Goal: Task Accomplishment & Management: Use online tool/utility

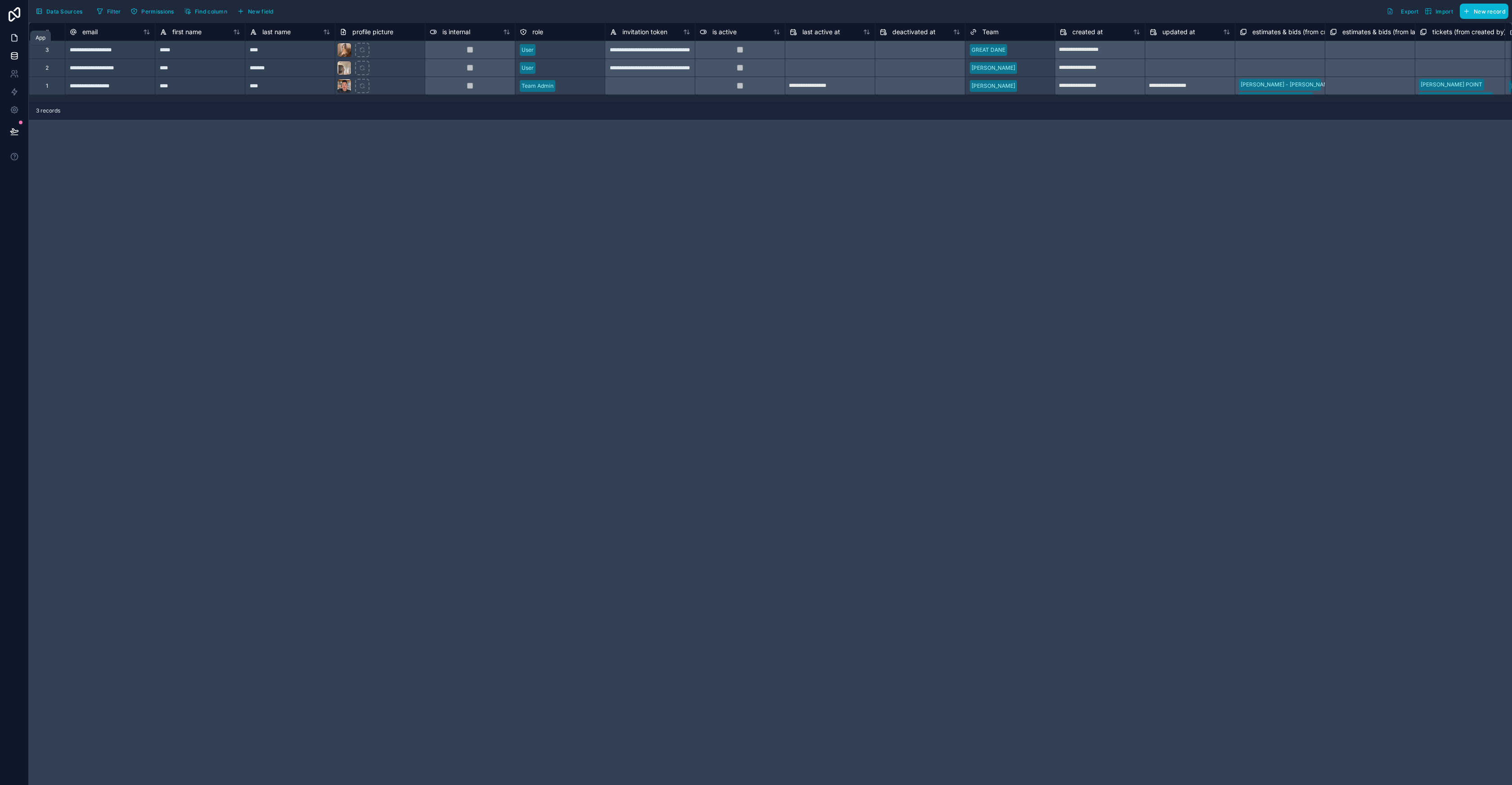
click at [18, 35] on icon at bounding box center [15, 38] width 9 height 9
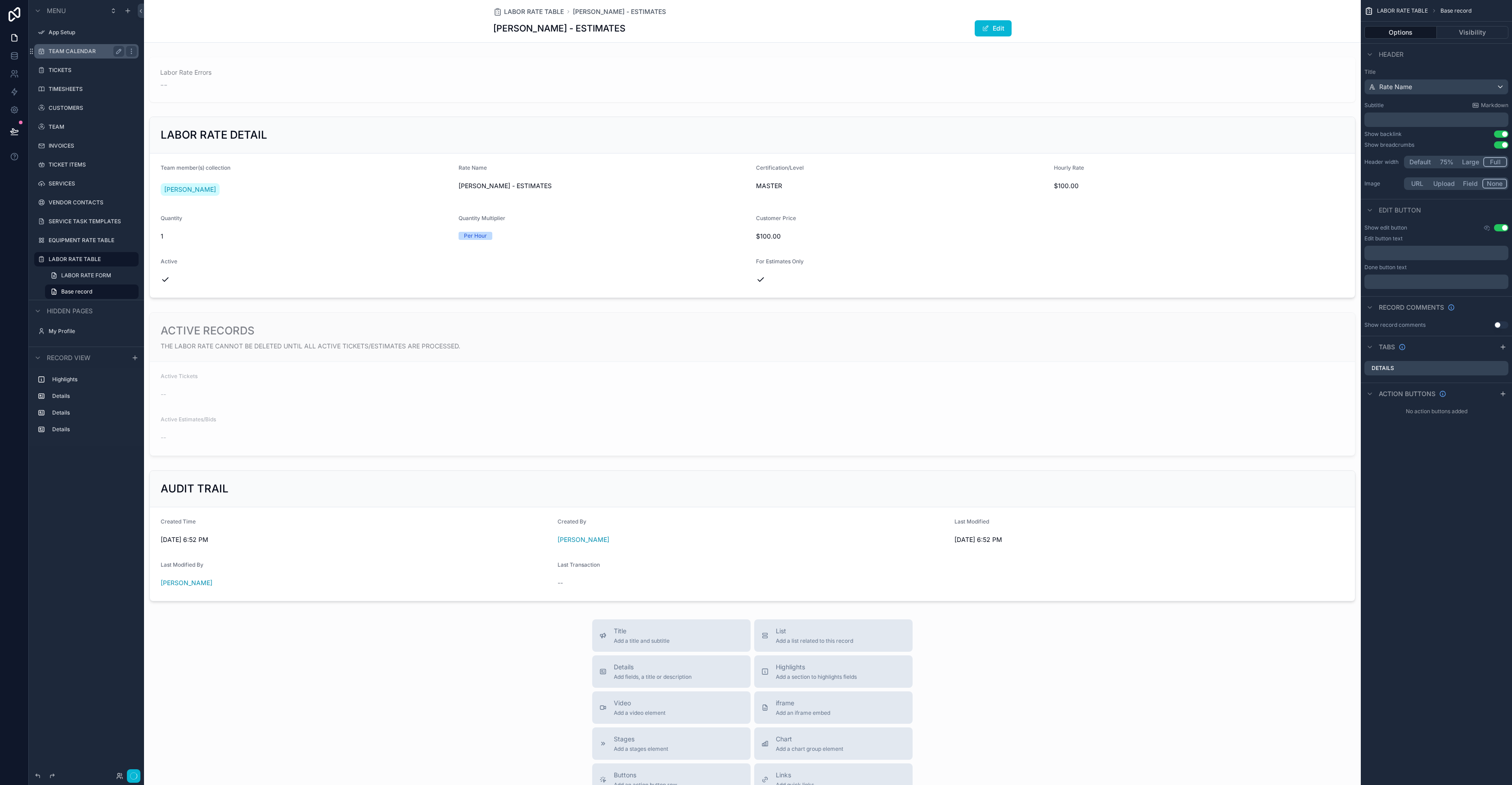
click at [66, 54] on label "TEAM CALENDAR" at bounding box center [85, 51] width 72 height 7
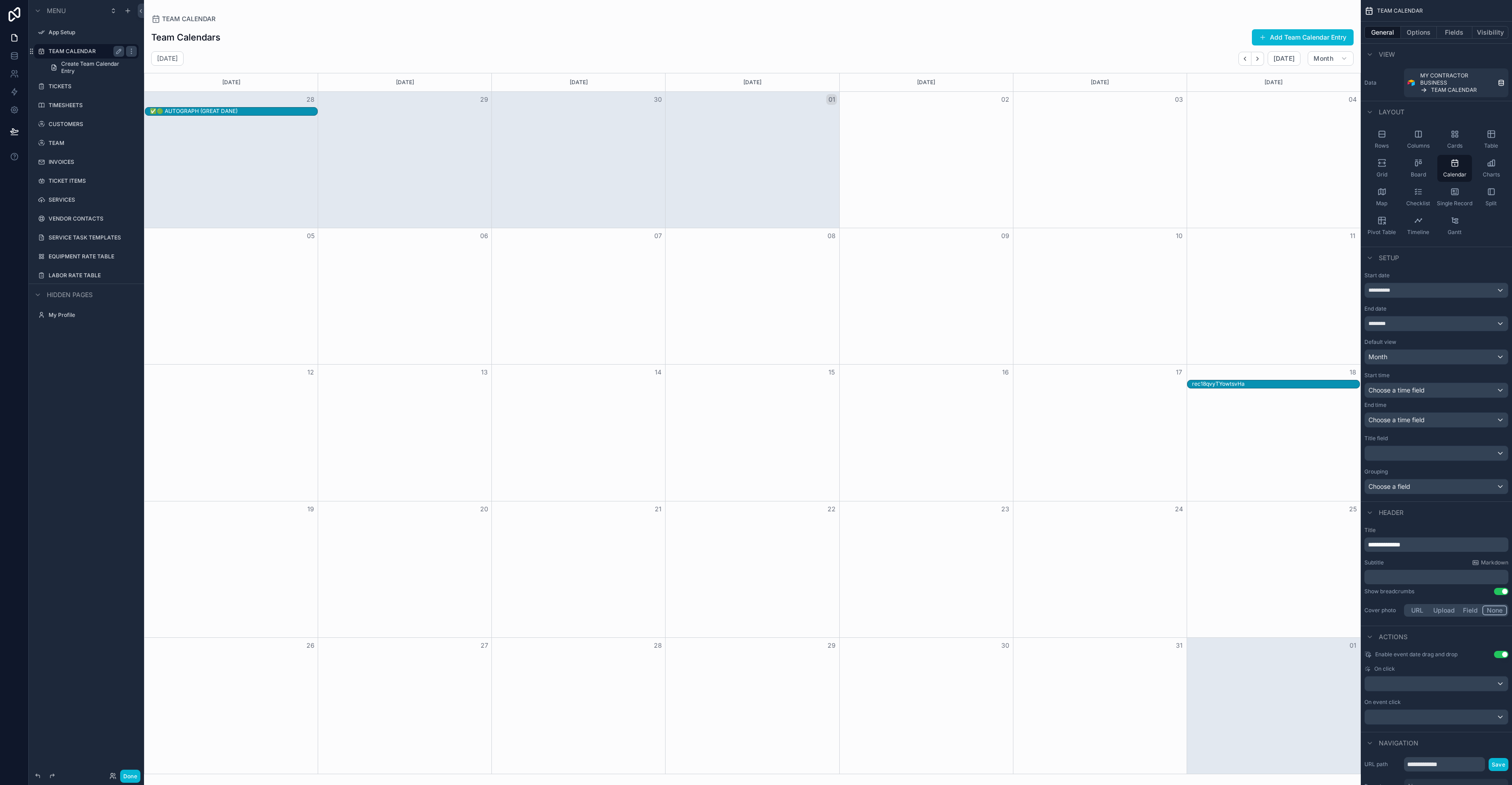
click at [282, 35] on div "scrollable content" at bounding box center [753, 392] width 1217 height 785
click at [402, 18] on div "TEAM CALENDAR" at bounding box center [753, 19] width 1203 height 9
click at [1396, 357] on div "Month" at bounding box center [1437, 357] width 143 height 15
click at [1408, 419] on div "Week" at bounding box center [1436, 422] width 128 height 11
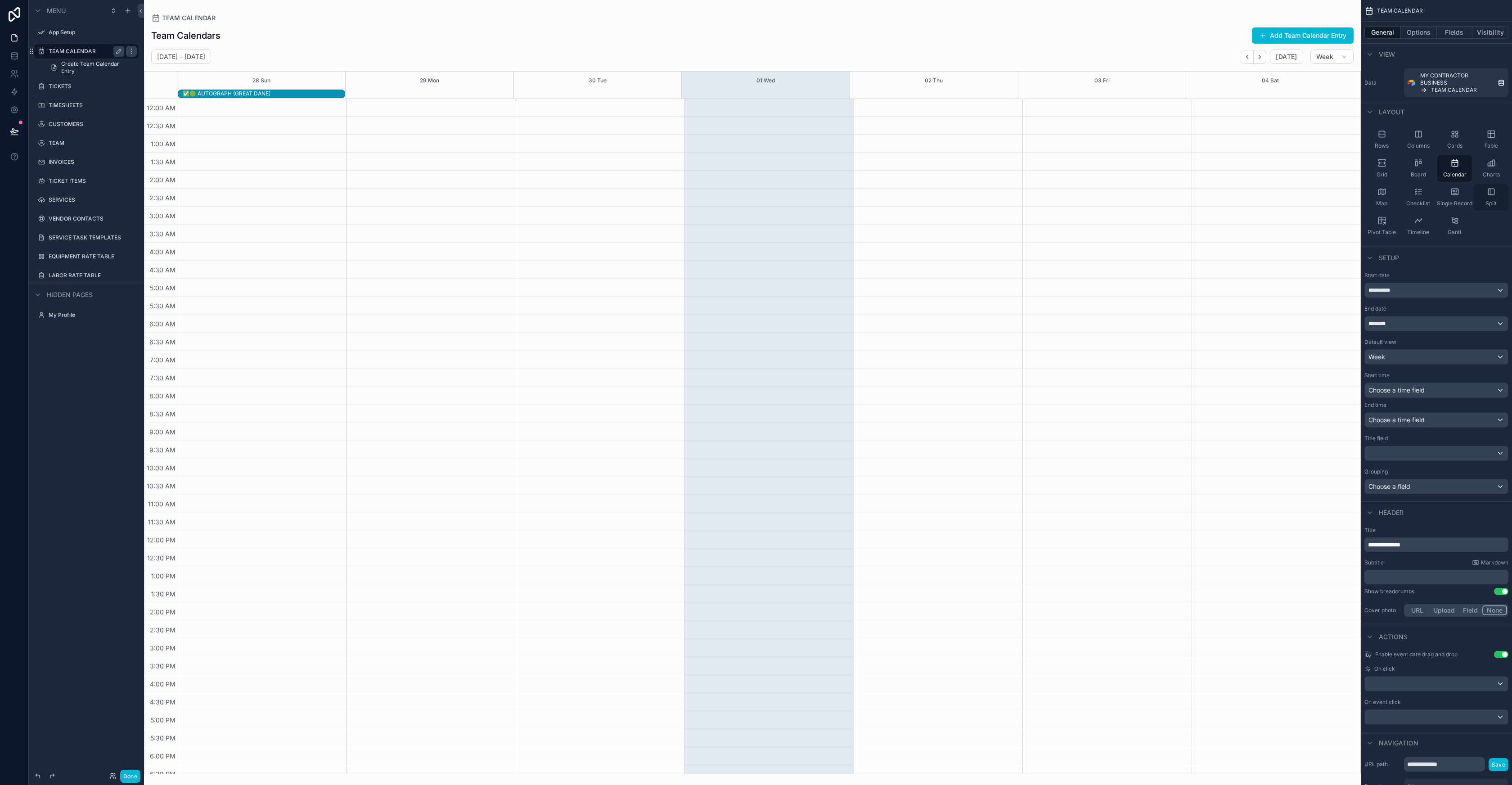
click at [1499, 195] on div "Split" at bounding box center [1491, 197] width 35 height 27
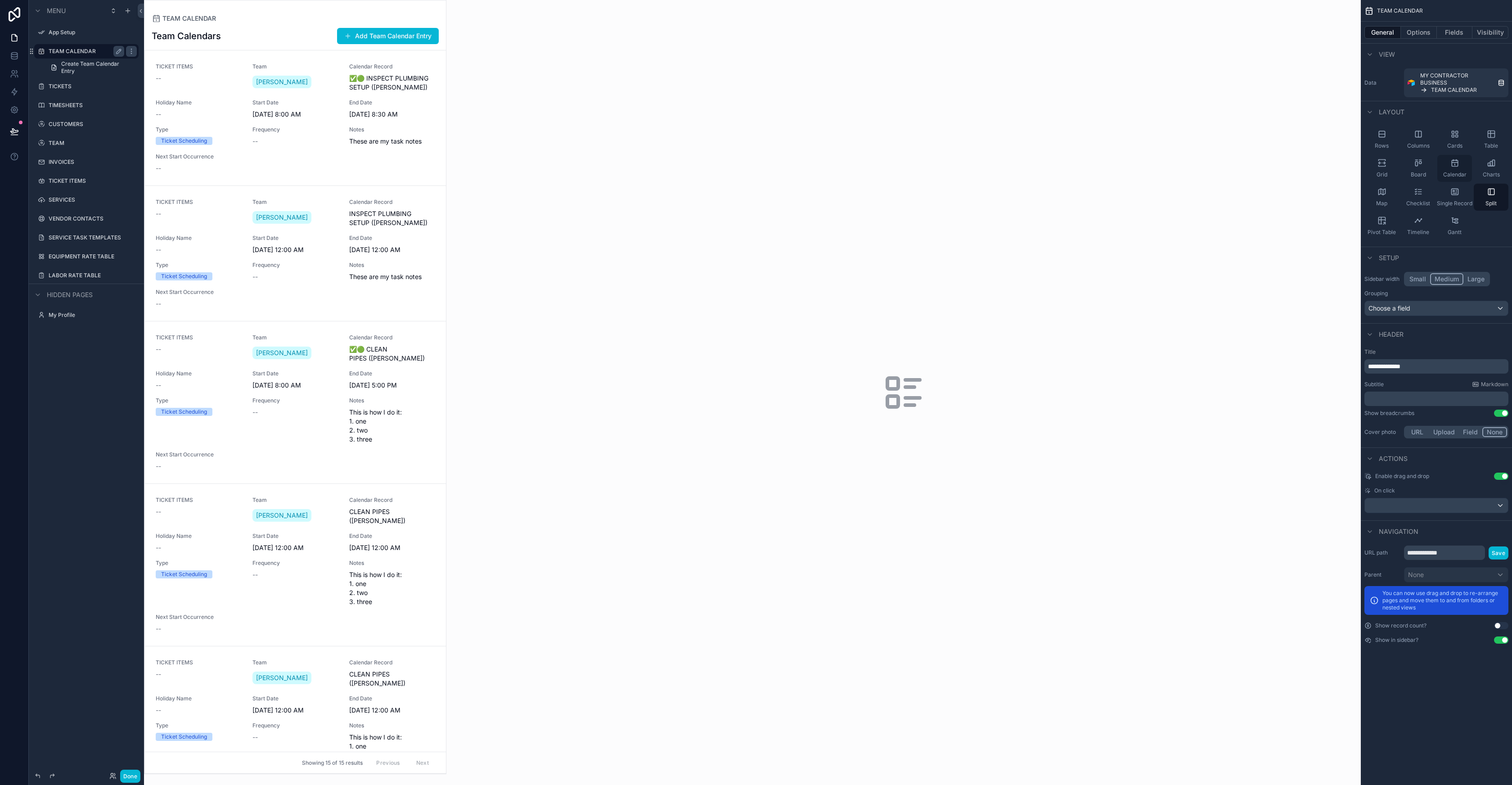
click at [1457, 162] on icon "scrollable content" at bounding box center [1455, 163] width 9 height 9
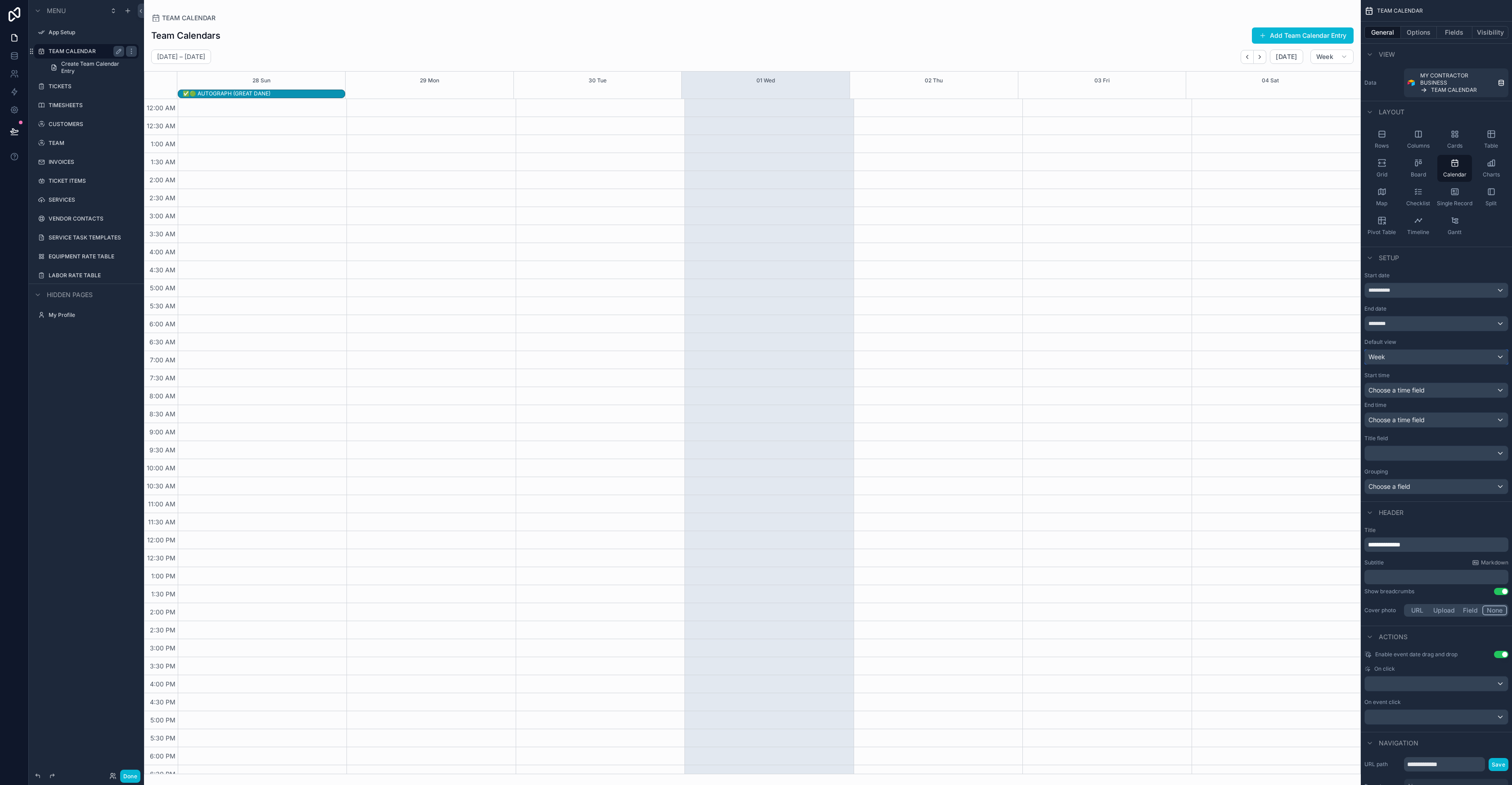
click at [1414, 359] on div "Week" at bounding box center [1437, 357] width 143 height 15
click at [1417, 338] on div "scrollable content" at bounding box center [756, 392] width 1512 height 785
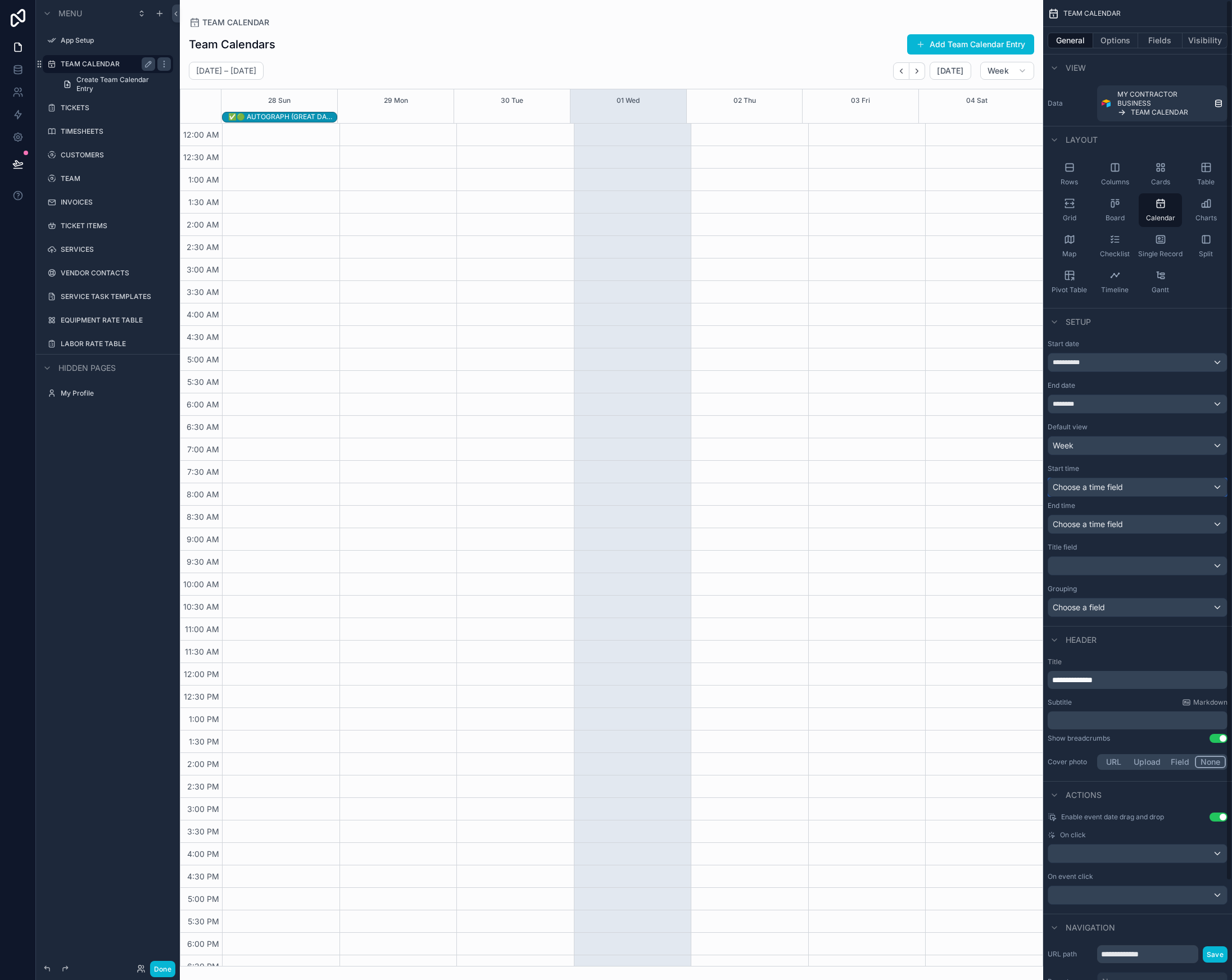
click at [1087, 487] on span "Choose a time field" at bounding box center [1087, 487] width 70 height 9
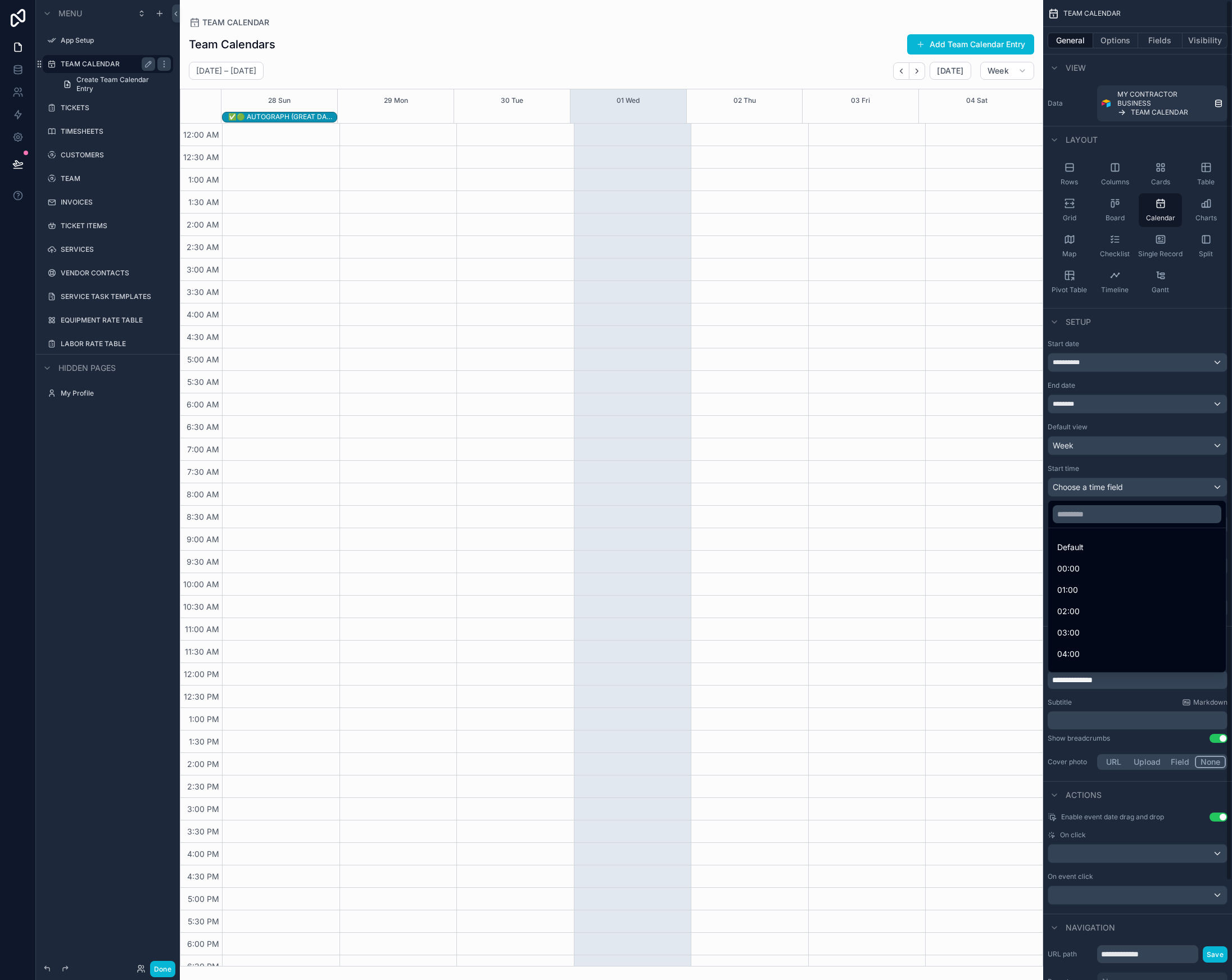
click at [1105, 470] on div "scrollable content" at bounding box center [616, 490] width 1232 height 980
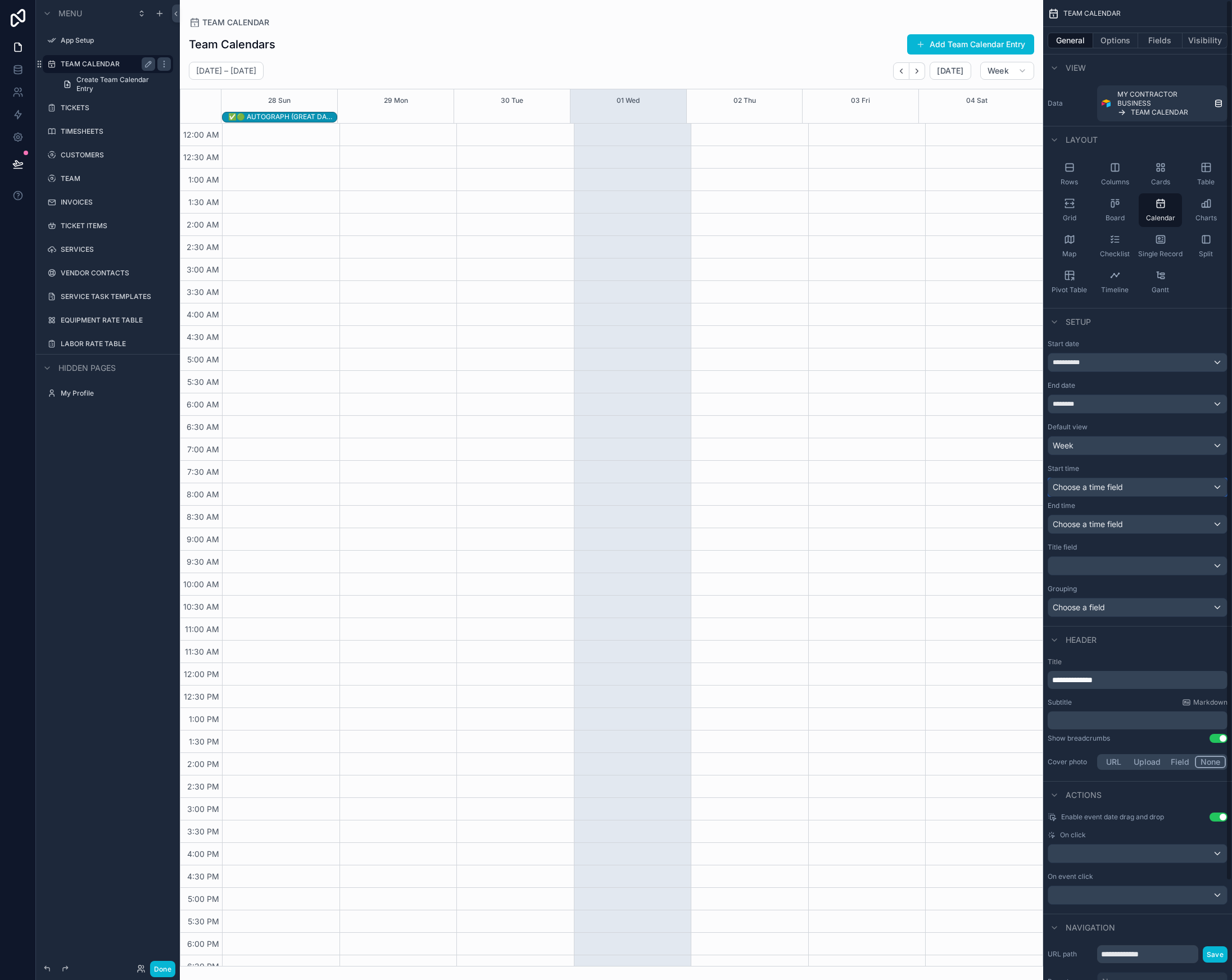
click at [1092, 485] on span "Choose a time field" at bounding box center [1087, 487] width 70 height 9
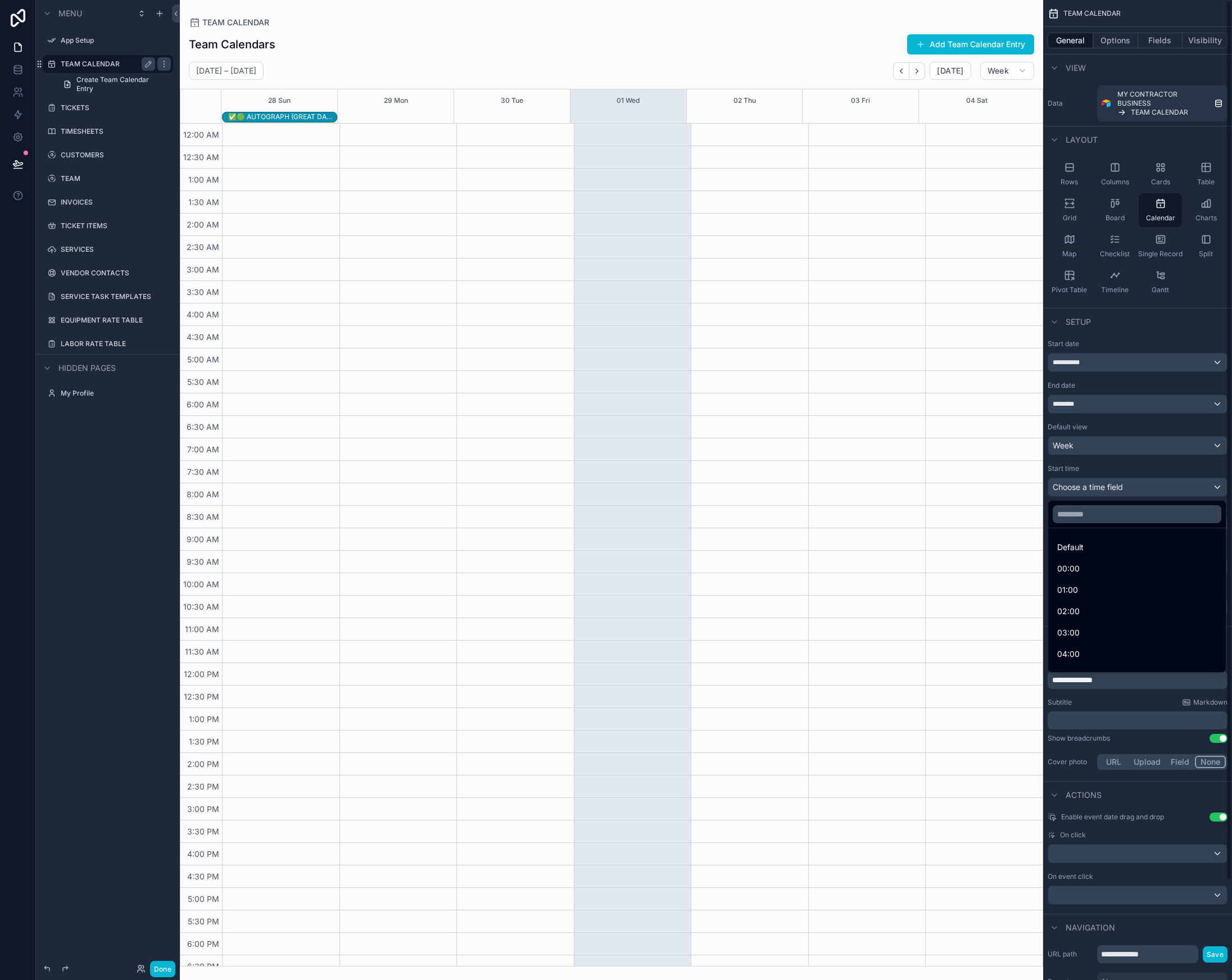
click at [1113, 363] on div "scrollable content" at bounding box center [616, 490] width 1232 height 980
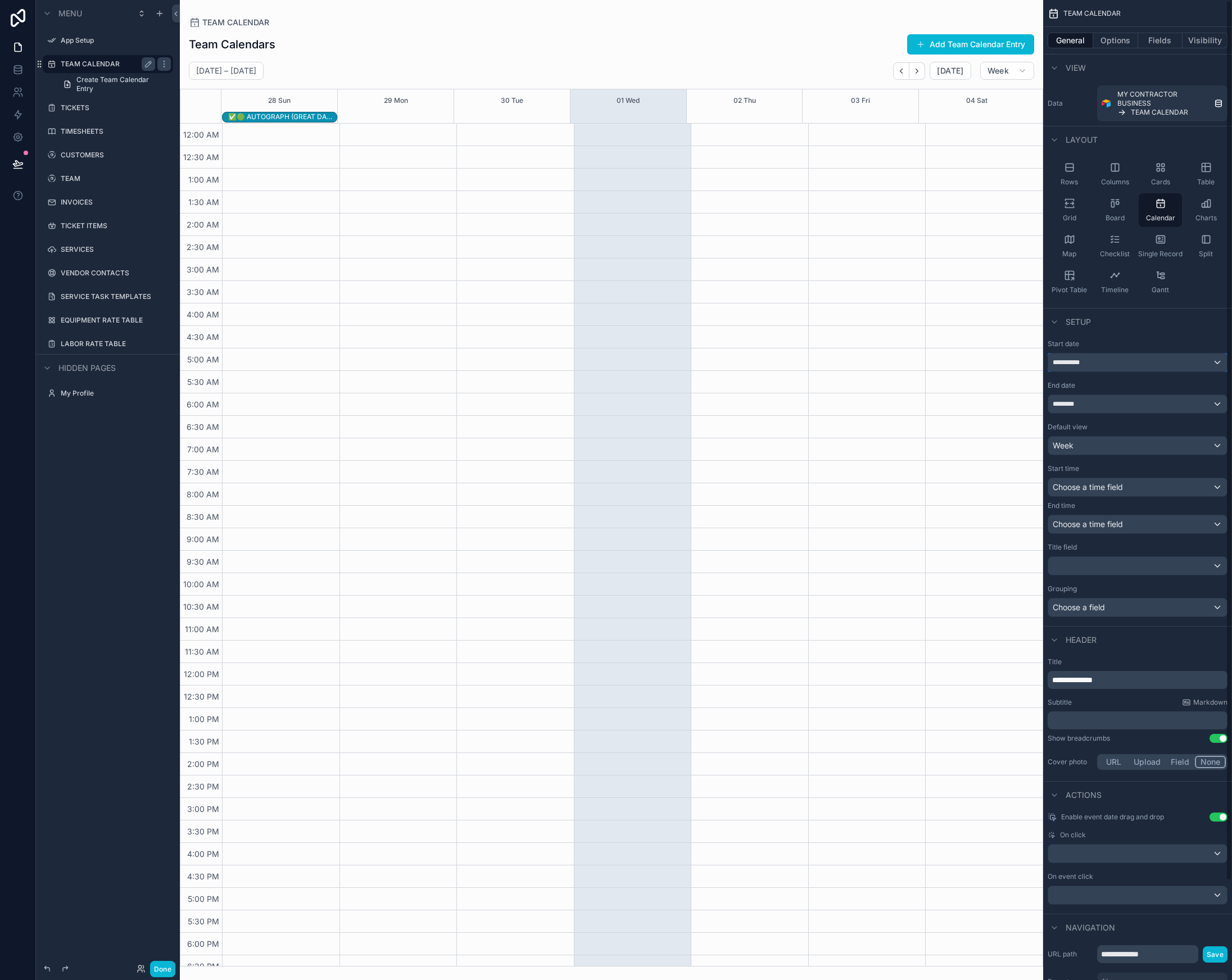
click at [1113, 363] on div "**********" at bounding box center [1137, 362] width 178 height 18
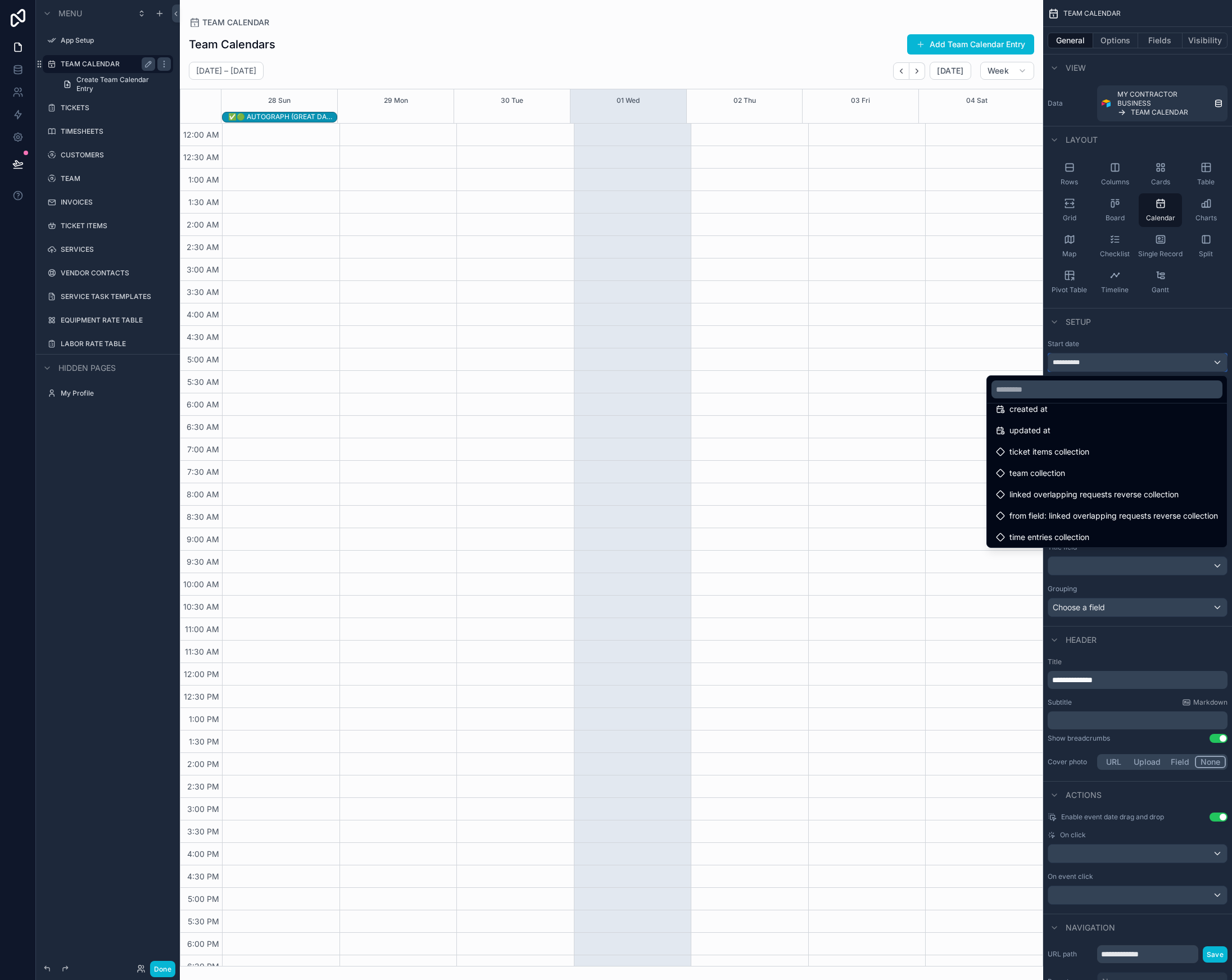
scroll to position [229, 0]
click at [1150, 334] on div "scrollable content" at bounding box center [616, 490] width 1232 height 980
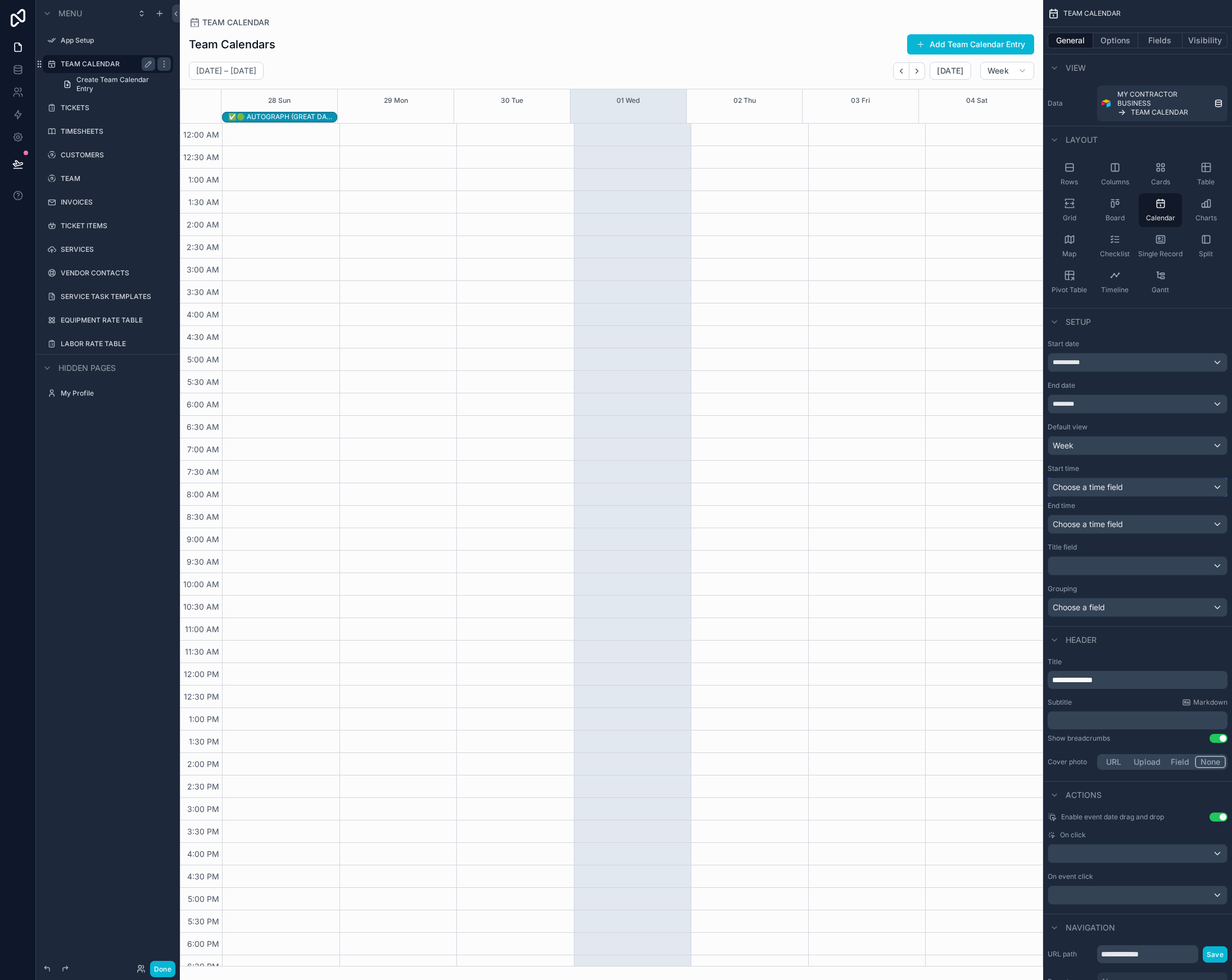
click at [1102, 488] on span "Choose a time field" at bounding box center [1087, 487] width 70 height 9
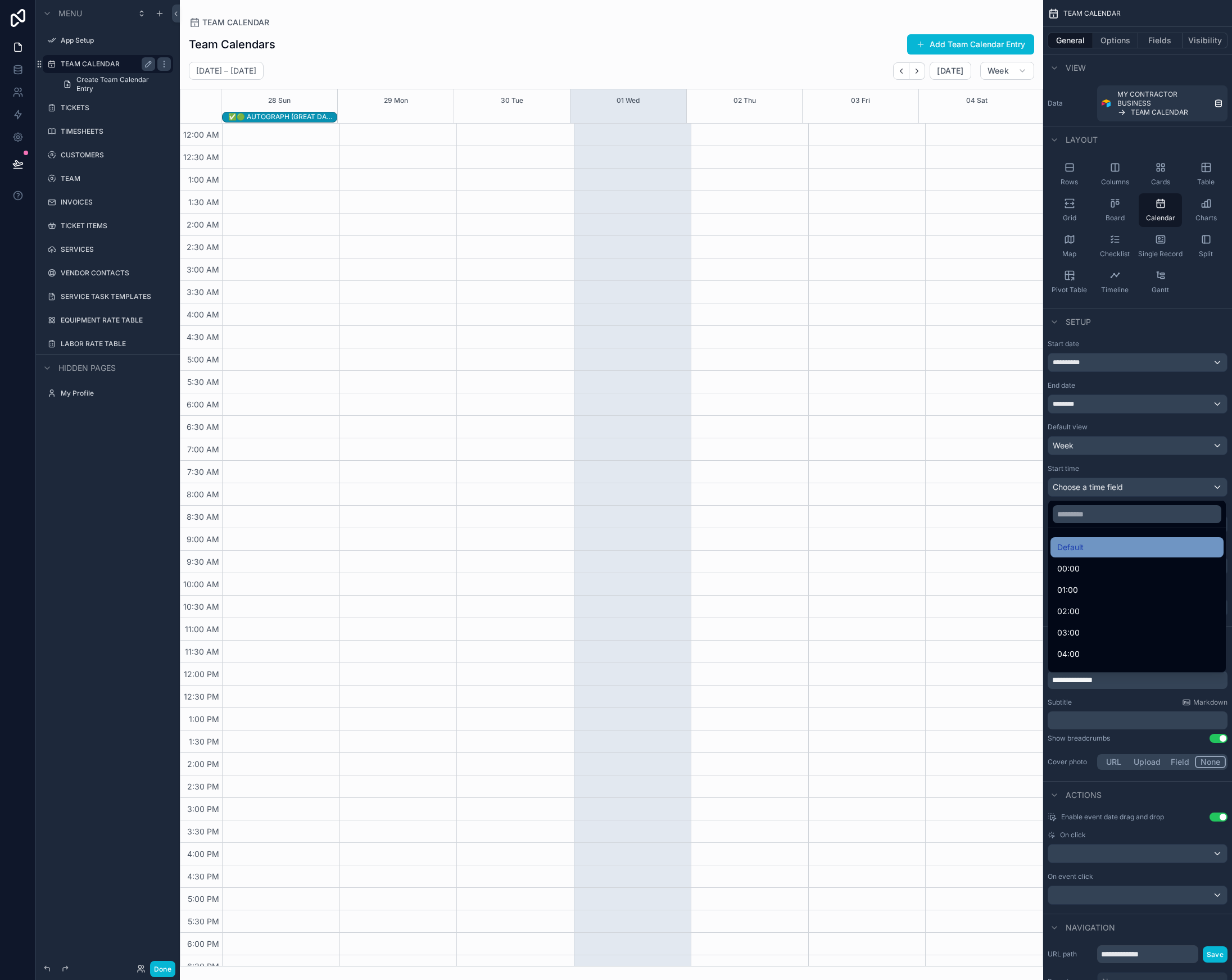
click at [1080, 539] on div "Default" at bounding box center [1136, 547] width 173 height 21
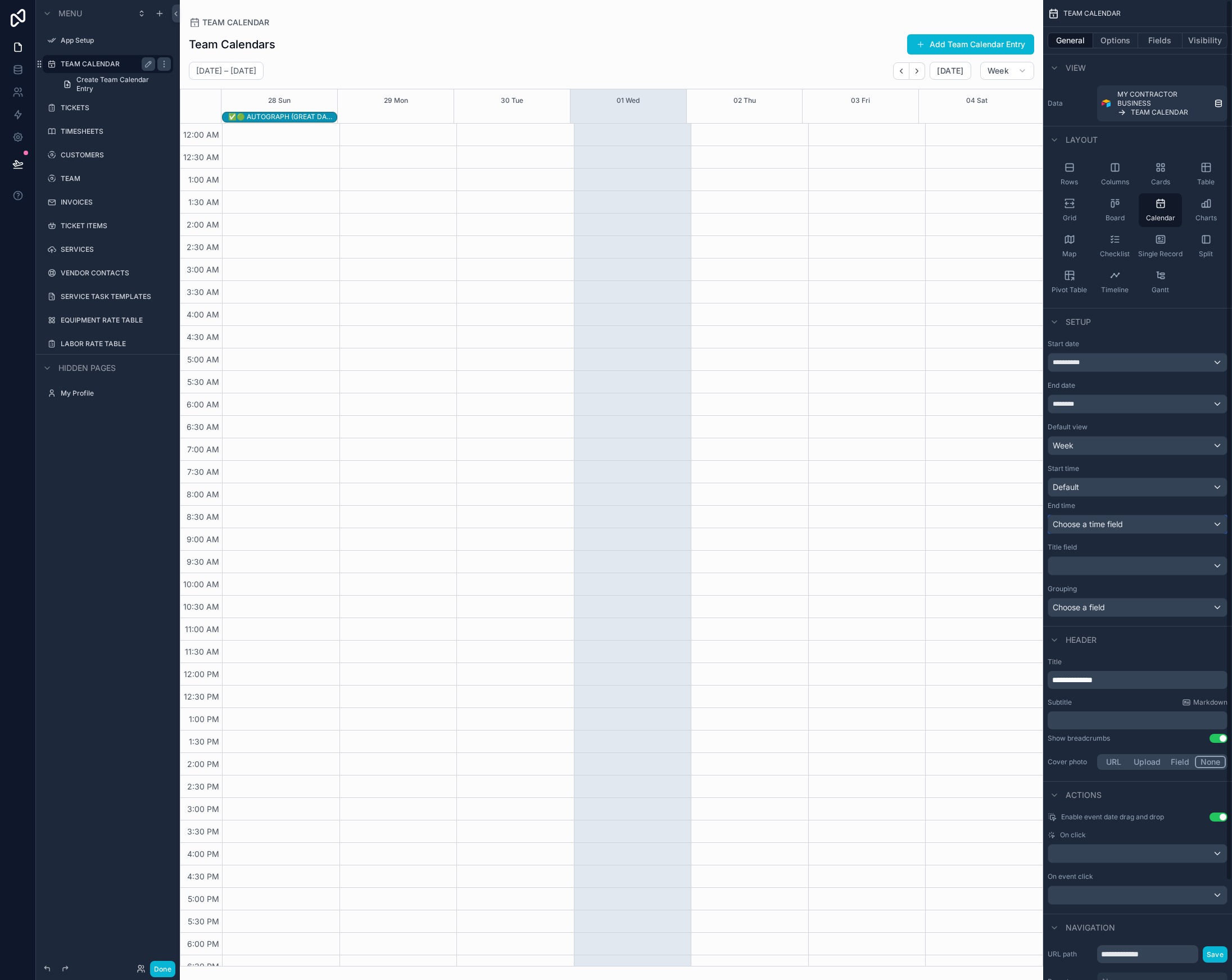
click at [1091, 517] on div "Choose a time field" at bounding box center [1137, 524] width 178 height 18
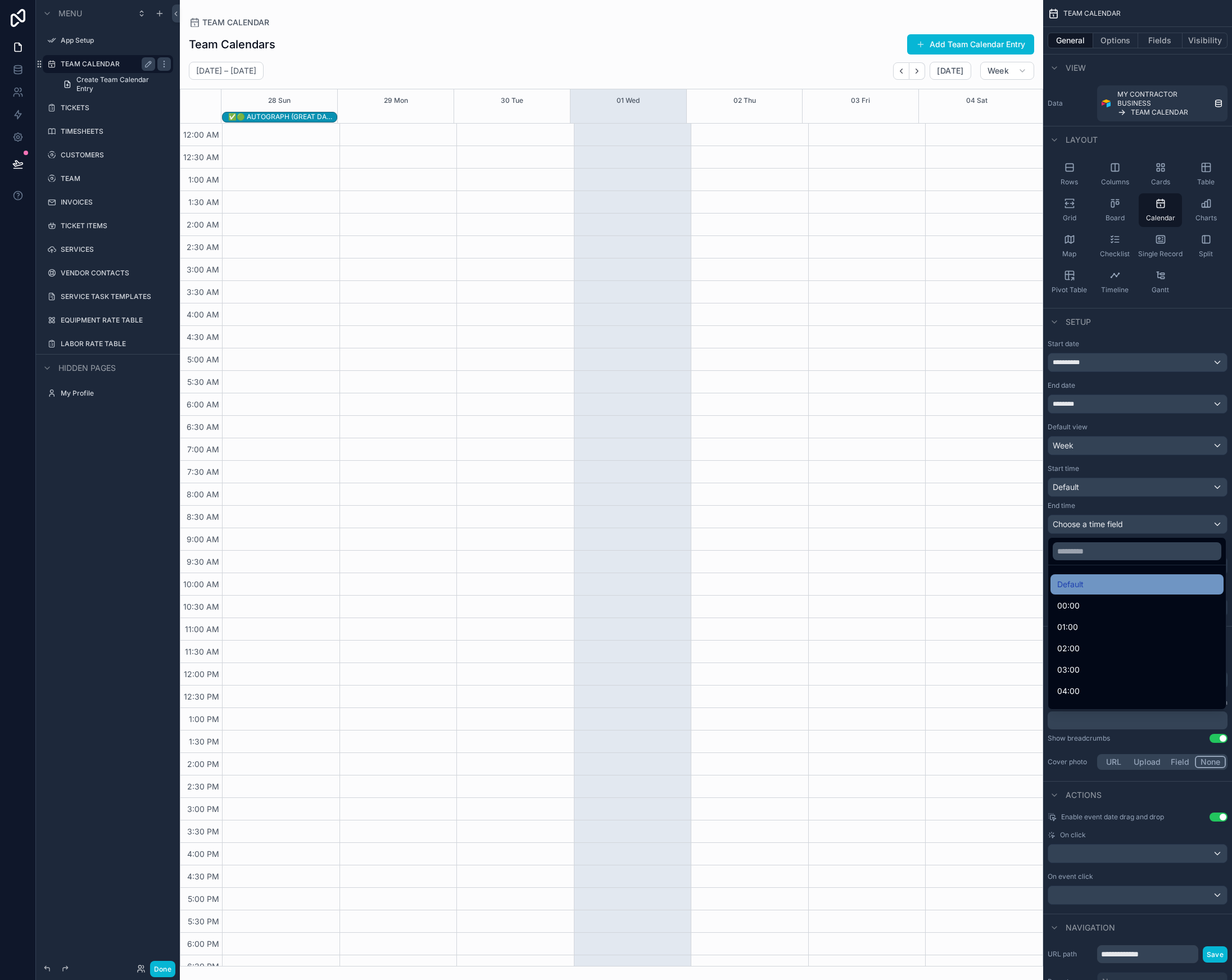
click at [1082, 589] on span "Default" at bounding box center [1070, 584] width 26 height 13
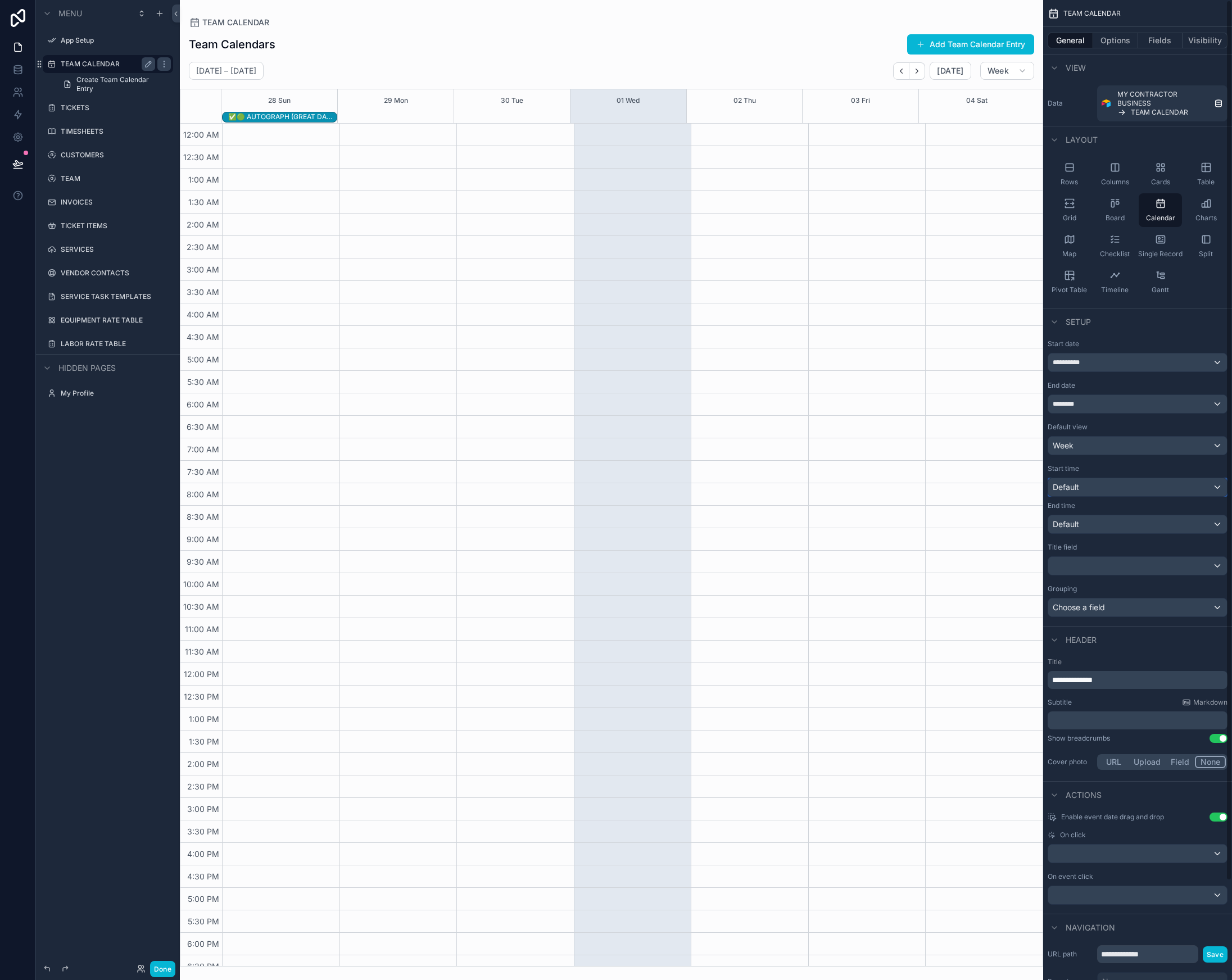
click at [1080, 481] on div "Default" at bounding box center [1137, 487] width 178 height 18
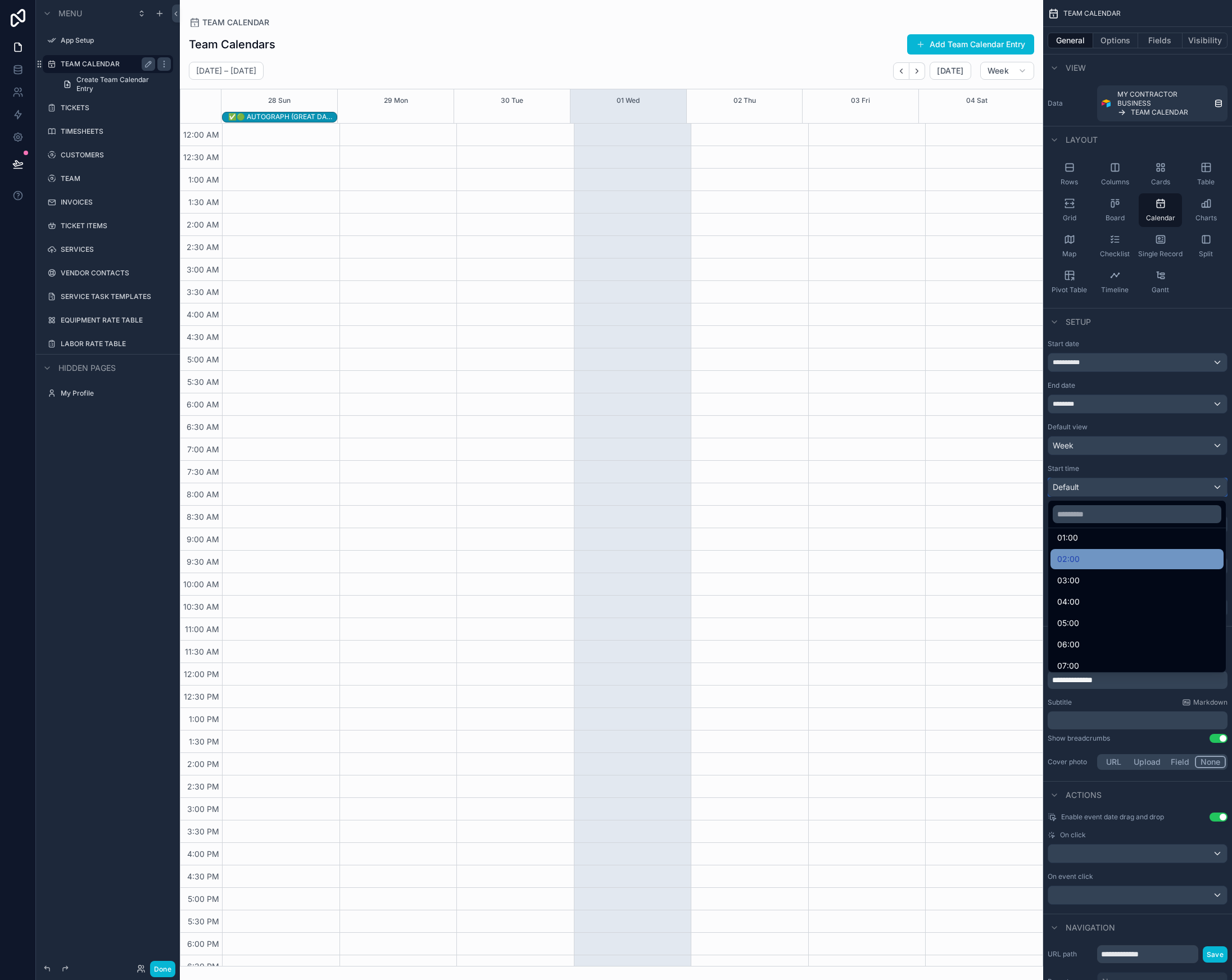
scroll to position [0, 0]
click at [1132, 464] on div "scrollable content" at bounding box center [616, 490] width 1232 height 980
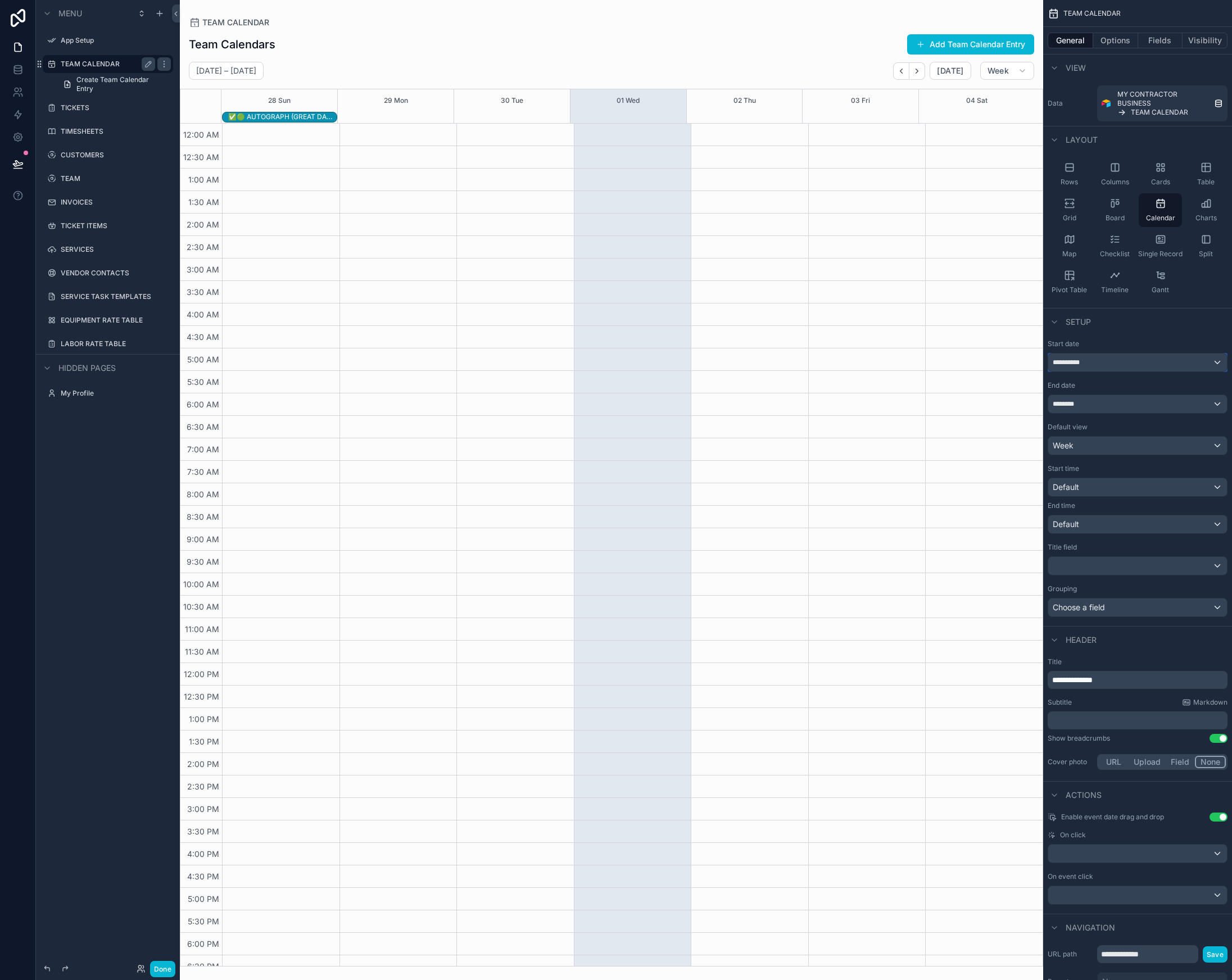
click at [1121, 363] on div "**********" at bounding box center [1137, 362] width 178 height 18
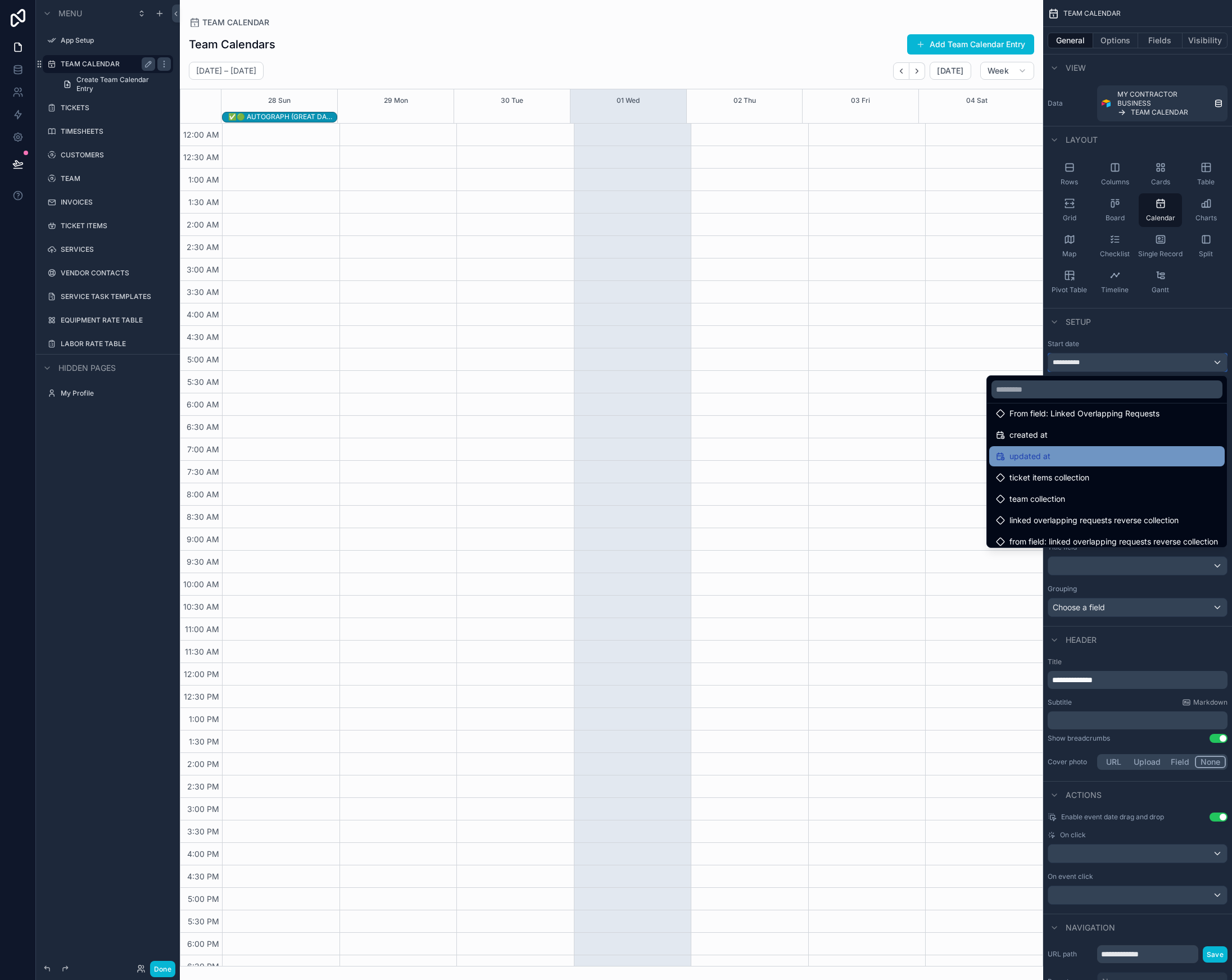
scroll to position [216, 0]
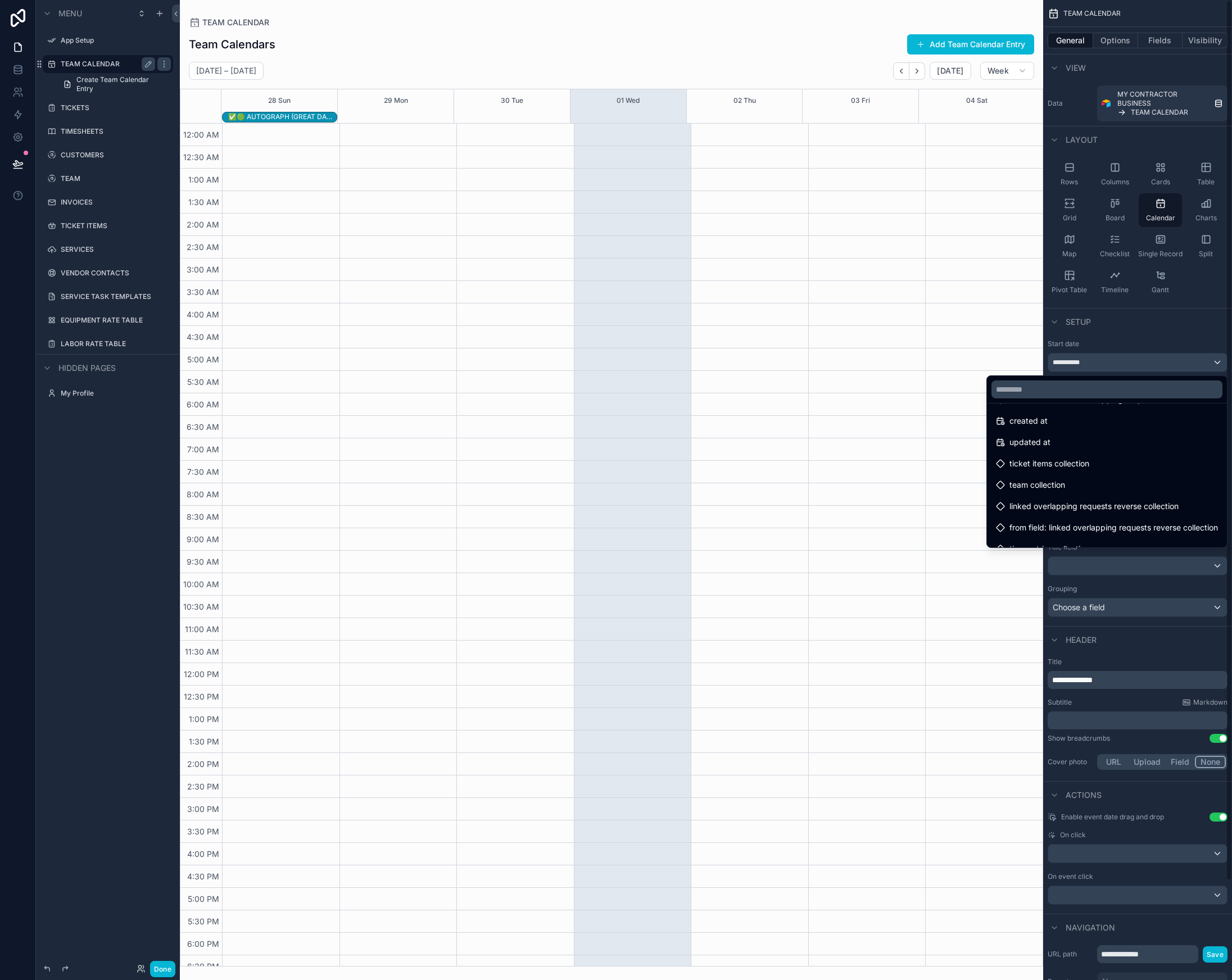
click at [1117, 334] on div "scrollable content" at bounding box center [616, 490] width 1232 height 980
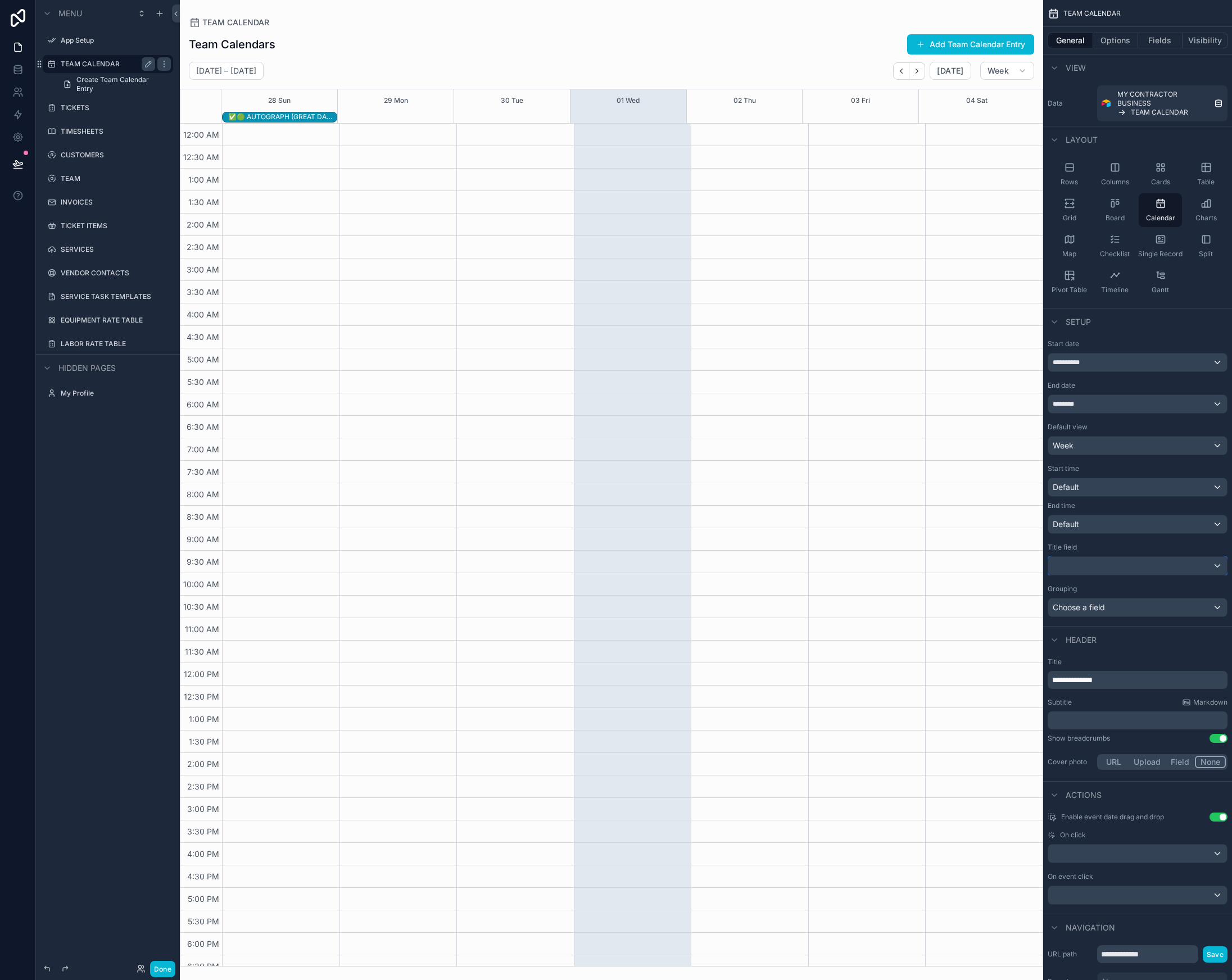
click at [1102, 561] on div "scrollable content" at bounding box center [1137, 565] width 178 height 18
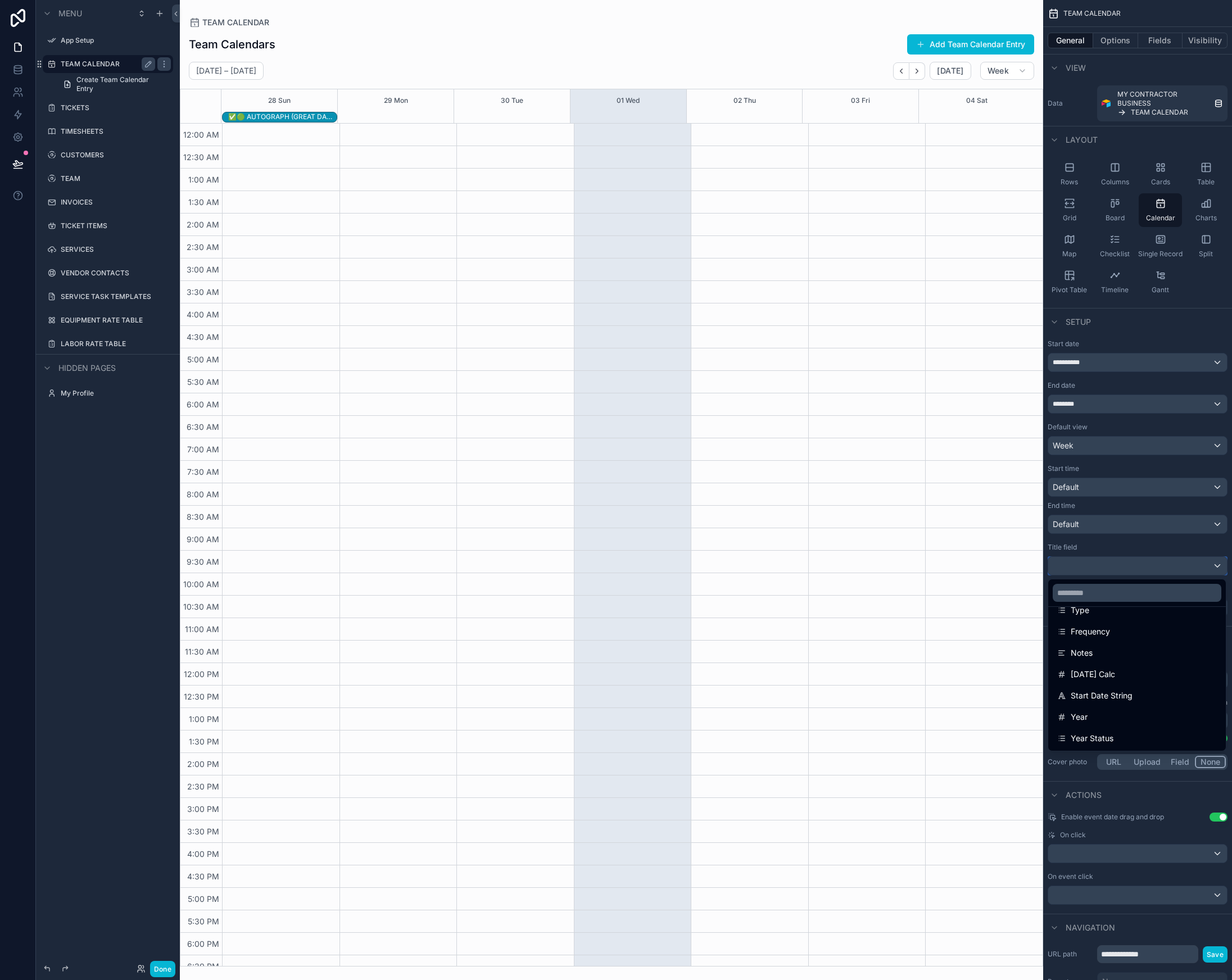
scroll to position [0, 0]
click at [1094, 595] on input "scrollable content" at bounding box center [1137, 592] width 169 height 18
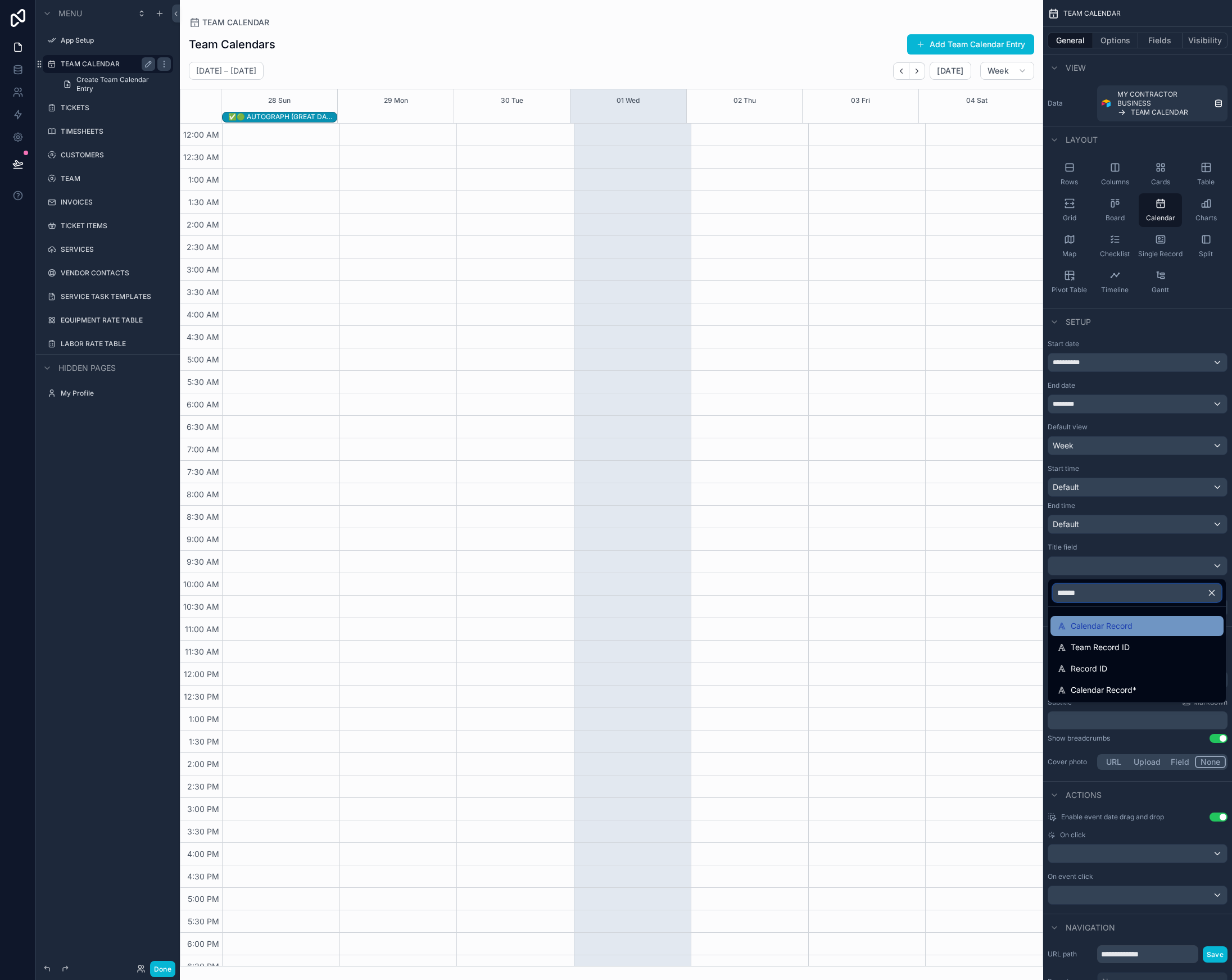
type input "******"
click at [1101, 625] on span "Calendar Record" at bounding box center [1102, 625] width 62 height 13
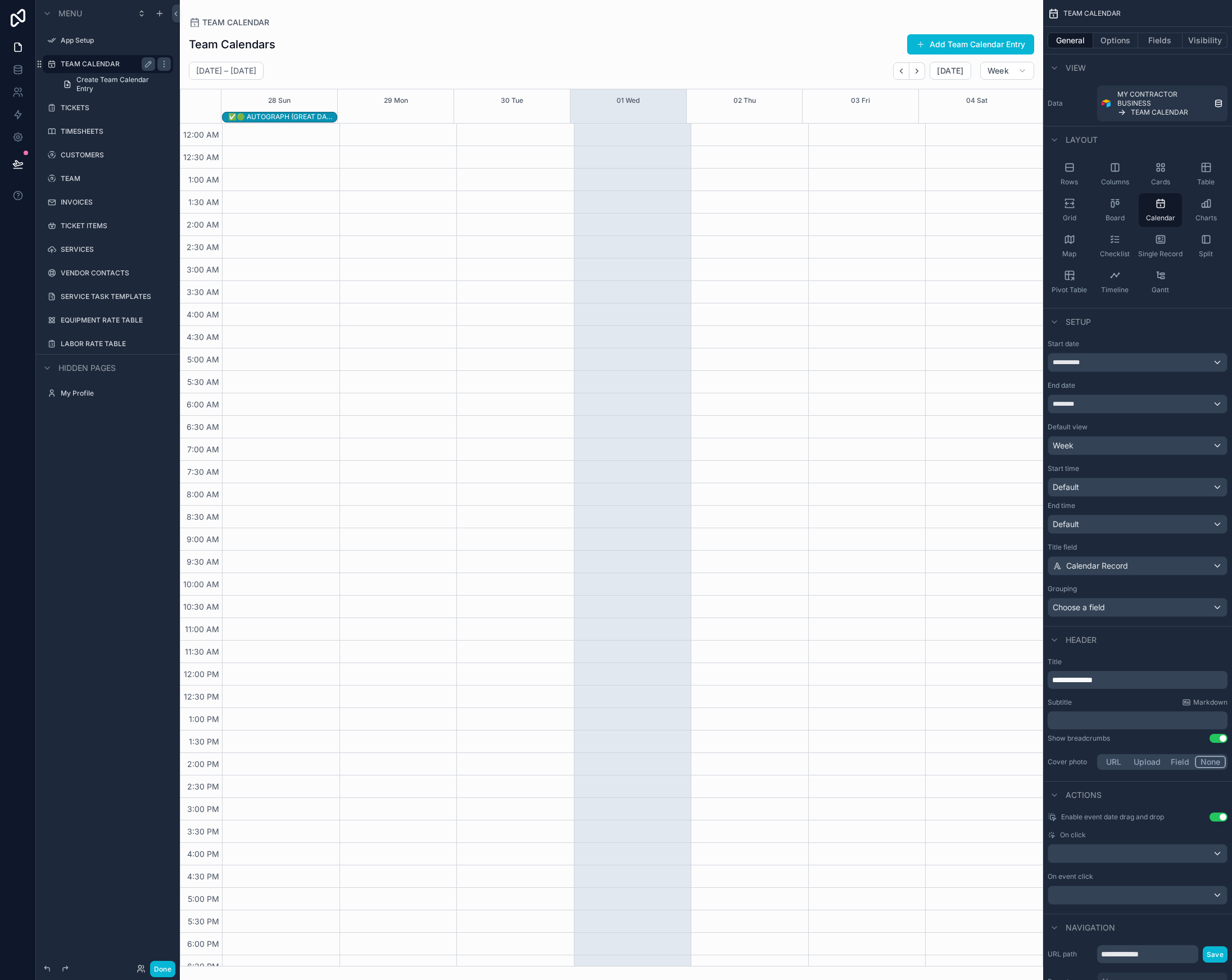
click at [1136, 681] on p "**********" at bounding box center [1138, 680] width 173 height 11
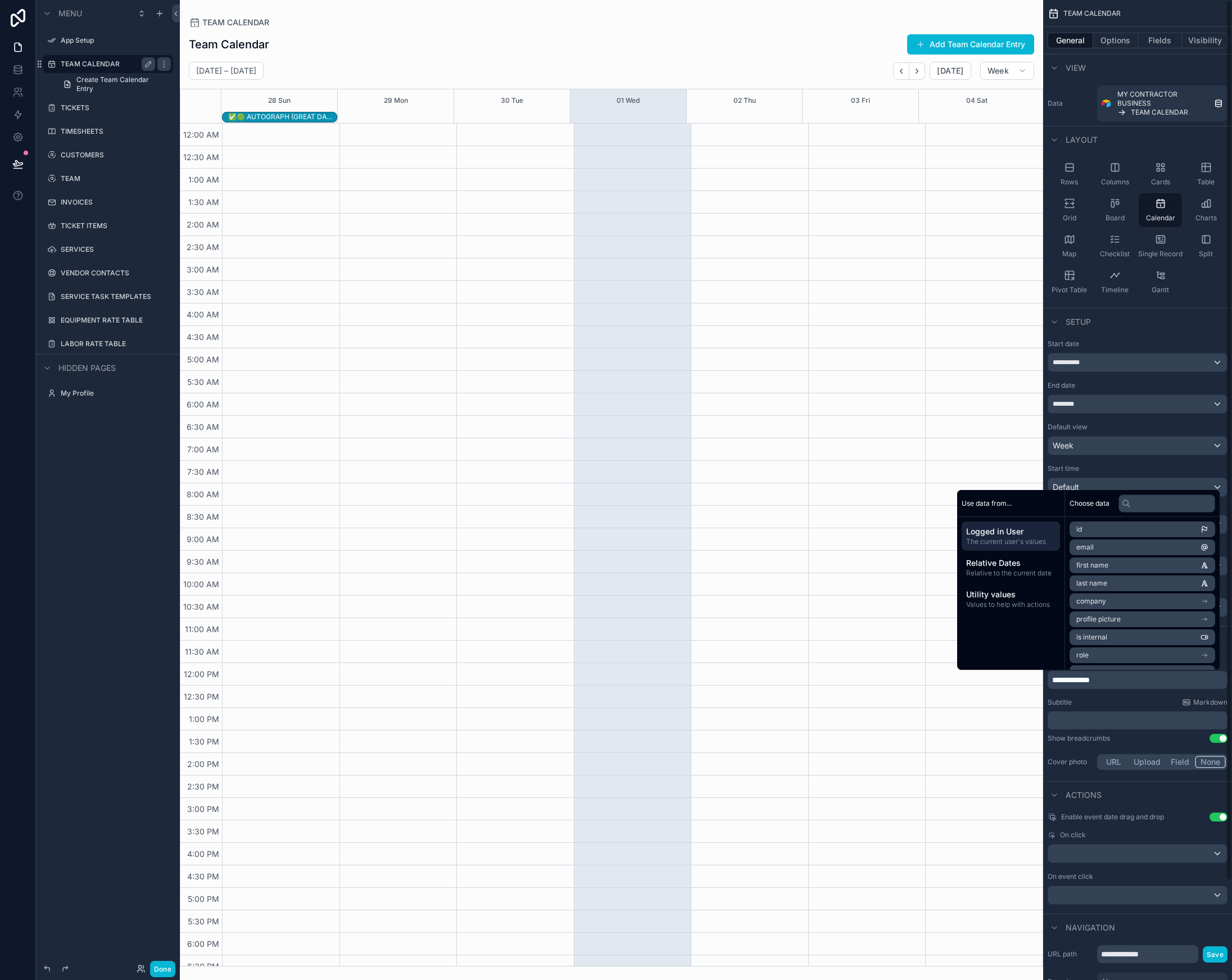
click at [1118, 704] on div "Subtitle Markdown" at bounding box center [1138, 702] width 180 height 9
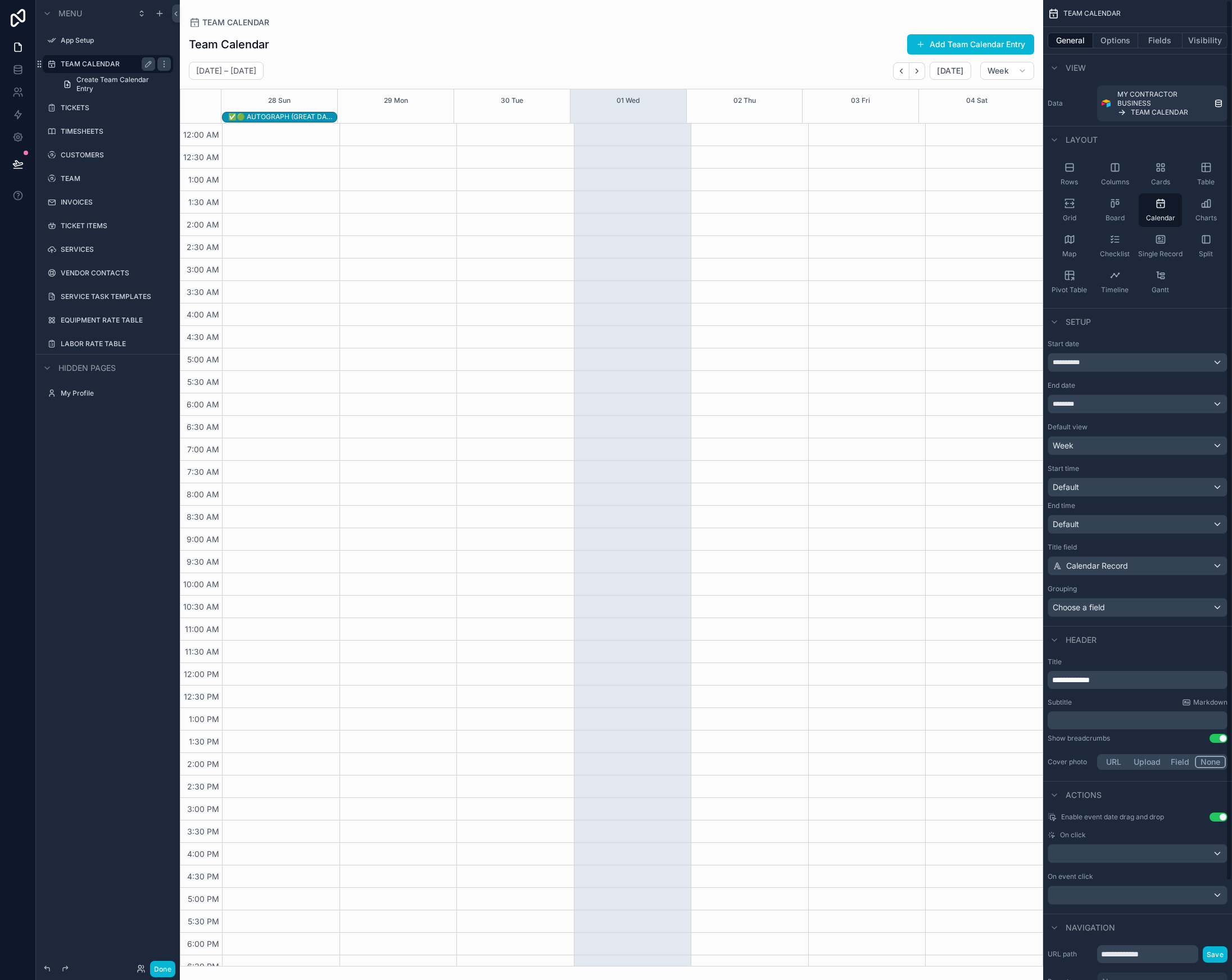
click at [1064, 719] on p "﻿" at bounding box center [1138, 720] width 173 height 11
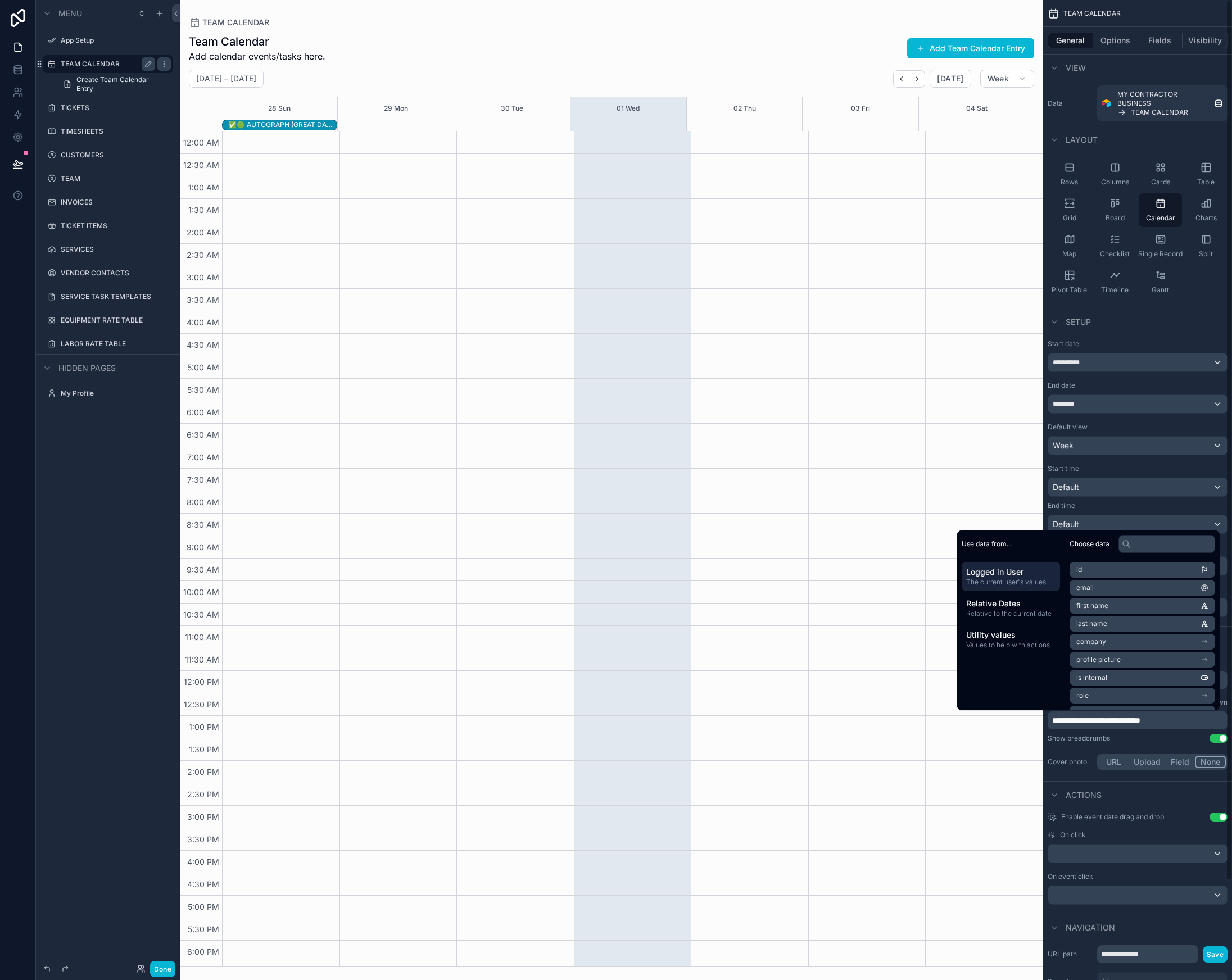
click at [1135, 502] on div "End time" at bounding box center [1138, 505] width 180 height 9
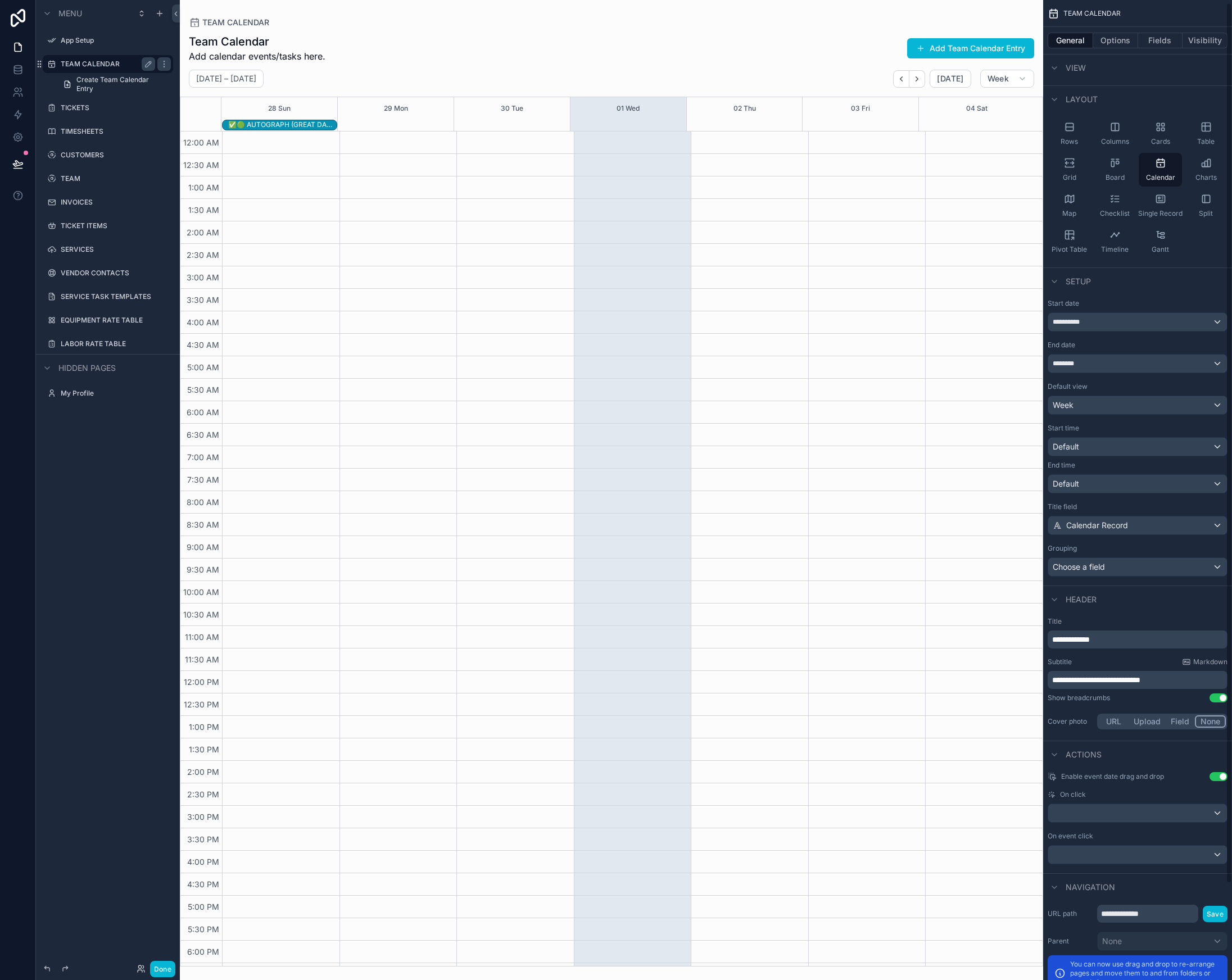
scroll to position [62, 0]
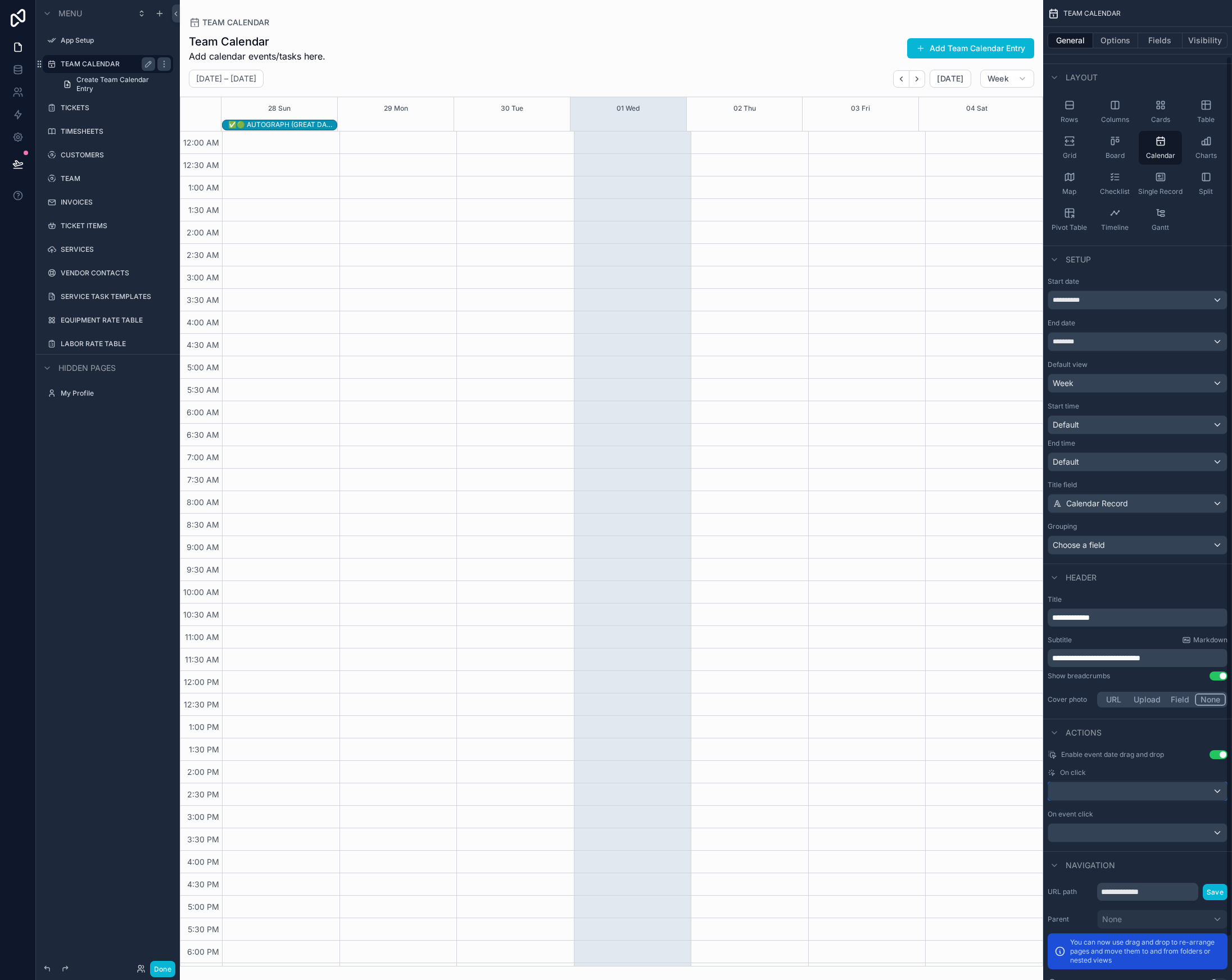
click at [1116, 788] on div "scrollable content" at bounding box center [1137, 791] width 178 height 18
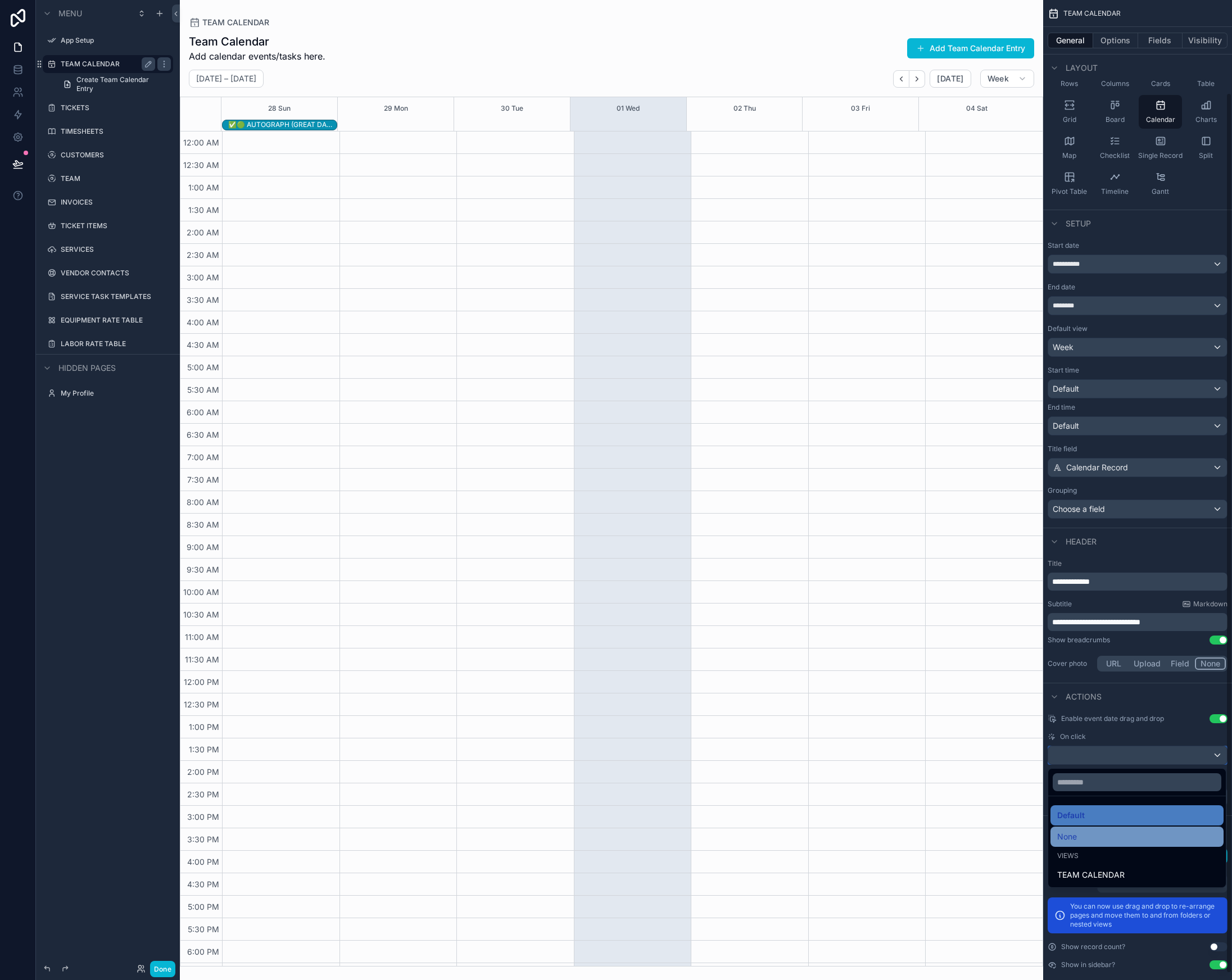
scroll to position [103, 0]
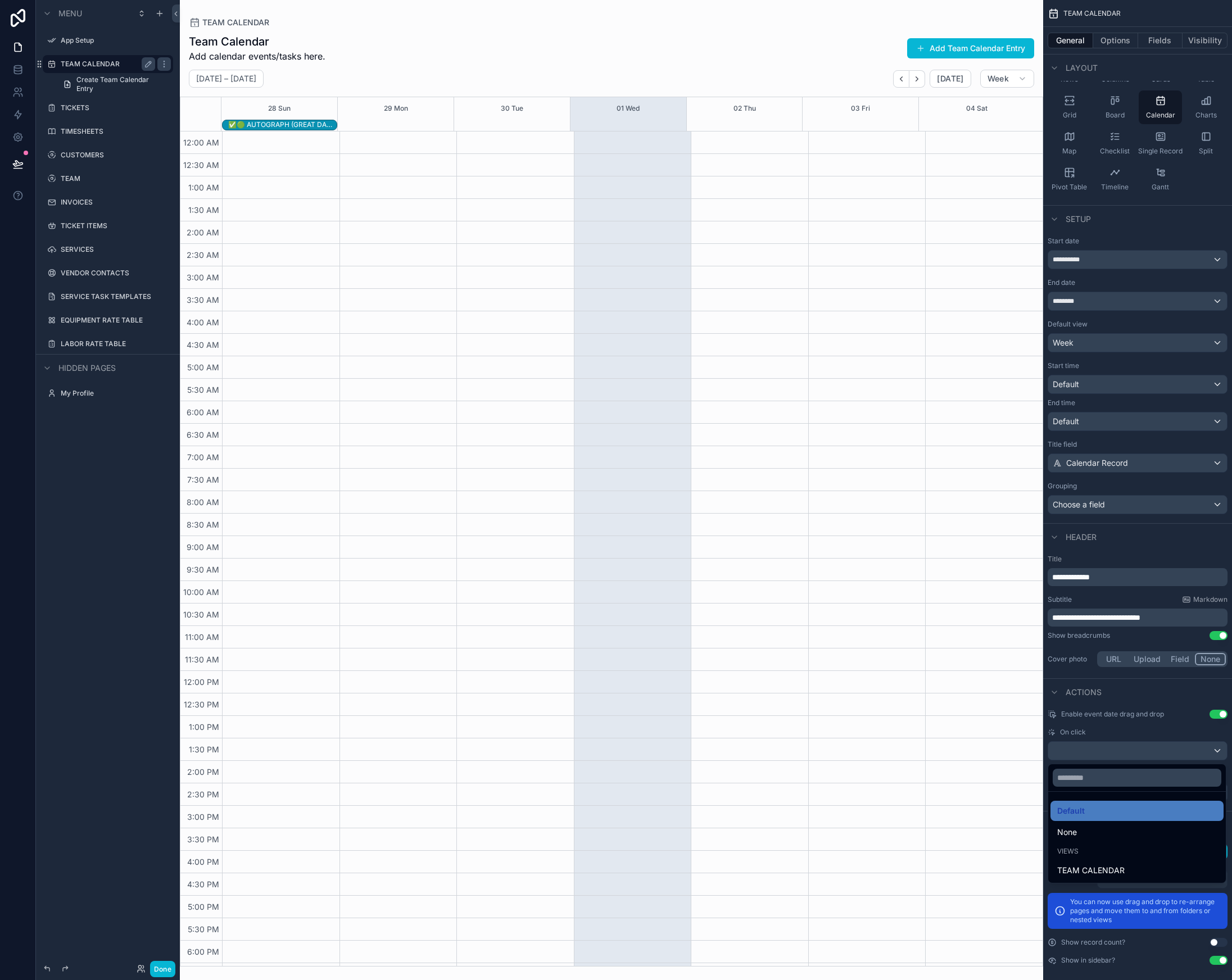
click at [1139, 734] on div "scrollable content" at bounding box center [616, 490] width 1232 height 980
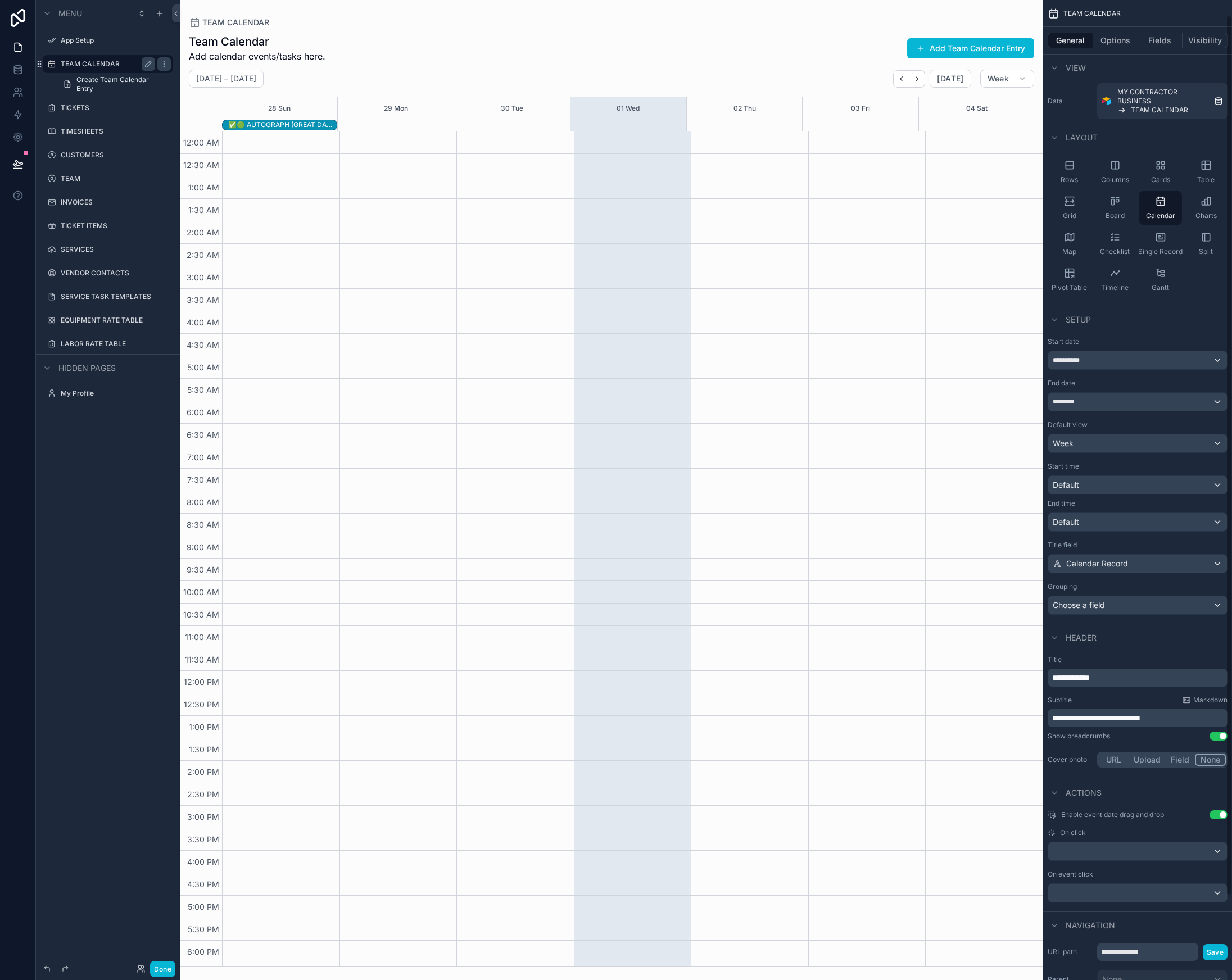
scroll to position [0, 0]
click at [268, 122] on div "✅🟢 AUTOGRAPH (GREAT DANE)" at bounding box center [282, 124] width 108 height 9
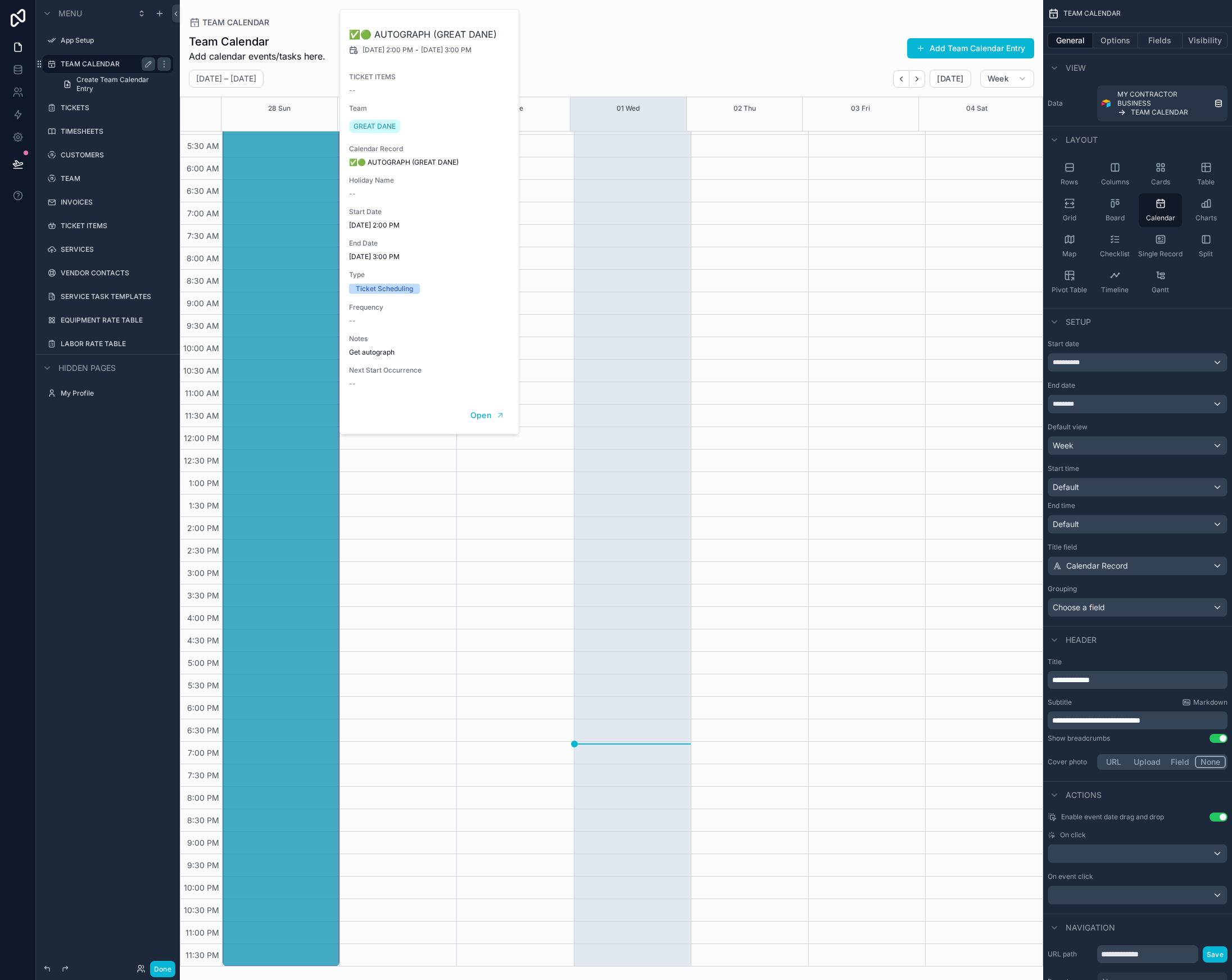
scroll to position [244, 0]
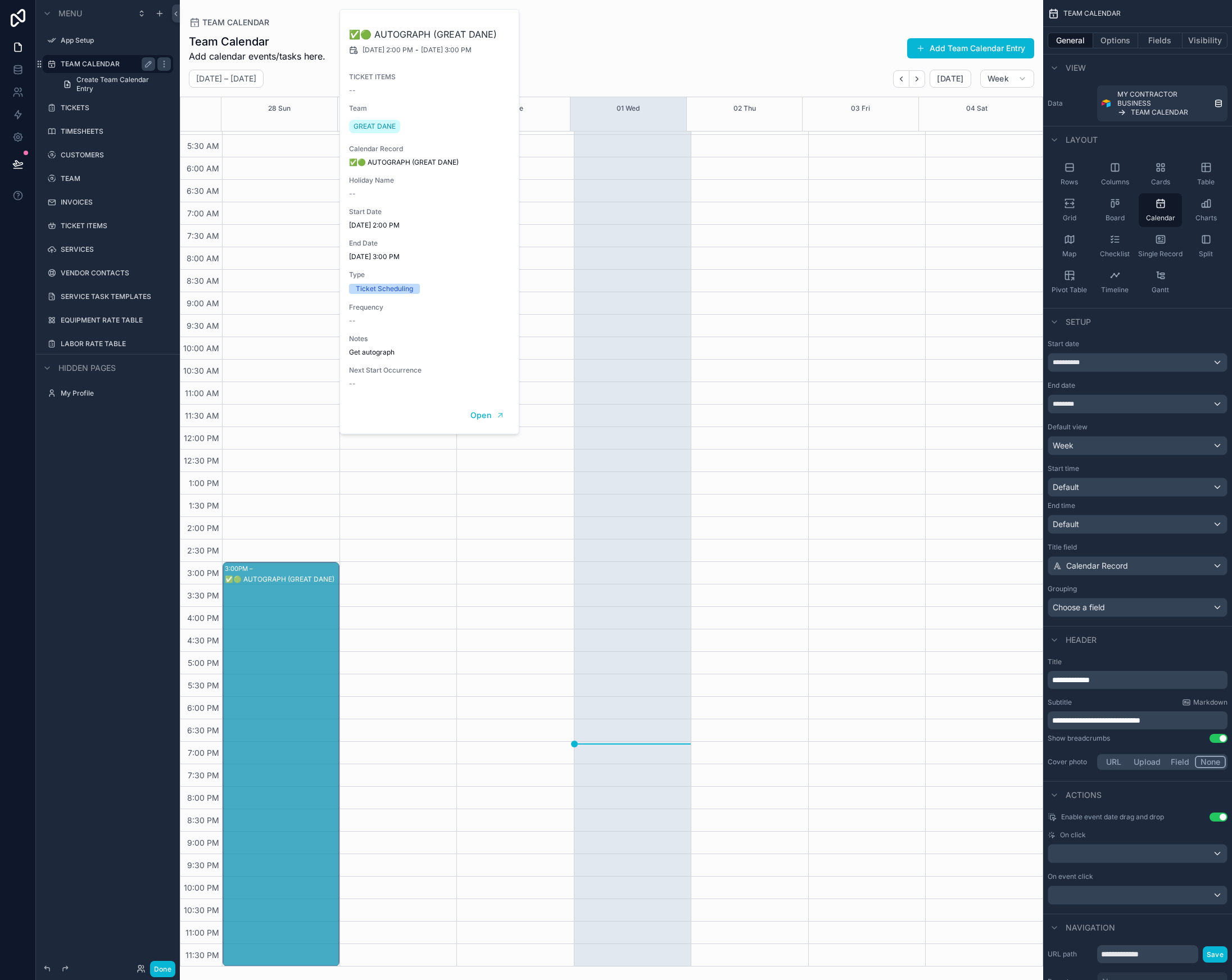
drag, startPoint x: 268, startPoint y: 122, endPoint x: 283, endPoint y: 574, distance: 452.2
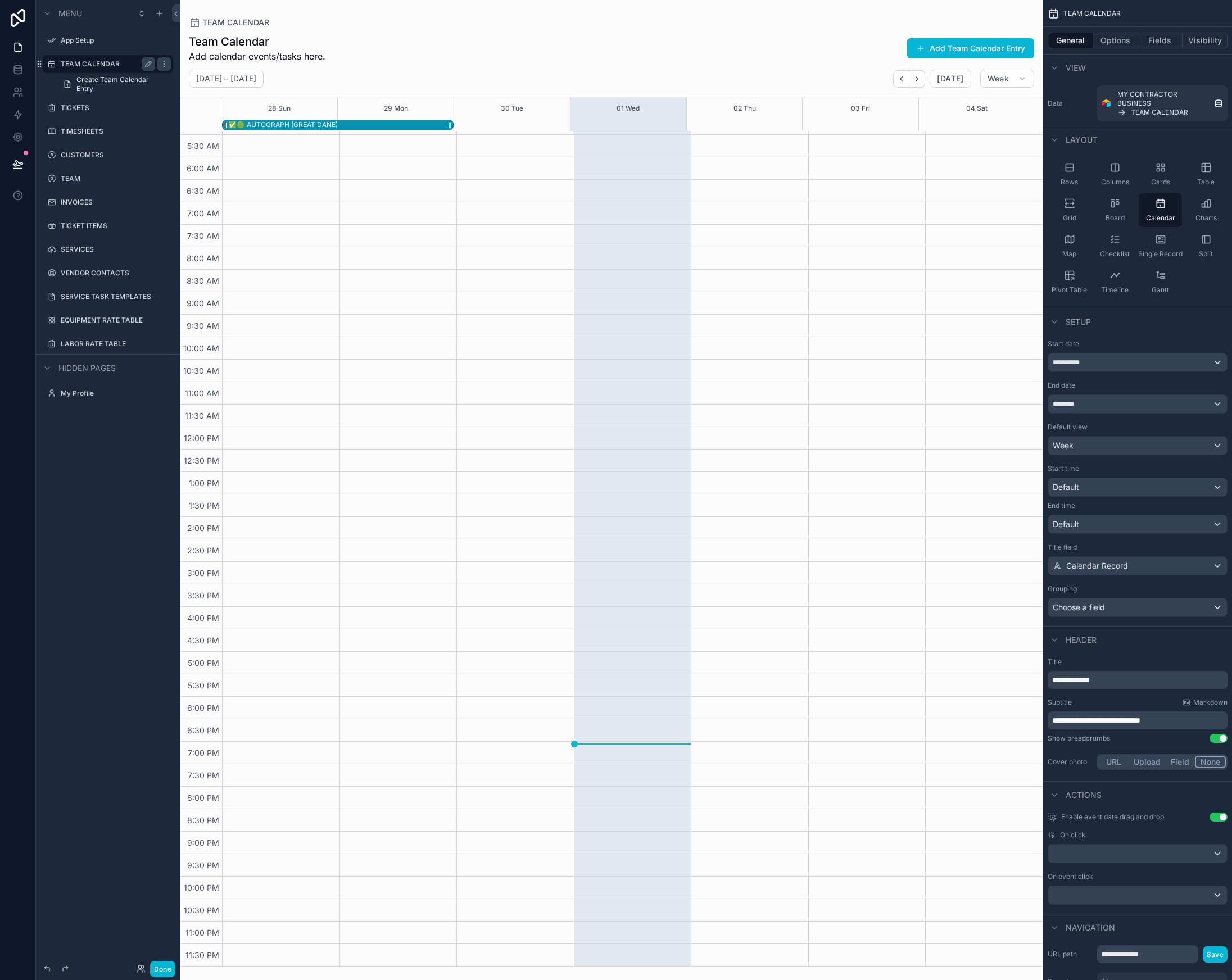
click at [301, 122] on div "✅🟢 AUTOGRAPH (GREAT DANE)" at bounding box center [283, 124] width 110 height 9
drag, startPoint x: 450, startPoint y: 125, endPoint x: 319, endPoint y: 124, distance: 131.0
drag, startPoint x: 280, startPoint y: 588, endPoint x: 284, endPoint y: 546, distance: 42.2
click at [908, 81] on button "Back" at bounding box center [901, 79] width 17 height 17
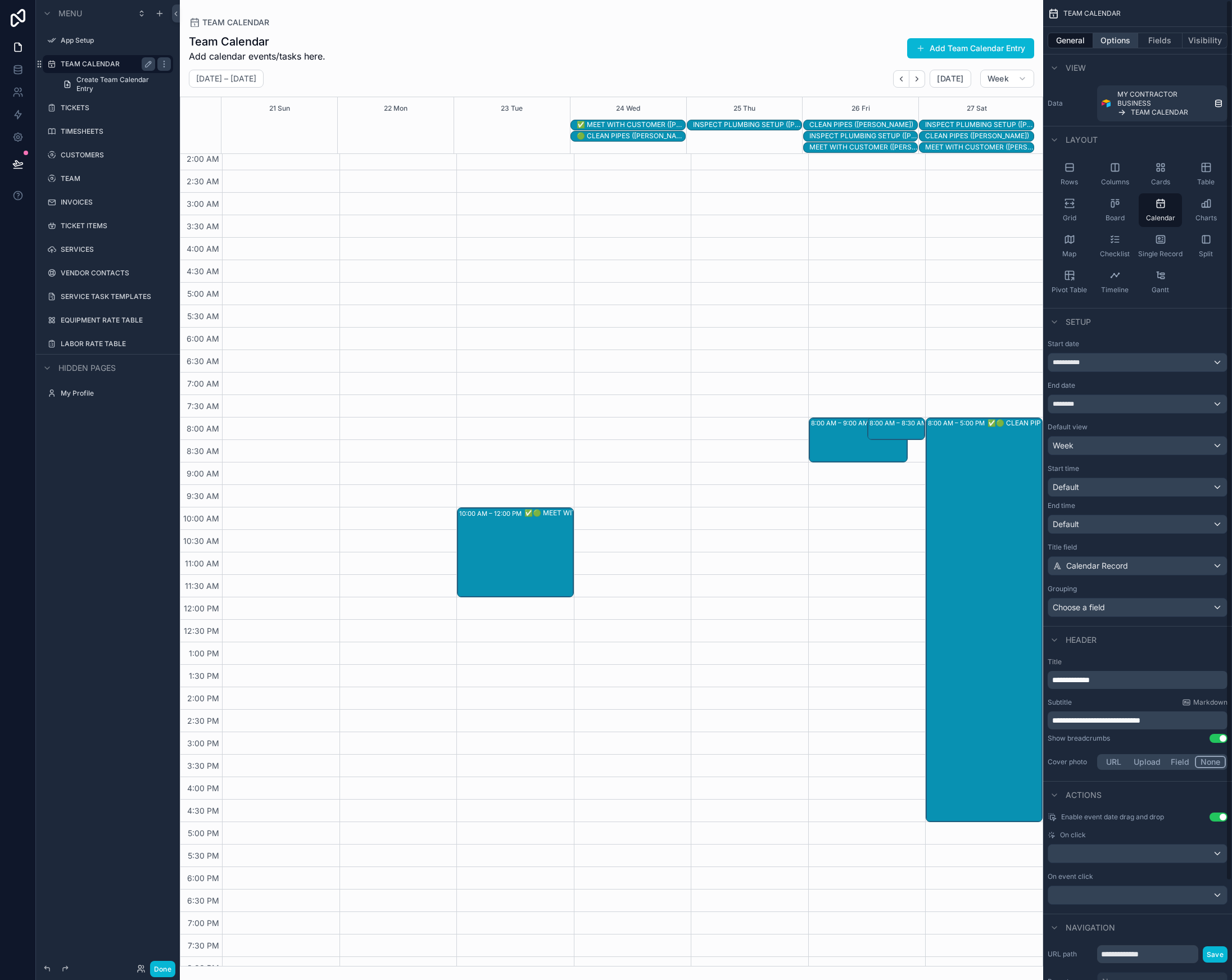
click at [1112, 42] on button "Options" at bounding box center [1115, 40] width 45 height 16
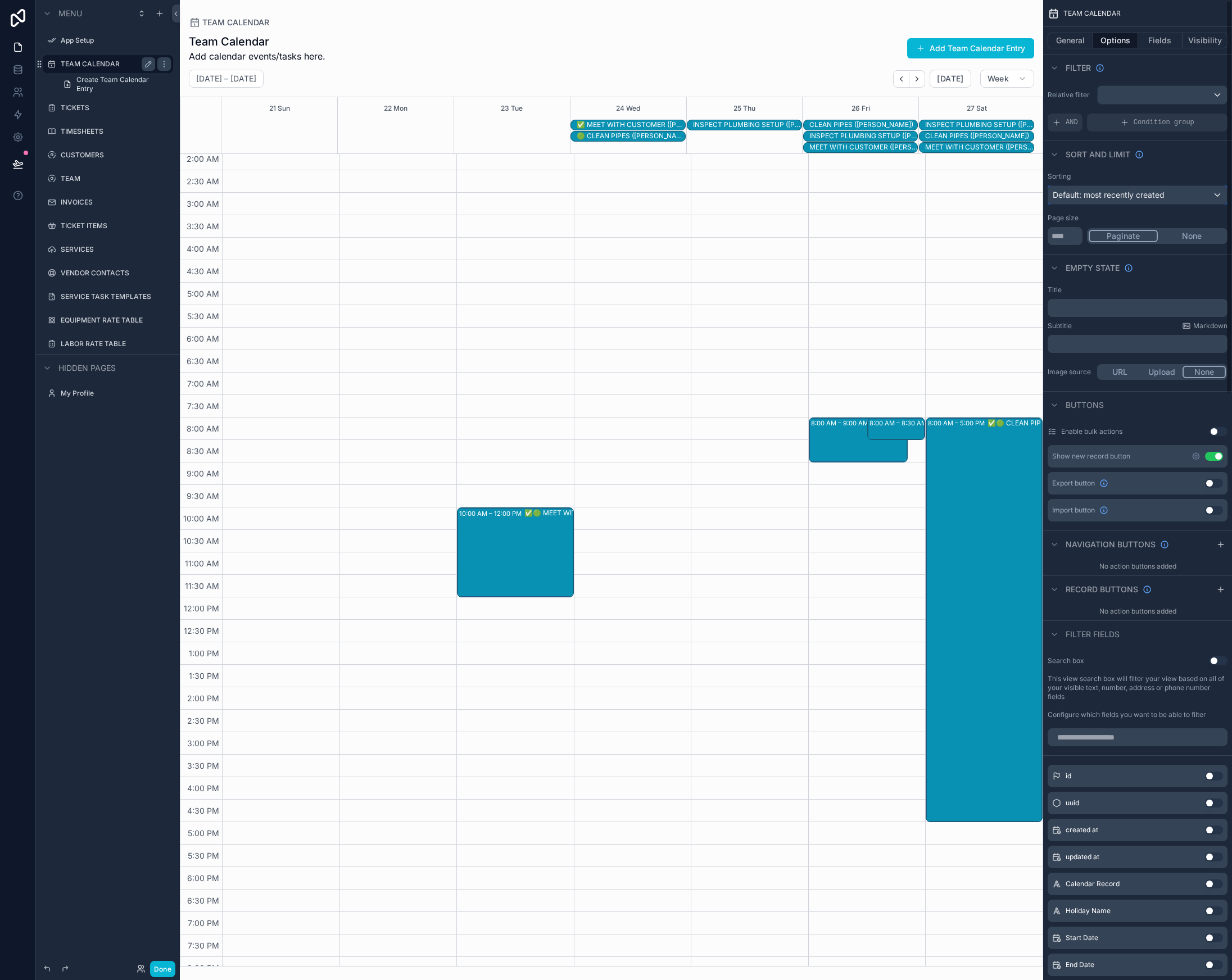
click at [1138, 196] on span "Default: most recently created" at bounding box center [1109, 195] width 112 height 9
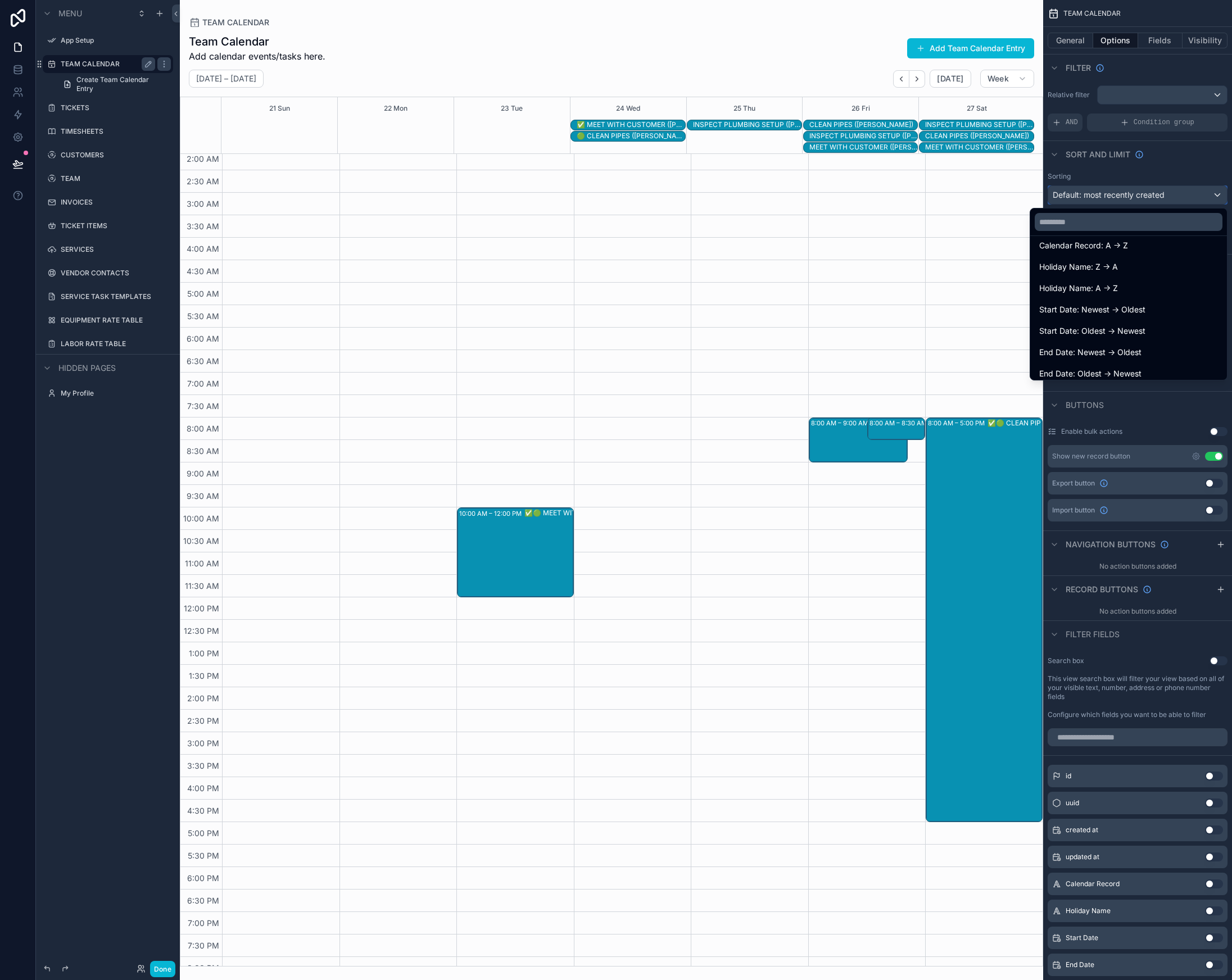
scroll to position [138, 0]
click at [1117, 310] on span "Start Date: Newest -> Oldest" at bounding box center [1092, 309] width 107 height 13
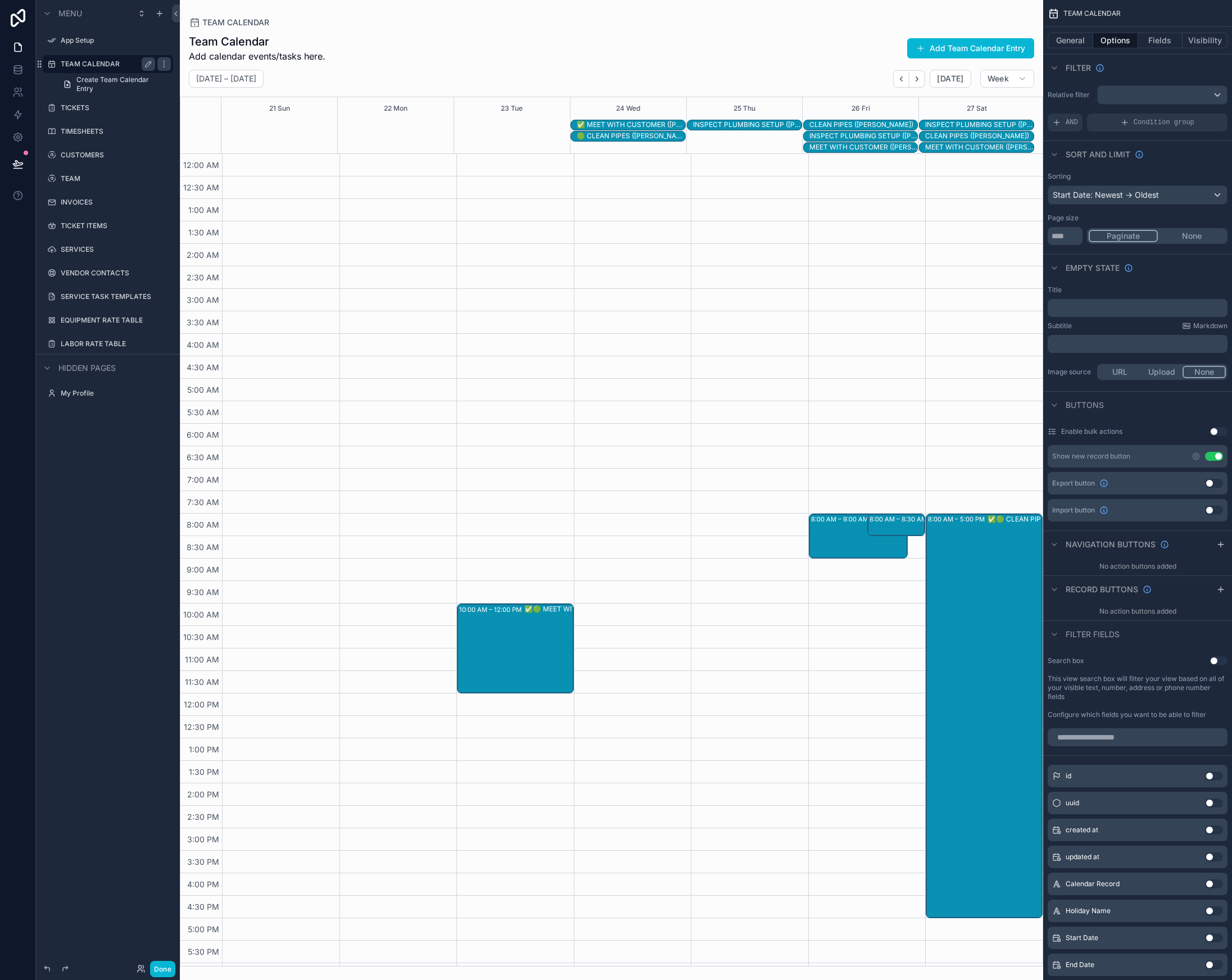
click at [1176, 162] on div "Sort And Limit" at bounding box center [1137, 154] width 189 height 27
click at [1188, 233] on button "None" at bounding box center [1192, 236] width 68 height 13
click at [1129, 240] on button "Paginate" at bounding box center [1123, 236] width 68 height 13
click at [1130, 306] on p "﻿" at bounding box center [1138, 307] width 173 height 9
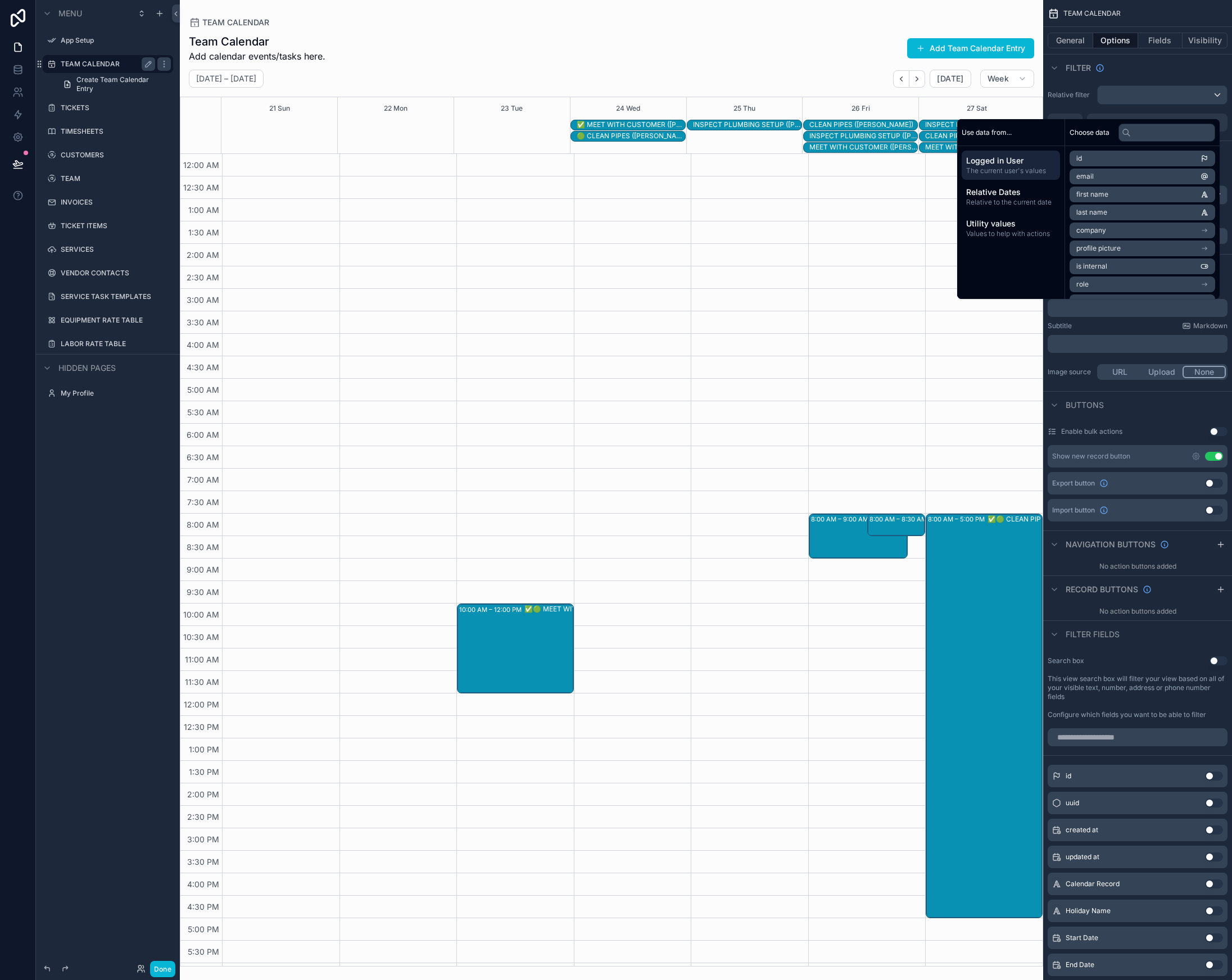
click at [1128, 307] on p "﻿" at bounding box center [1138, 307] width 173 height 9
click at [1102, 325] on div "Subtitle Markdown" at bounding box center [1138, 325] width 180 height 9
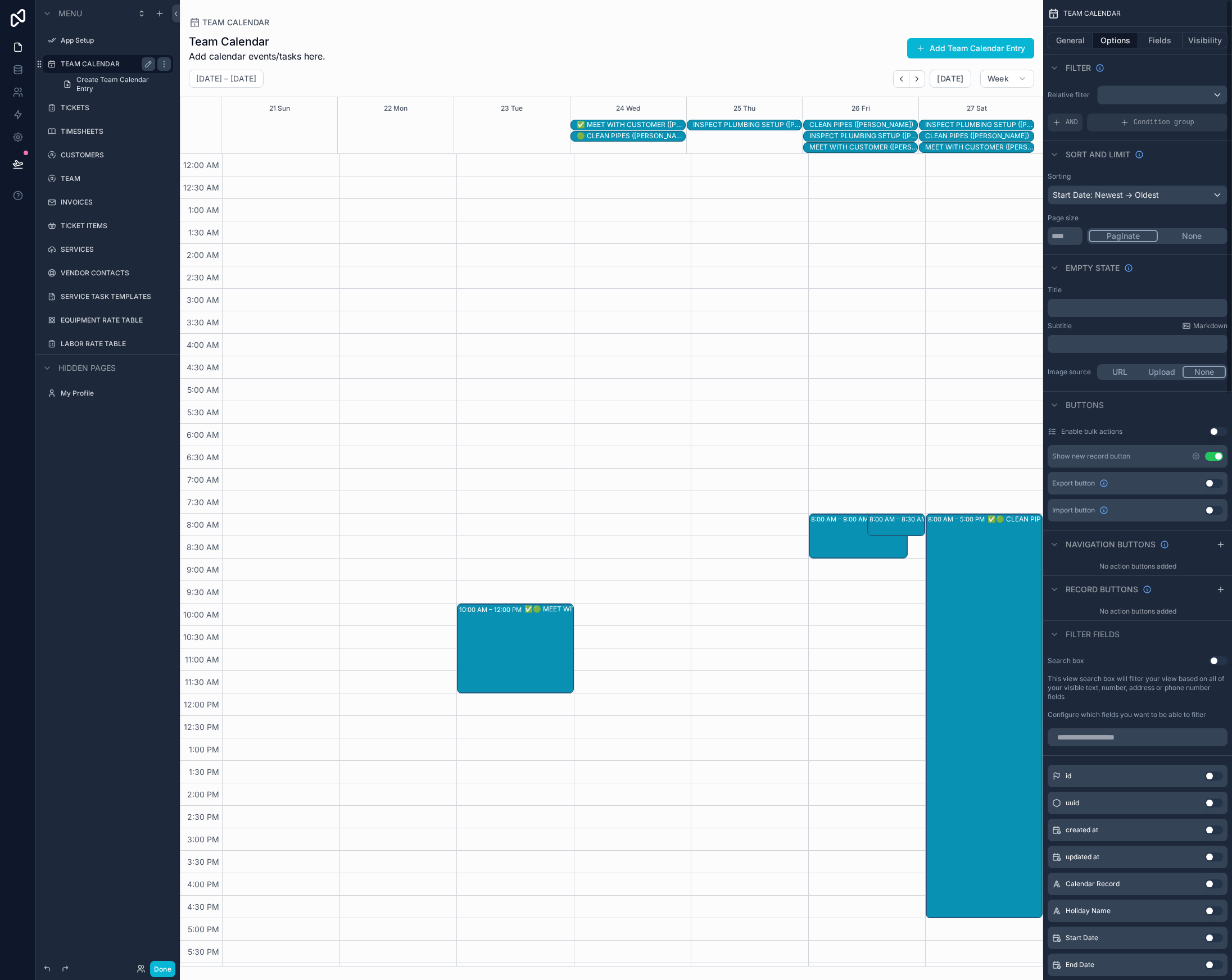
click at [1216, 486] on button "Use setting" at bounding box center [1214, 482] width 18 height 9
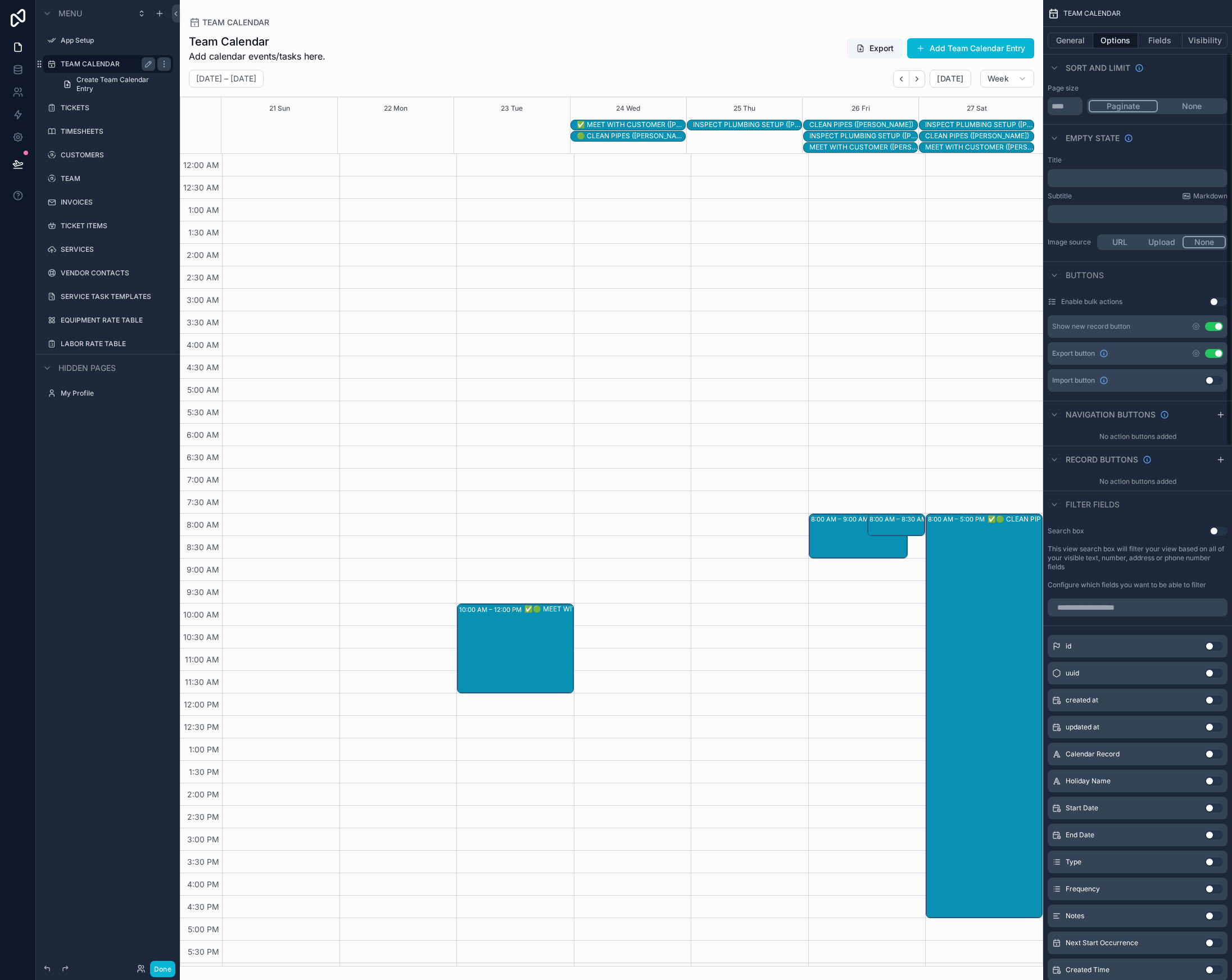
scroll to position [147, 0]
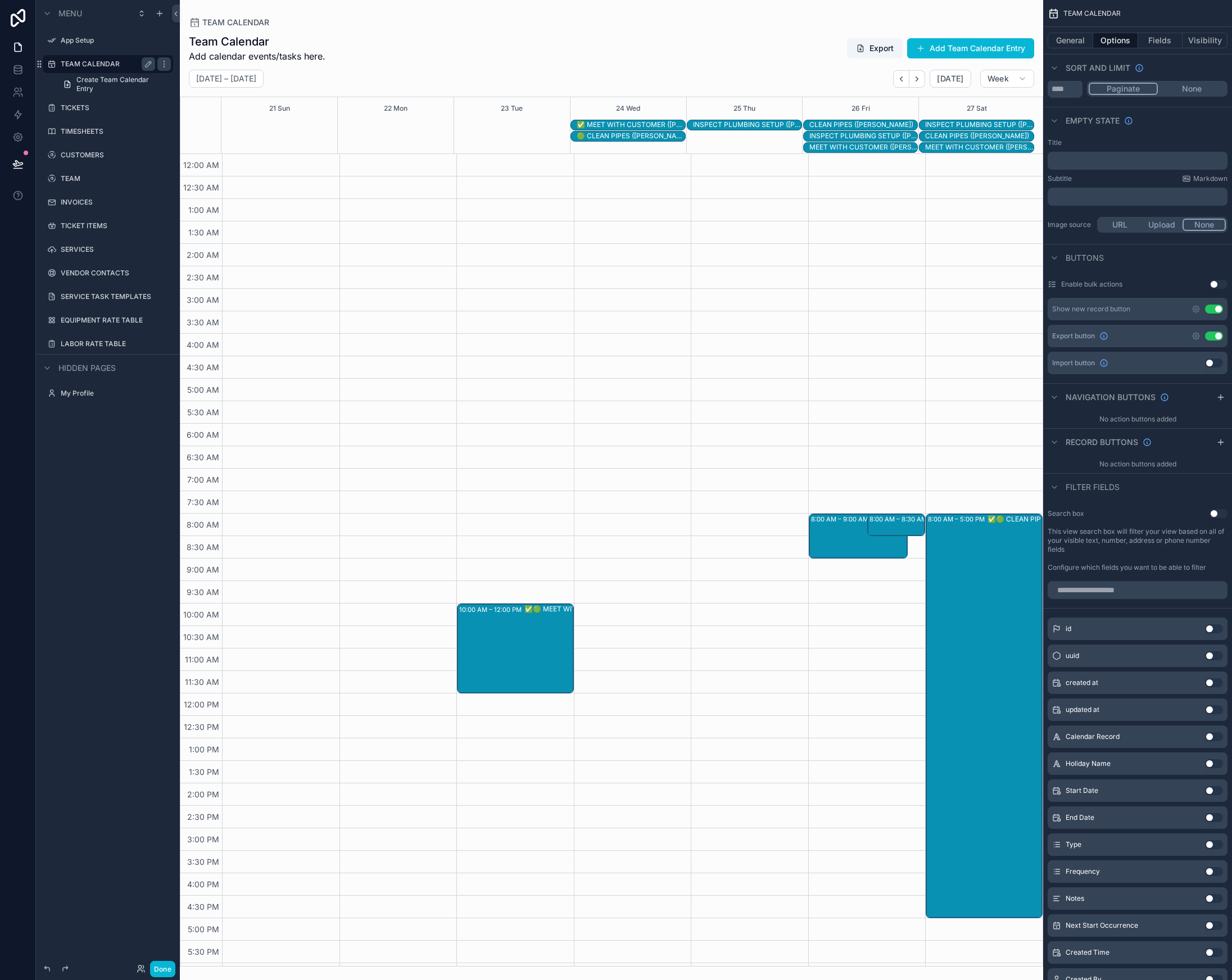
click at [1218, 510] on button "Use setting" at bounding box center [1219, 513] width 18 height 9
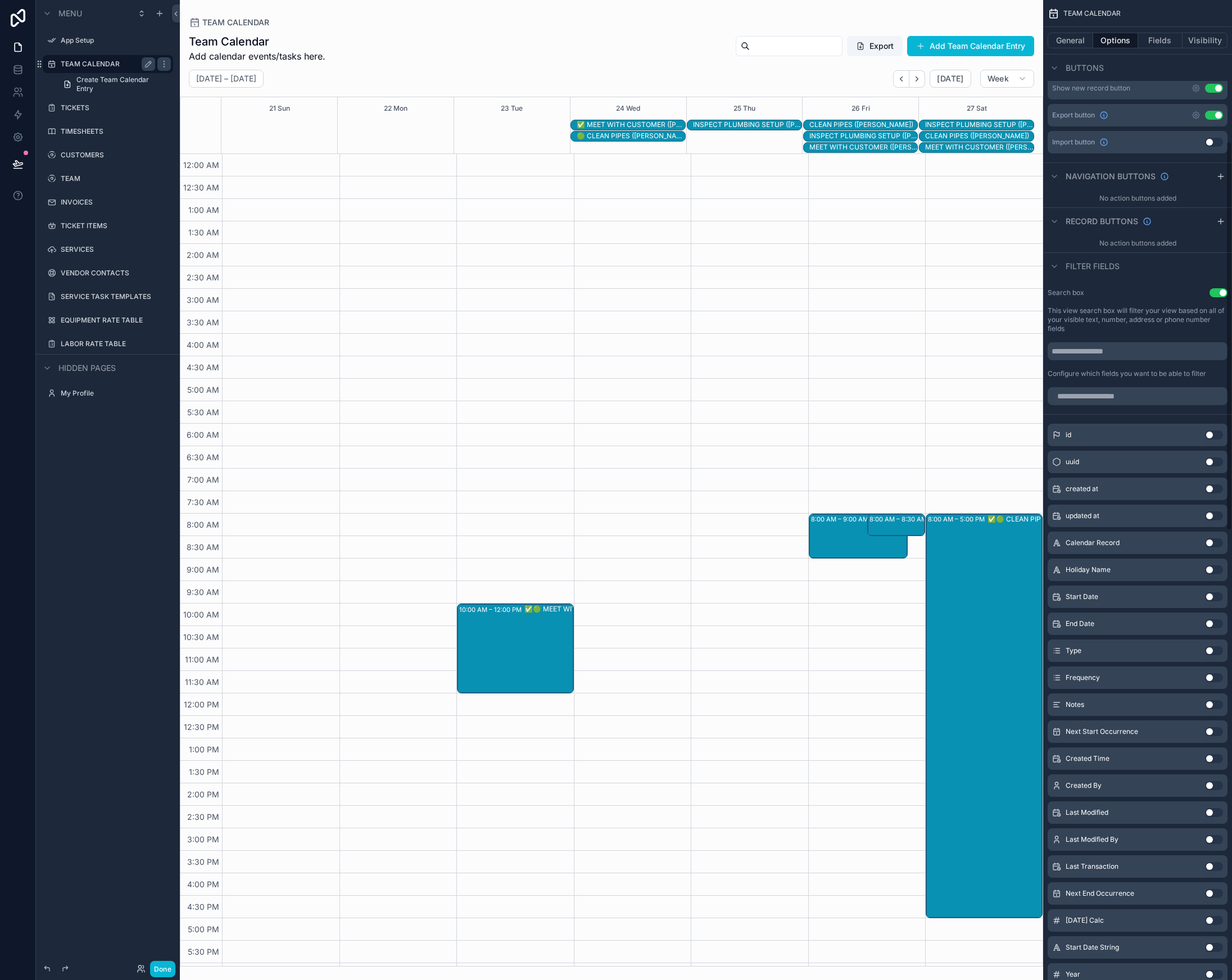
scroll to position [0, 0]
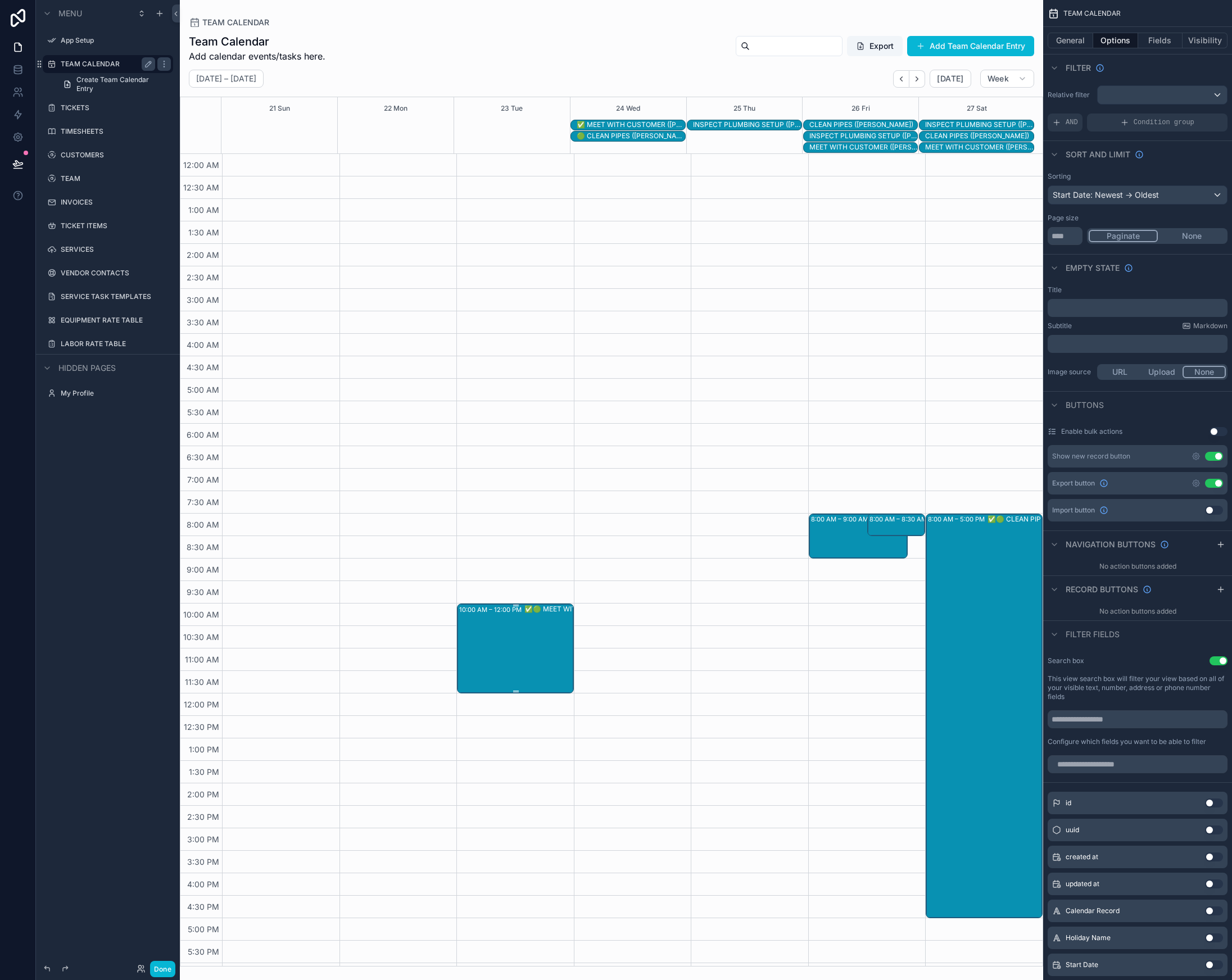
click at [480, 644] on div "10:00 AM – 12:00 PM ✅🟢 MEET WITH CUSTOMER ([PERSON_NAME])" at bounding box center [516, 648] width 114 height 88
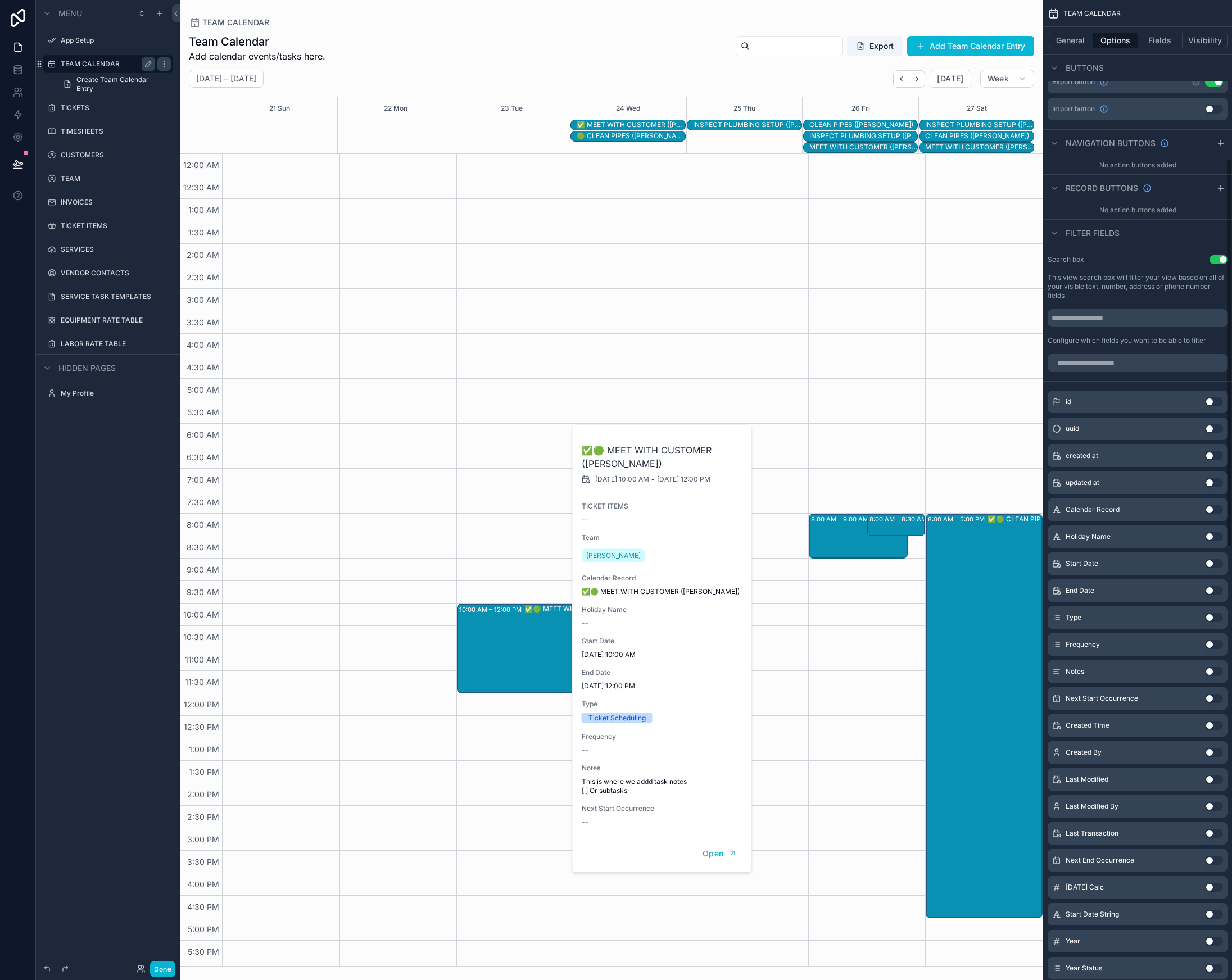
scroll to position [376, 0]
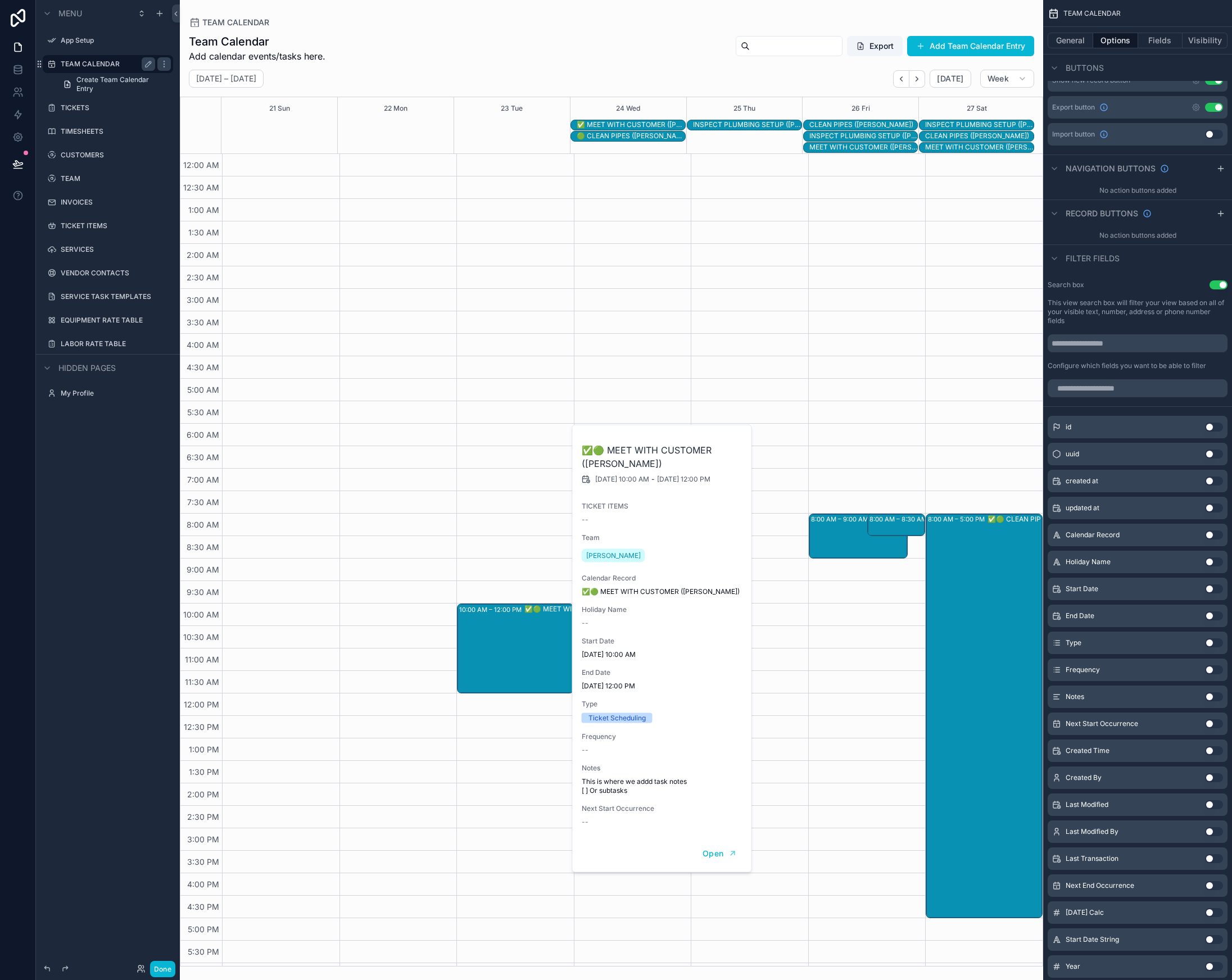
click at [1214, 640] on button "Use setting" at bounding box center [1214, 643] width 18 height 9
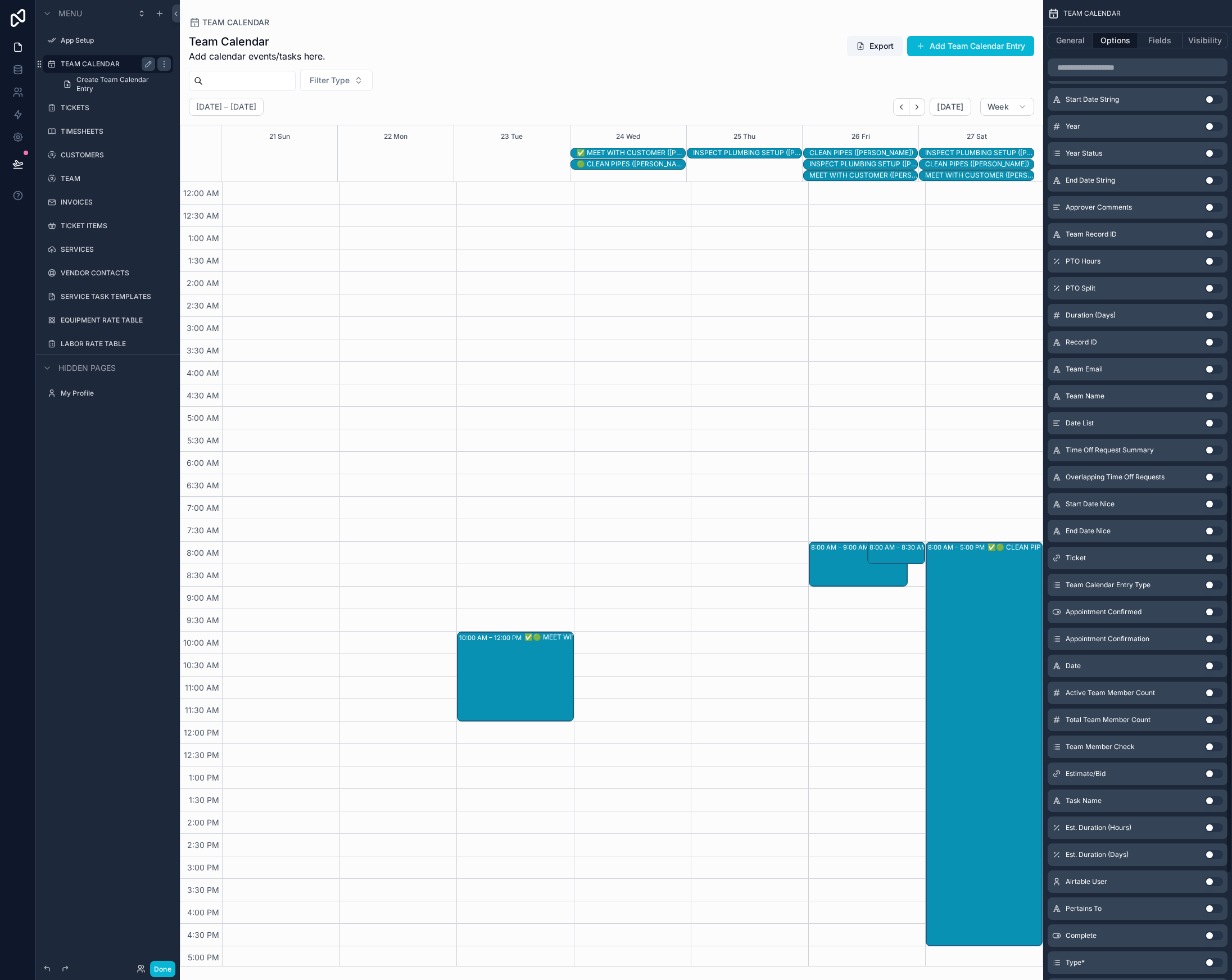
scroll to position [1489, 0]
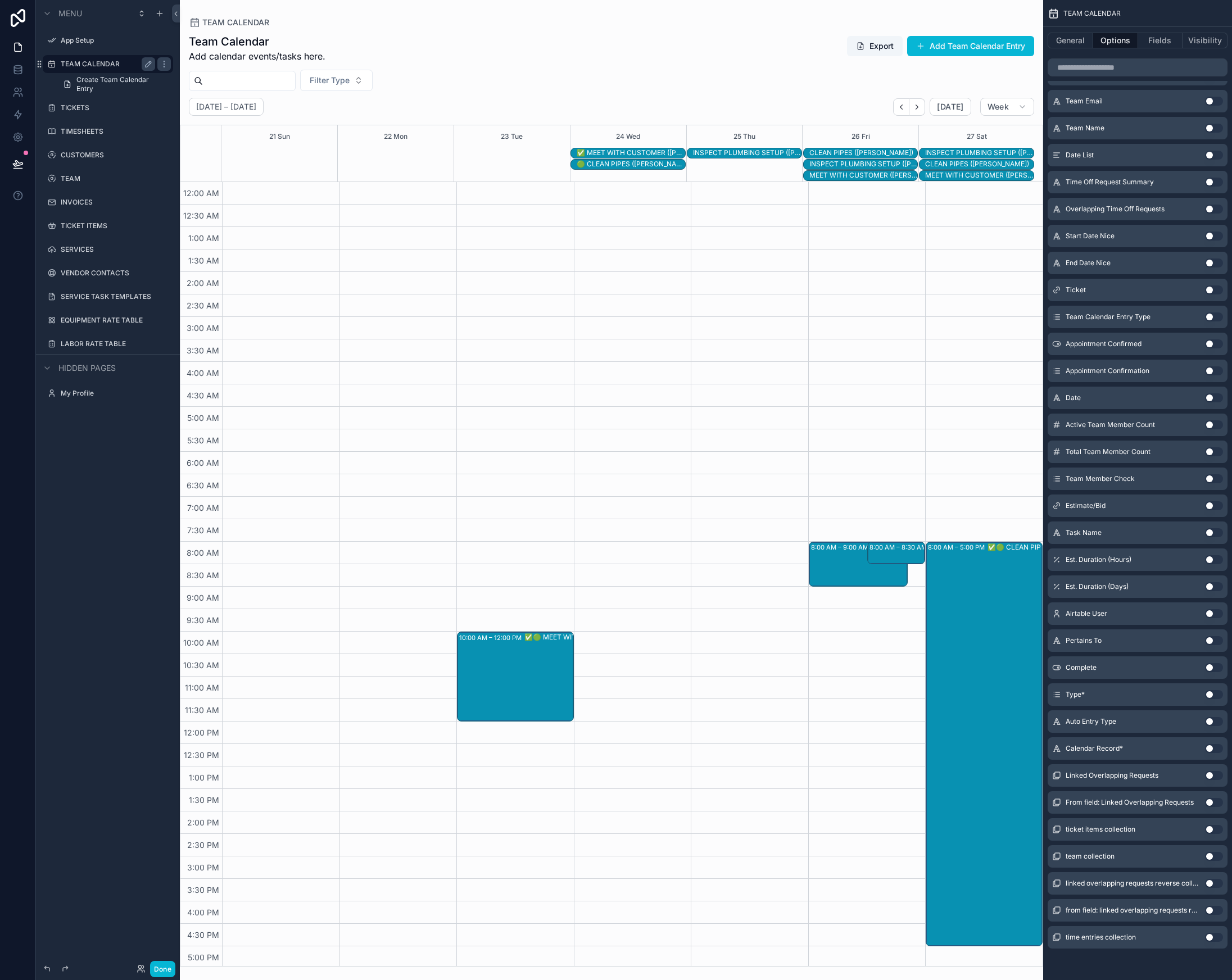
click at [1215, 854] on button "Use setting" at bounding box center [1214, 856] width 18 height 9
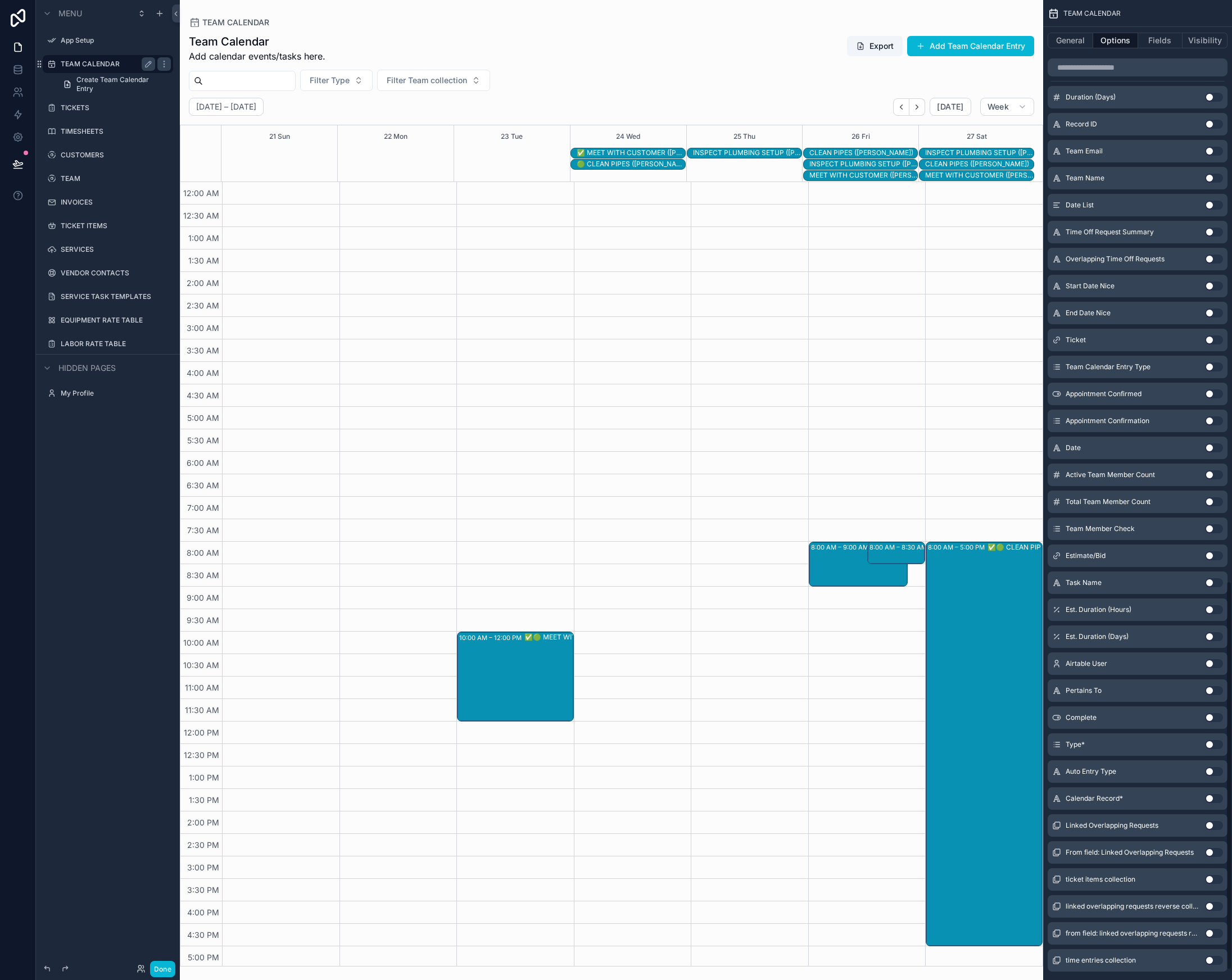
scroll to position [1463, 0]
click at [1217, 558] on button "Use setting" at bounding box center [1214, 558] width 18 height 9
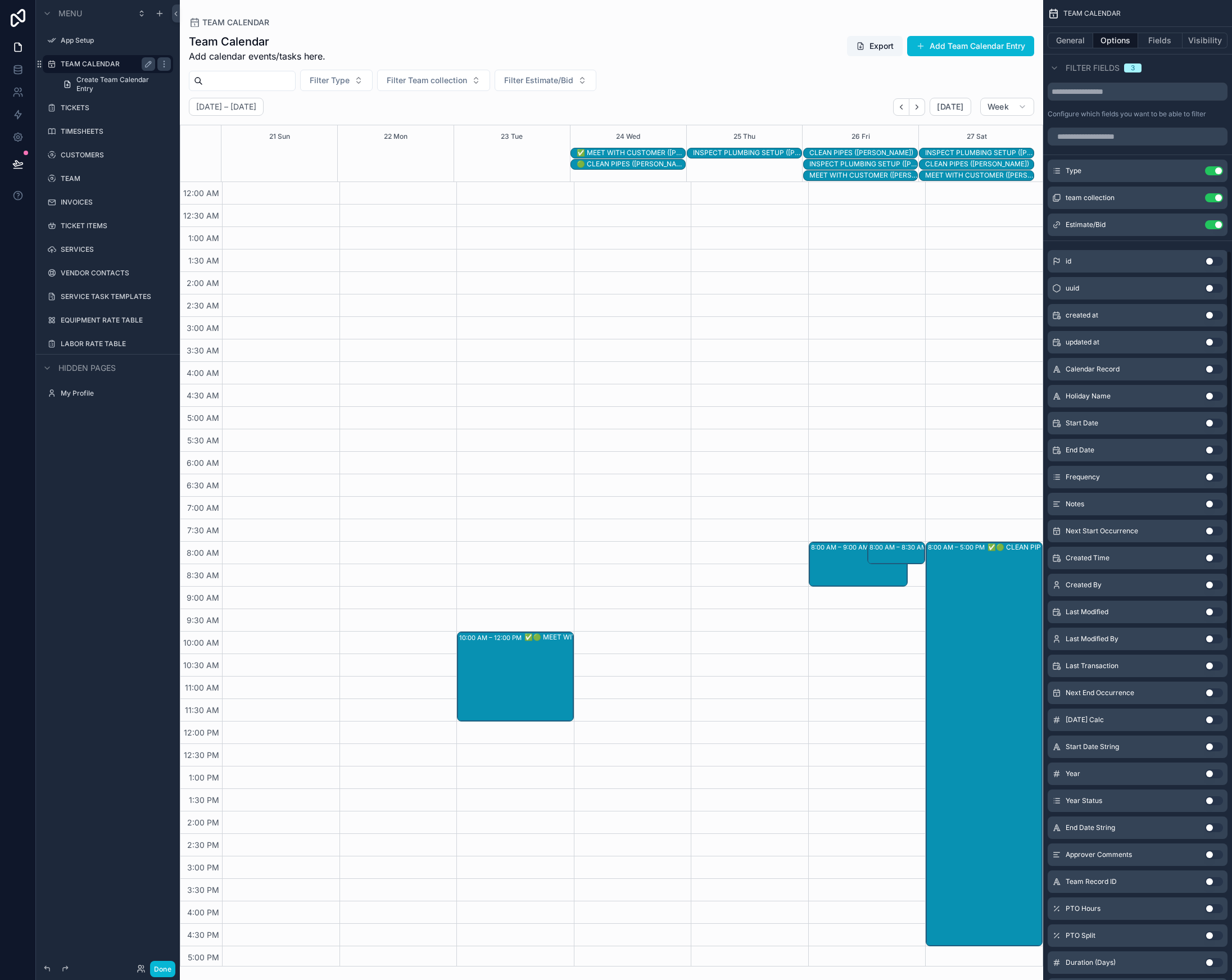
scroll to position [627, 0]
click at [1140, 133] on input "scrollable content" at bounding box center [1138, 137] width 180 height 18
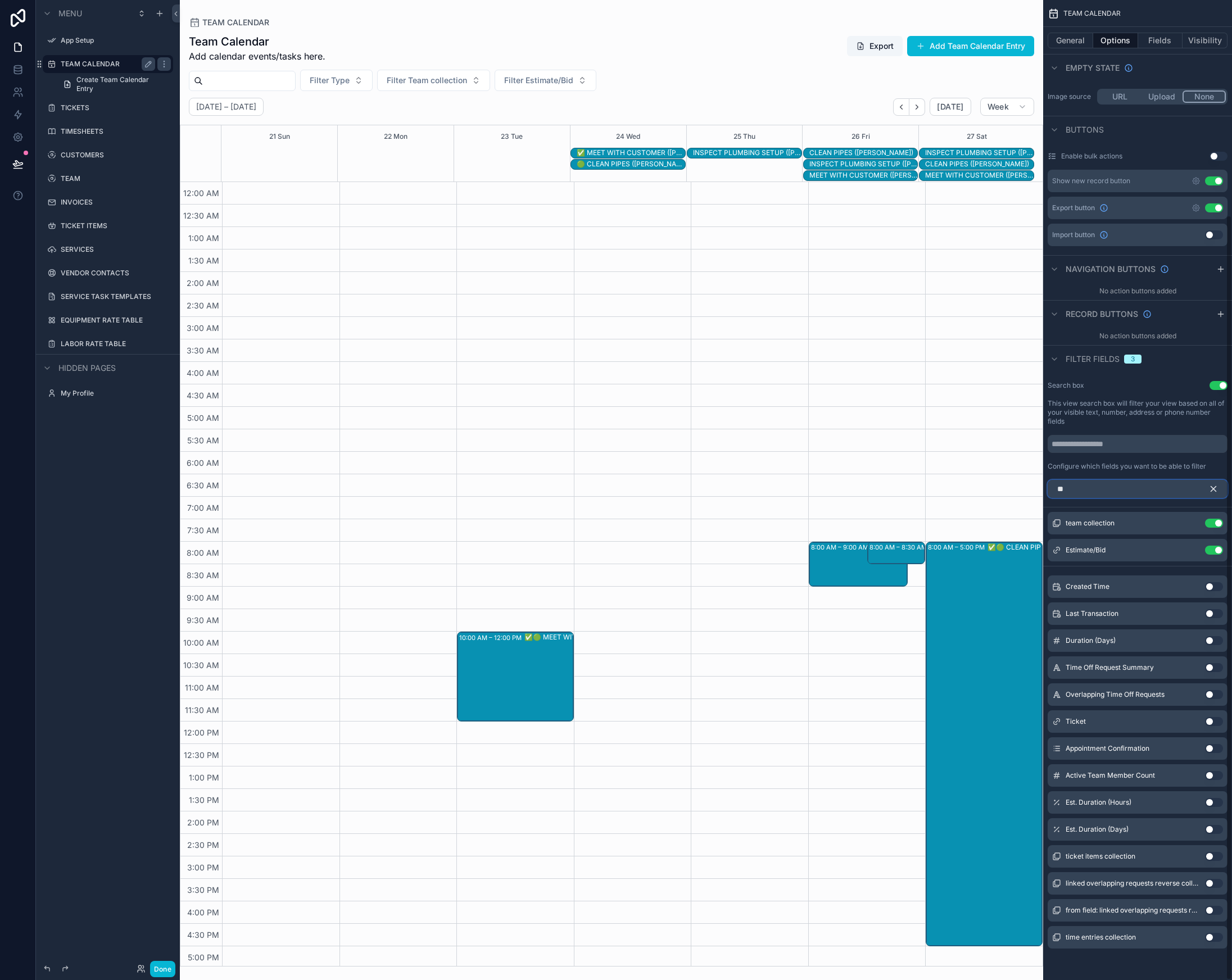
scroll to position [0, 0]
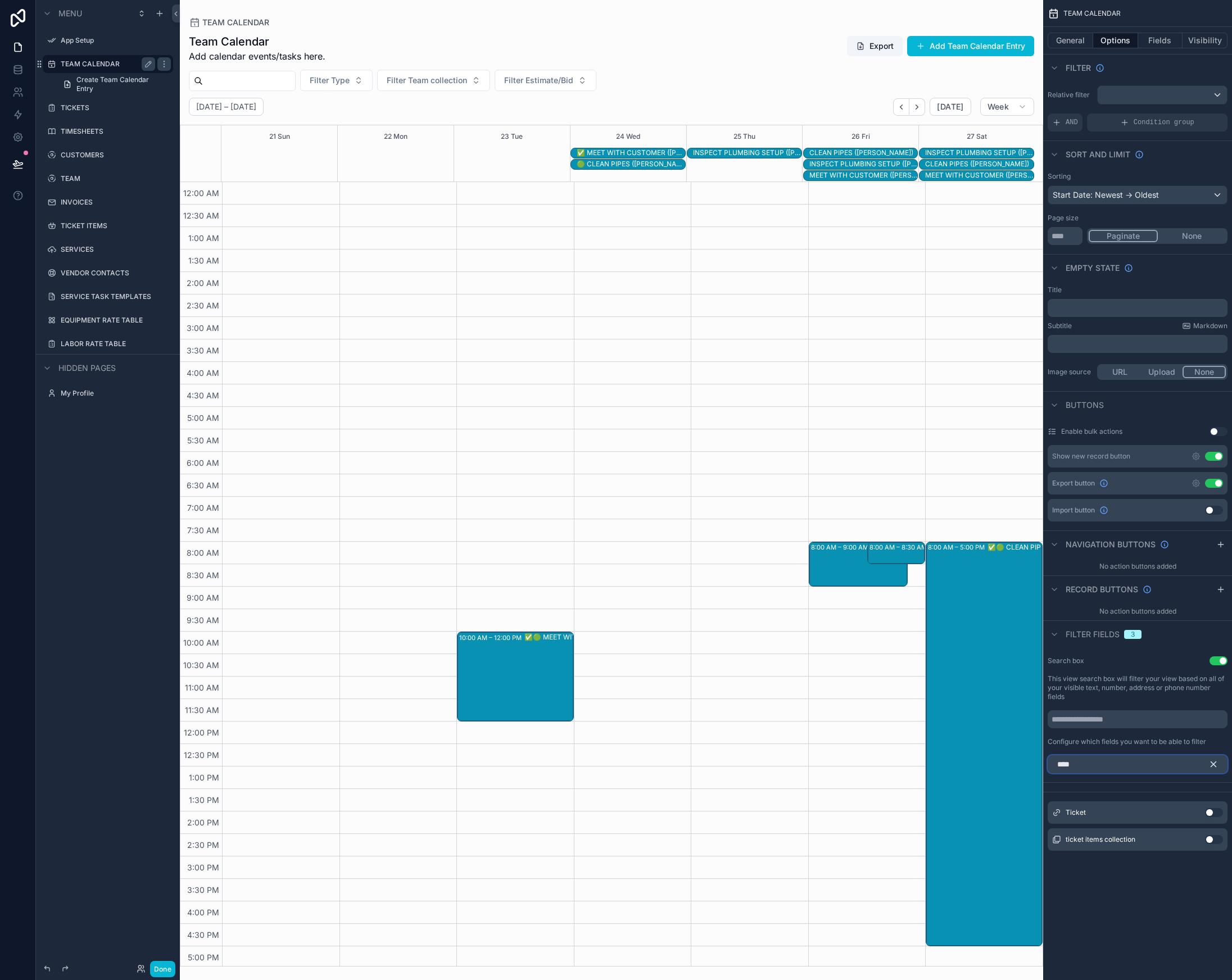
type input "****"
click at [1215, 814] on button "Use setting" at bounding box center [1214, 812] width 18 height 9
click at [1124, 719] on input "scrollable content" at bounding box center [1138, 719] width 180 height 18
type input "*"
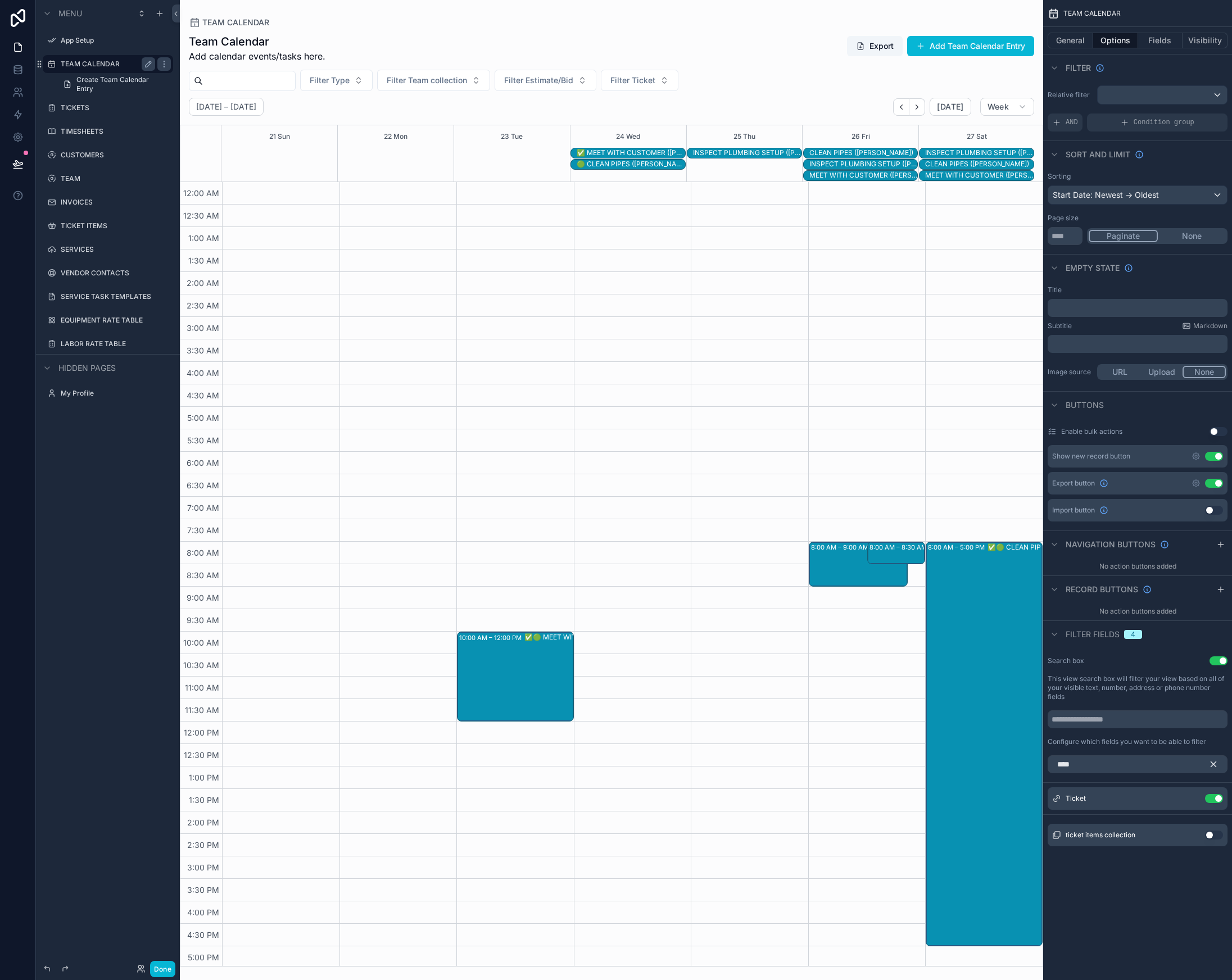
click at [1215, 762] on icon "scrollable content" at bounding box center [1214, 764] width 5 height 5
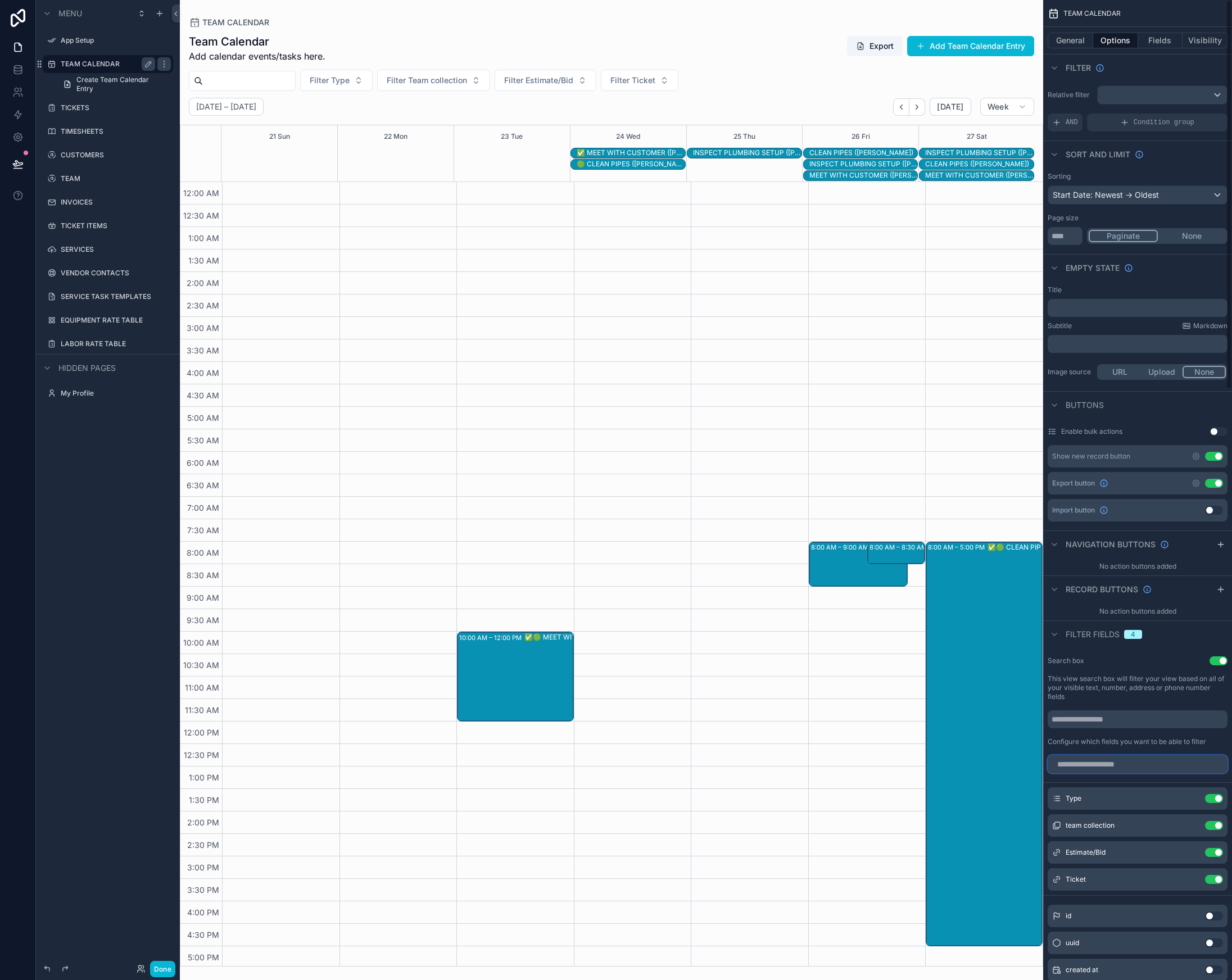
click at [1109, 765] on input "scrollable content" at bounding box center [1138, 764] width 180 height 18
type input "***"
click at [584, 87] on button "Filter Estimate/Bid" at bounding box center [545, 80] width 102 height 21
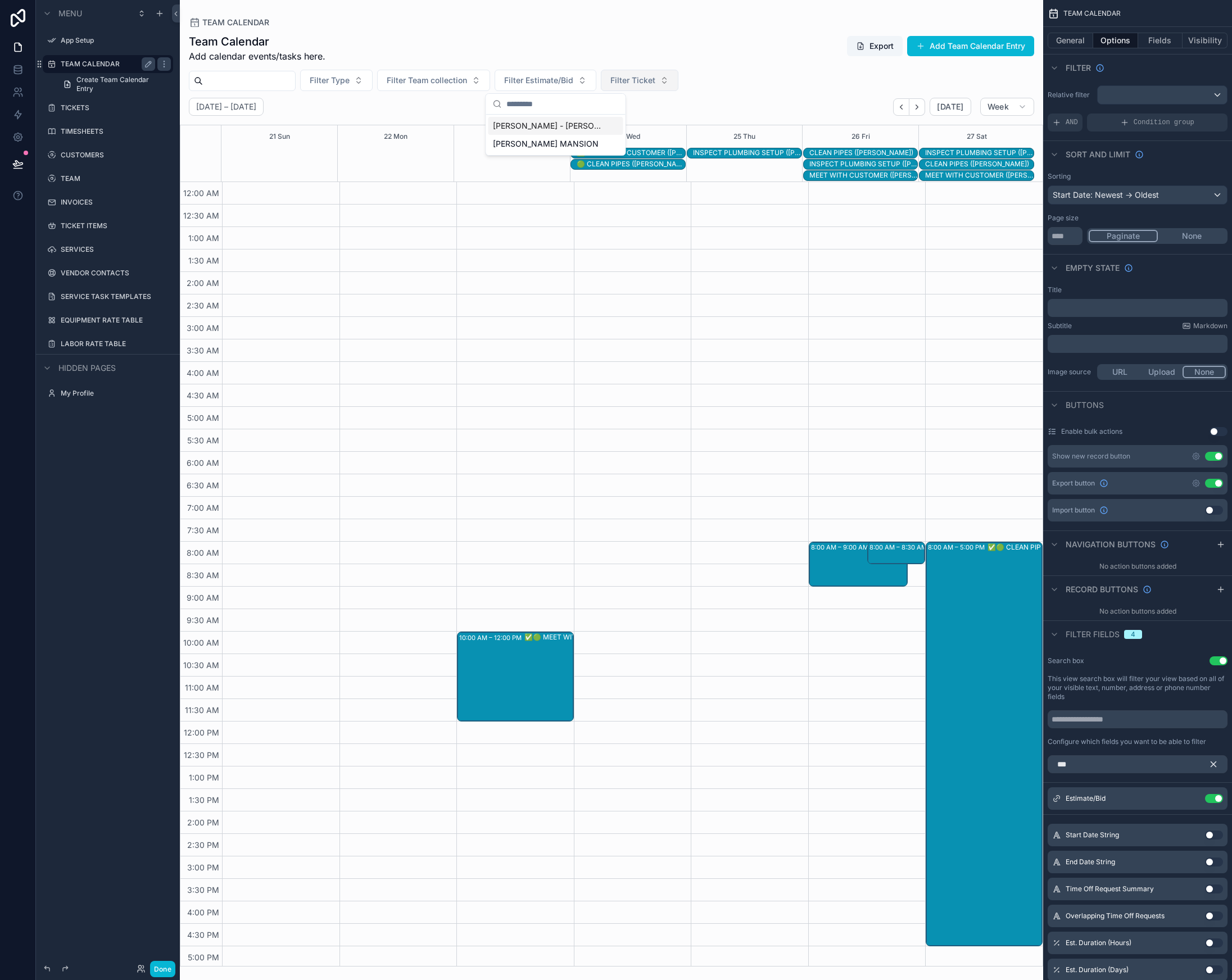
click at [654, 79] on span "Filter Ticket" at bounding box center [633, 81] width 45 height 11
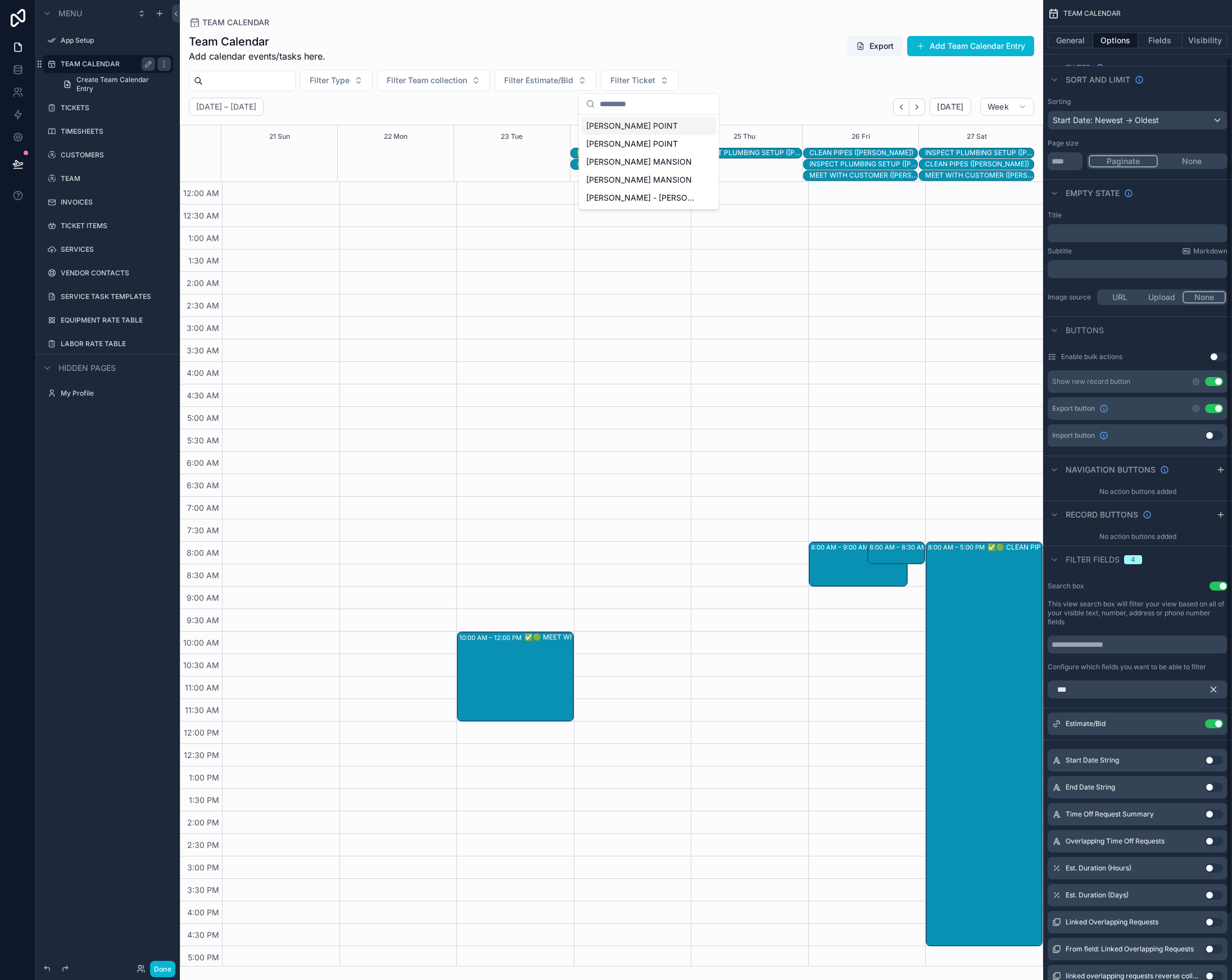
scroll to position [75, 0]
click at [1214, 687] on icon "scrollable content" at bounding box center [1213, 689] width 10 height 10
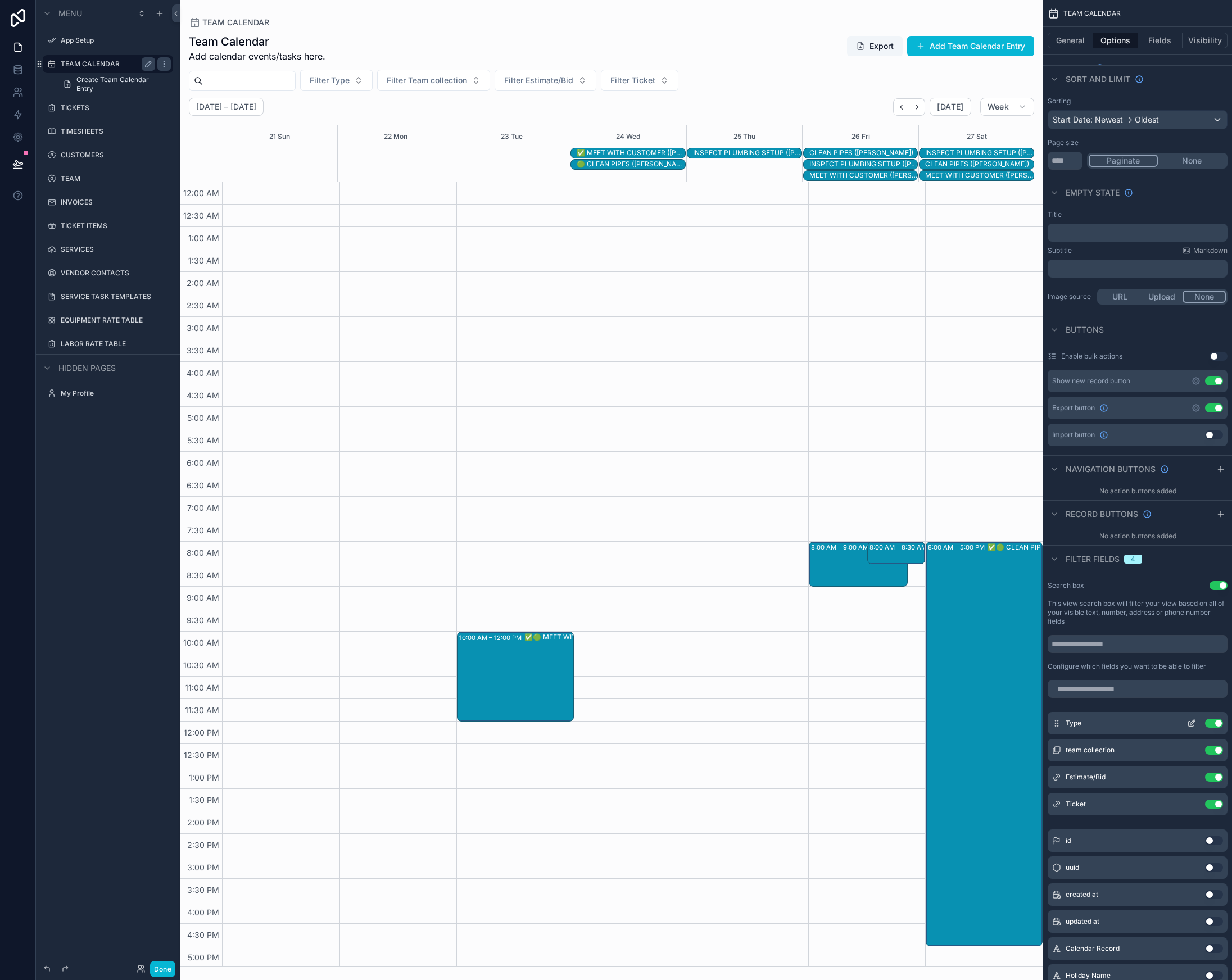
click at [1192, 724] on icon "scrollable content" at bounding box center [1191, 723] width 9 height 9
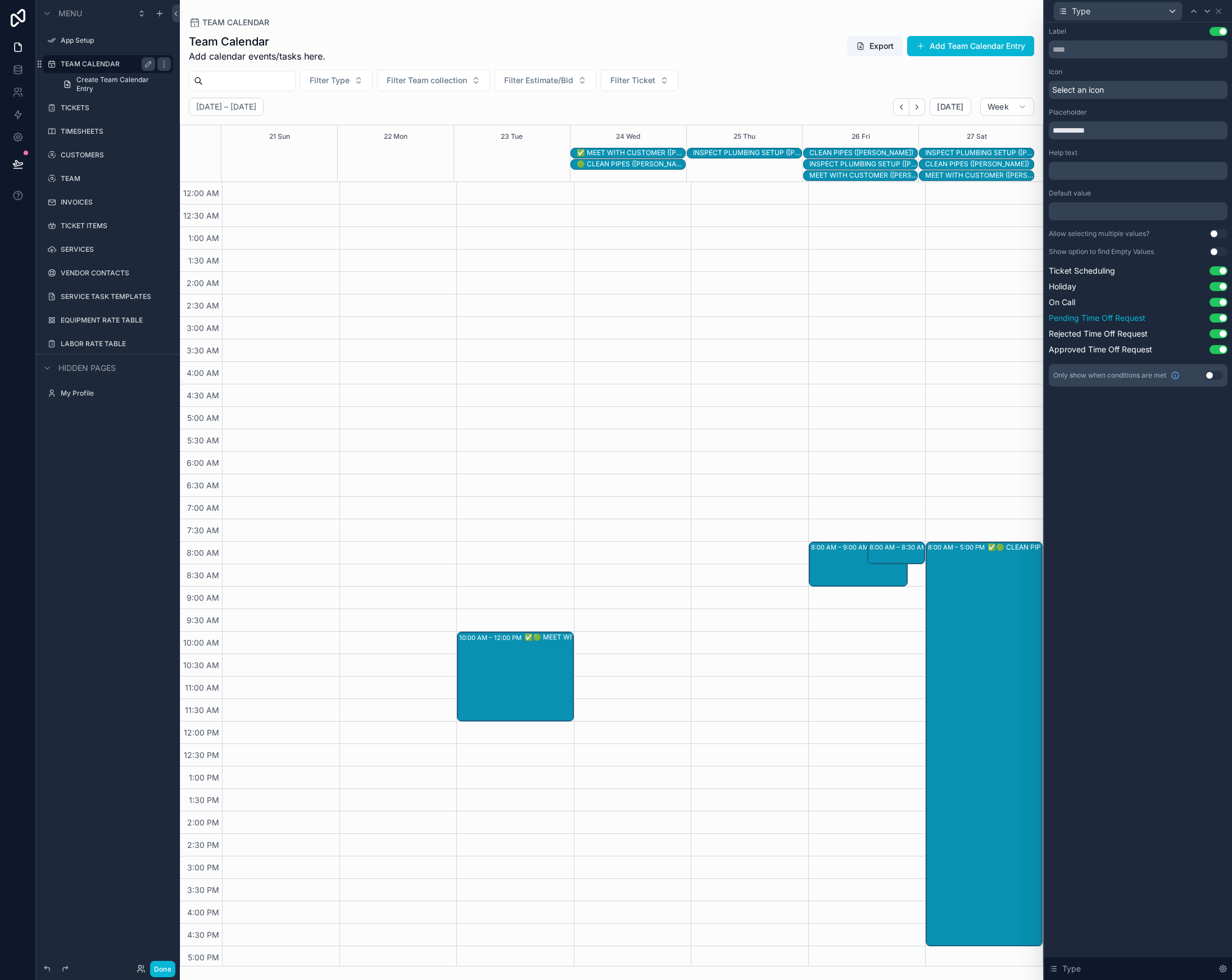
click at [1110, 320] on span "Pending Time Off Request" at bounding box center [1097, 318] width 96 height 11
click at [478, 643] on div "10:00 AM – 12:00 PM" at bounding box center [491, 638] width 66 height 11
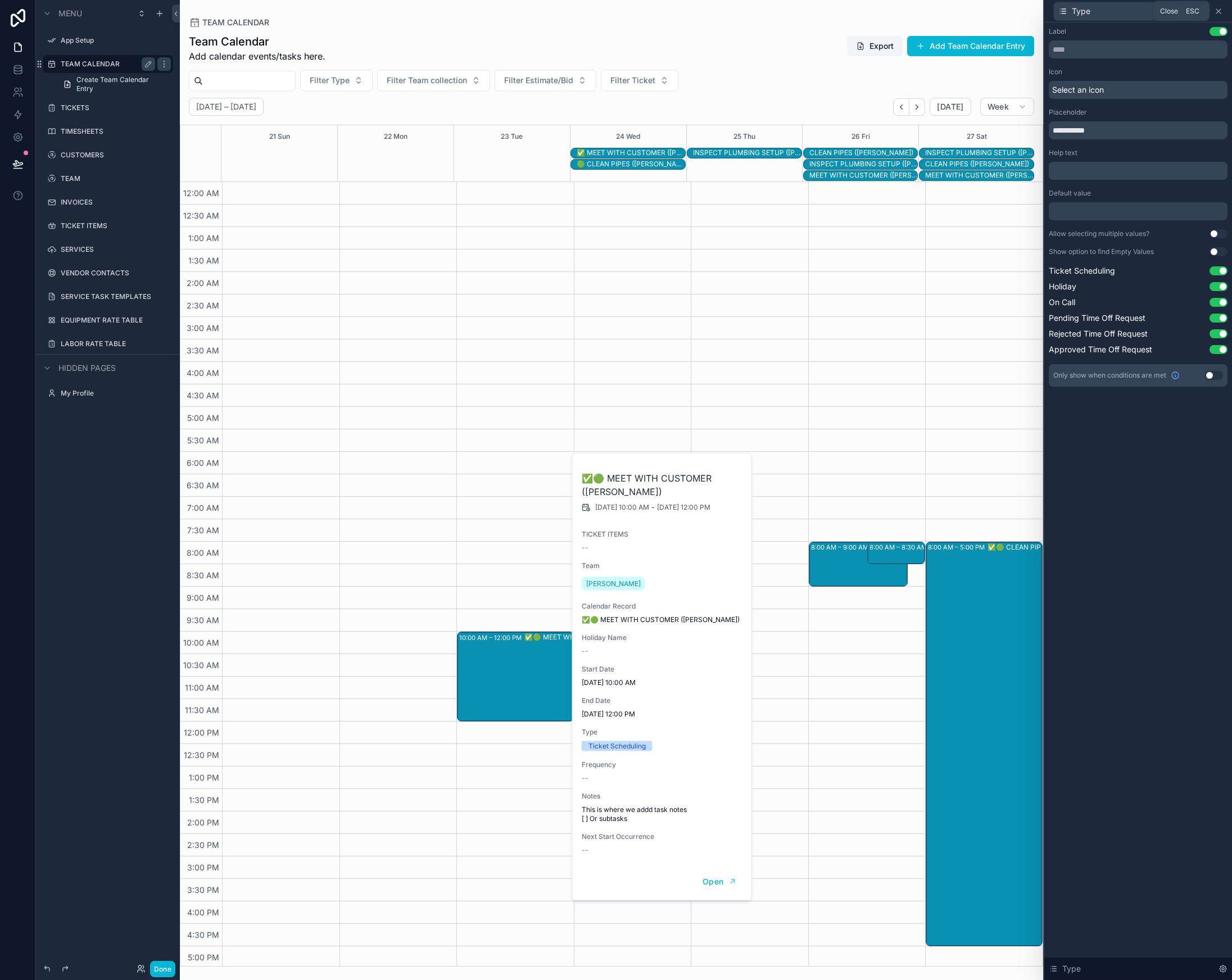
click at [1220, 9] on icon at bounding box center [1219, 11] width 5 height 5
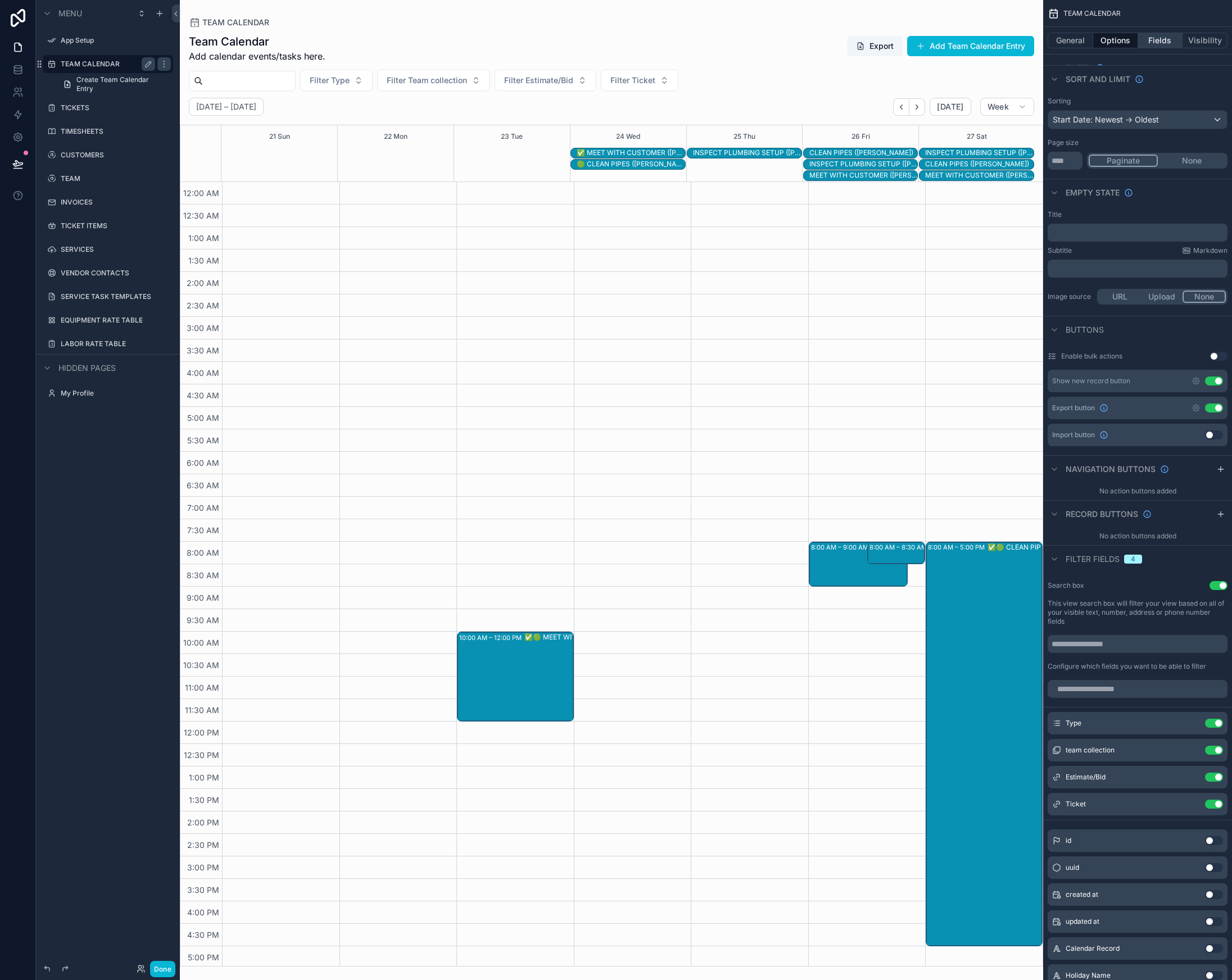
click at [1161, 44] on button "Fields" at bounding box center [1160, 40] width 45 height 16
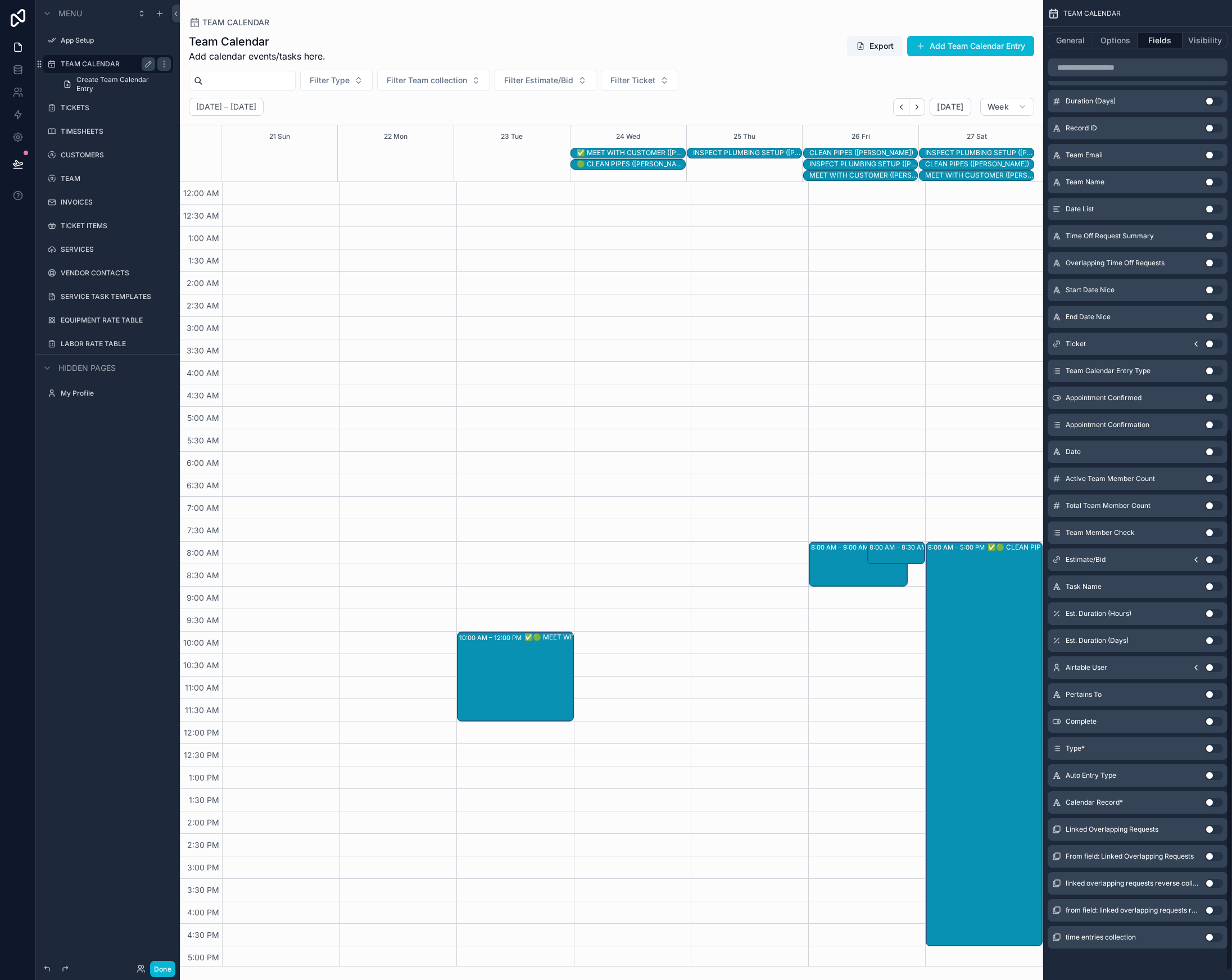
scroll to position [0, 0]
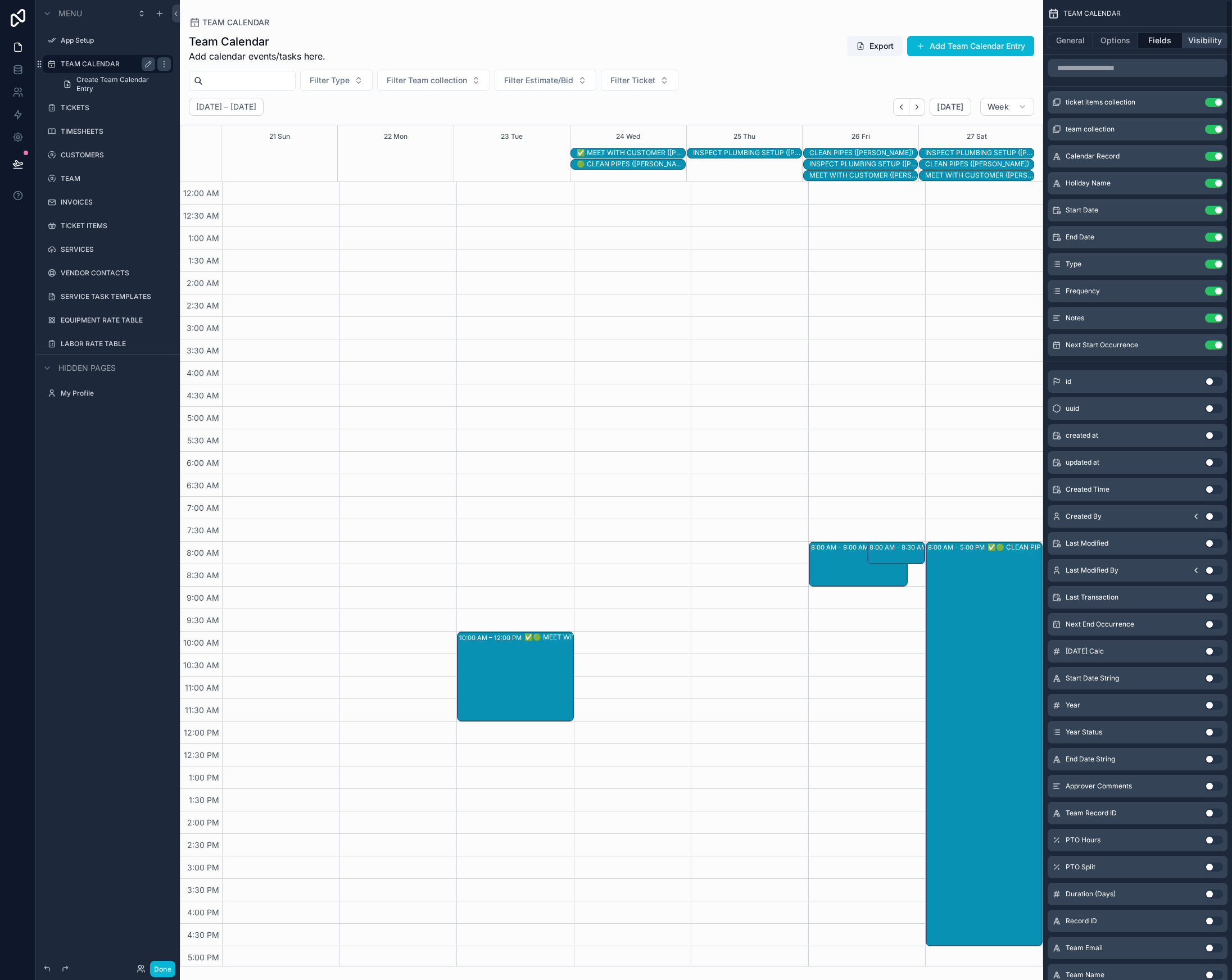
click at [1202, 39] on button "Visibility" at bounding box center [1204, 40] width 45 height 16
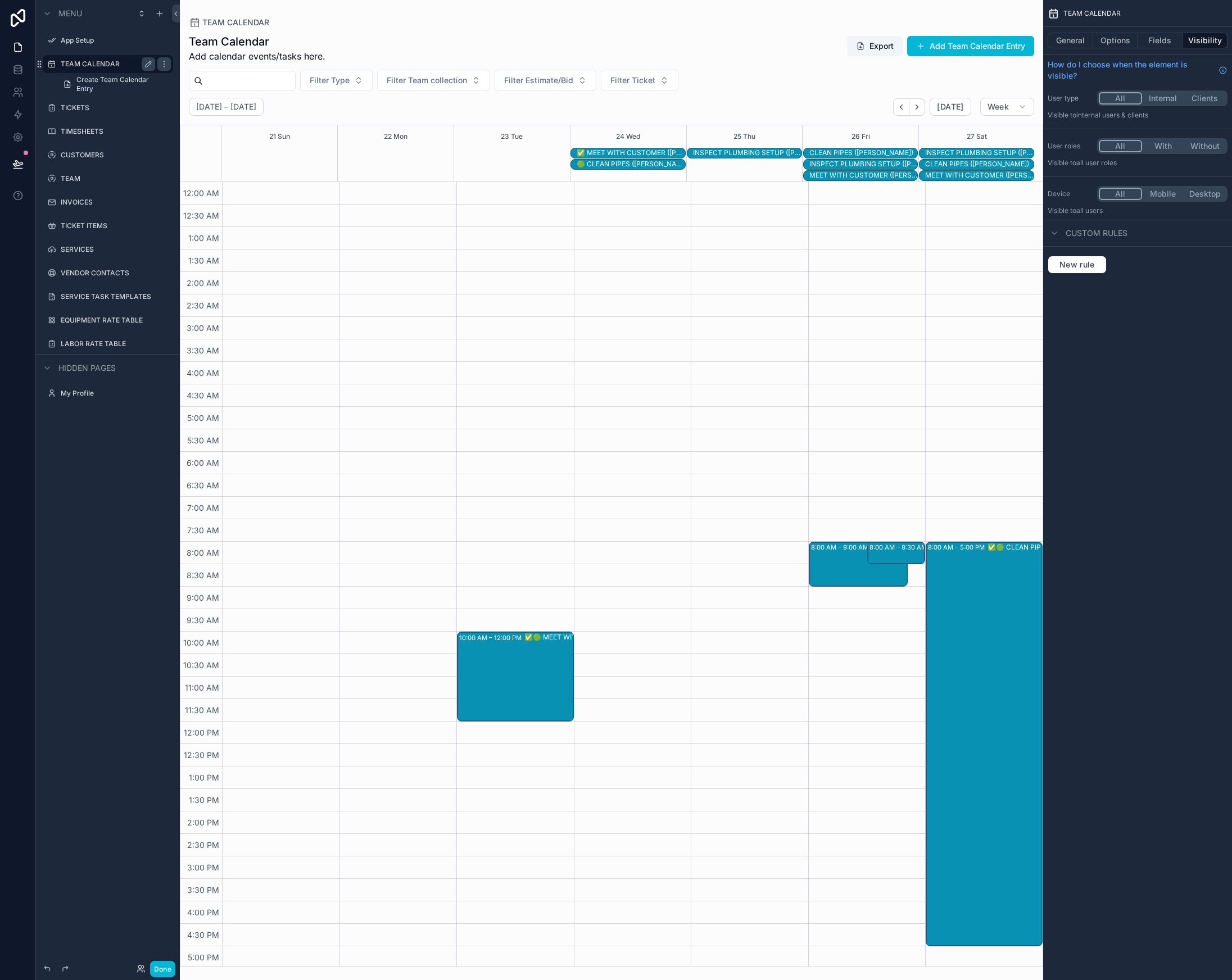
click at [1202, 39] on button "Visibility" at bounding box center [1204, 40] width 45 height 16
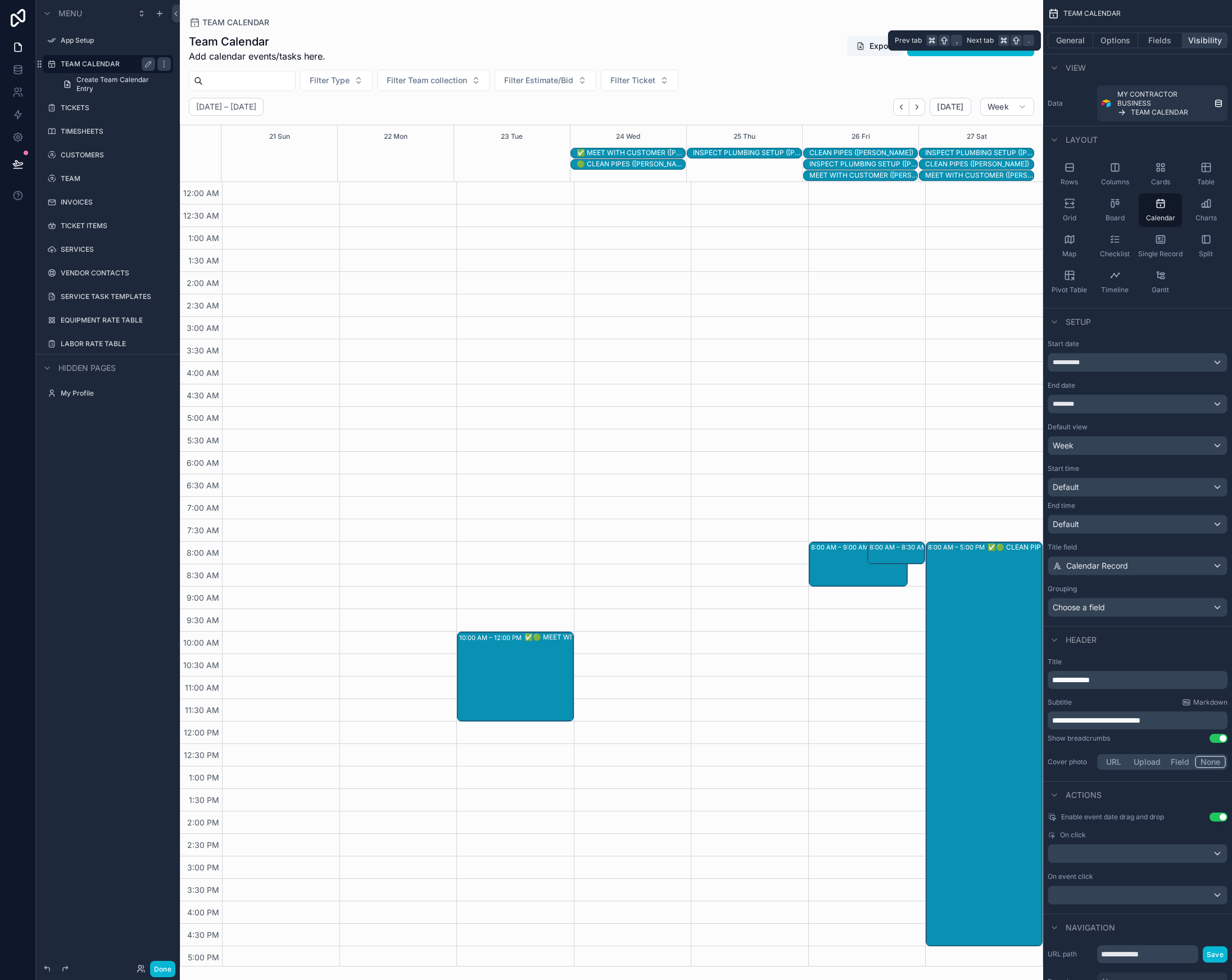
click at [1202, 39] on button "Visibility" at bounding box center [1204, 40] width 45 height 16
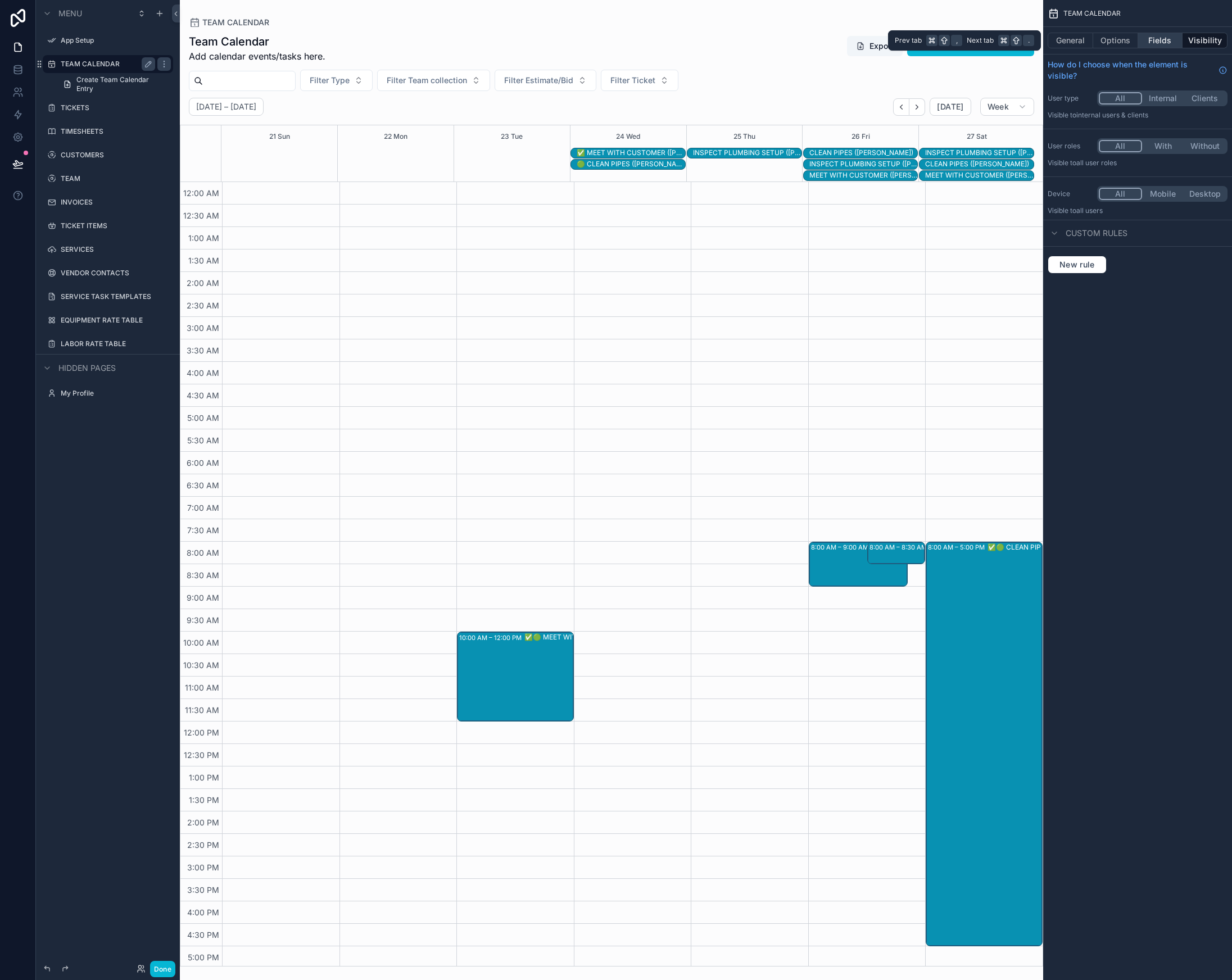
click at [1159, 45] on button "Fields" at bounding box center [1160, 40] width 45 height 16
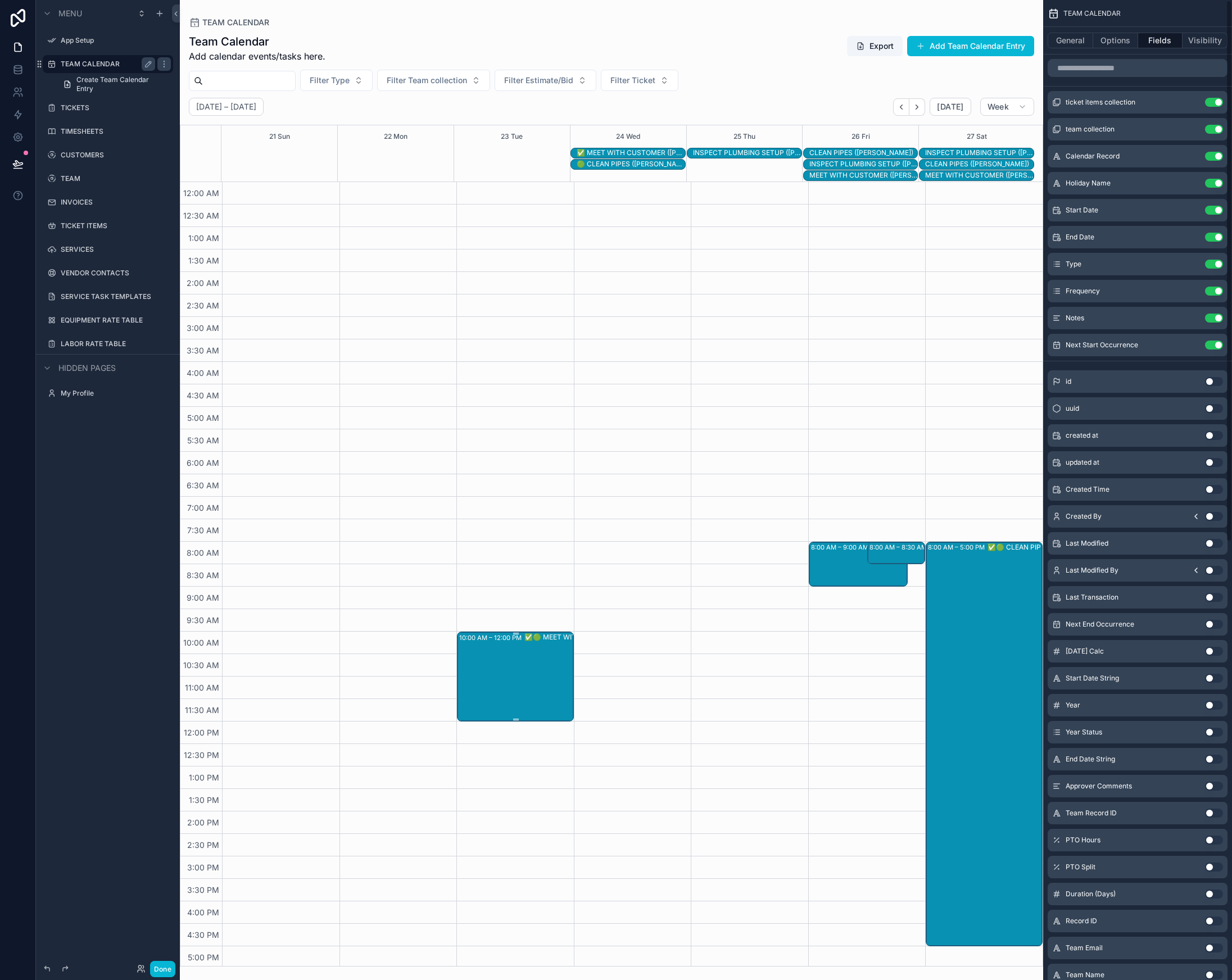
click at [511, 681] on div "10:00 AM – 12:00 PM ✅🟢 MEET WITH CUSTOMER ([PERSON_NAME])" at bounding box center [516, 676] width 114 height 88
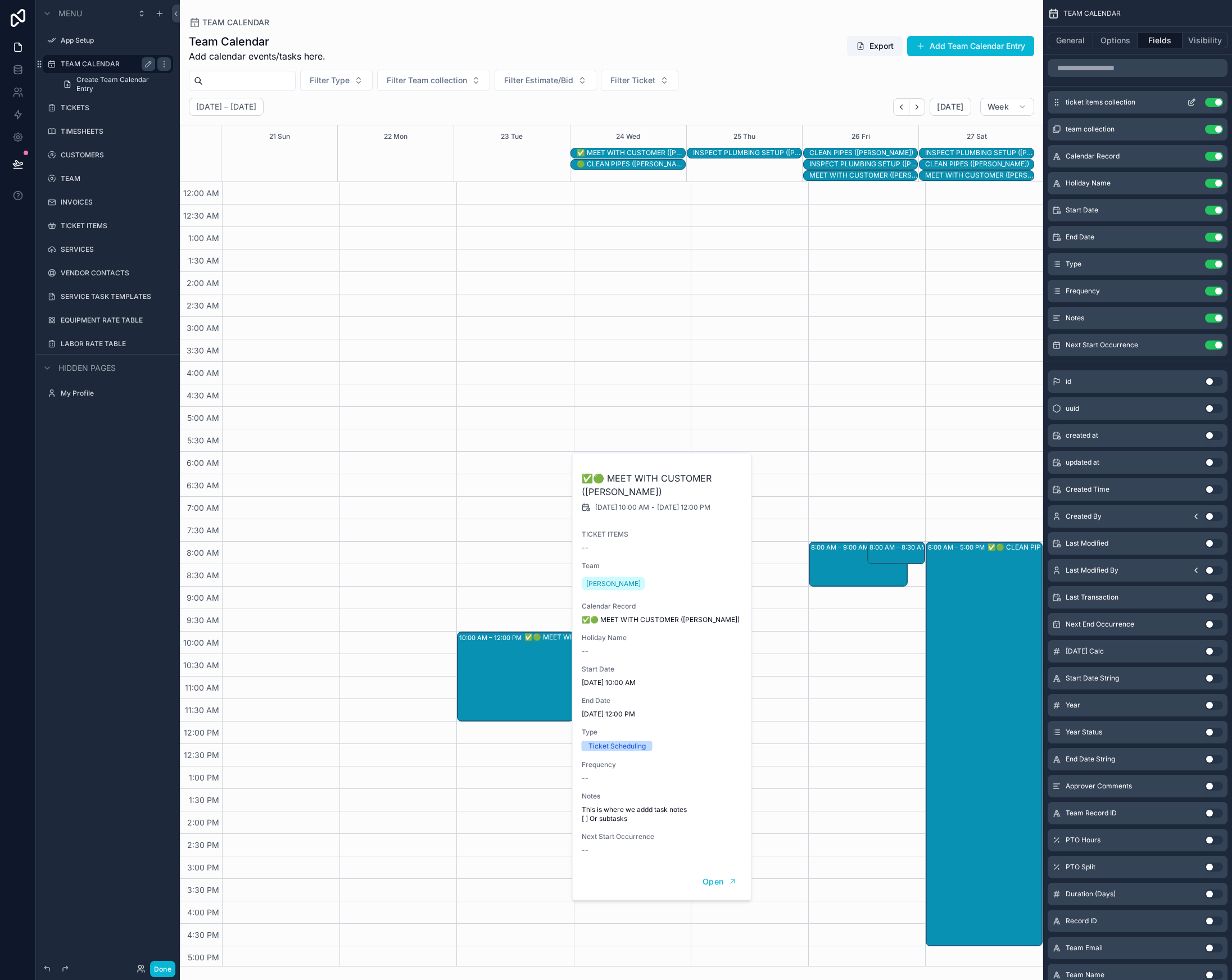
click at [1213, 103] on button "Use setting" at bounding box center [1214, 102] width 18 height 9
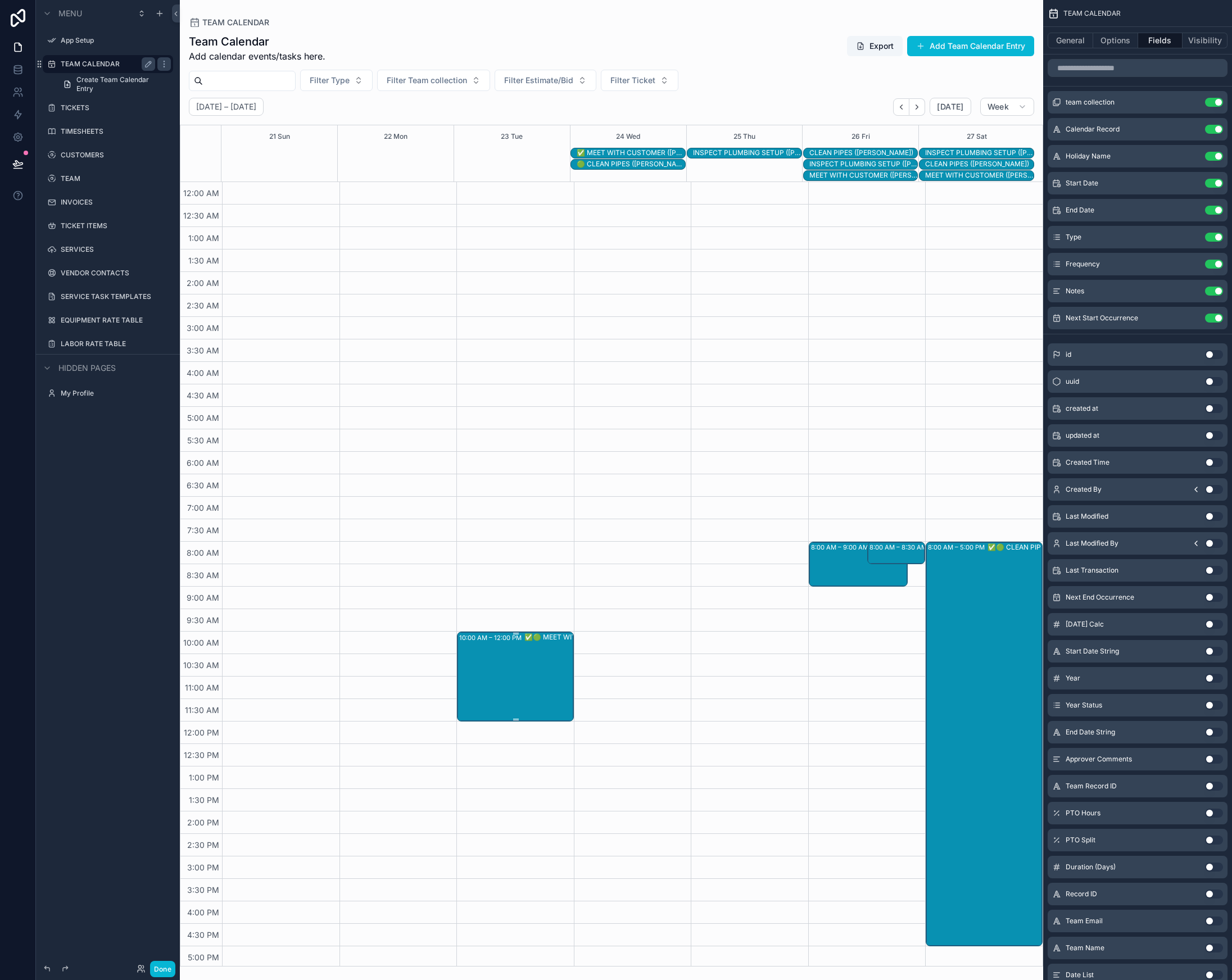
click at [483, 678] on div "10:00 AM – 12:00 PM ✅🟢 MEET WITH CUSTOMER ([PERSON_NAME])" at bounding box center [516, 676] width 114 height 88
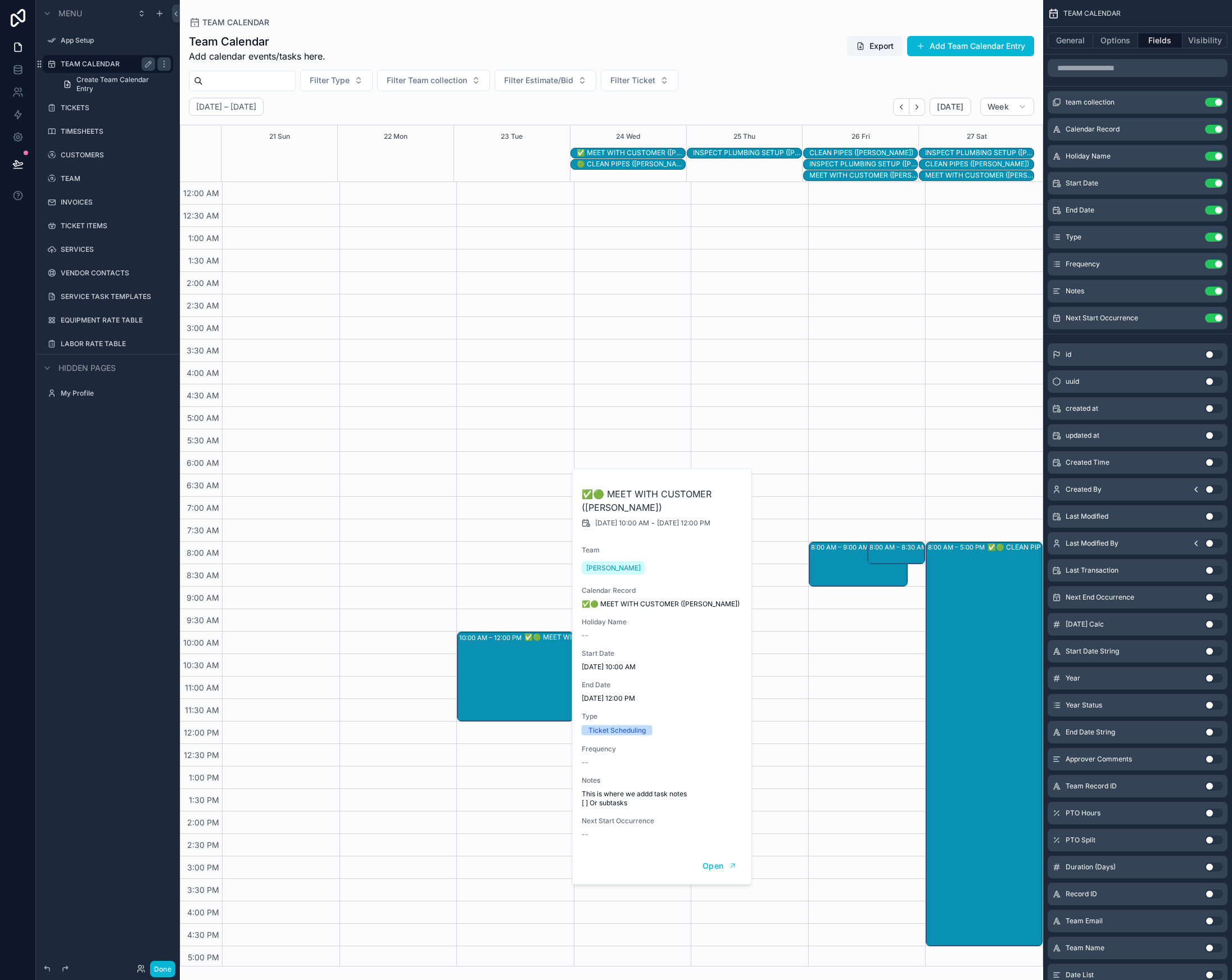
click at [626, 727] on div "Ticket Scheduling" at bounding box center [617, 730] width 58 height 10
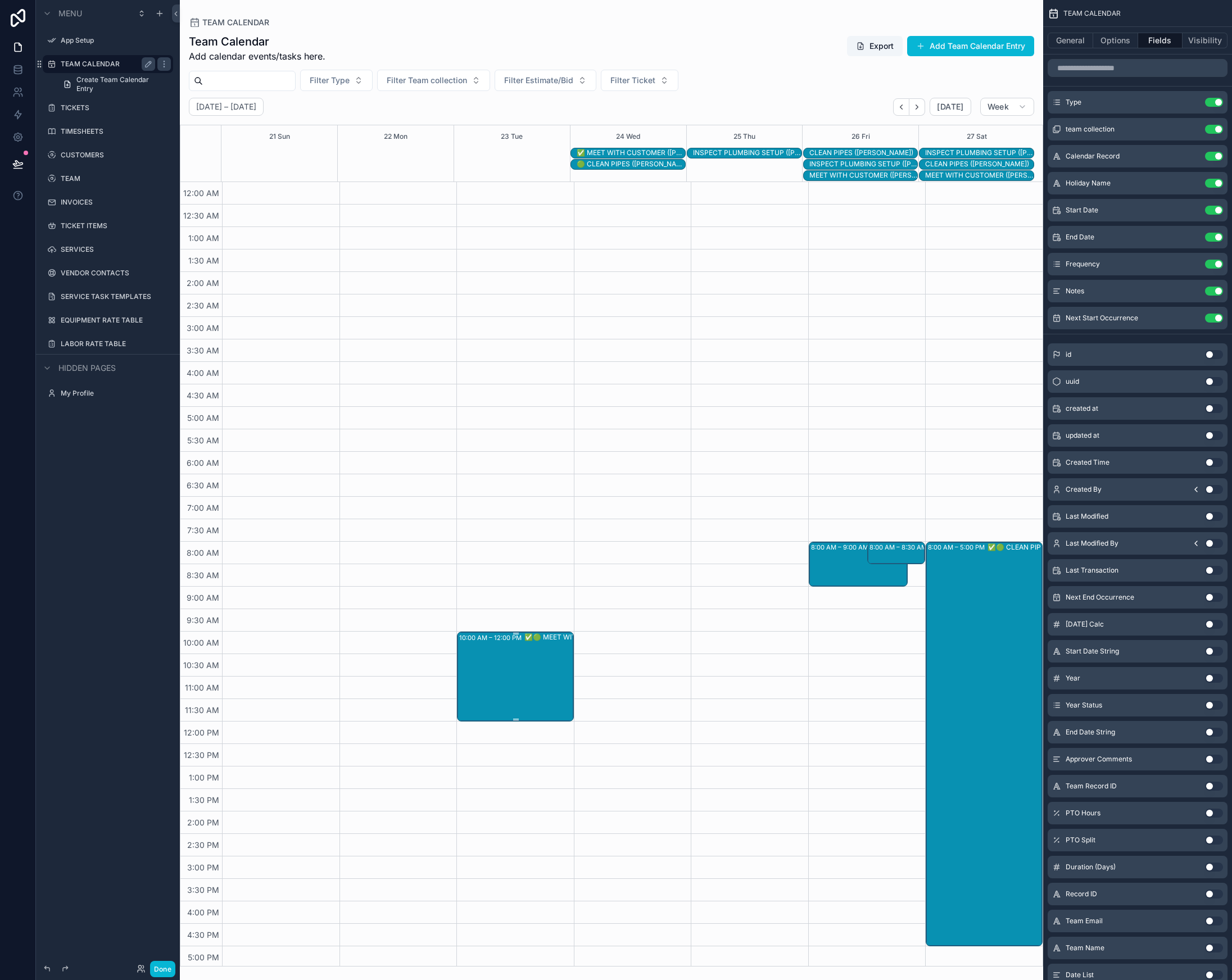
click at [509, 660] on div "10:00 AM – 12:00 PM ✅🟢 MEET WITH CUSTOMER ([PERSON_NAME])" at bounding box center [516, 676] width 114 height 88
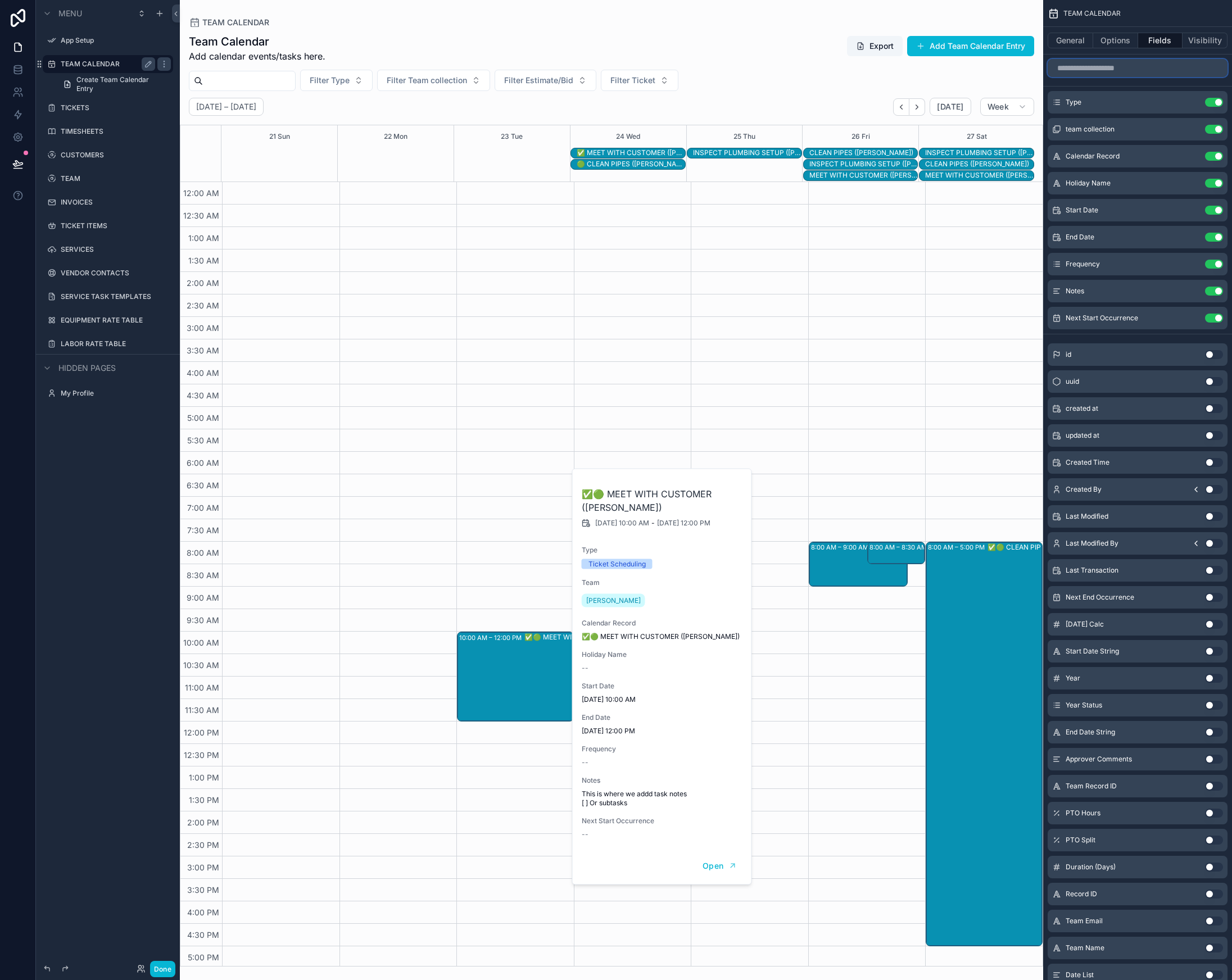
click at [1109, 69] on input "scrollable content" at bounding box center [1138, 68] width 180 height 18
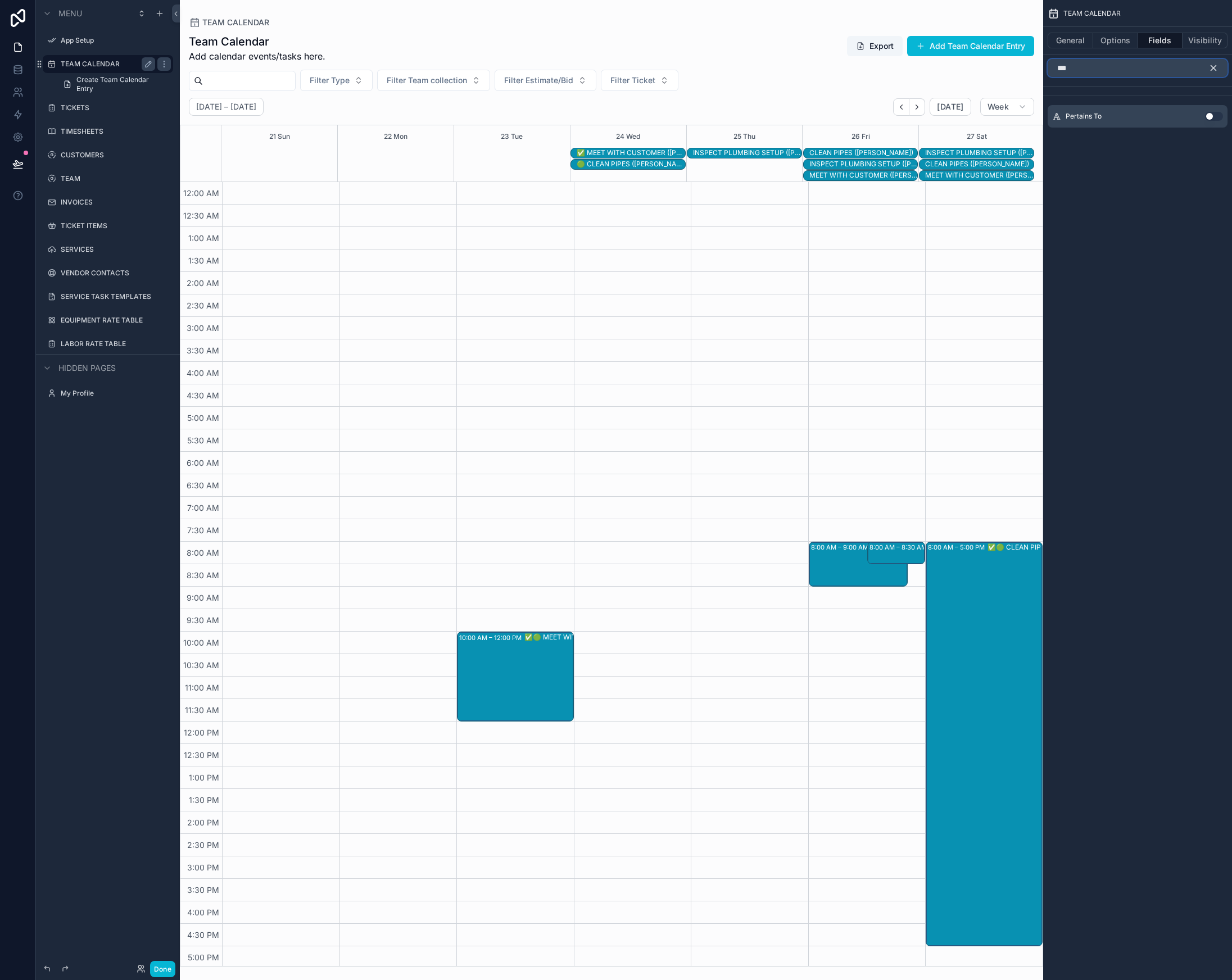
type input "***"
click at [1208, 116] on button "Use setting" at bounding box center [1214, 116] width 18 height 9
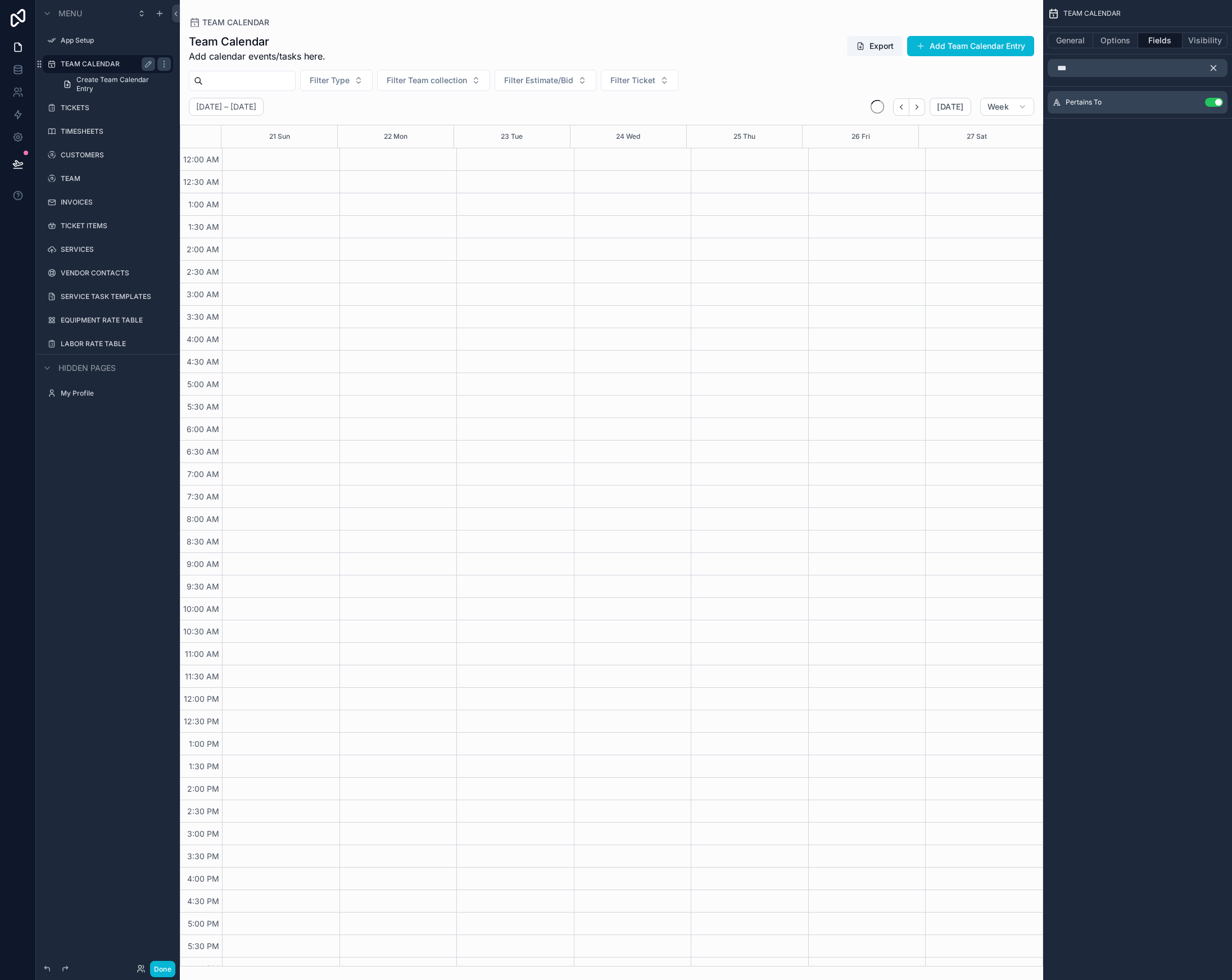
click at [1215, 67] on icon "scrollable content" at bounding box center [1213, 68] width 10 height 10
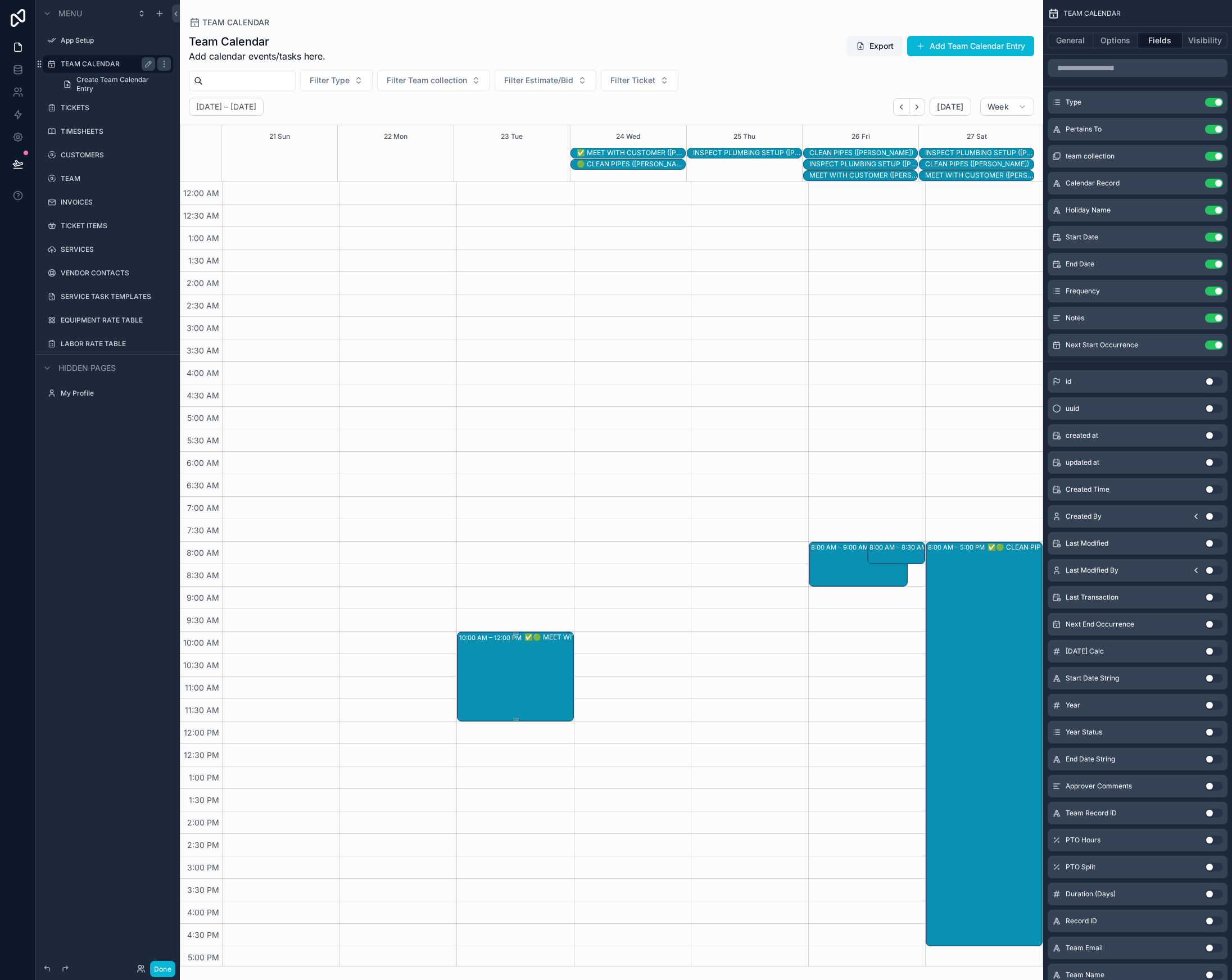
click at [501, 683] on div "10:00 AM – 12:00 PM ✅🟢 MEET WITH CUSTOMER ([PERSON_NAME])" at bounding box center [516, 676] width 114 height 88
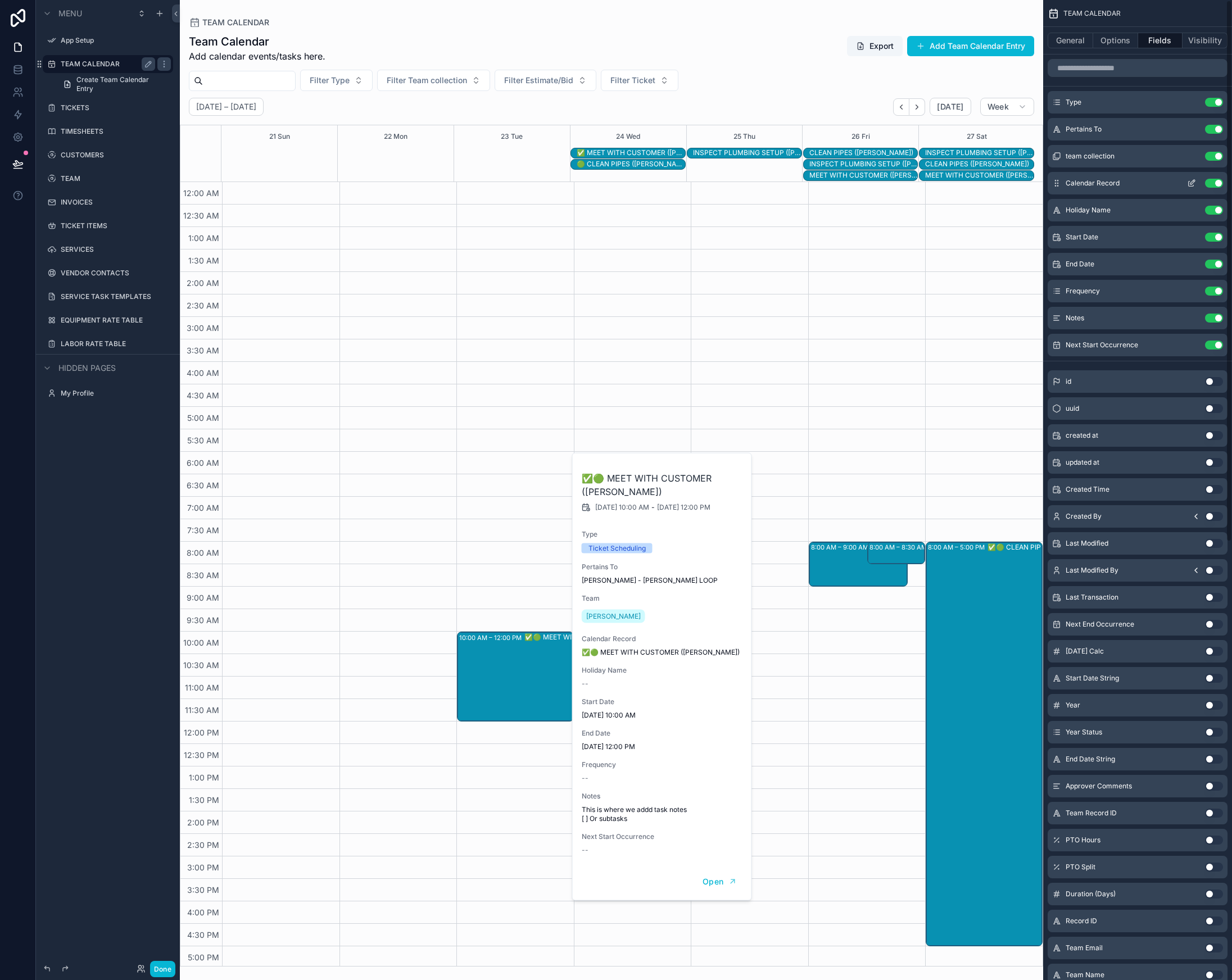
click at [1216, 180] on button "Use setting" at bounding box center [1214, 182] width 18 height 9
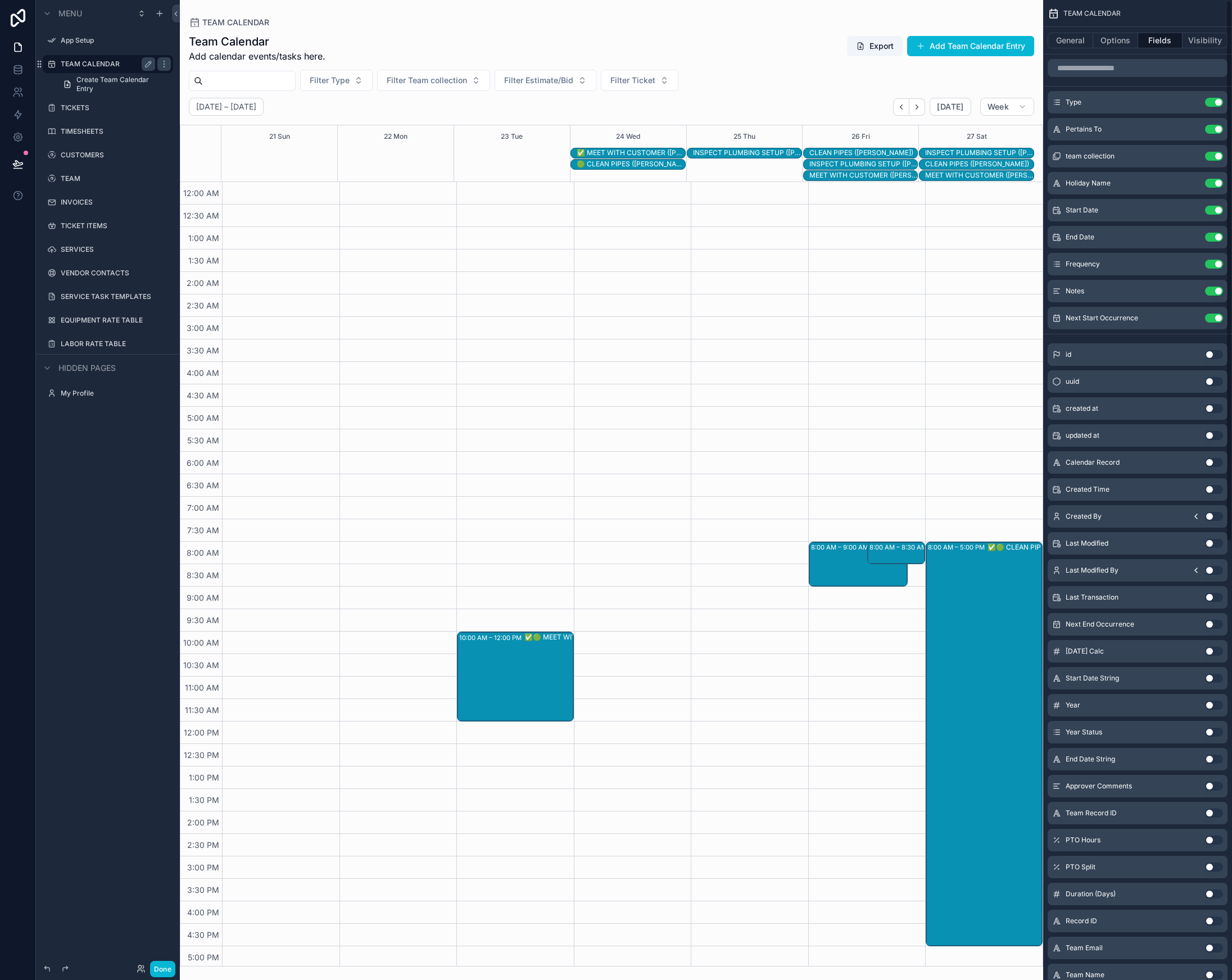
click at [1216, 180] on button "Use setting" at bounding box center [1214, 182] width 18 height 9
click at [1208, 235] on button "Use setting" at bounding box center [1214, 237] width 18 height 9
click at [1219, 262] on button "Use setting" at bounding box center [1214, 264] width 18 height 9
click at [490, 656] on div "10:00 AM – 12:00 PM ✅🟢 MEET WITH CUSTOMER ([PERSON_NAME])" at bounding box center [516, 676] width 114 height 88
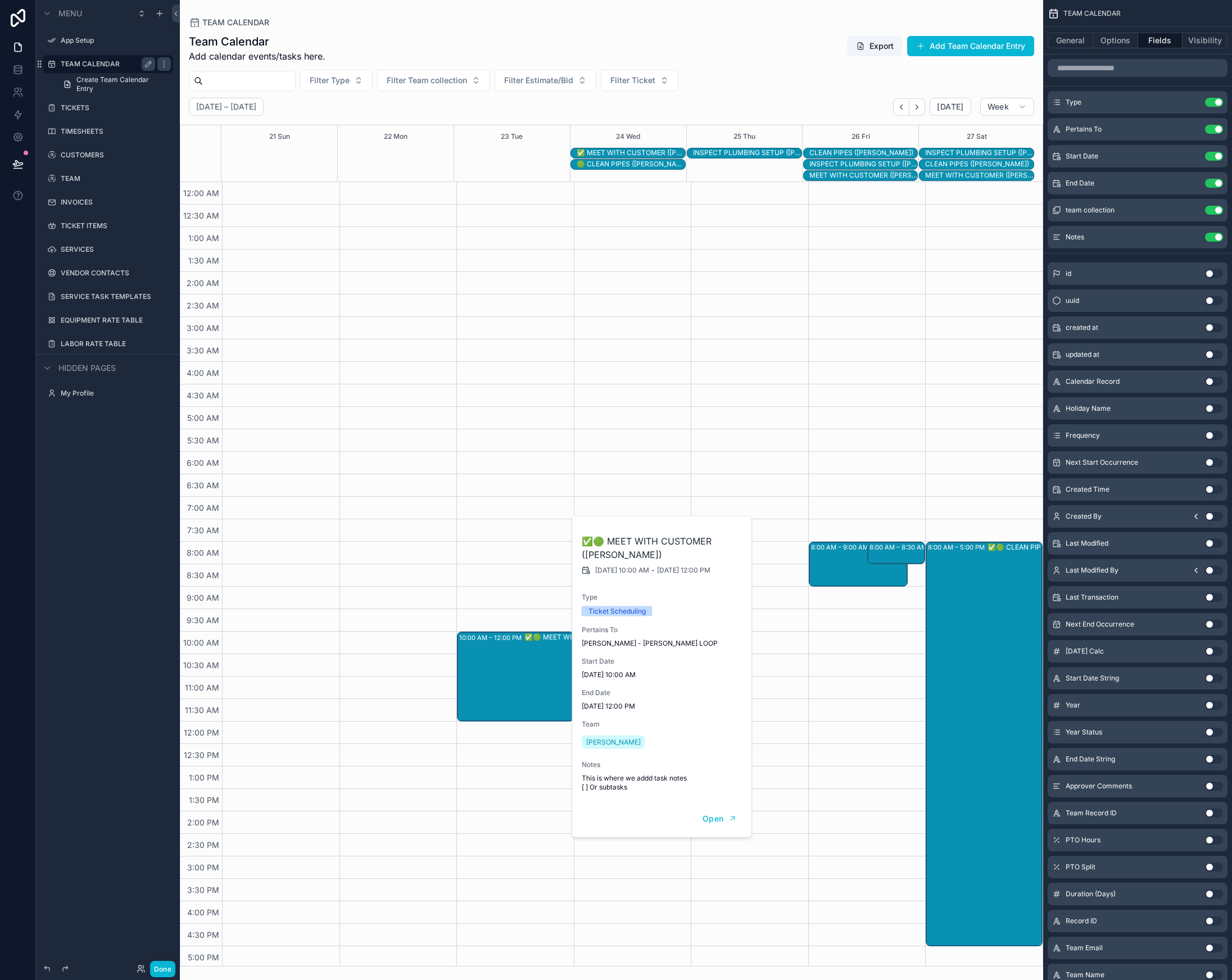
click at [639, 782] on span "This is where we addd task notes [ ] Or subtasks" at bounding box center [663, 783] width 162 height 18
click at [1193, 105] on icon "scrollable content" at bounding box center [1191, 103] width 5 height 5
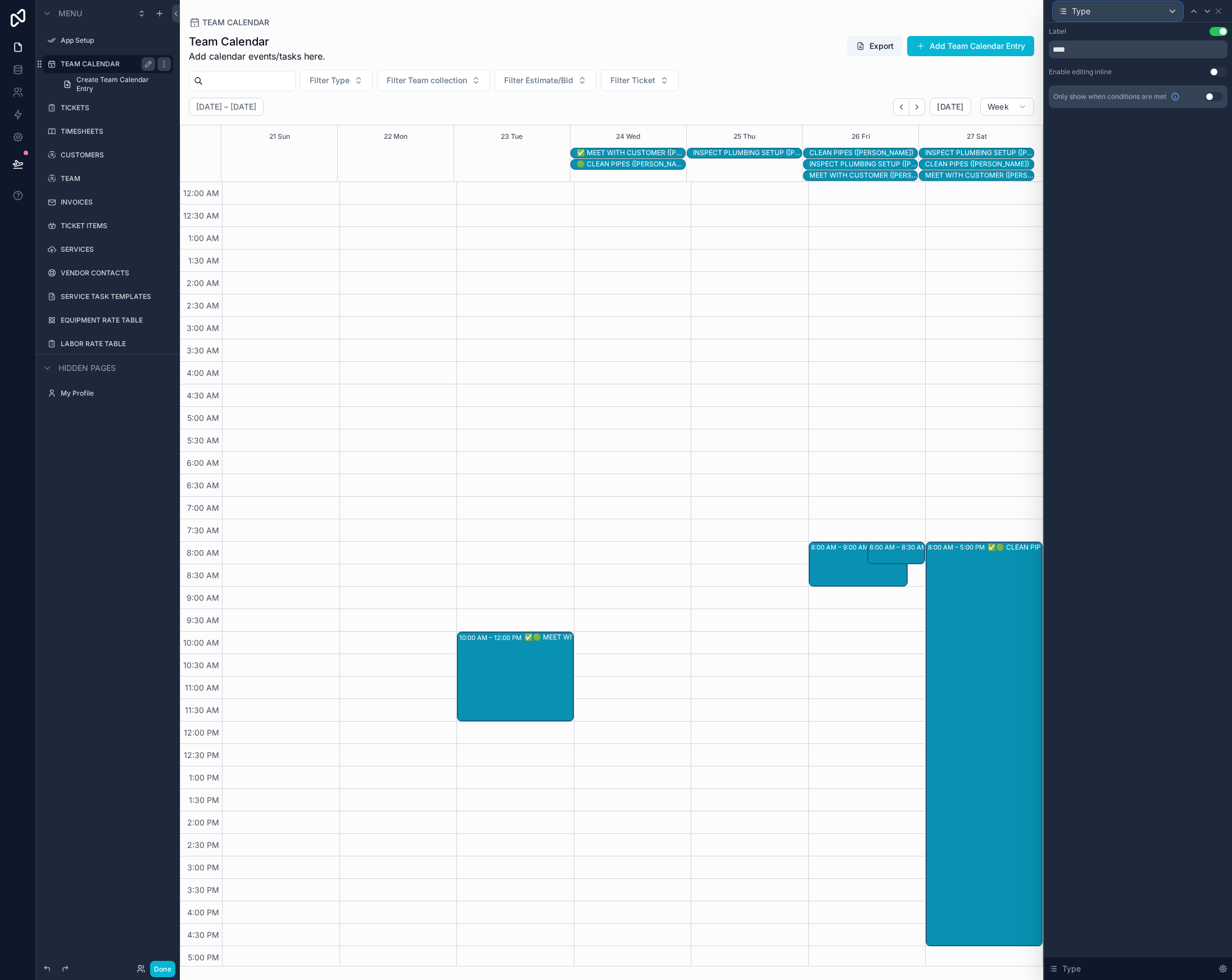
click at [1098, 11] on div "Type" at bounding box center [1117, 11] width 128 height 18
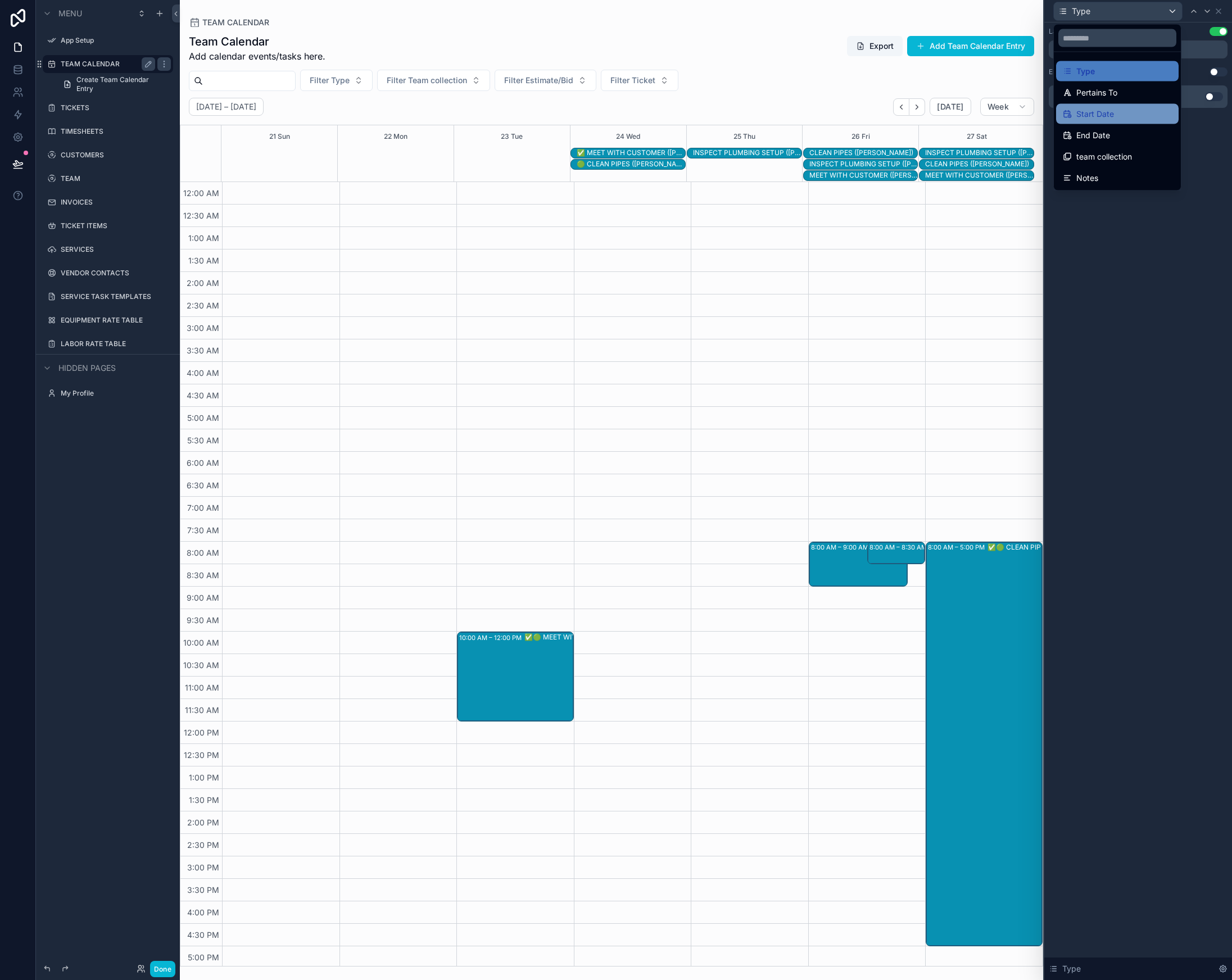
click at [1100, 108] on span "Start Date" at bounding box center [1095, 114] width 38 height 13
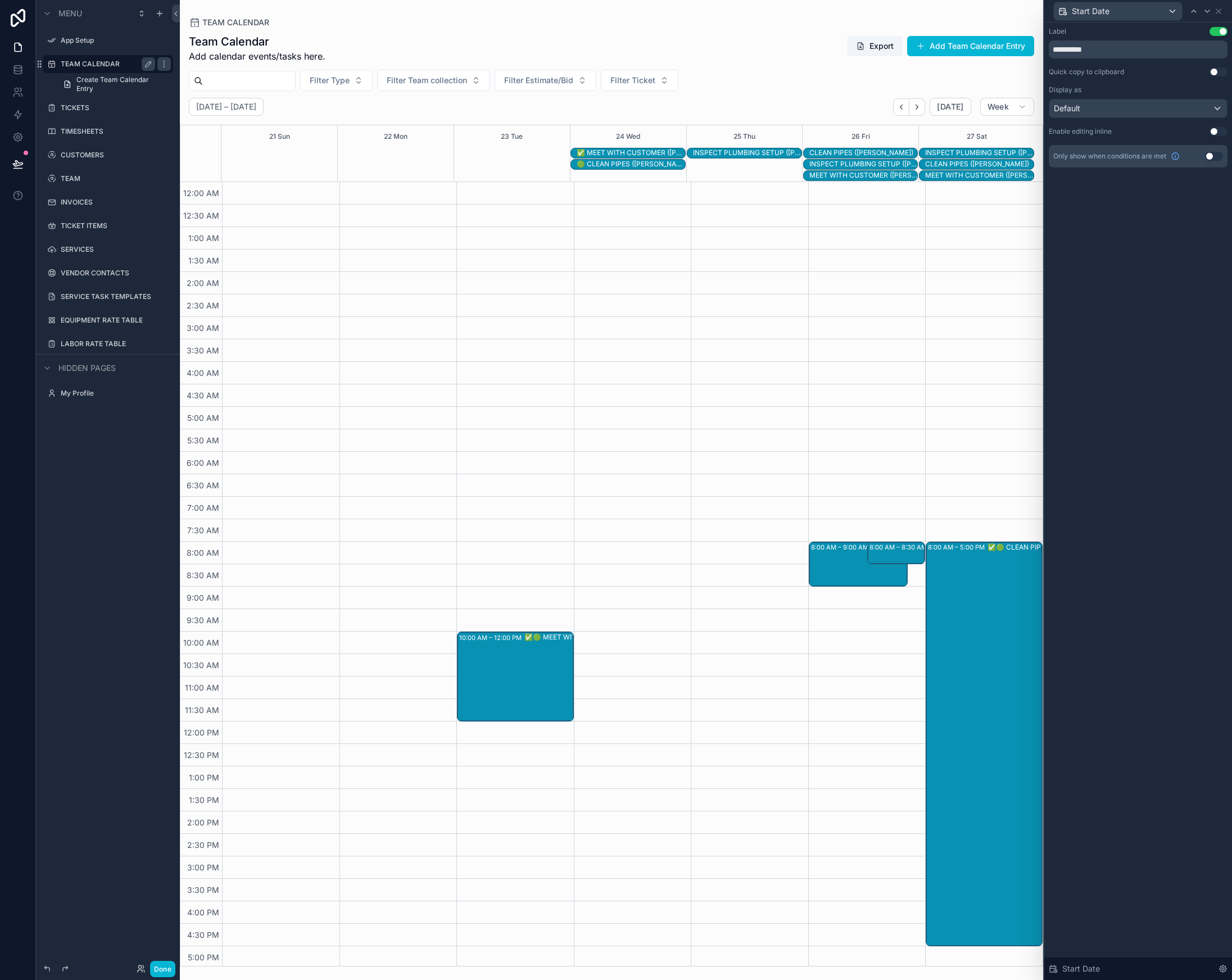
click at [1218, 130] on button "Use setting" at bounding box center [1219, 131] width 18 height 9
click at [1099, 13] on span "Start Date" at bounding box center [1091, 11] width 38 height 11
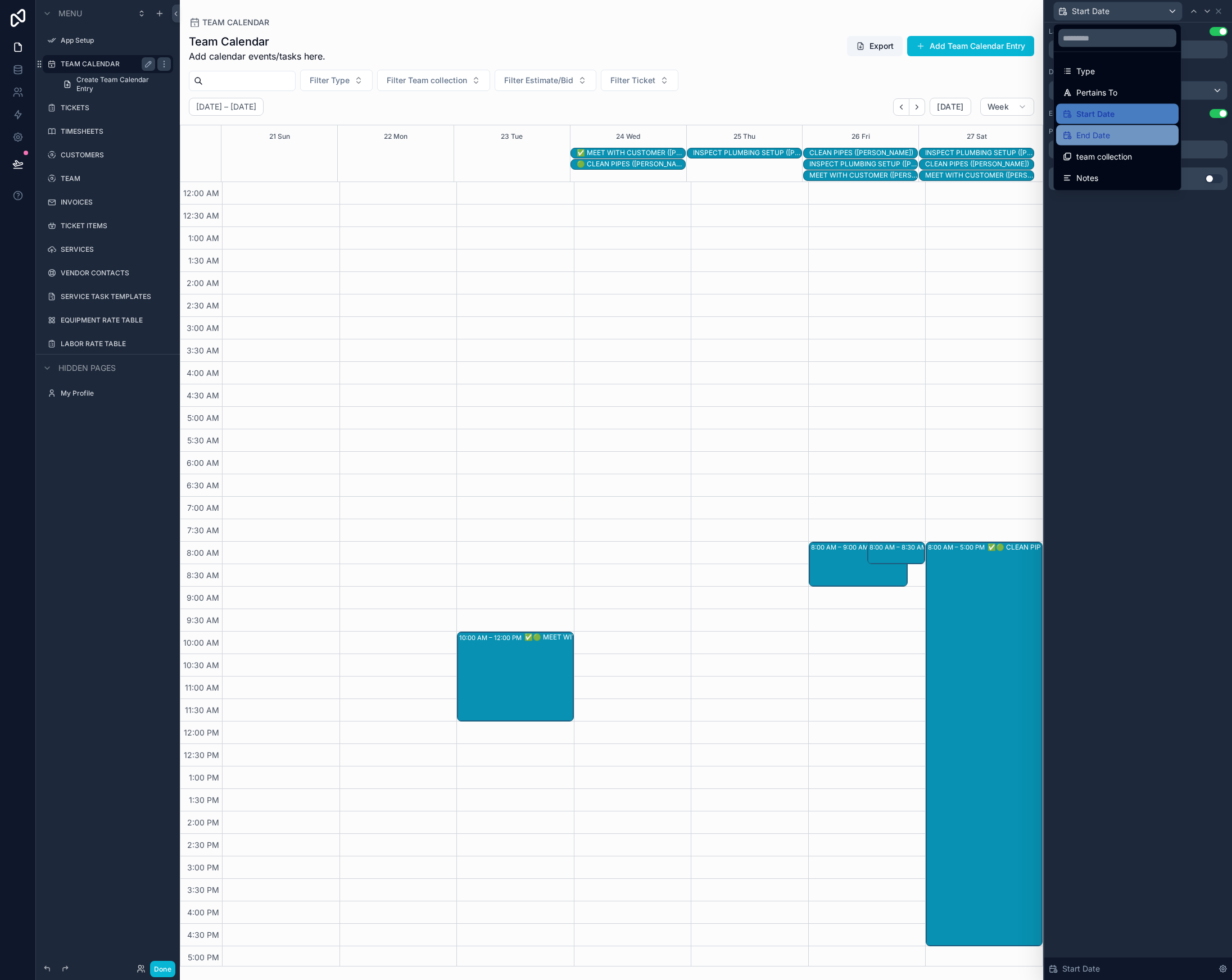
click at [1095, 141] on span "End Date" at bounding box center [1093, 135] width 34 height 13
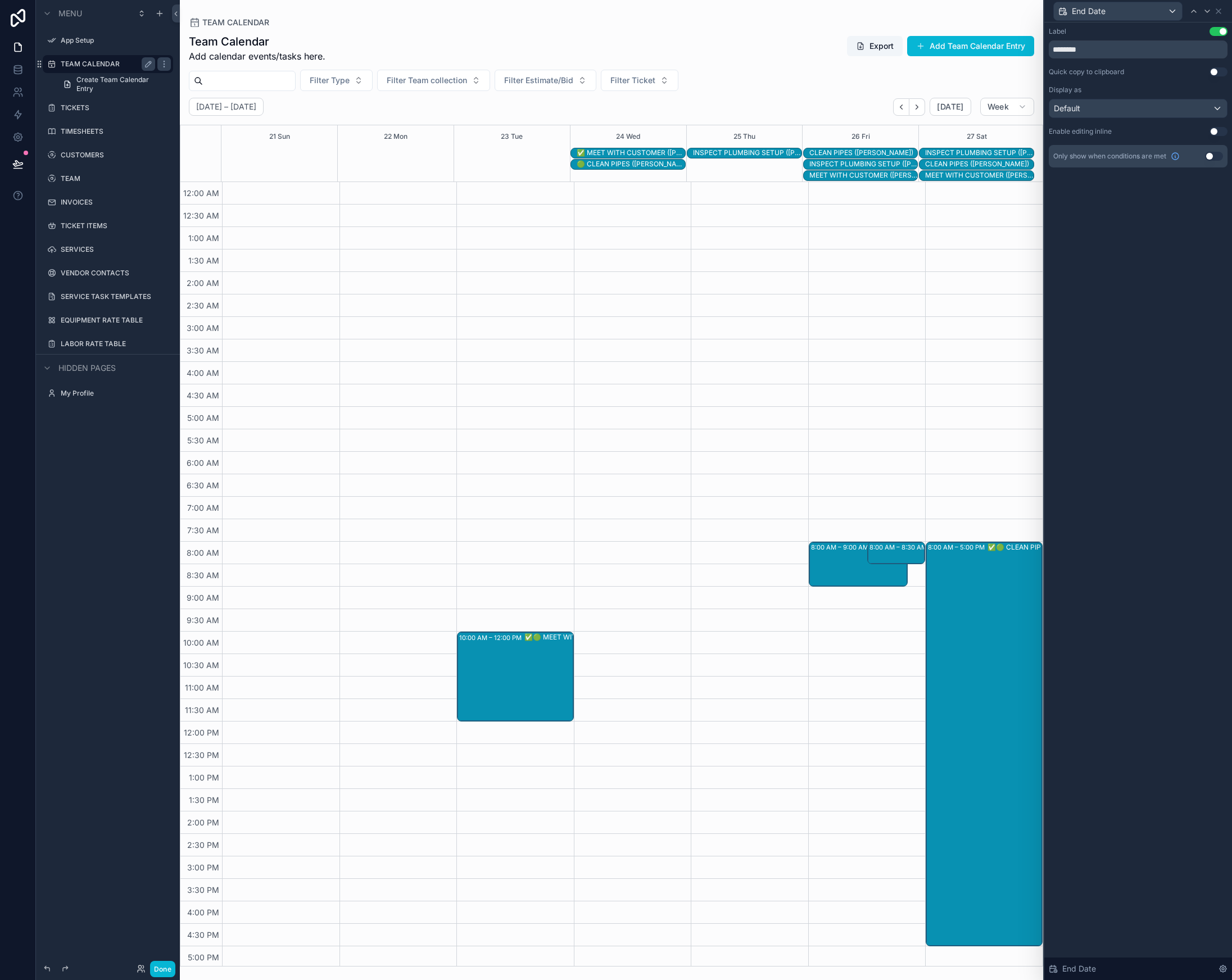
click at [1215, 133] on button "Use setting" at bounding box center [1219, 131] width 18 height 9
click at [1093, 15] on span "End Date" at bounding box center [1088, 11] width 34 height 11
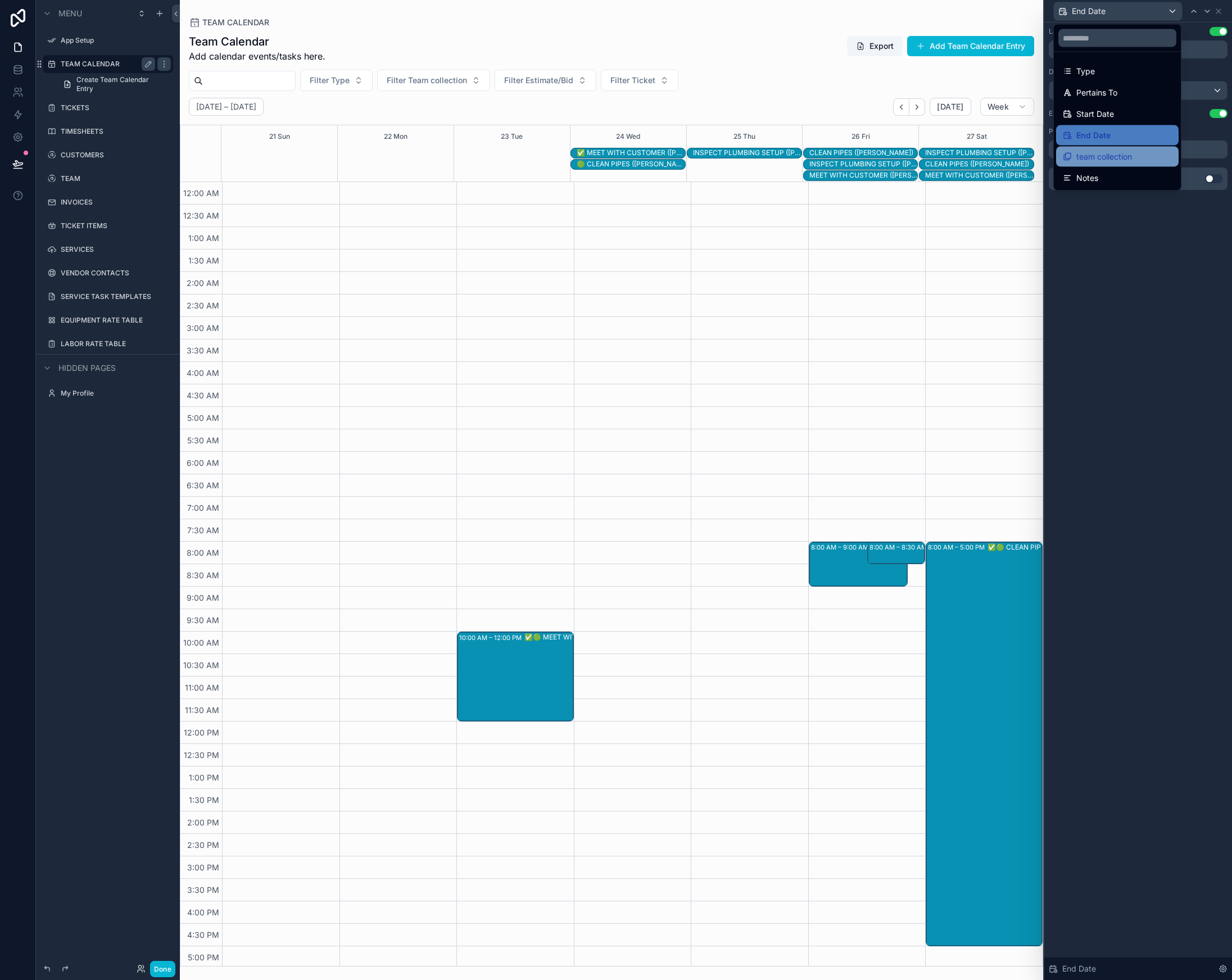
click at [1106, 151] on span "team collection" at bounding box center [1104, 156] width 55 height 13
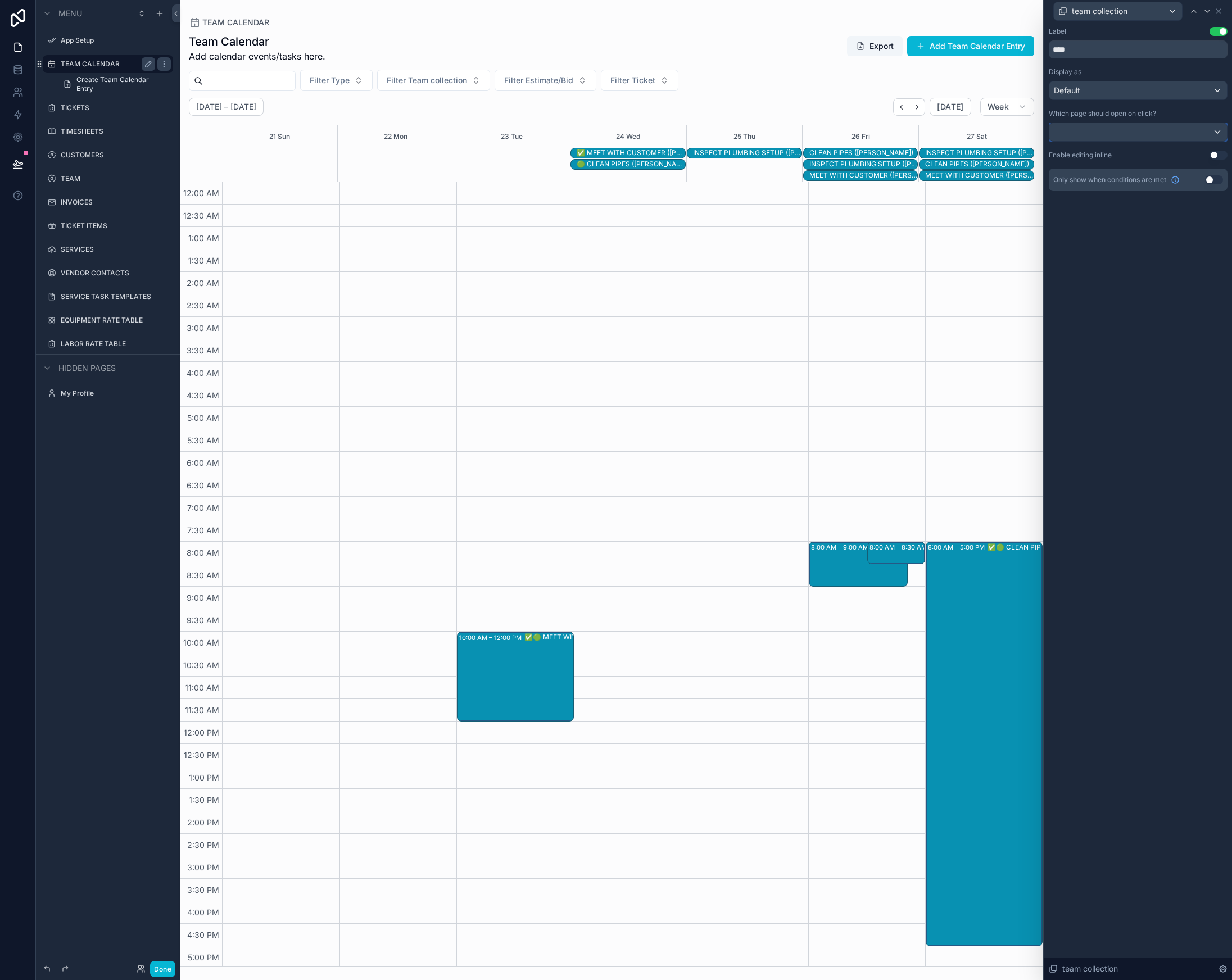
click at [1121, 133] on div at bounding box center [1138, 132] width 178 height 18
click at [1080, 226] on span "TEAM" at bounding box center [1069, 230] width 22 height 13
click at [1214, 157] on button "Use setting" at bounding box center [1219, 155] width 18 height 9
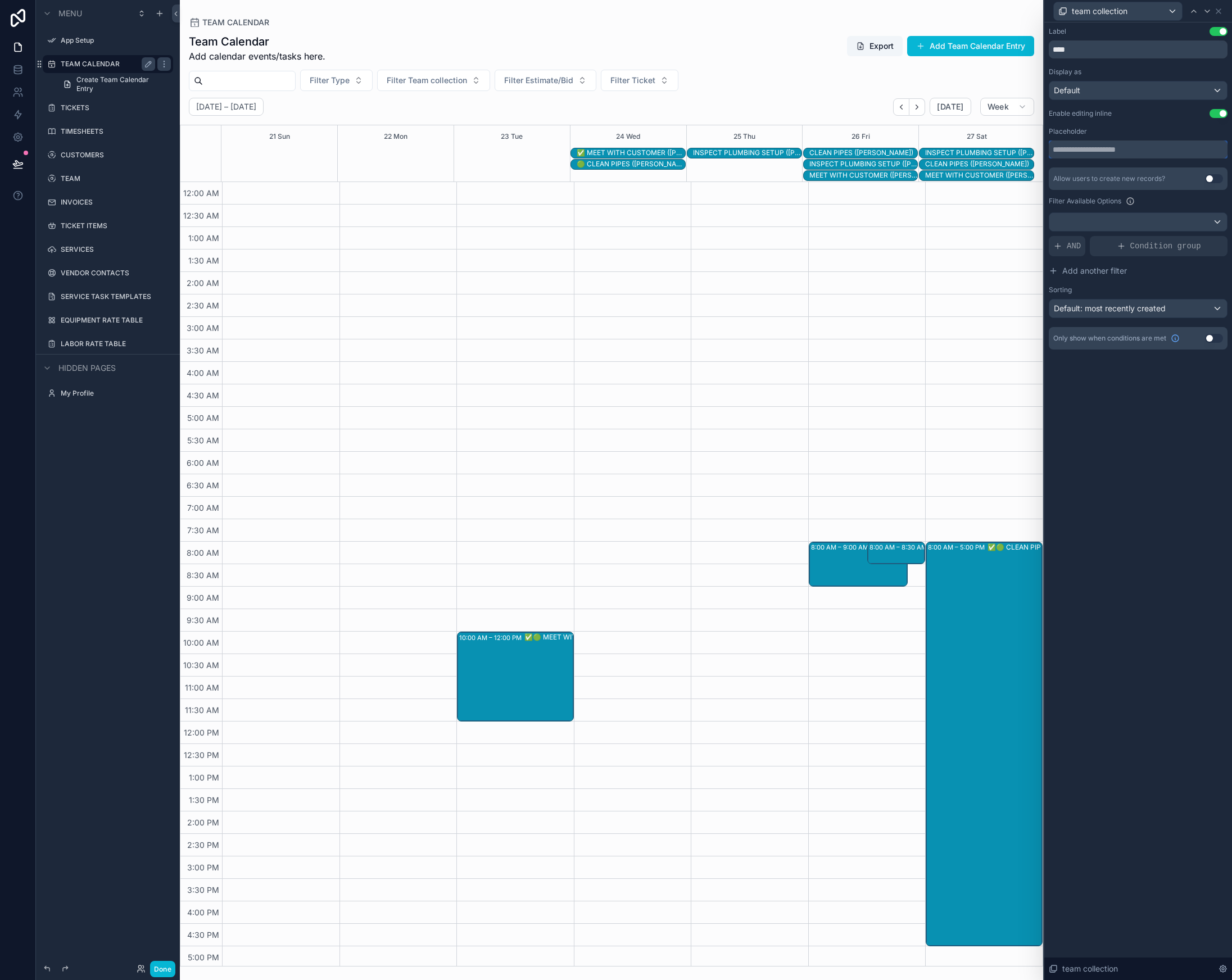
click at [1072, 148] on input "text" at bounding box center [1138, 149] width 178 height 18
click at [1196, 223] on div at bounding box center [1138, 222] width 178 height 18
click at [1160, 442] on div at bounding box center [1138, 490] width 188 height 980
click at [1135, 220] on div at bounding box center [1138, 222] width 178 height 18
click at [1128, 461] on div at bounding box center [1138, 490] width 188 height 980
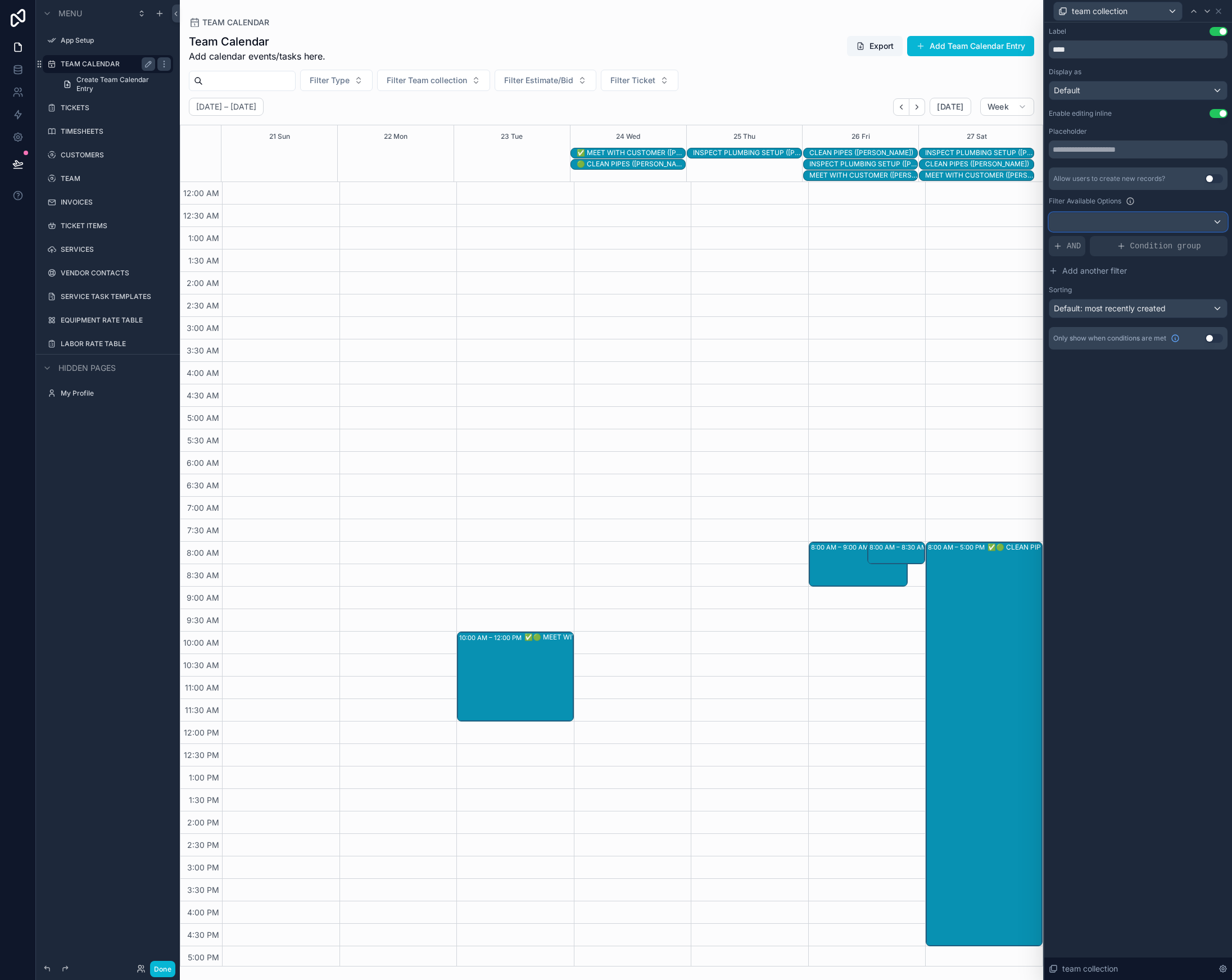
click at [1157, 217] on div at bounding box center [1138, 222] width 178 height 18
click at [1148, 302] on div "Logged in User The current user's values" at bounding box center [1138, 288] width 172 height 34
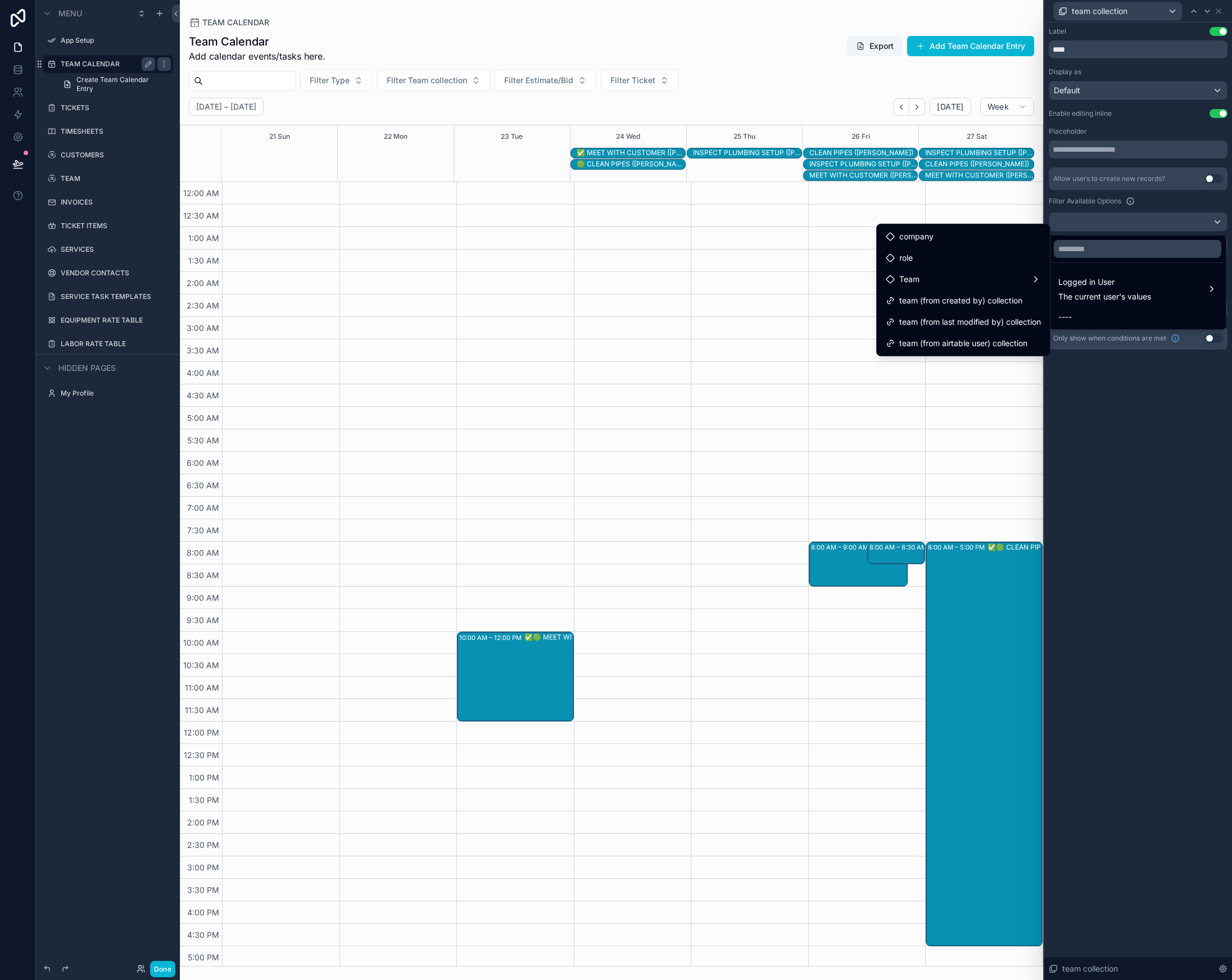
click at [1145, 417] on div at bounding box center [1138, 490] width 188 height 980
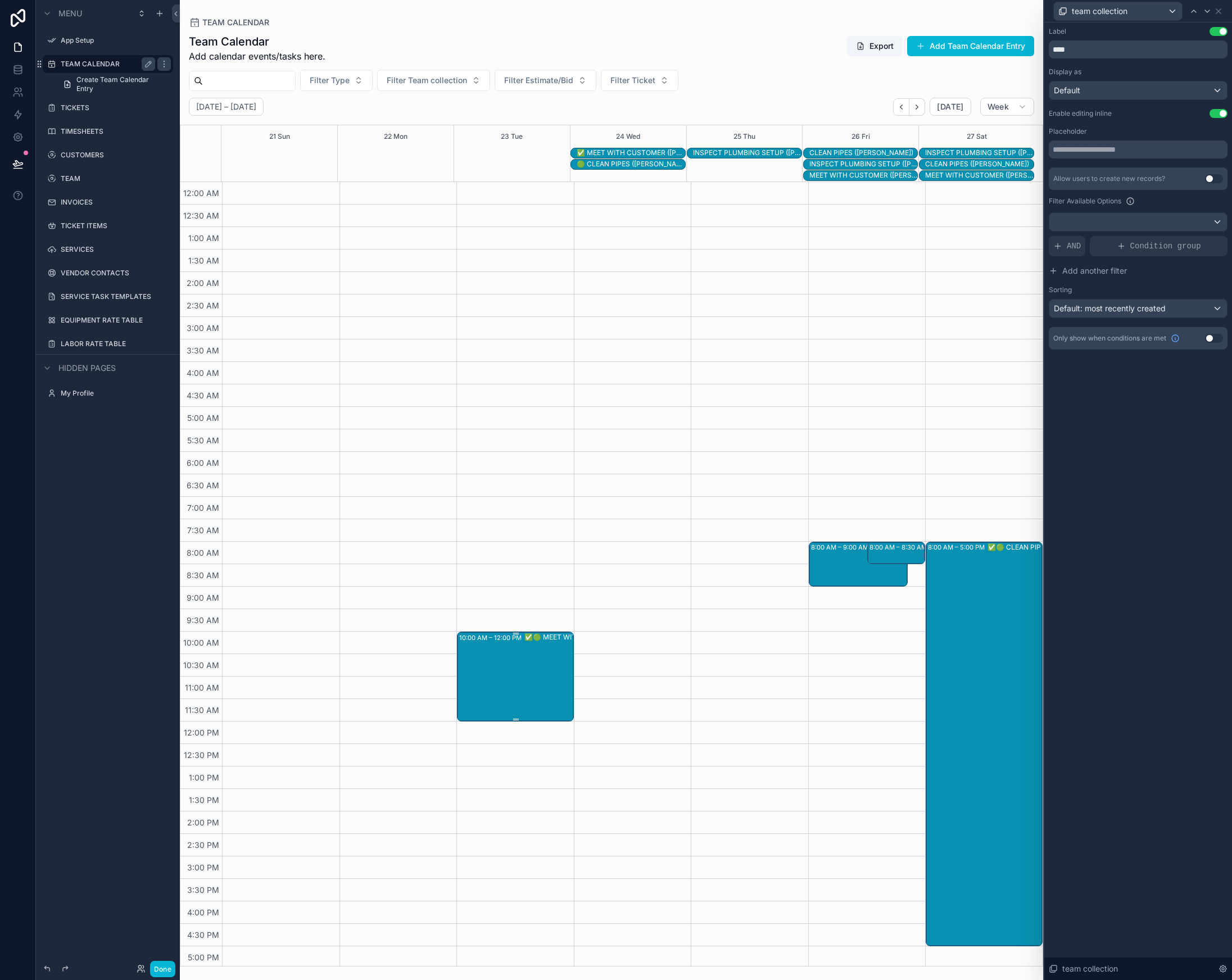
click at [494, 663] on div "10:00 AM – 12:00 PM ✅🟢 MEET WITH CUSTOMER ([PERSON_NAME])" at bounding box center [516, 676] width 114 height 88
click at [639, 662] on div "[DATE] 10:00 AM" at bounding box center [663, 667] width 162 height 18
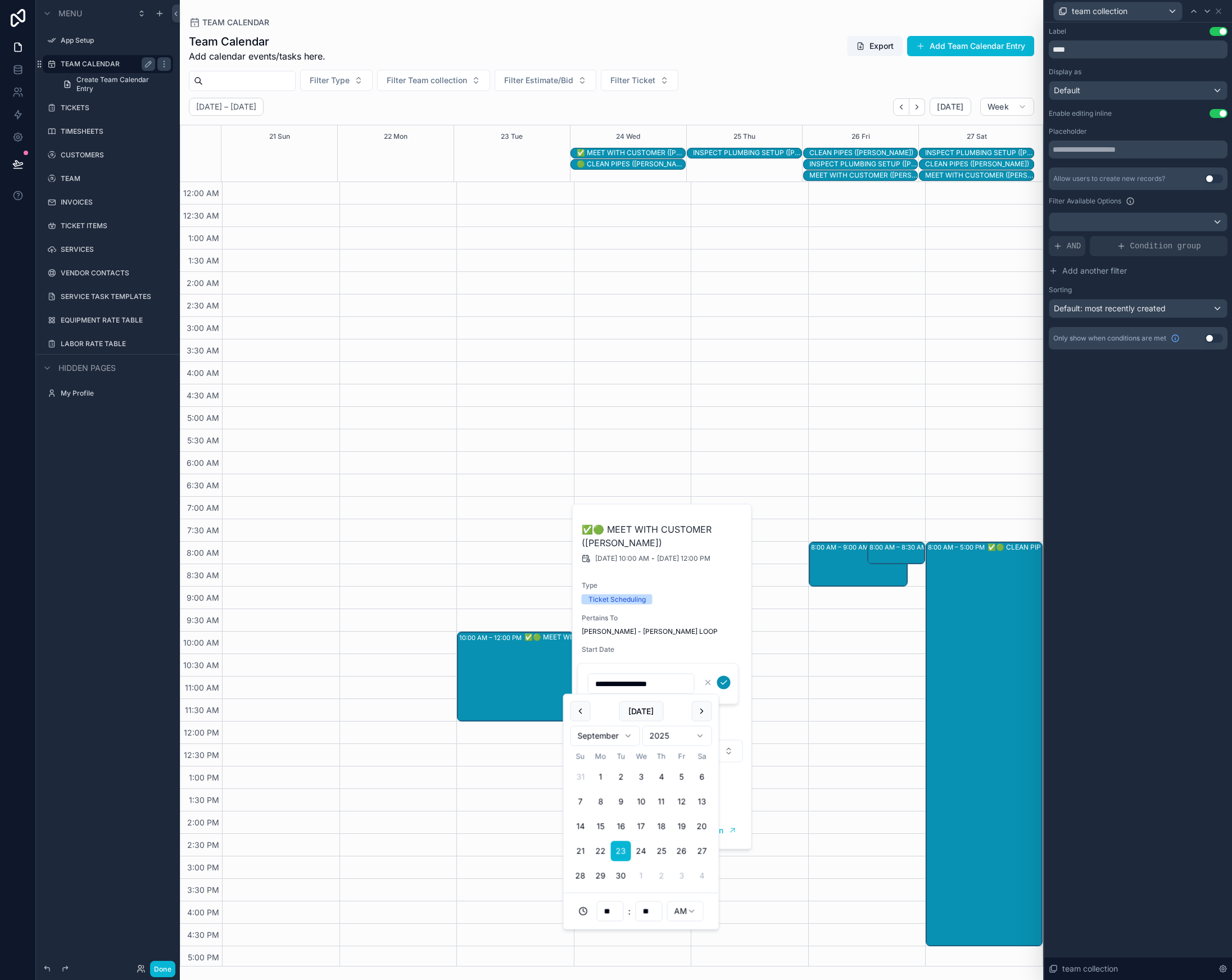
click at [728, 684] on button "scrollable content" at bounding box center [723, 682] width 13 height 13
click at [1104, 13] on span "team collection" at bounding box center [1099, 11] width 55 height 11
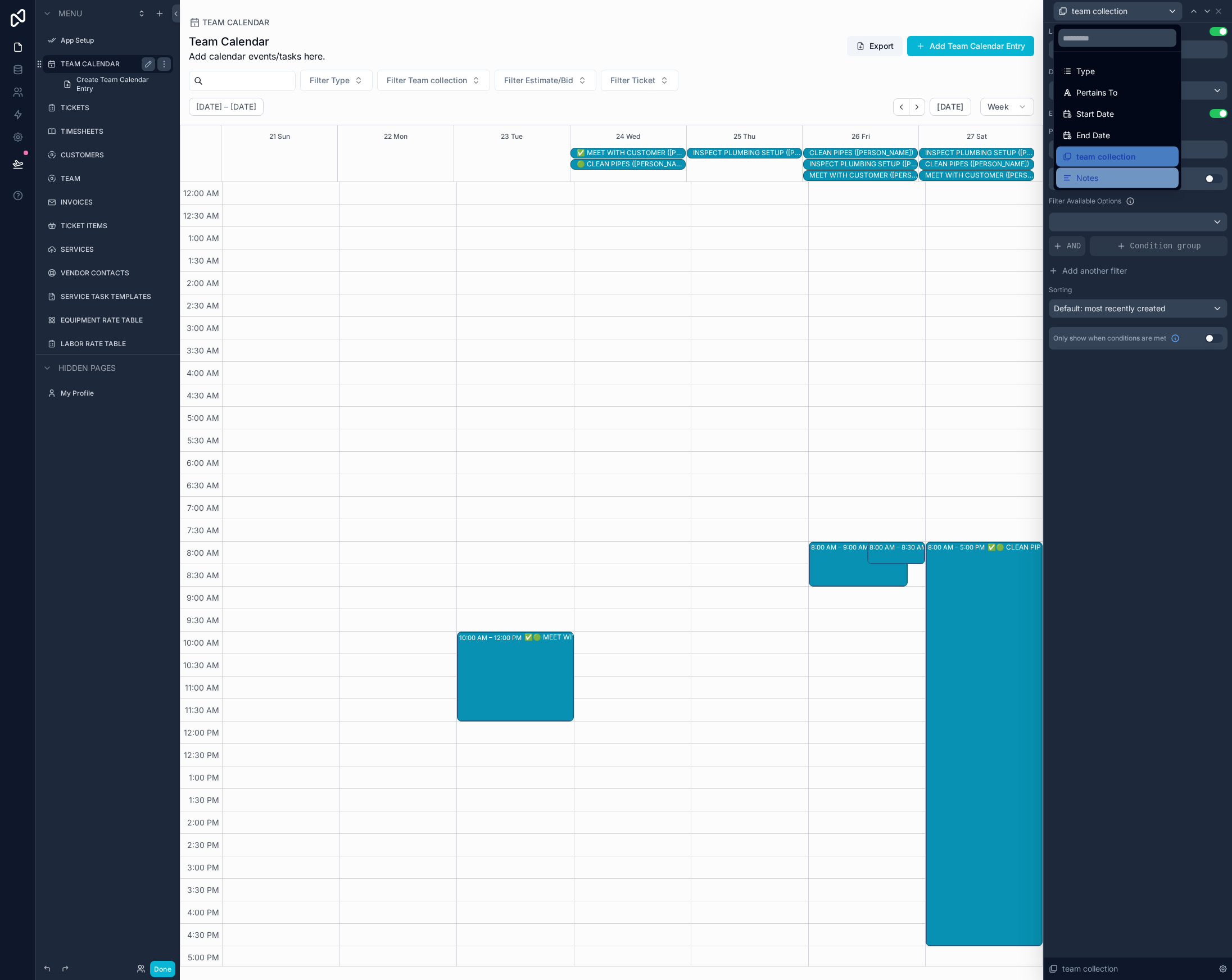
click at [1101, 187] on div "Notes" at bounding box center [1117, 178] width 122 height 21
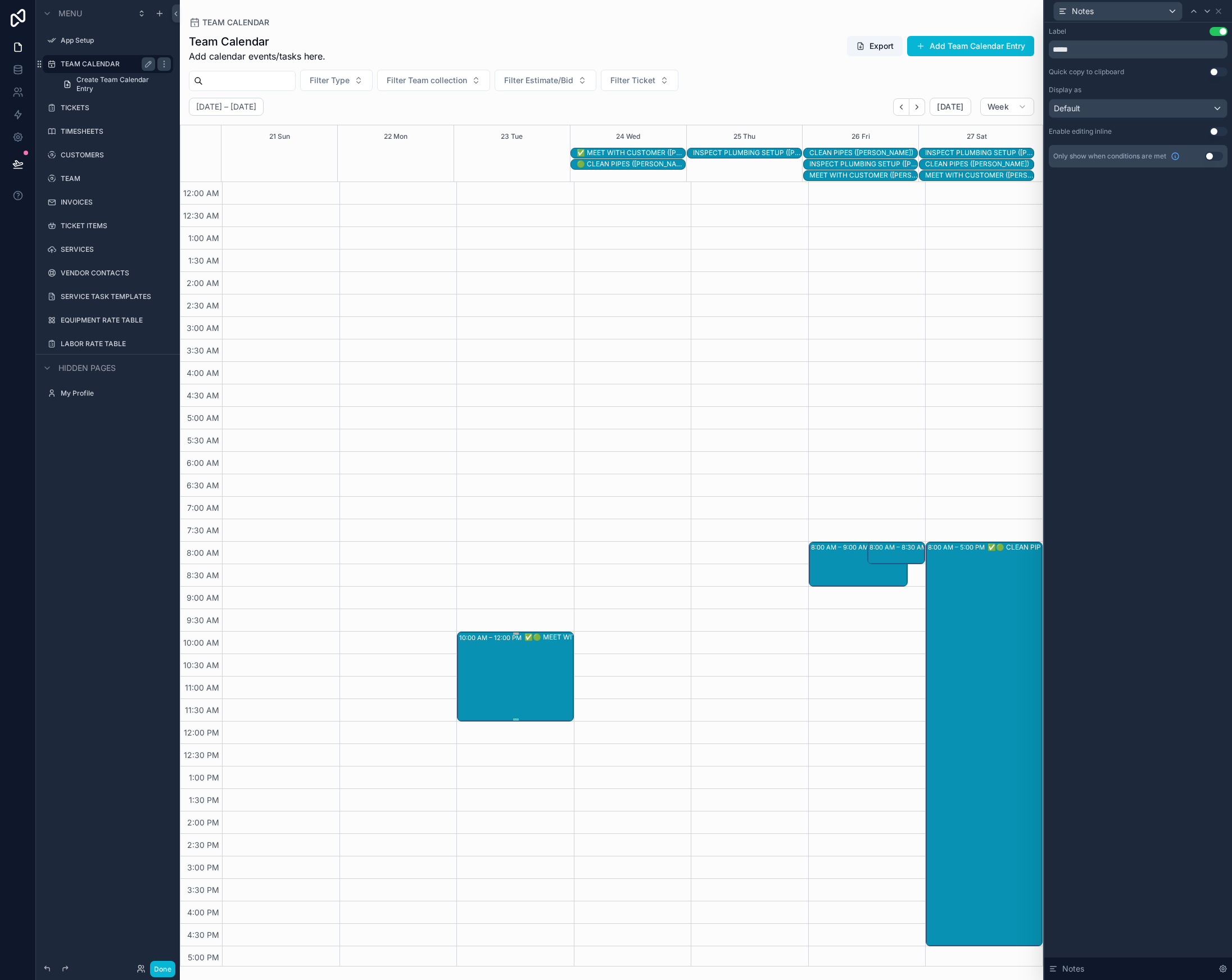
click at [524, 689] on div "✅🟢 MEET WITH CUSTOMER ([PERSON_NAME])" at bounding box center [581, 676] width 114 height 88
click at [1215, 131] on button "Use setting" at bounding box center [1219, 131] width 18 height 9
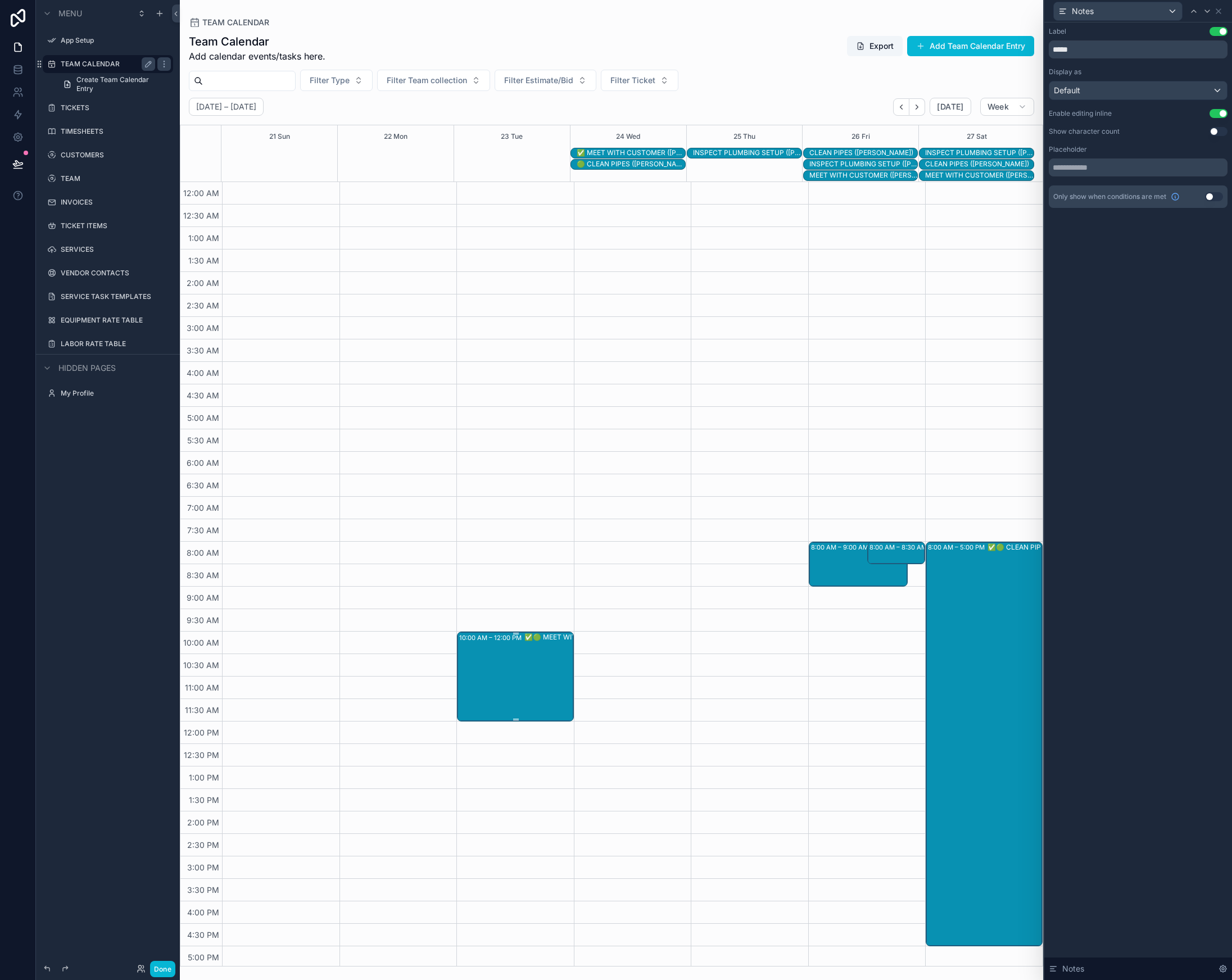
click at [524, 659] on div "✅🟢 MEET WITH CUSTOMER ([PERSON_NAME])" at bounding box center [581, 676] width 114 height 88
click at [1218, 10] on icon at bounding box center [1219, 11] width 5 height 5
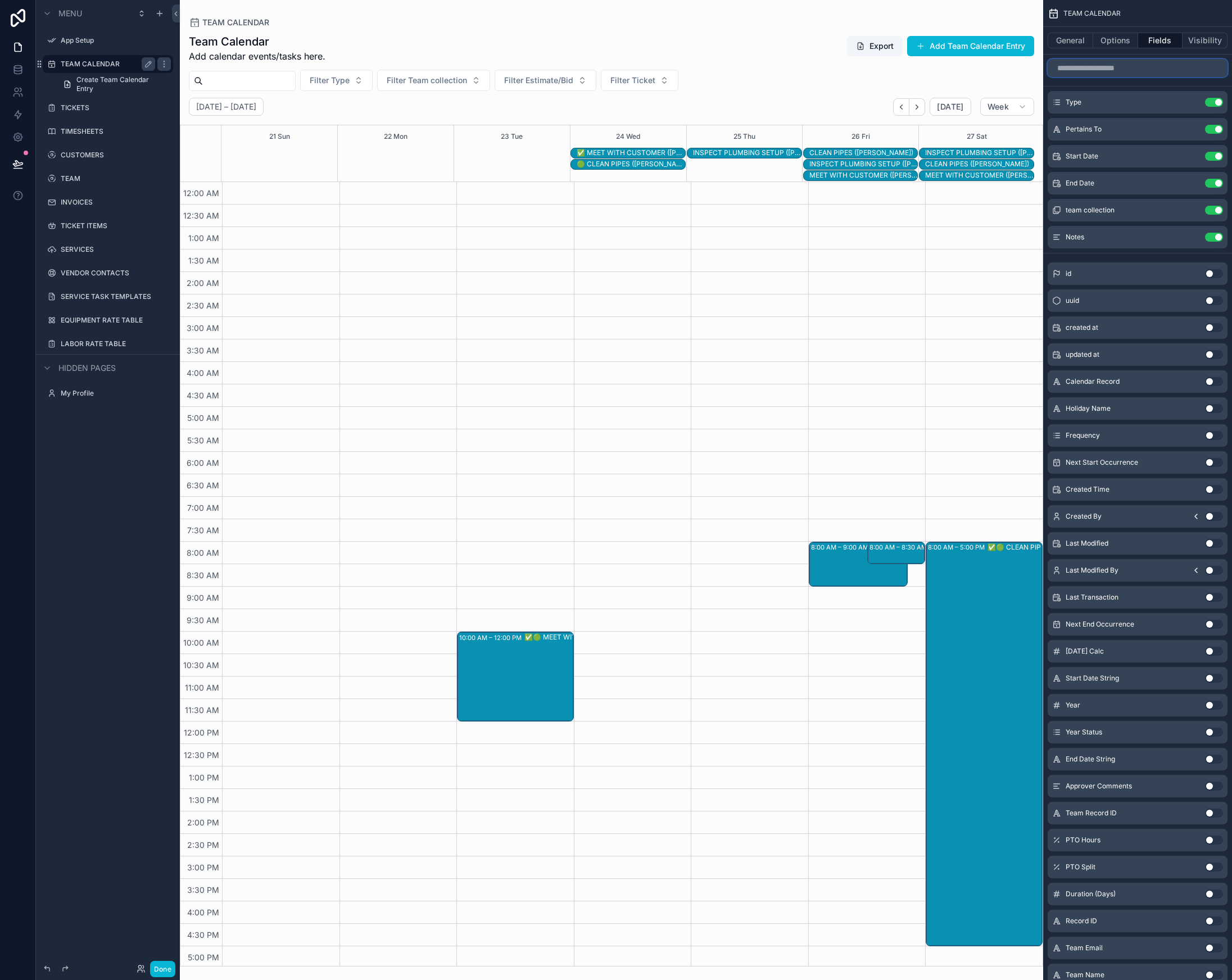
click at [1109, 73] on input "scrollable content" at bounding box center [1138, 68] width 180 height 18
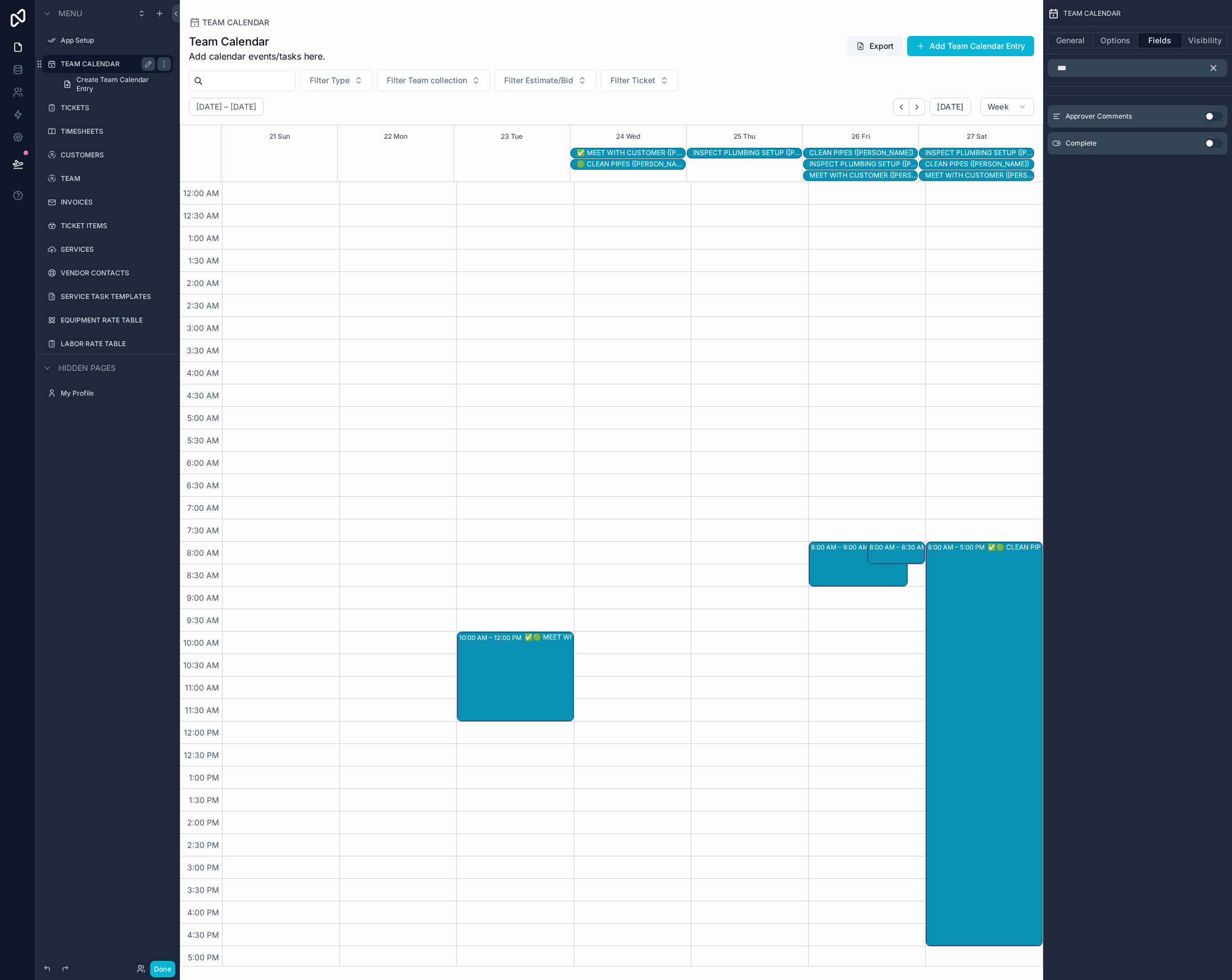
click at [1208, 145] on button "Use setting" at bounding box center [1214, 143] width 18 height 9
click at [1077, 67] on input "***" at bounding box center [1138, 68] width 180 height 18
type input "*****"
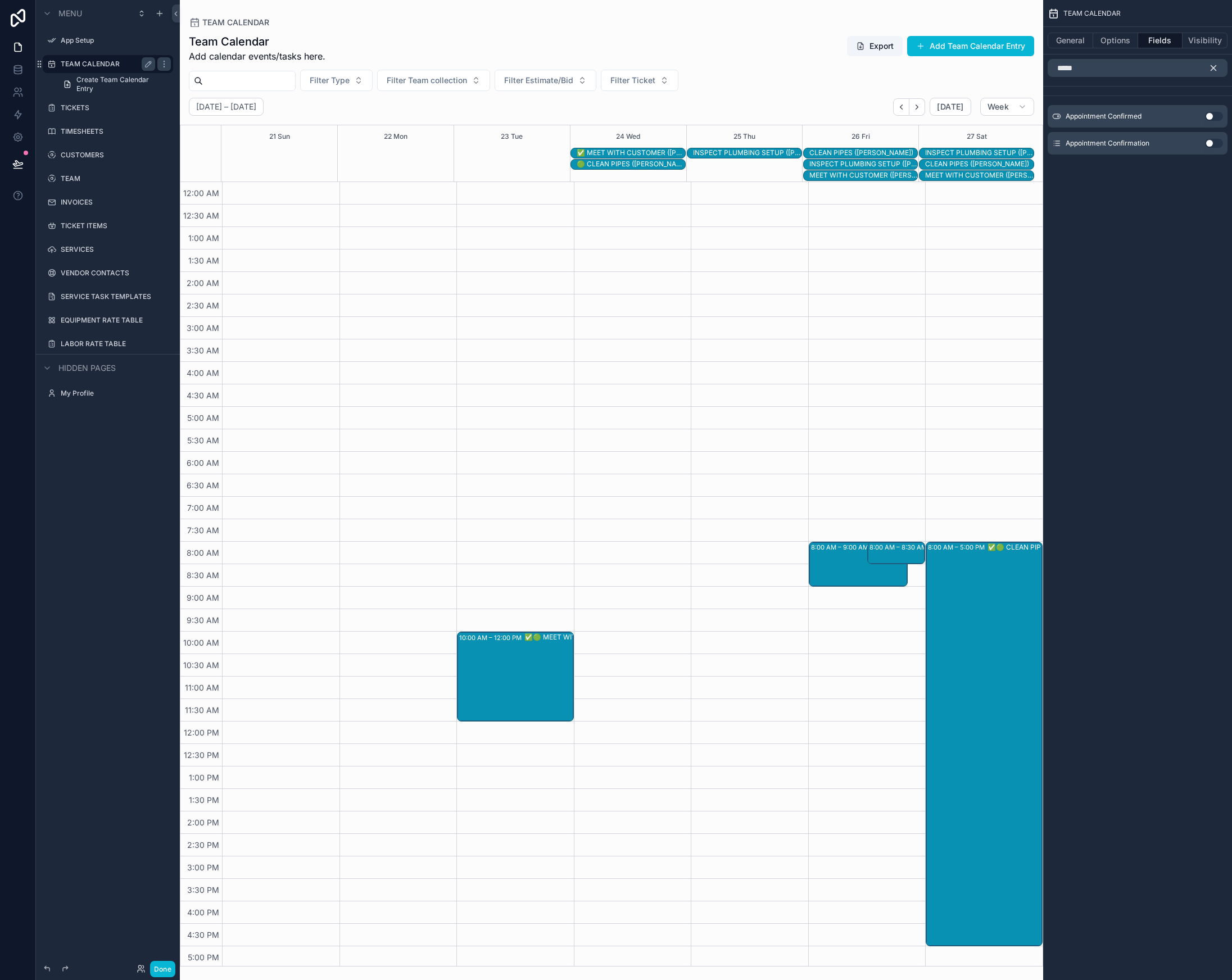
click at [1211, 116] on button "Use setting" at bounding box center [1214, 116] width 18 height 9
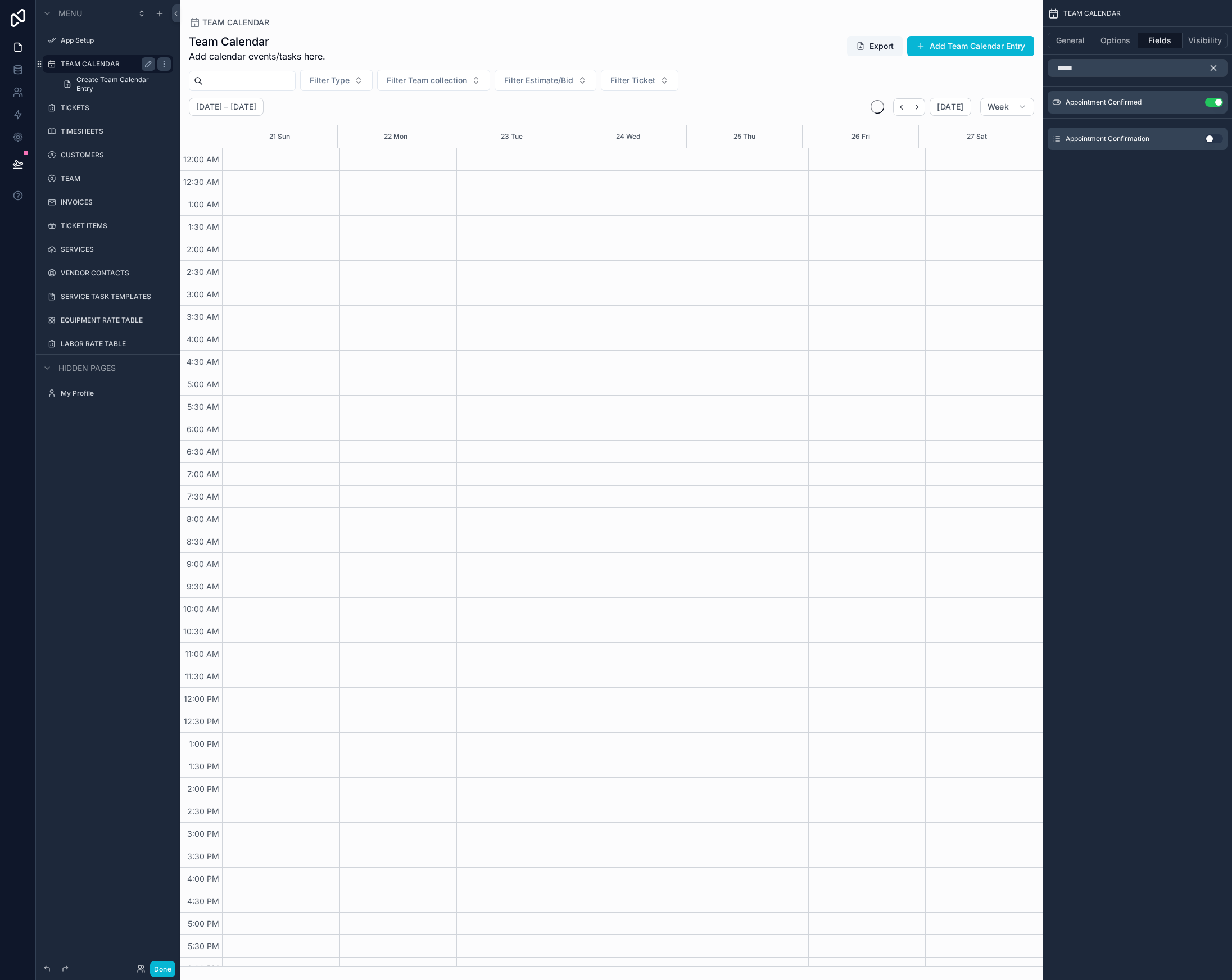
click at [1213, 67] on icon "scrollable content" at bounding box center [1214, 68] width 5 height 5
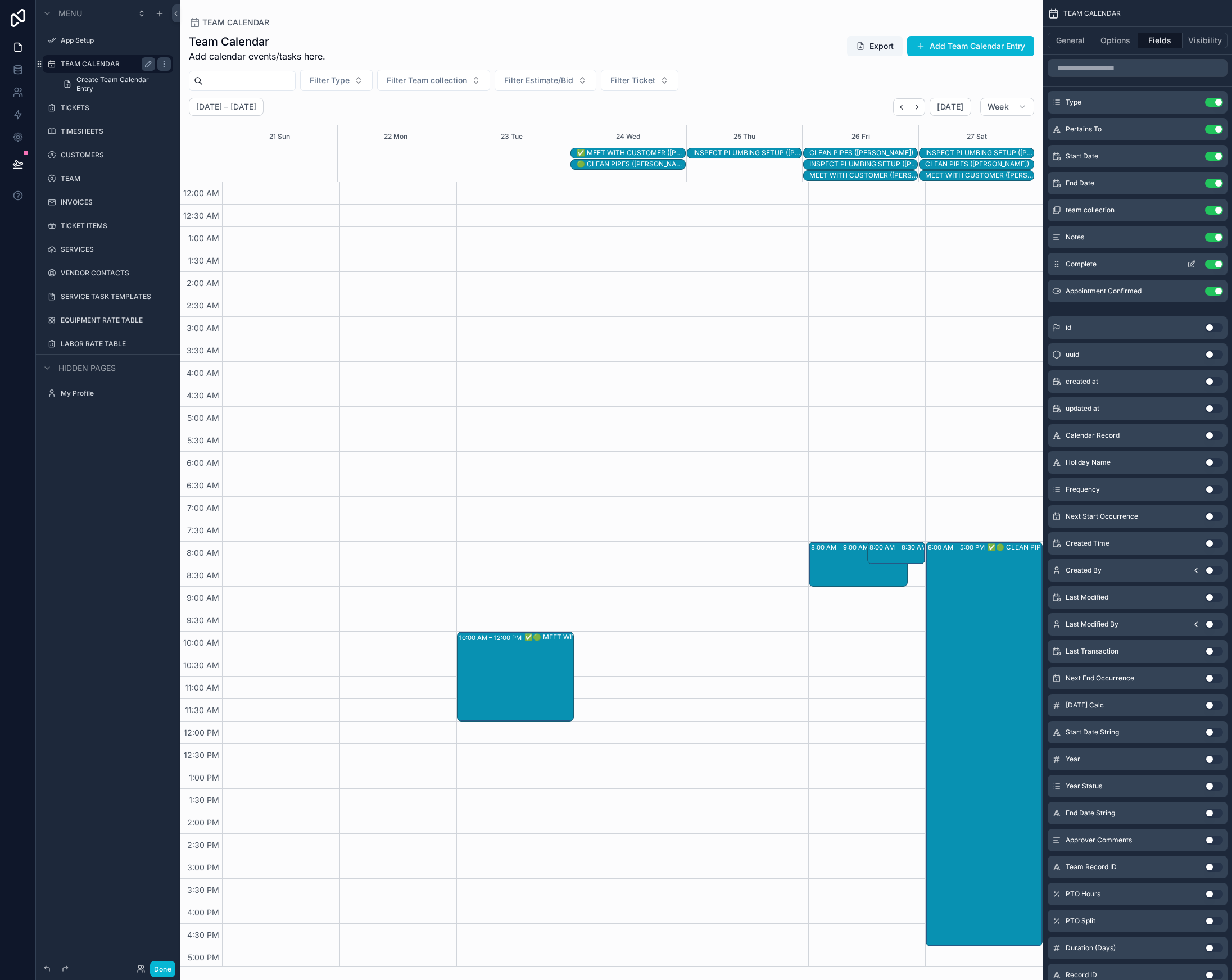
click at [1194, 266] on icon "scrollable content" at bounding box center [1191, 264] width 9 height 9
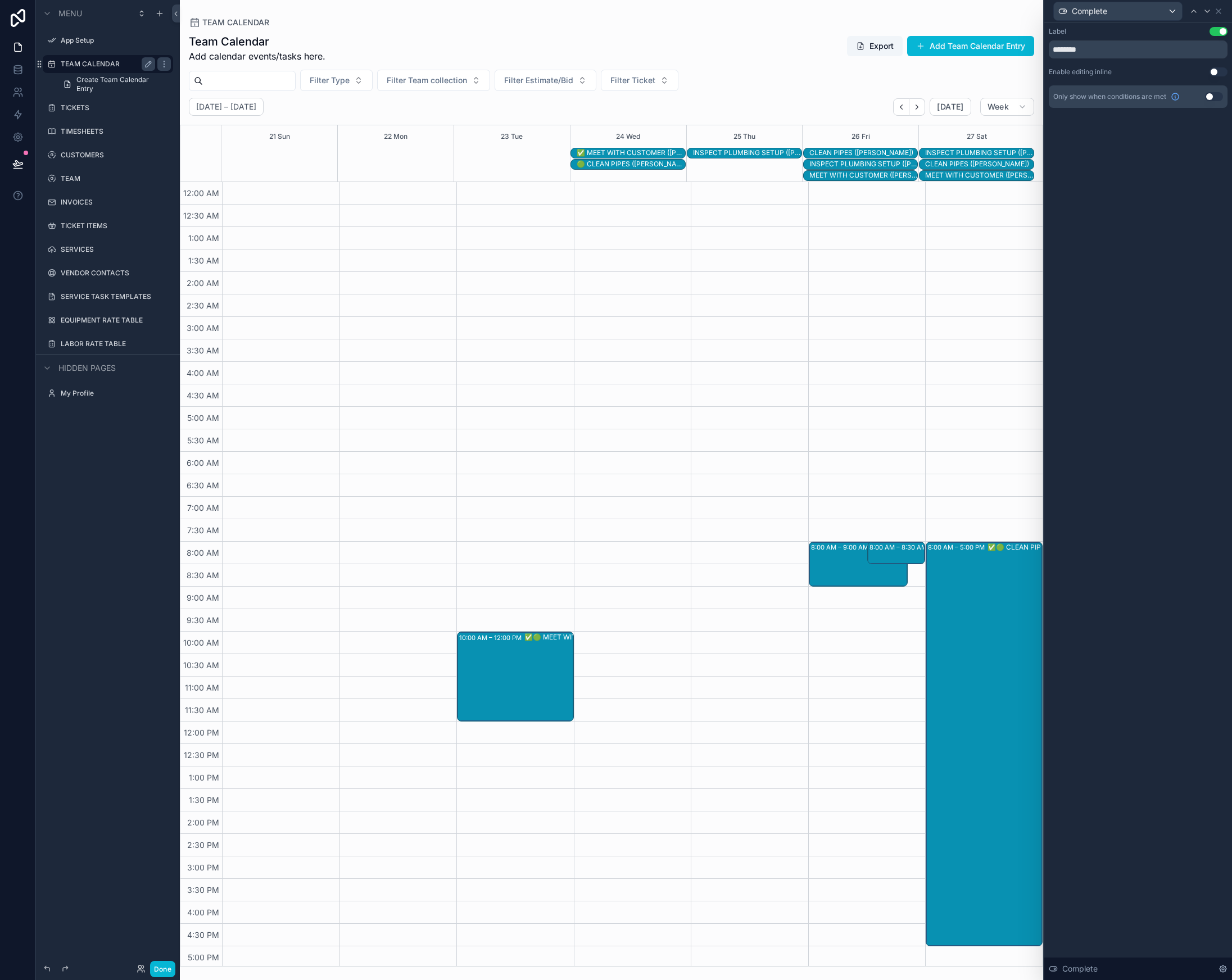
click at [1218, 69] on button "Use setting" at bounding box center [1219, 71] width 18 height 9
click at [1095, 110] on input "text" at bounding box center [1138, 107] width 178 height 18
click at [1106, 16] on span "Complete" at bounding box center [1089, 11] width 36 height 11
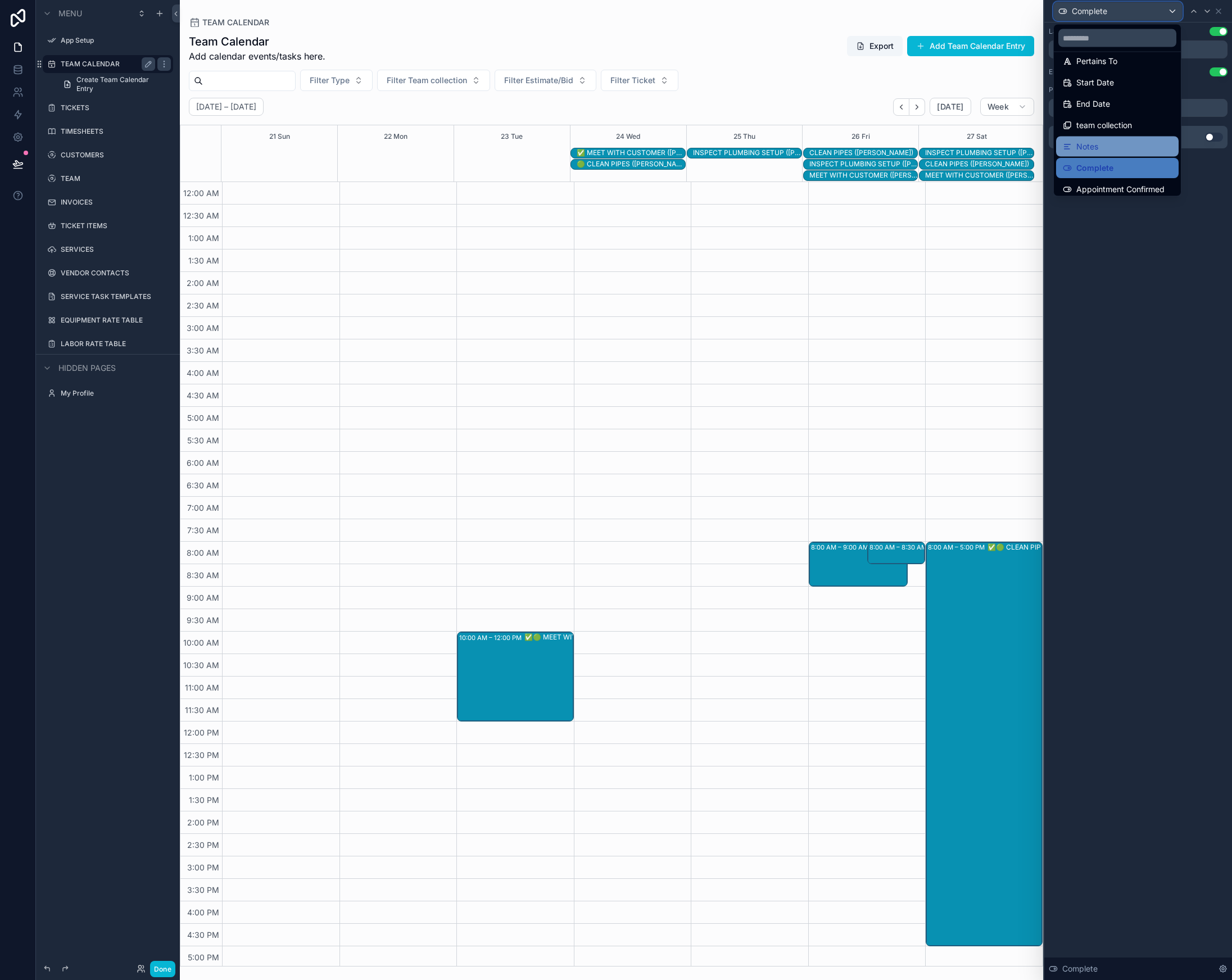
scroll to position [37, 0]
click at [1102, 184] on span "Appointment Confirmed" at bounding box center [1121, 183] width 88 height 13
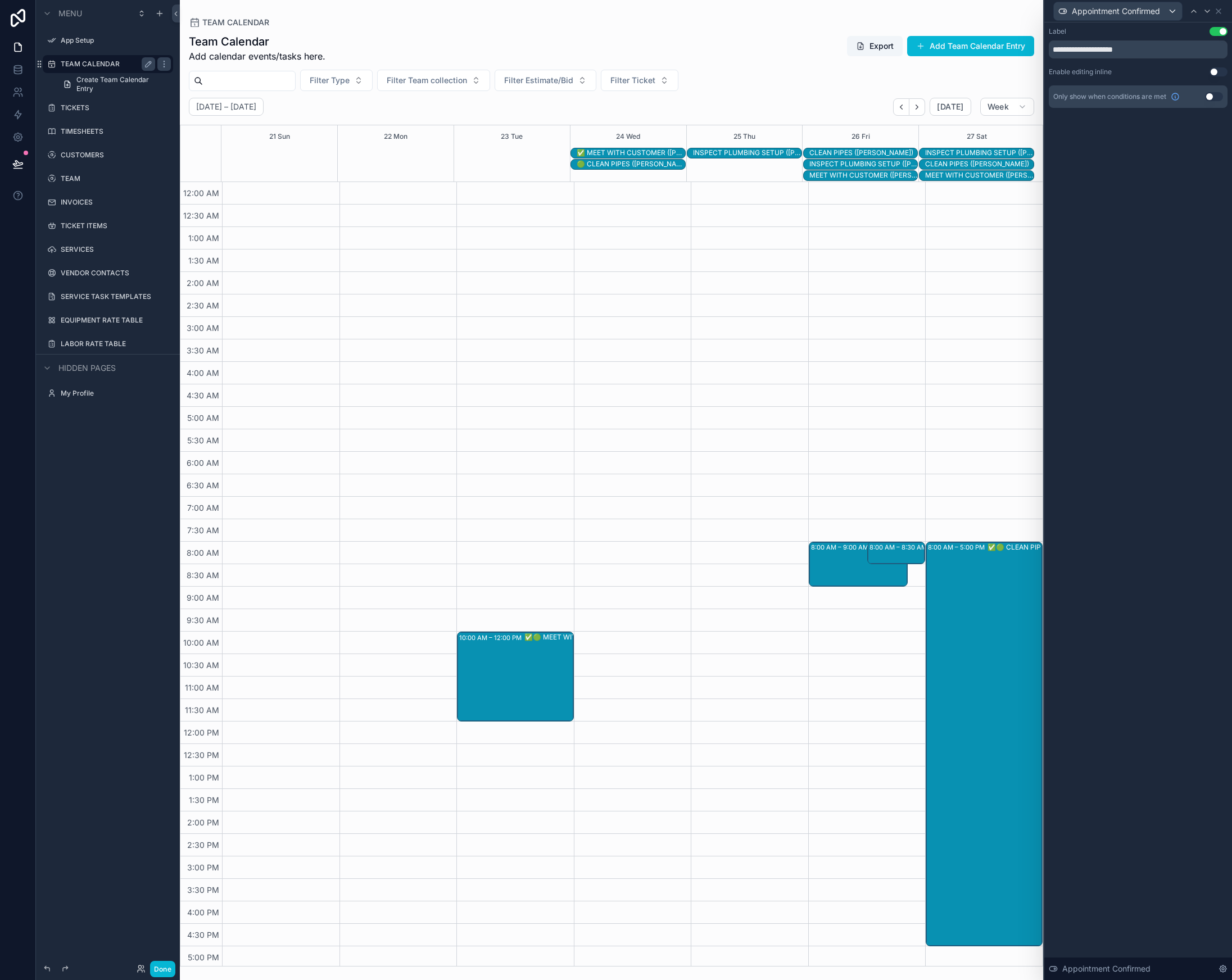
click at [1218, 69] on button "Use setting" at bounding box center [1219, 71] width 18 height 9
click at [512, 681] on div "10:00 AM – 12:00 PM ✅🟢 MEET WITH CUSTOMER ([PERSON_NAME])" at bounding box center [516, 676] width 114 height 88
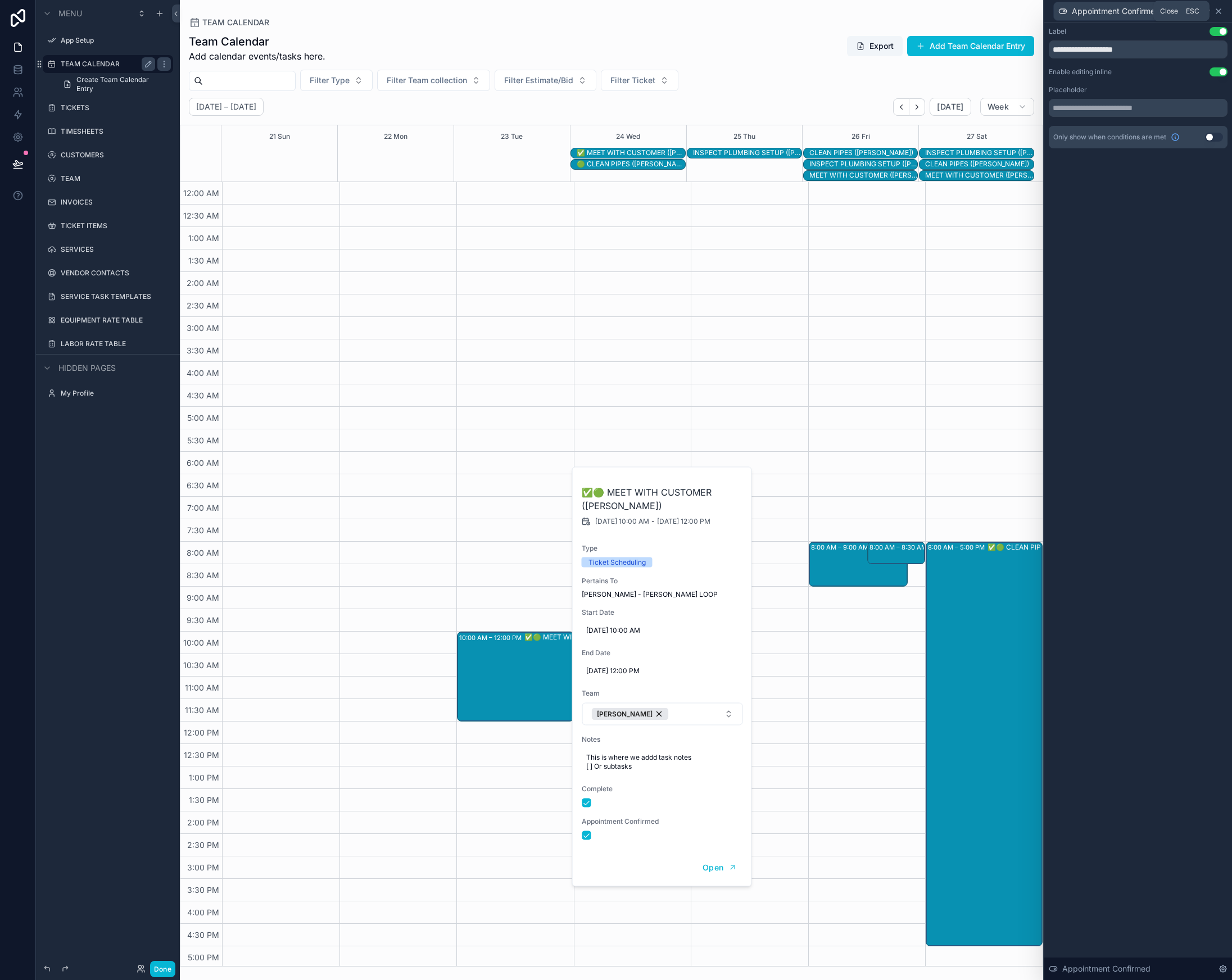
click at [1219, 9] on icon at bounding box center [1218, 11] width 9 height 9
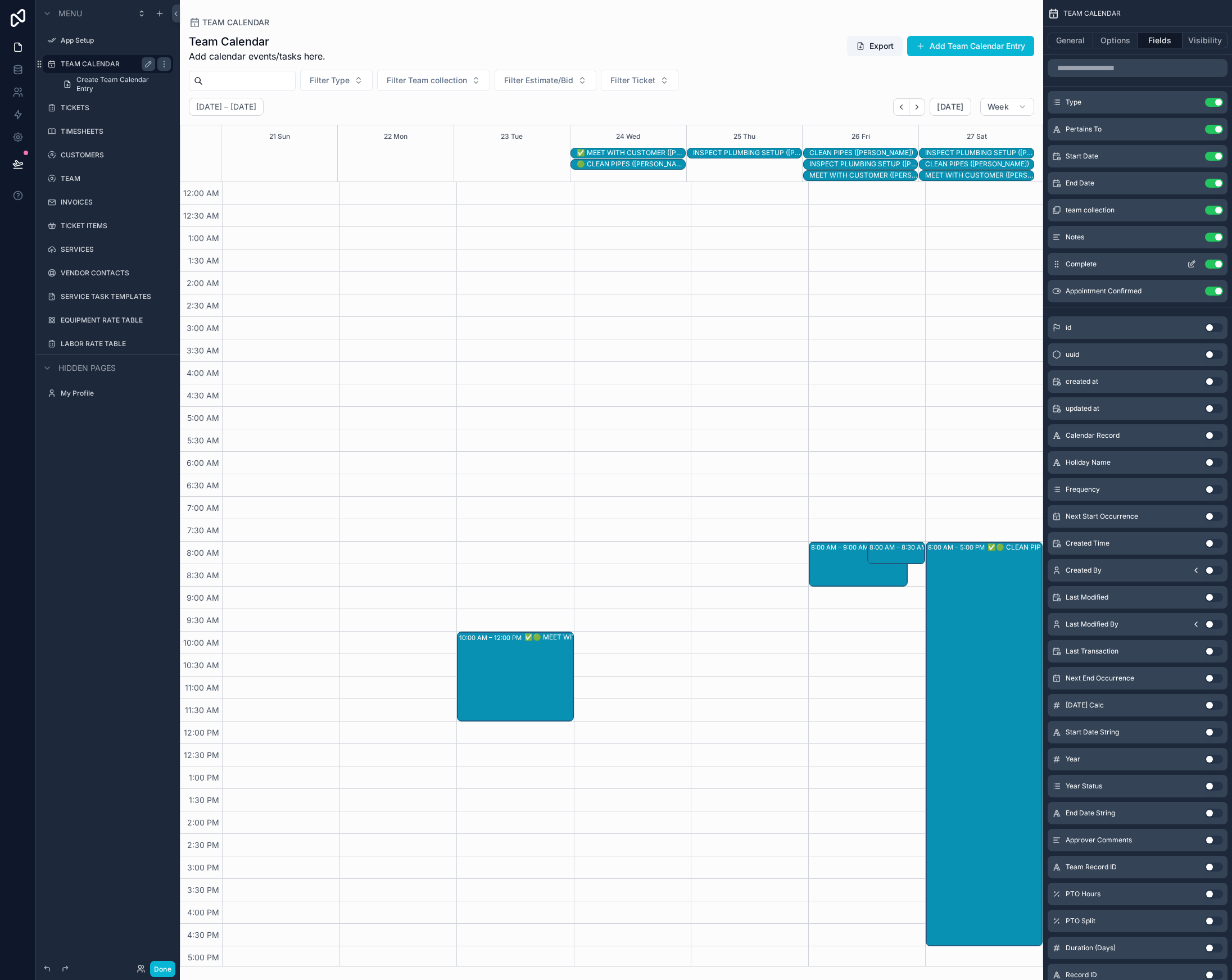
click at [1192, 263] on icon "scrollable content" at bounding box center [1193, 263] width 5 height 5
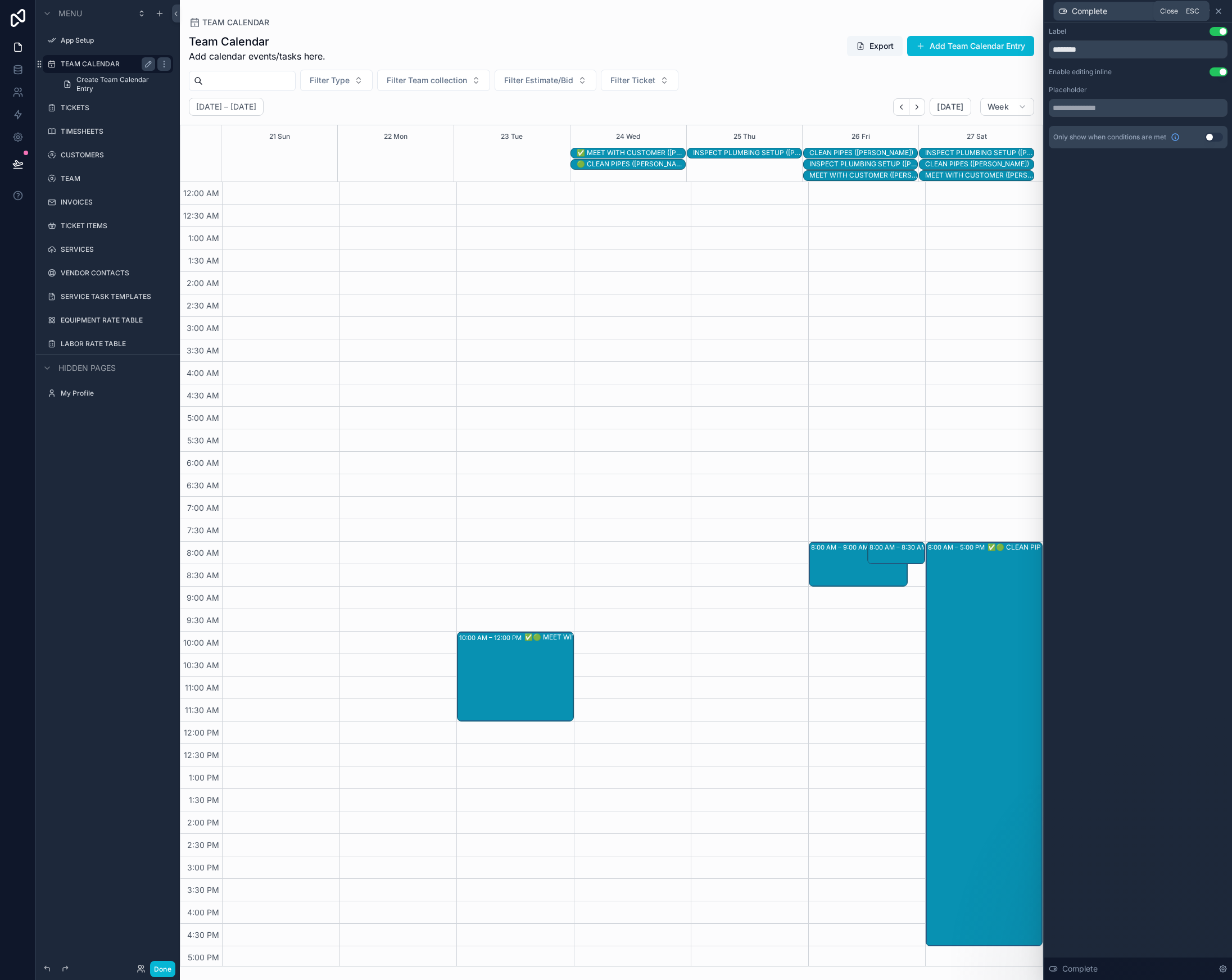
click at [1218, 10] on icon at bounding box center [1219, 11] width 5 height 5
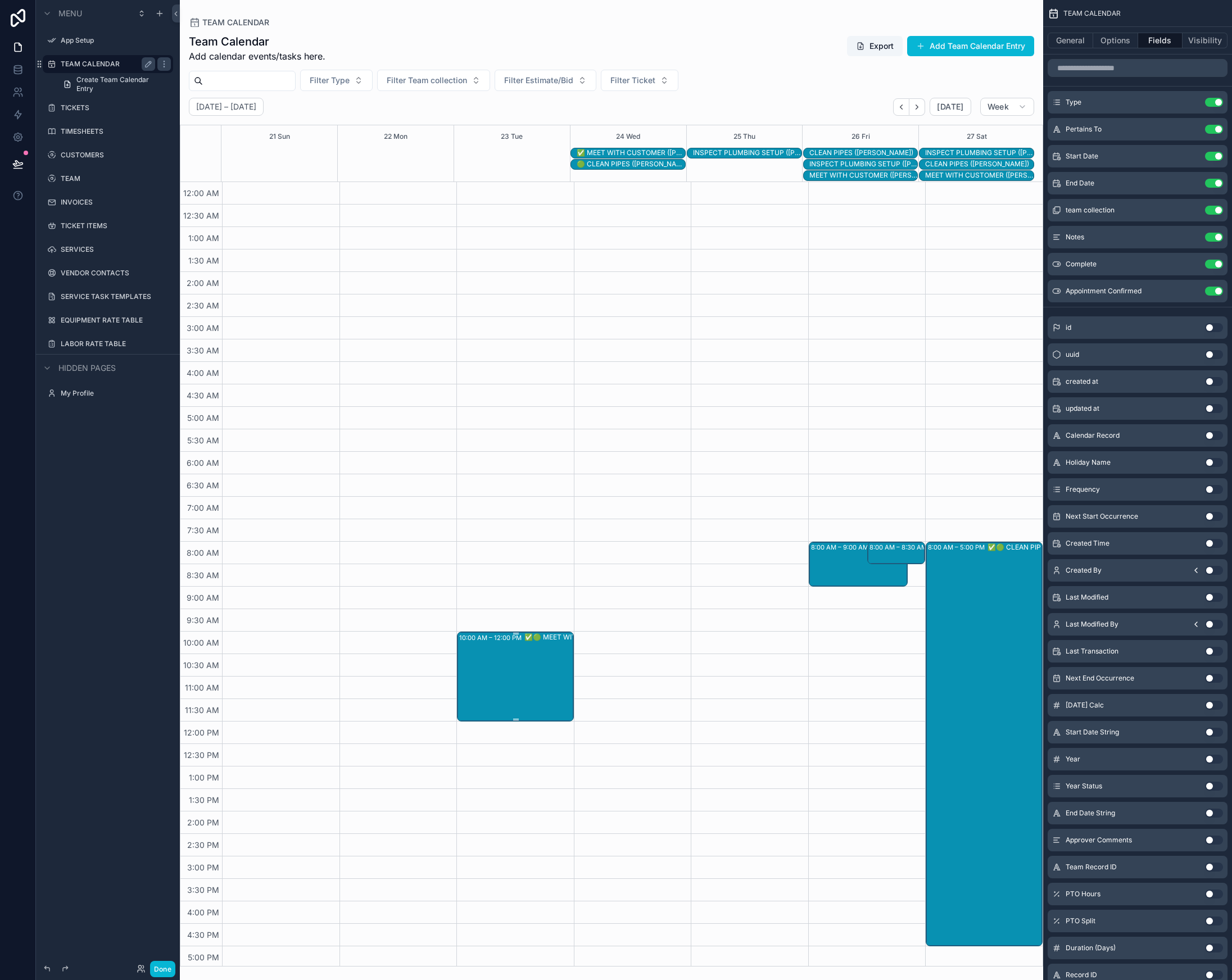
click at [531, 673] on div "✅🟢 MEET WITH CUSTOMER ([PERSON_NAME])" at bounding box center [581, 676] width 114 height 88
click at [1189, 291] on icon "scrollable content" at bounding box center [1191, 291] width 9 height 9
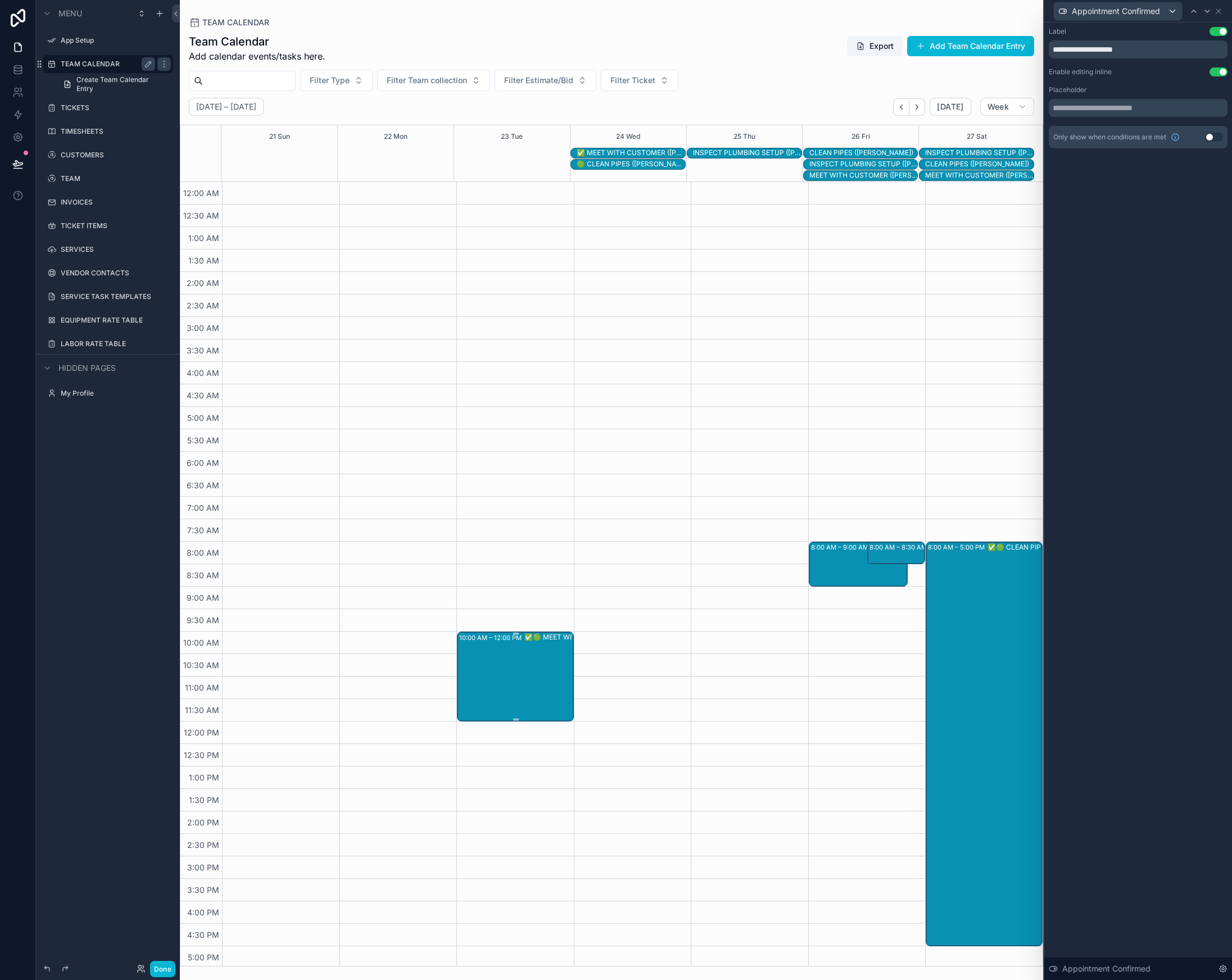
click at [524, 693] on div "✅🟢 MEET WITH CUSTOMER ([PERSON_NAME])" at bounding box center [581, 676] width 114 height 88
click at [1219, 12] on icon at bounding box center [1219, 11] width 5 height 5
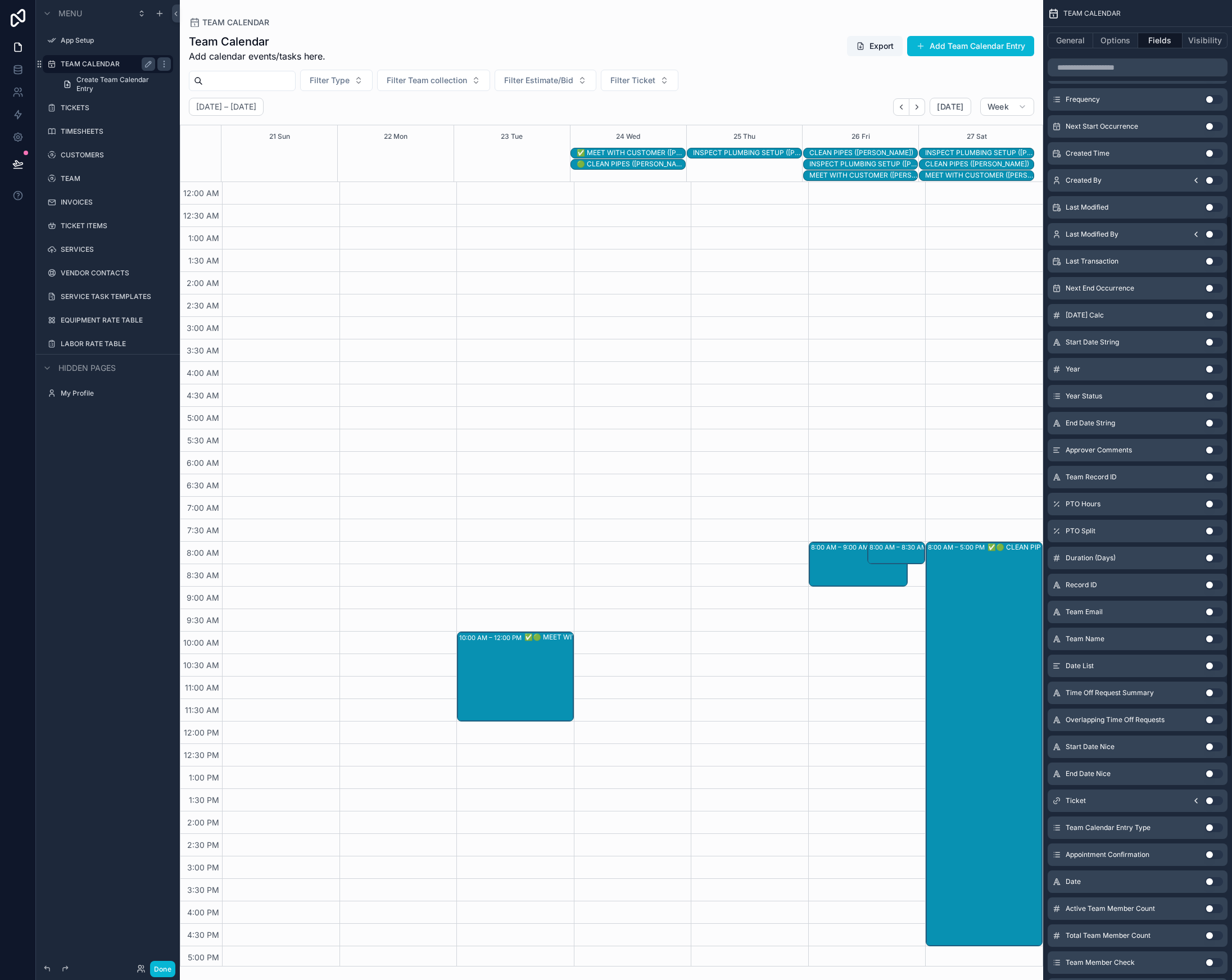
scroll to position [392, 0]
click at [1209, 450] on button "Use setting" at bounding box center [1214, 448] width 18 height 9
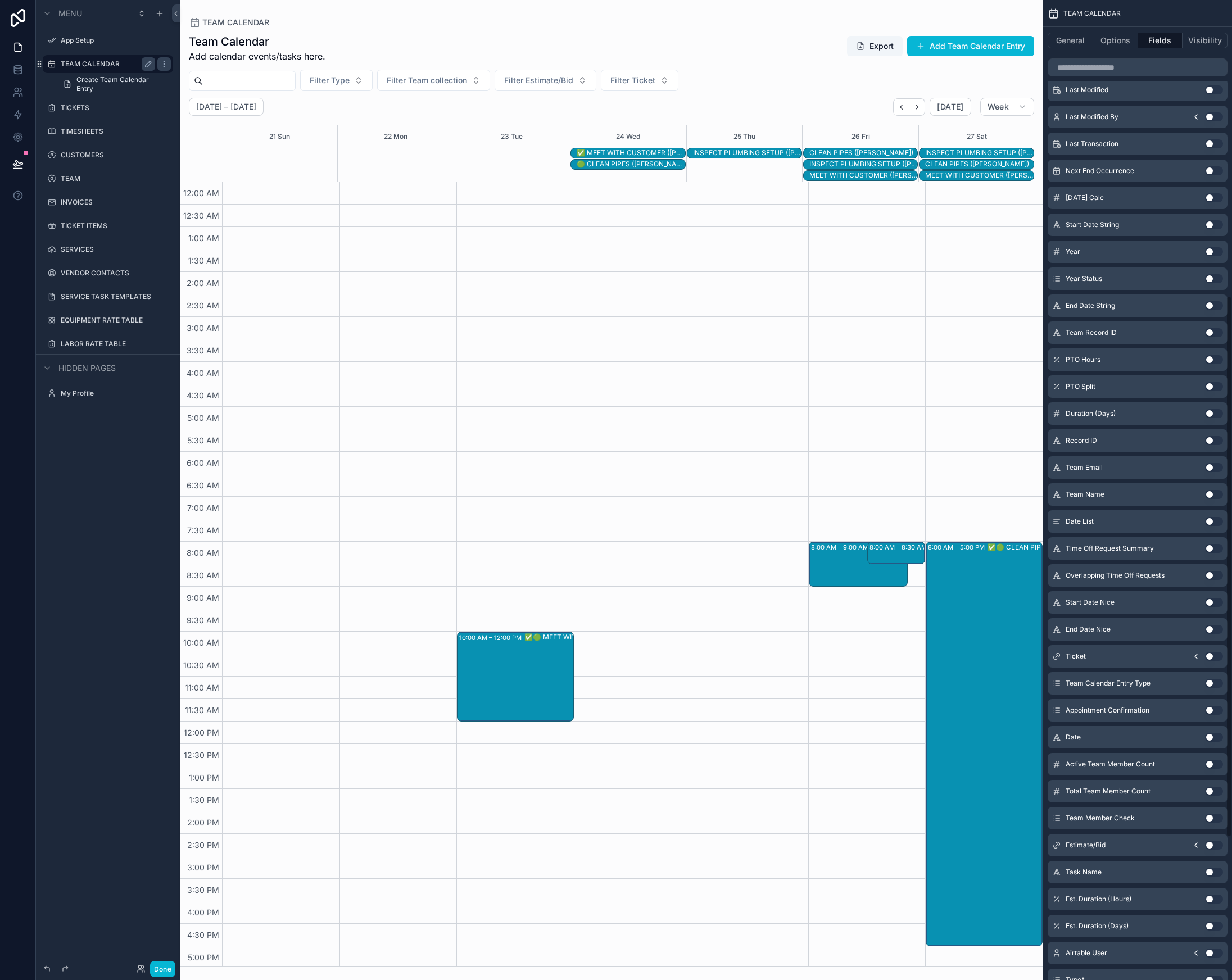
scroll to position [535, 0]
click at [1213, 385] on button "Use setting" at bounding box center [1214, 385] width 18 height 9
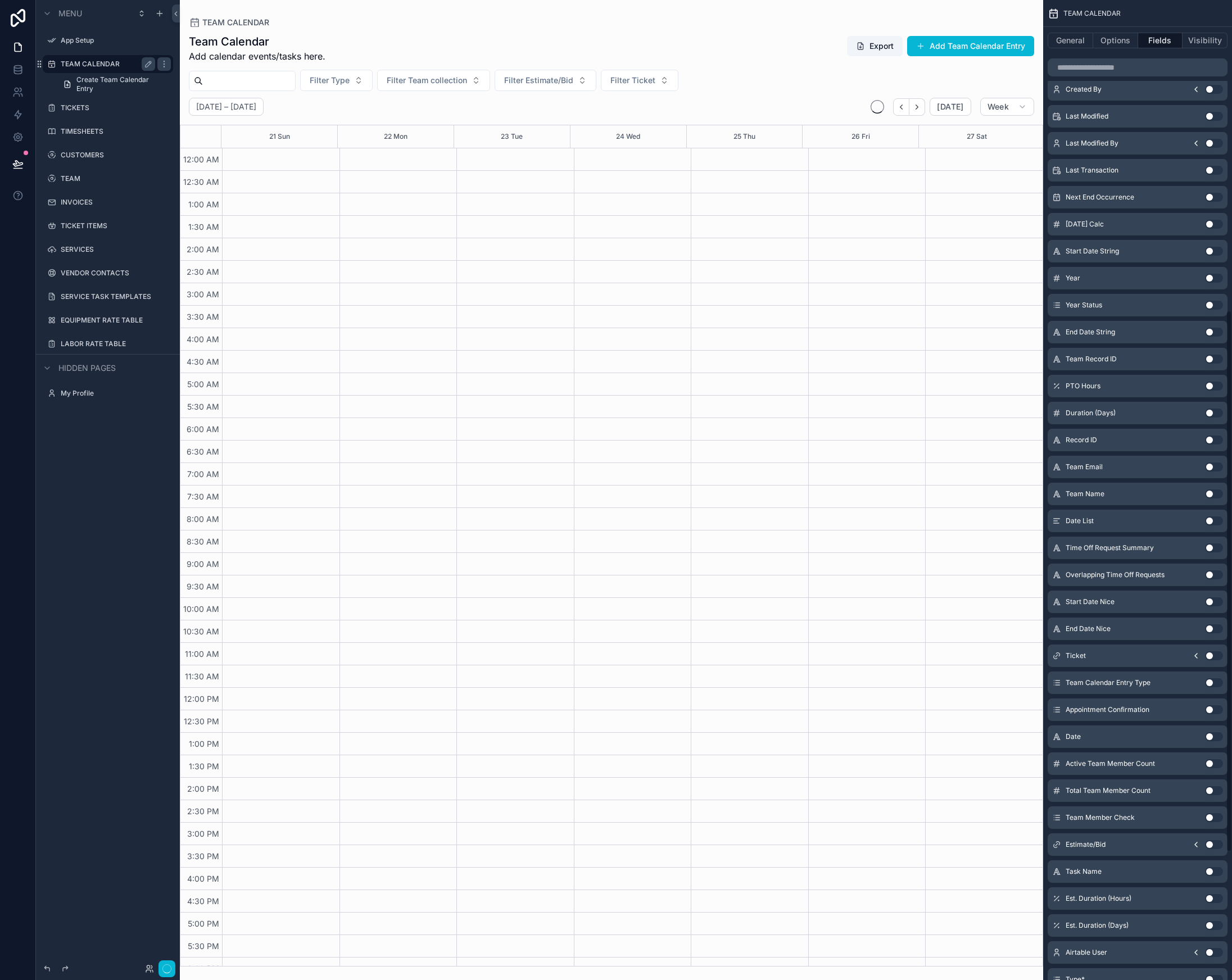
scroll to position [562, 0]
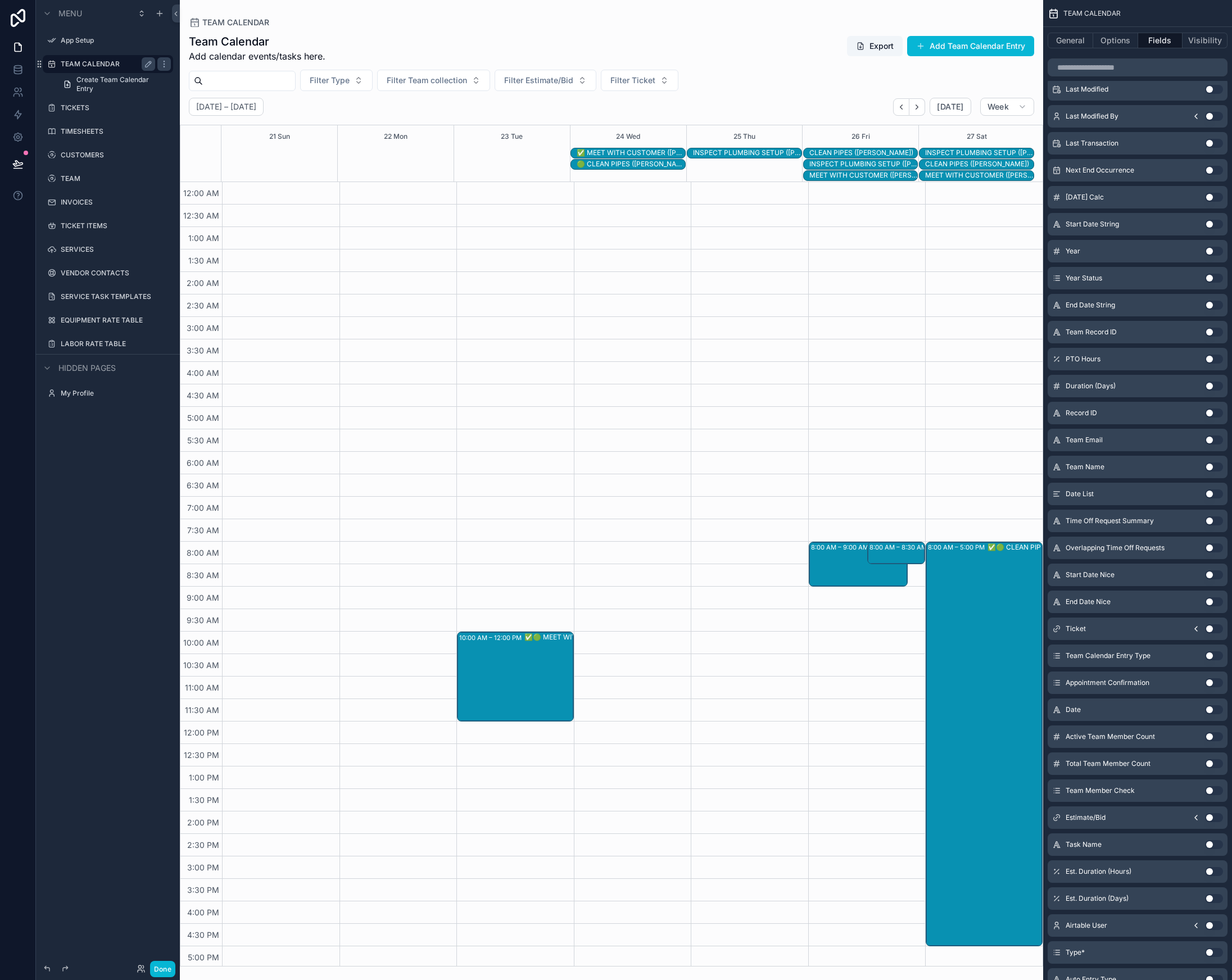
click at [1215, 359] on button "Use setting" at bounding box center [1214, 359] width 18 height 9
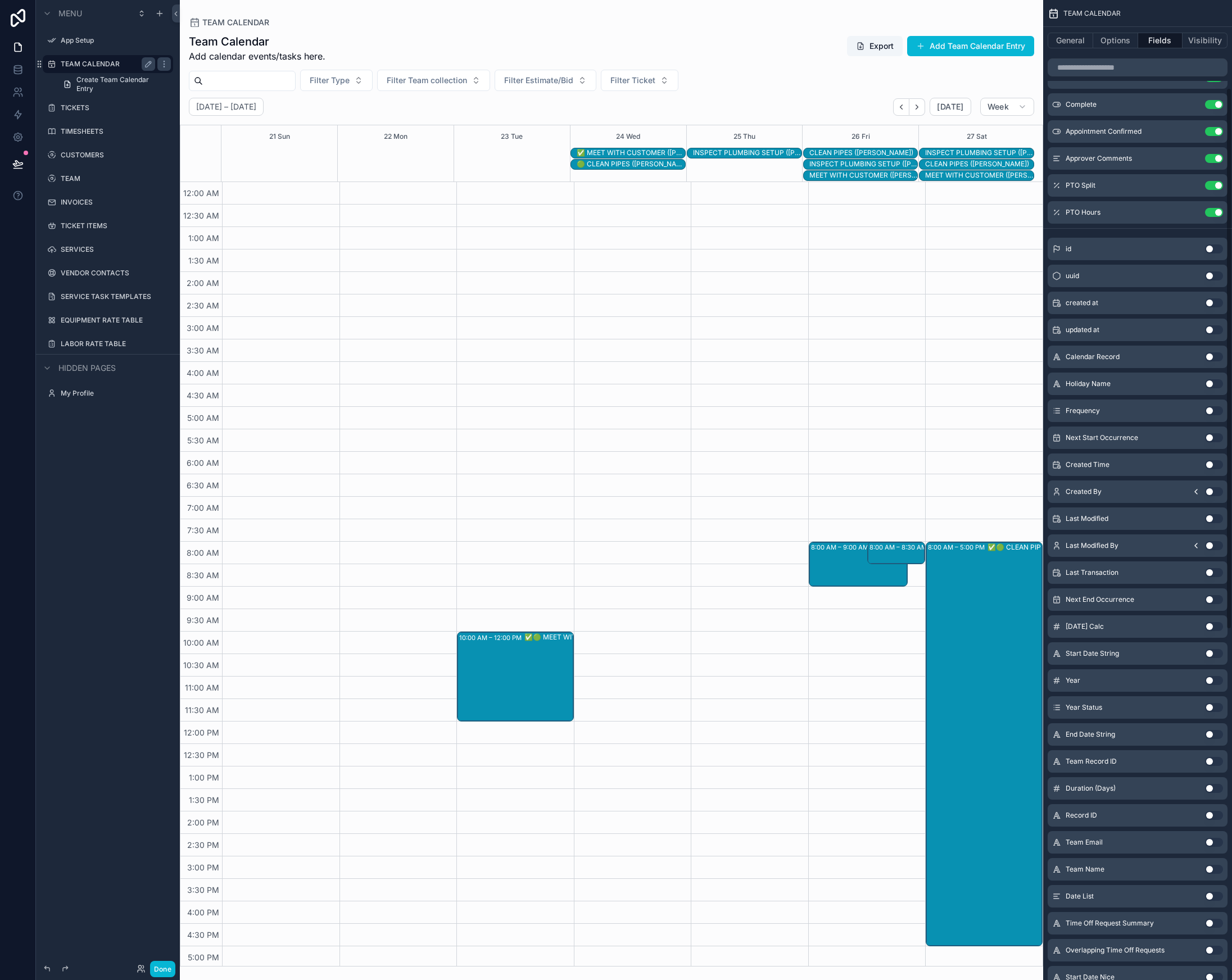
scroll to position [0, 0]
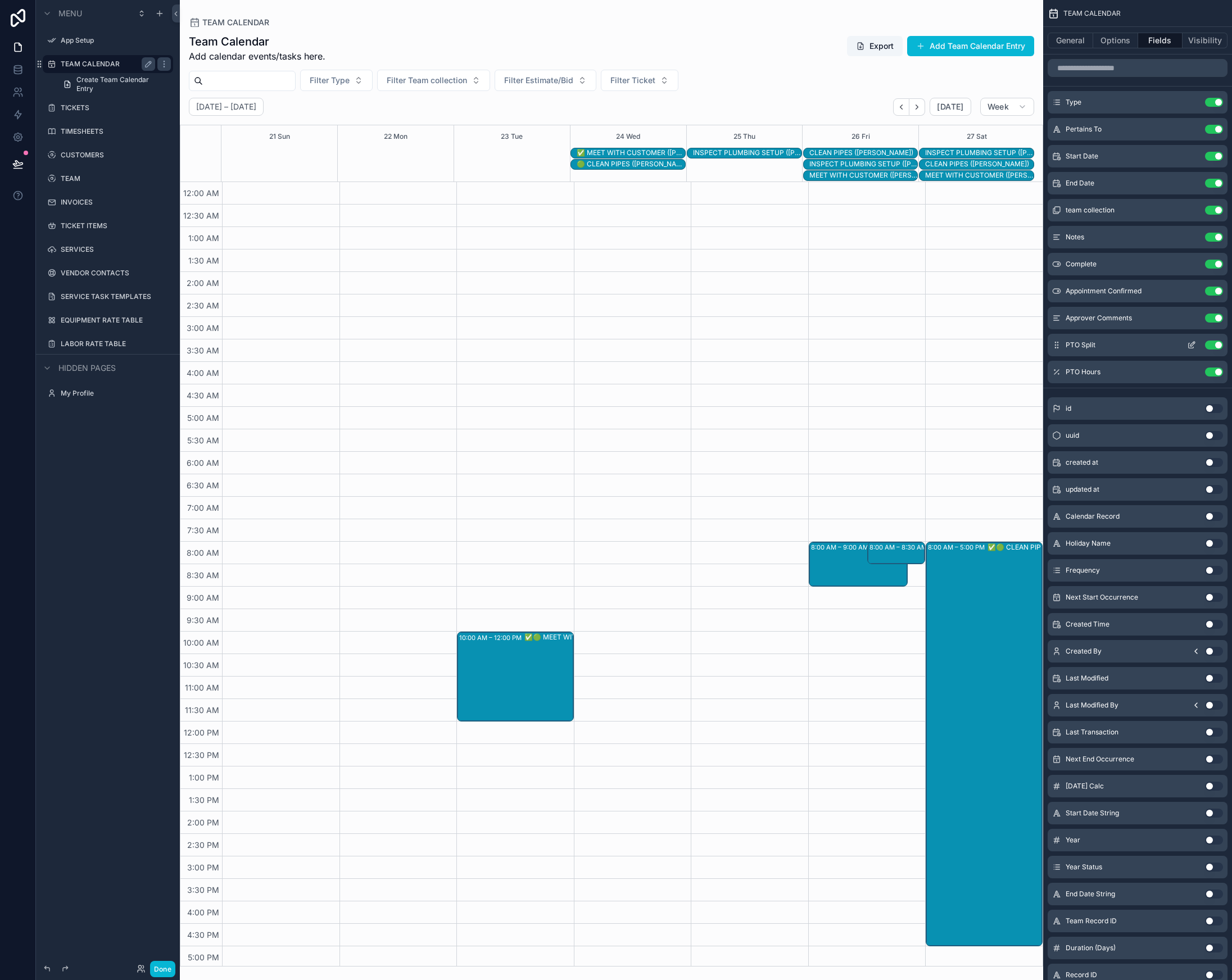
click at [1218, 345] on button "Use setting" at bounding box center [1214, 344] width 18 height 9
click at [1194, 131] on icon "scrollable content" at bounding box center [1191, 129] width 9 height 9
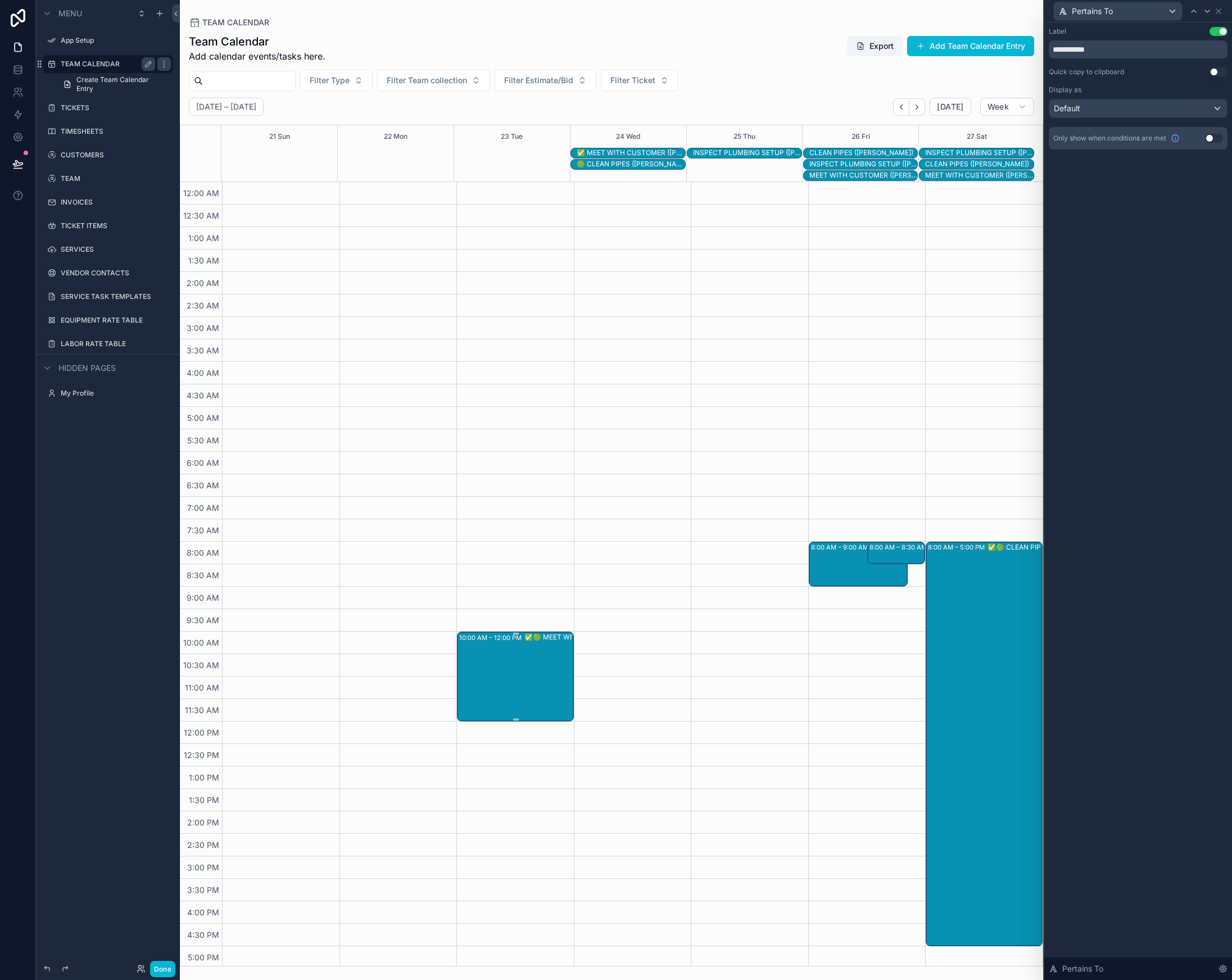
click at [541, 672] on div "✅🟢 MEET WITH CUSTOMER ([PERSON_NAME])" at bounding box center [581, 676] width 114 height 88
click at [1215, 139] on button "Use setting" at bounding box center [1214, 137] width 18 height 9
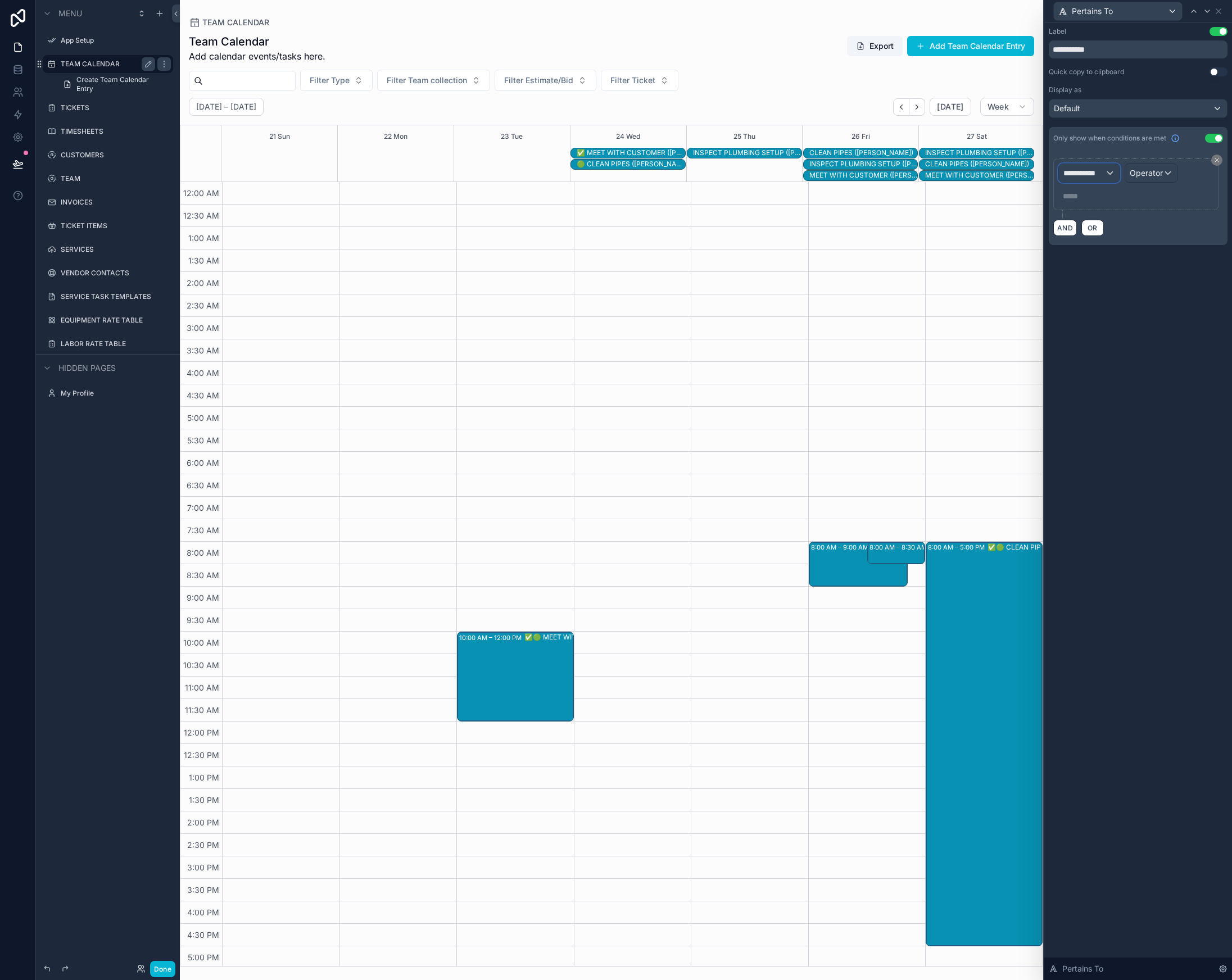
click at [1109, 174] on div "**********" at bounding box center [1089, 173] width 61 height 18
click at [1155, 234] on div "TEAM CALENDAR" at bounding box center [1121, 233] width 107 height 13
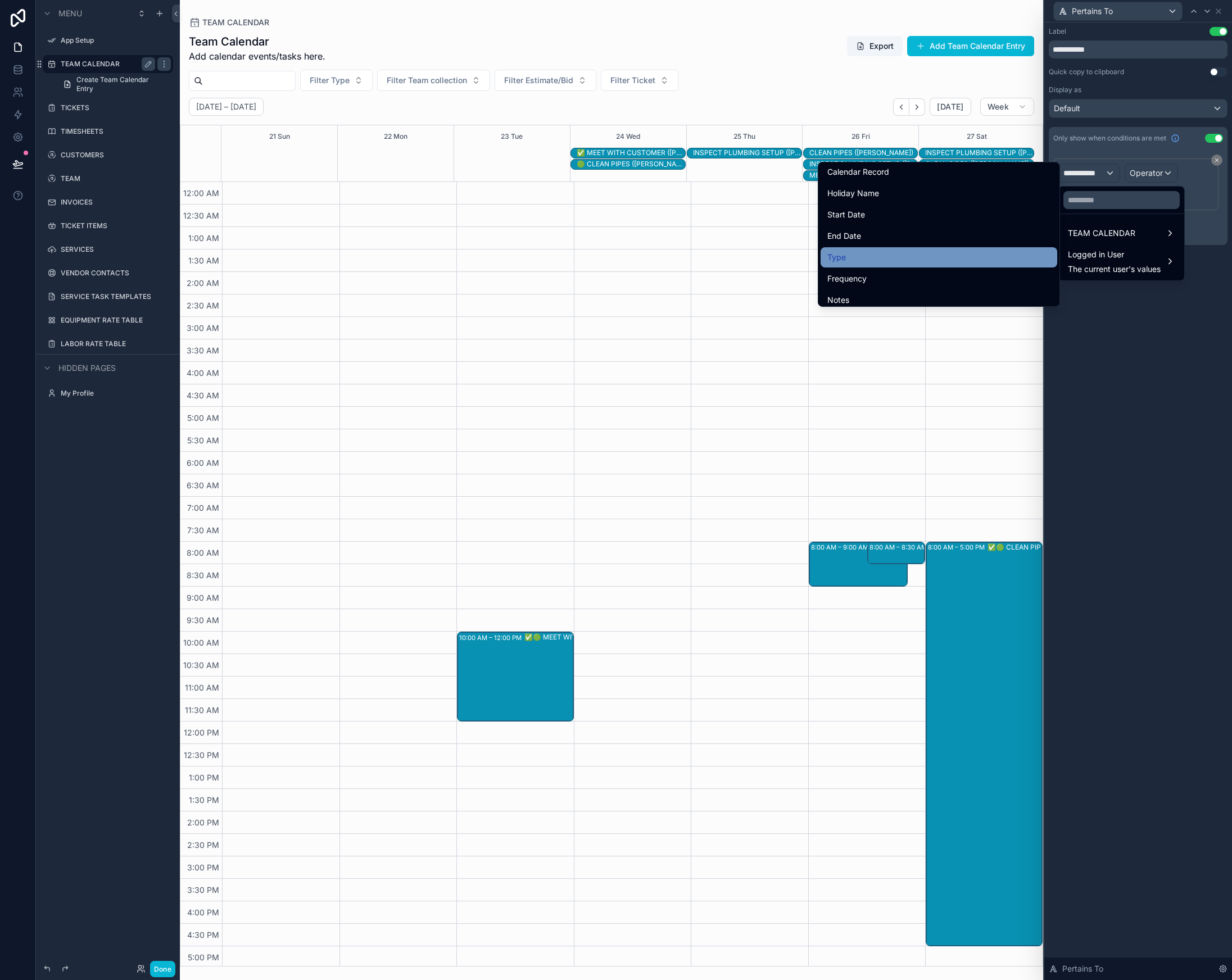
scroll to position [107, 0]
click at [859, 235] on div "Type" at bounding box center [939, 239] width 223 height 13
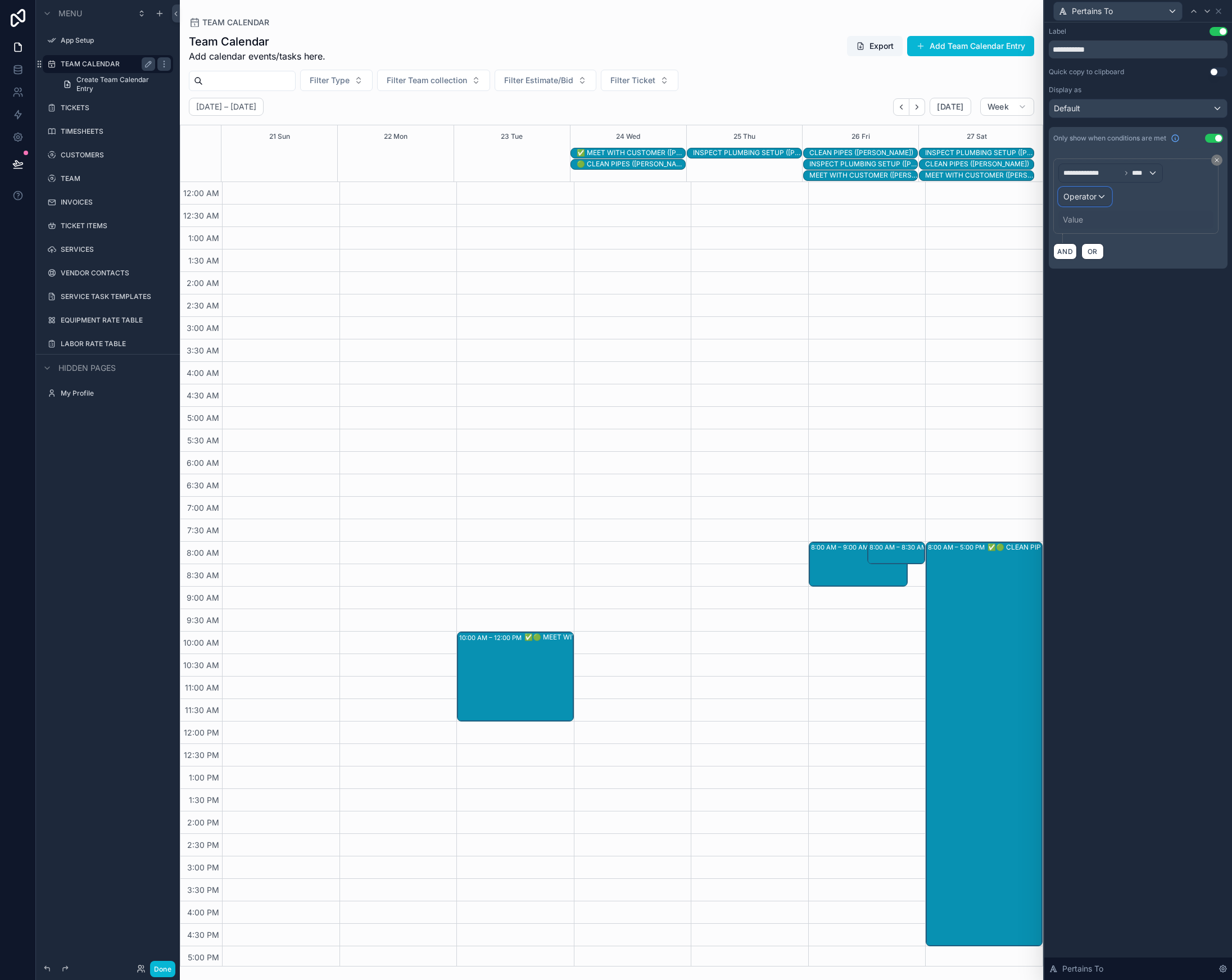
click at [1092, 200] on span "Operator" at bounding box center [1080, 197] width 33 height 9
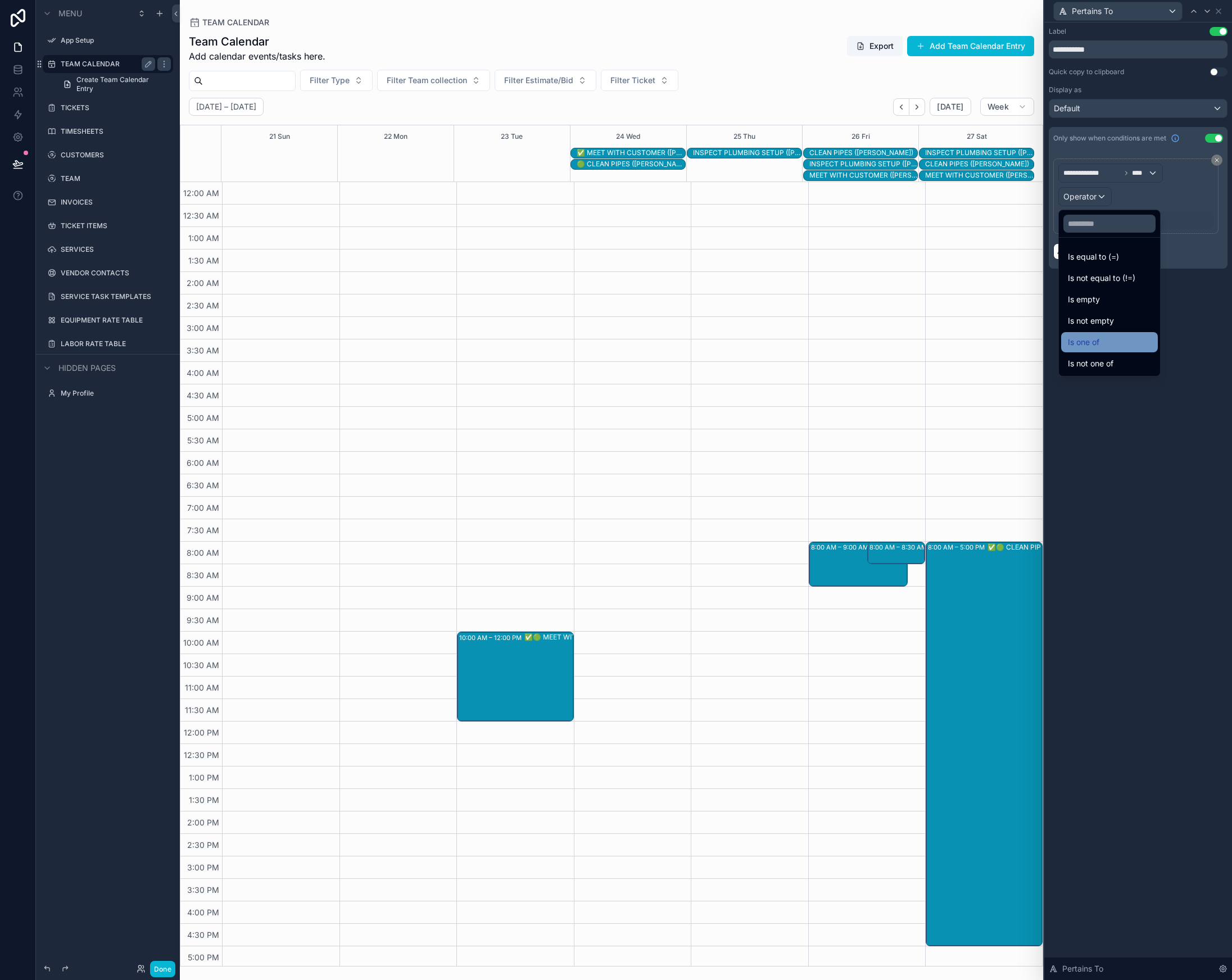
click at [1118, 339] on div "Is one of" at bounding box center [1109, 342] width 83 height 13
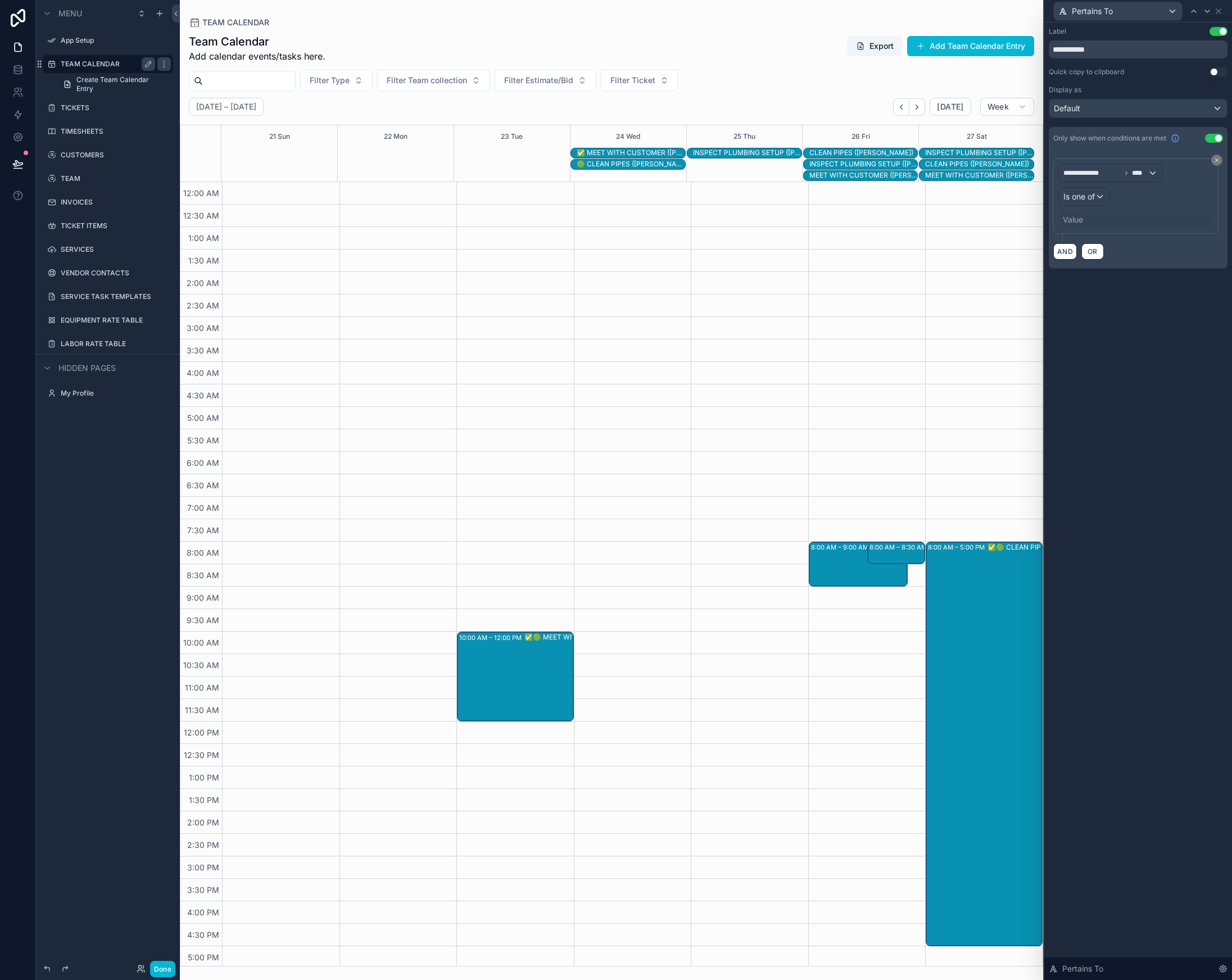
click at [1077, 222] on div "Value" at bounding box center [1073, 220] width 21 height 11
click at [1078, 220] on div "Value" at bounding box center [1073, 220] width 21 height 11
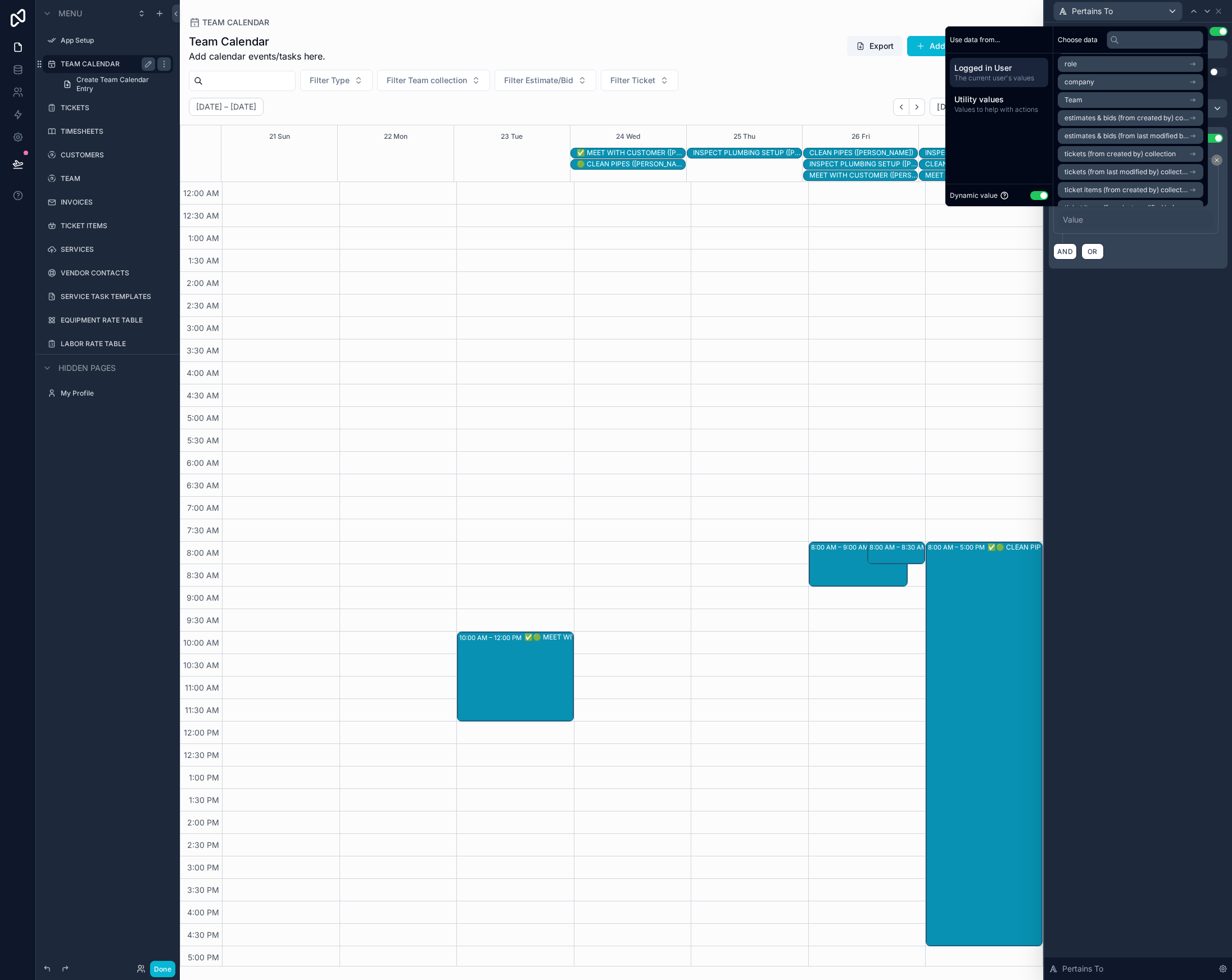
scroll to position [0, 0]
click at [1134, 39] on input "text" at bounding box center [1155, 39] width 96 height 18
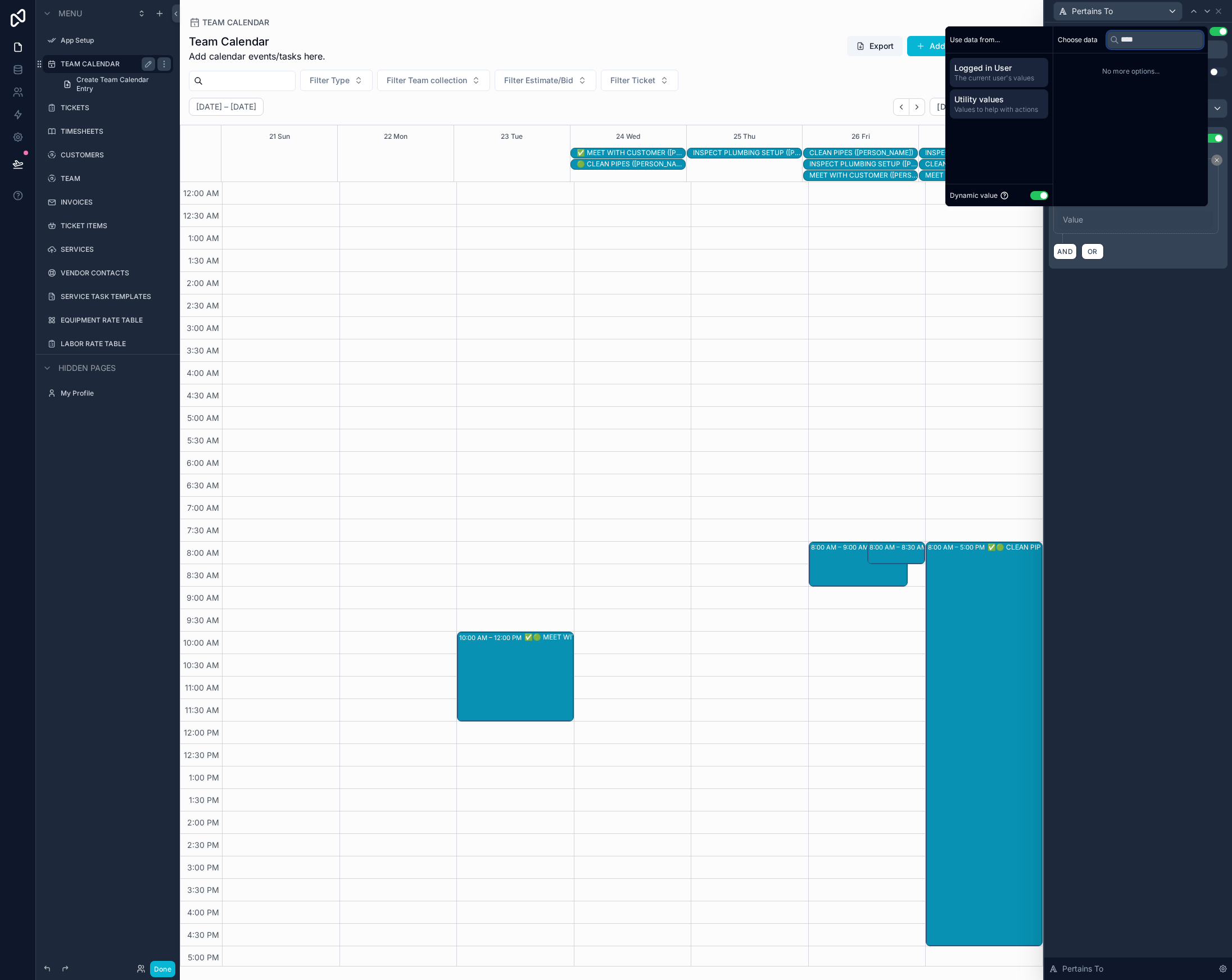
type input "****"
click at [1006, 103] on span "Utility values" at bounding box center [999, 100] width 89 height 11
click at [1099, 62] on li "Empty value" at bounding box center [1130, 66] width 145 height 16
click at [1126, 43] on input "text" at bounding box center [1155, 39] width 96 height 18
click at [1117, 218] on icon at bounding box center [1117, 220] width 8 height 8
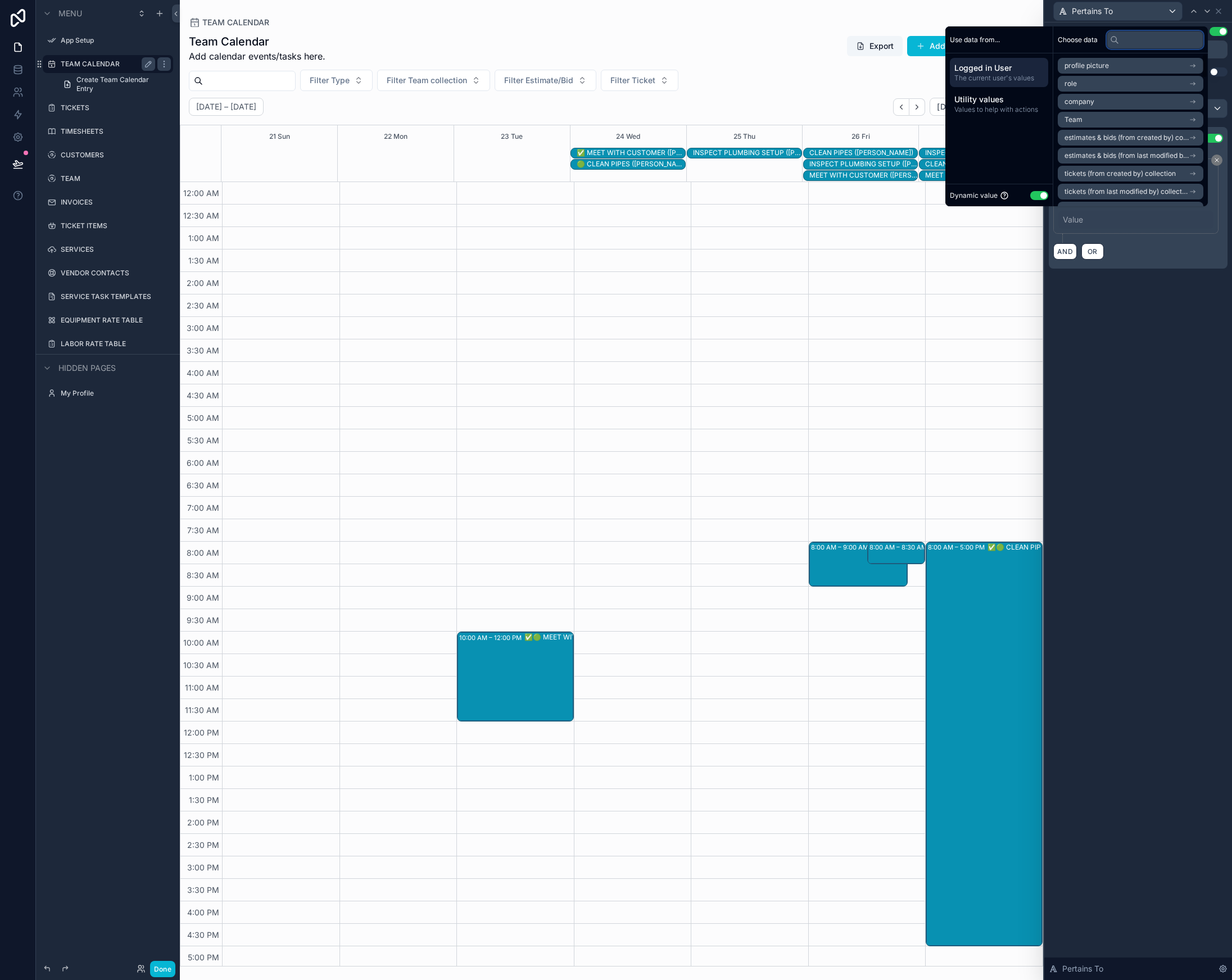
click at [1125, 41] on input "text" at bounding box center [1155, 39] width 96 height 18
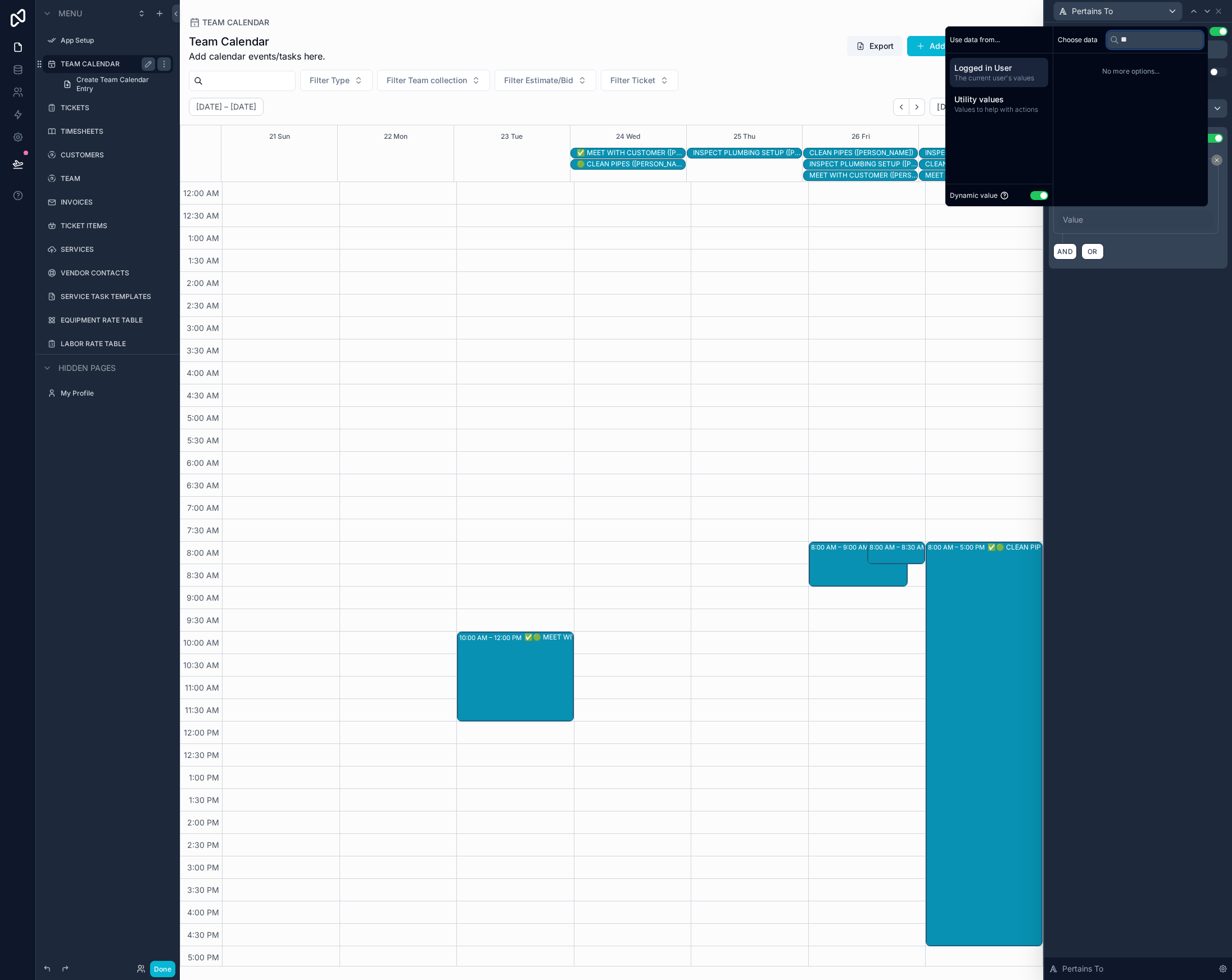
type input "*"
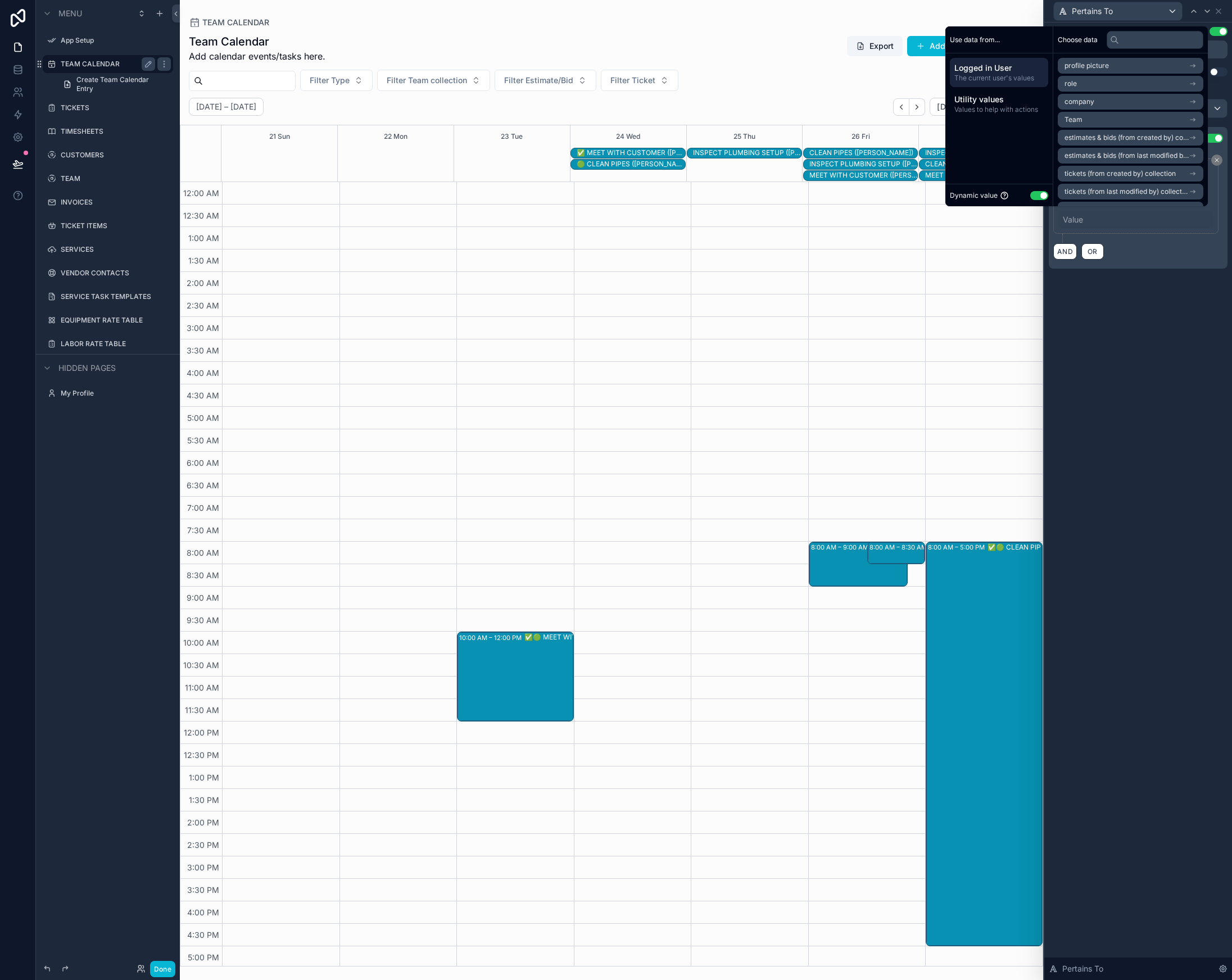
click at [1032, 194] on button "Use setting" at bounding box center [1039, 195] width 18 height 9
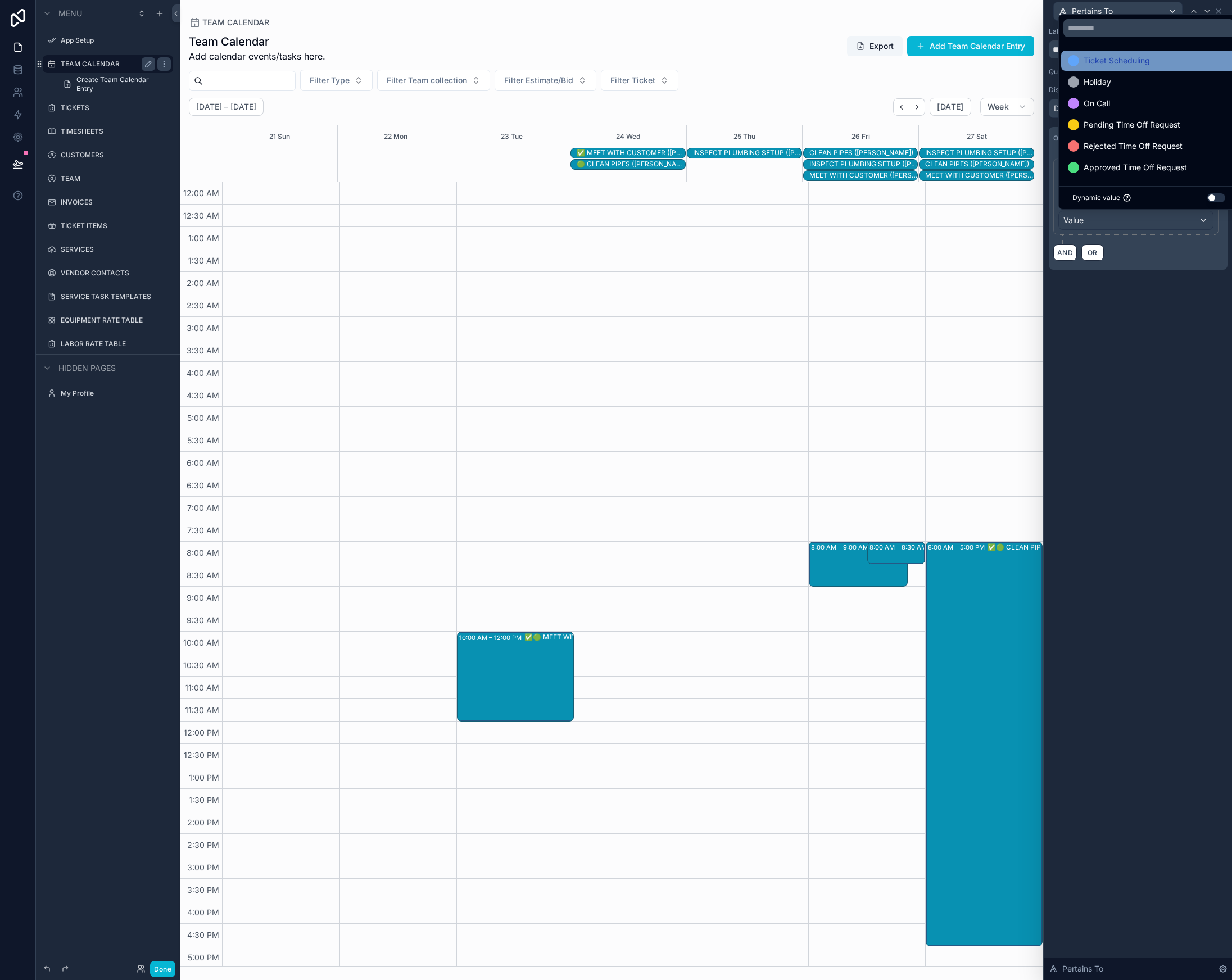
scroll to position [1, 0]
click at [1166, 59] on div "Ticket Scheduling" at bounding box center [1148, 60] width 162 height 13
click at [1157, 525] on div "**********" at bounding box center [1138, 501] width 188 height 958
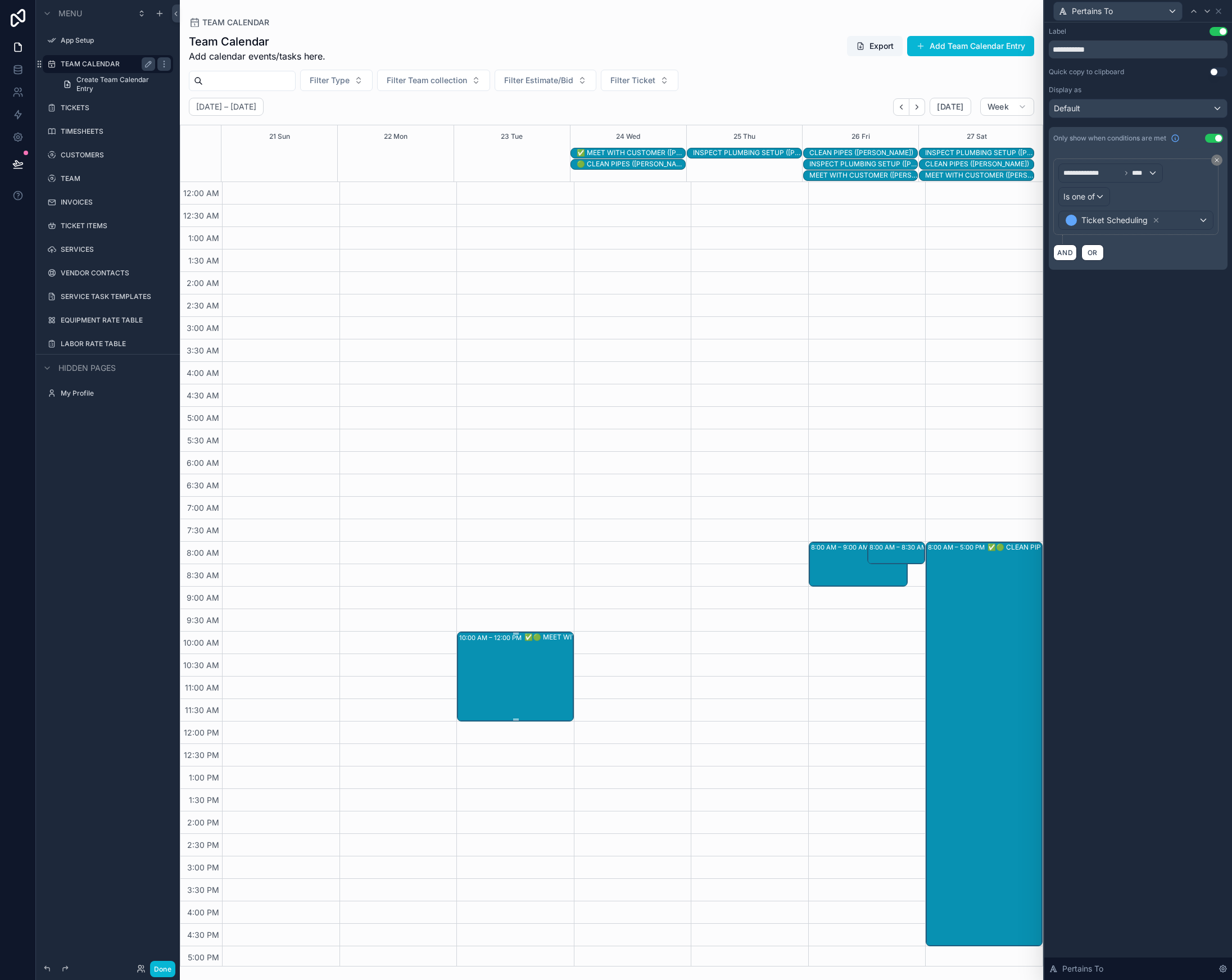
click at [508, 672] on div "10:00 AM – 12:00 PM ✅🟢 MEET WITH CUSTOMER ([PERSON_NAME])" at bounding box center [516, 676] width 114 height 88
click at [1171, 9] on div "Pertains To" at bounding box center [1117, 11] width 128 height 18
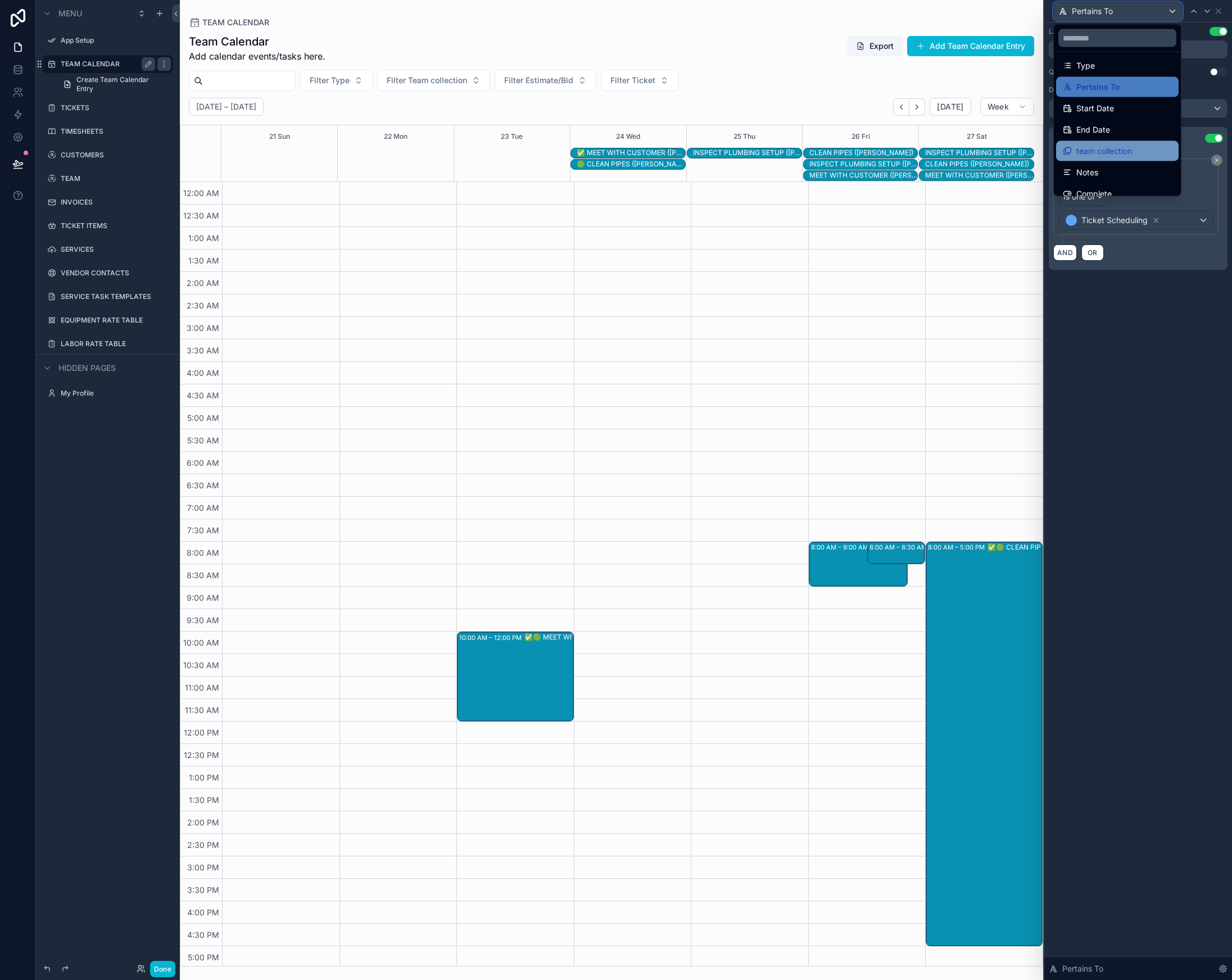
scroll to position [15, 0]
click at [1128, 144] on span "team collection" at bounding box center [1104, 141] width 55 height 13
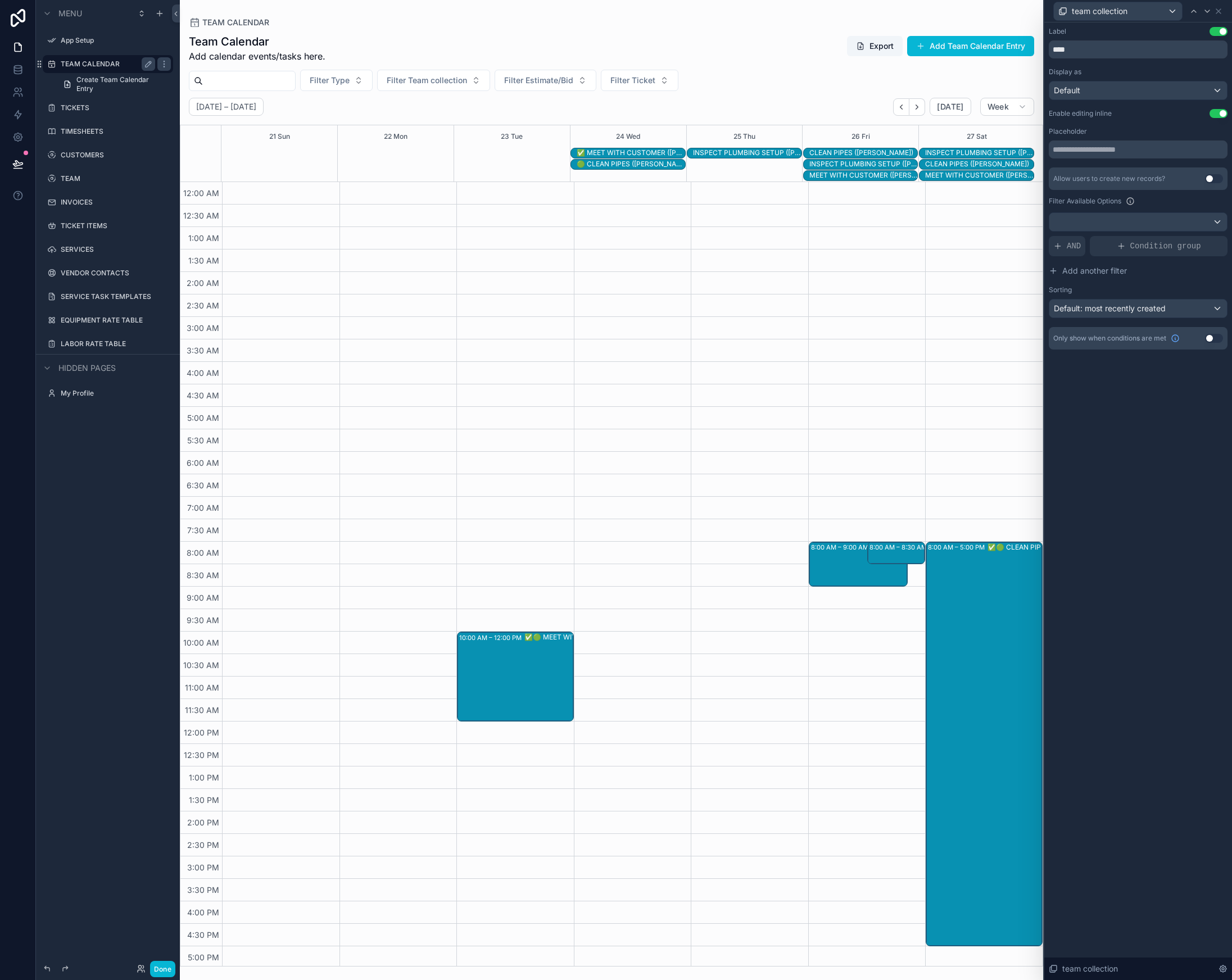
click at [1213, 338] on button "Use setting" at bounding box center [1214, 338] width 18 height 9
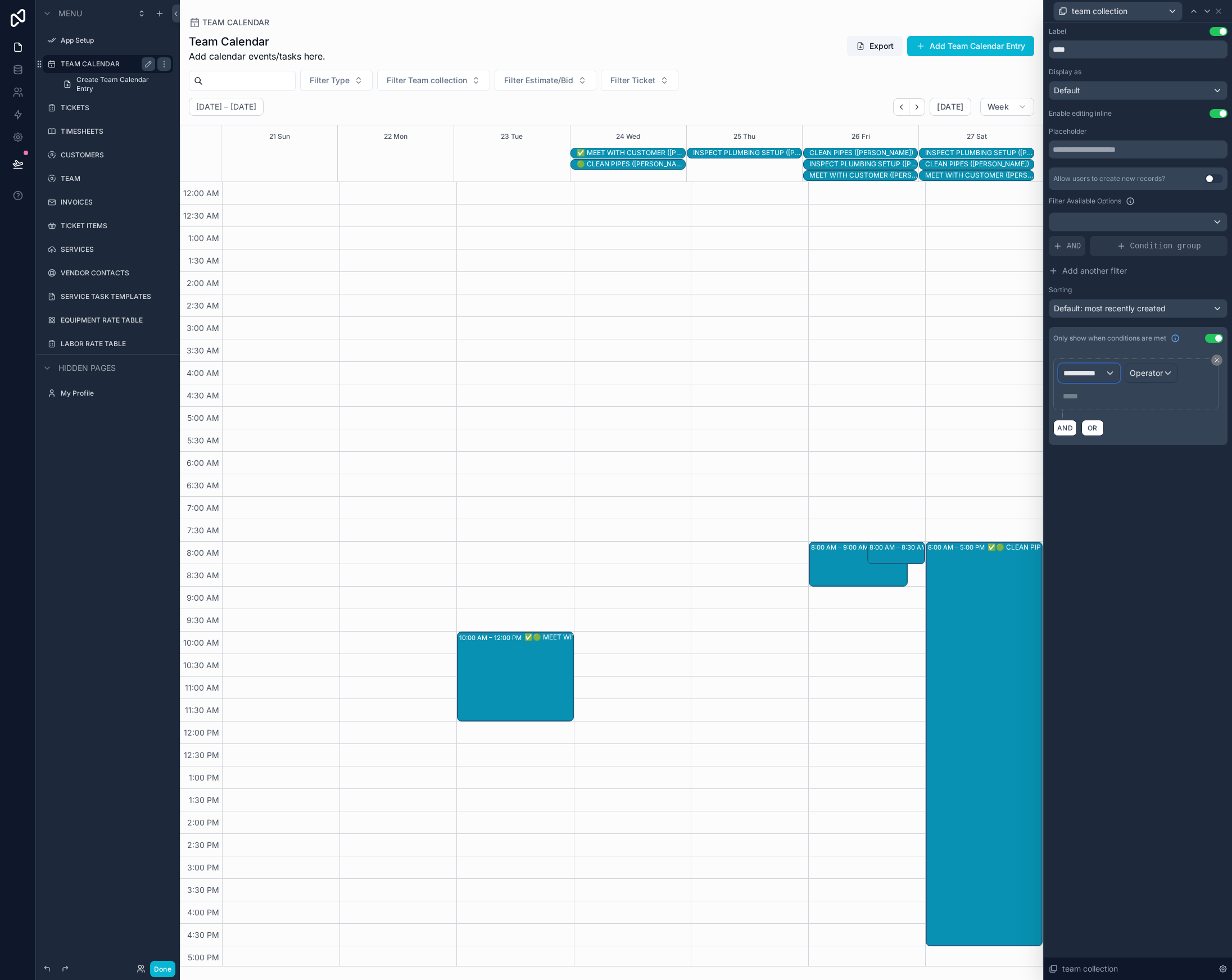
click at [1097, 371] on span "**********" at bounding box center [1084, 373] width 42 height 11
click at [1132, 440] on span "TEAM CALENDAR" at bounding box center [1101, 433] width 67 height 13
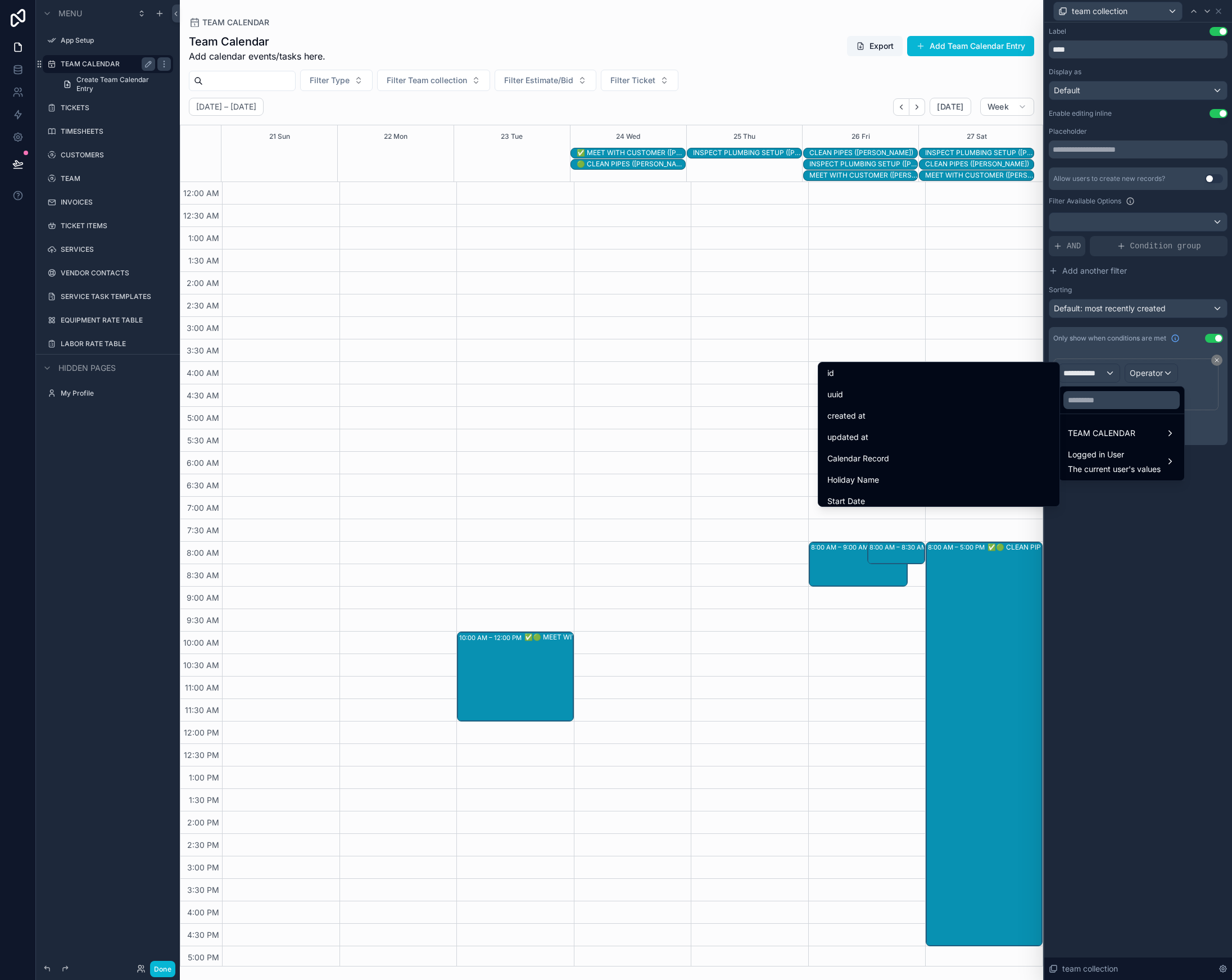
scroll to position [2, 0]
click at [1093, 404] on input "text" at bounding box center [1121, 400] width 116 height 18
type input "***"
click at [1005, 379] on div "Type" at bounding box center [939, 373] width 237 height 21
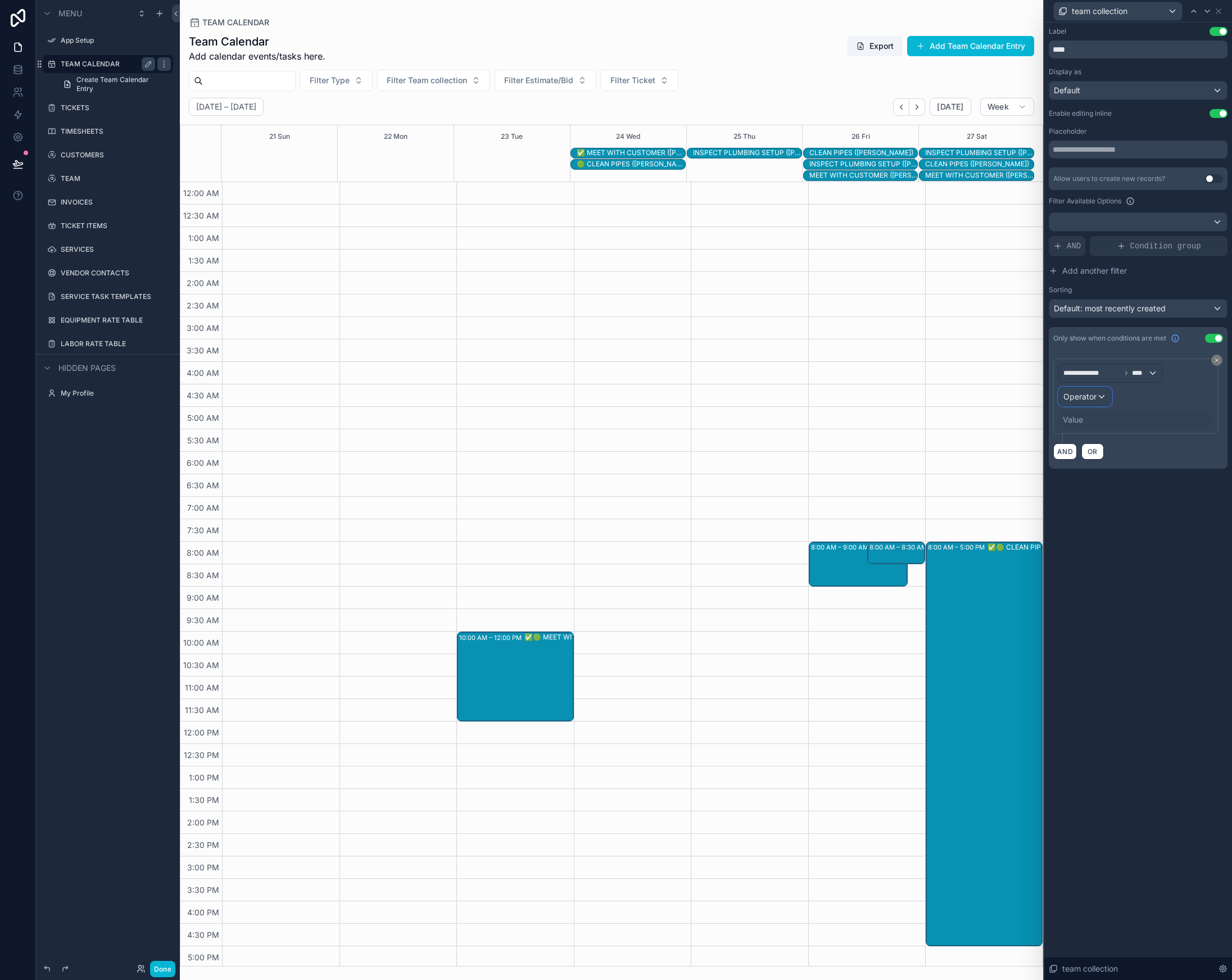
click at [1089, 399] on span "Operator" at bounding box center [1080, 396] width 33 height 9
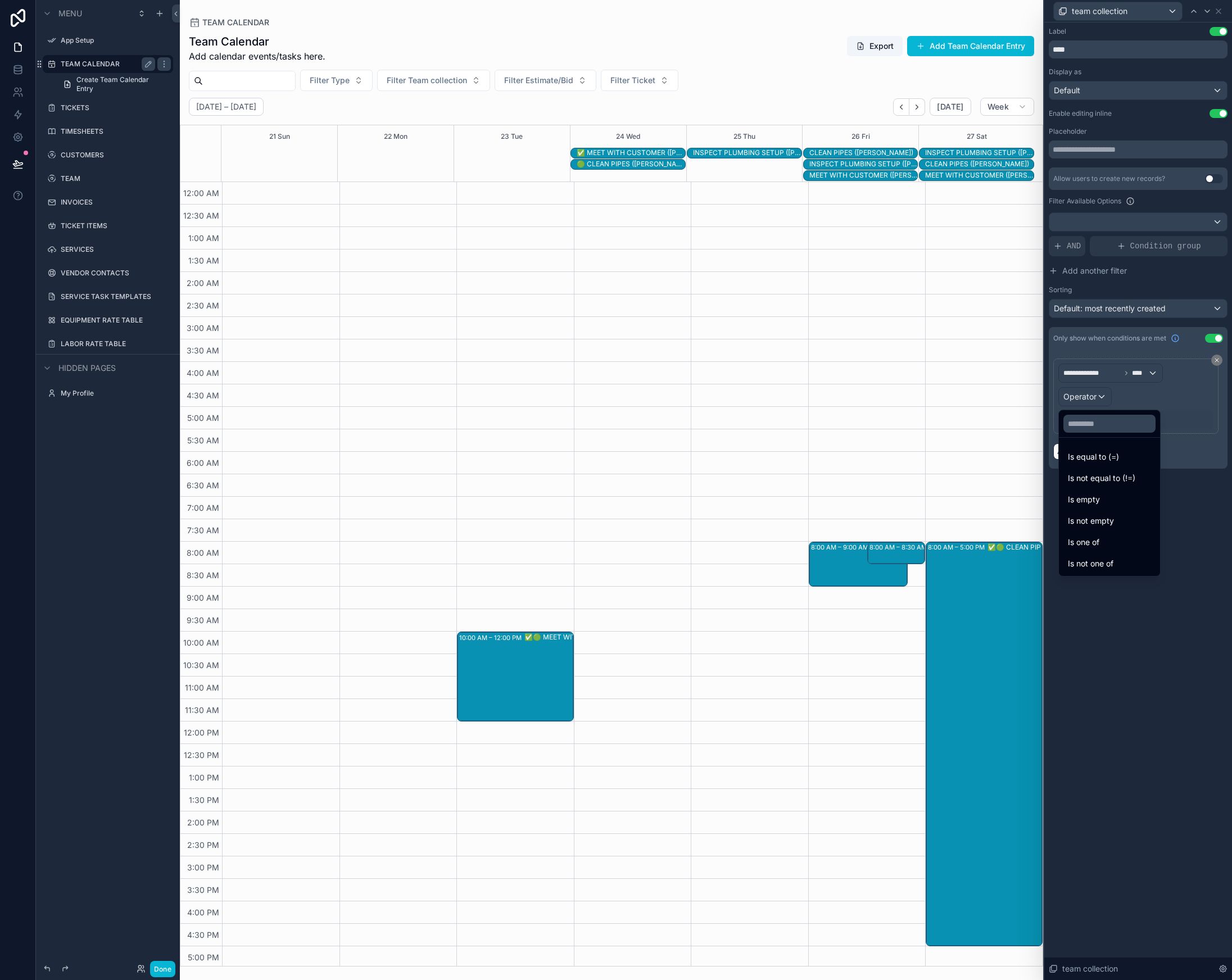
drag, startPoint x: 1090, startPoint y: 546, endPoint x: 1093, endPoint y: 501, distance: 45.1
click at [1090, 546] on span "Is one of" at bounding box center [1084, 542] width 32 height 13
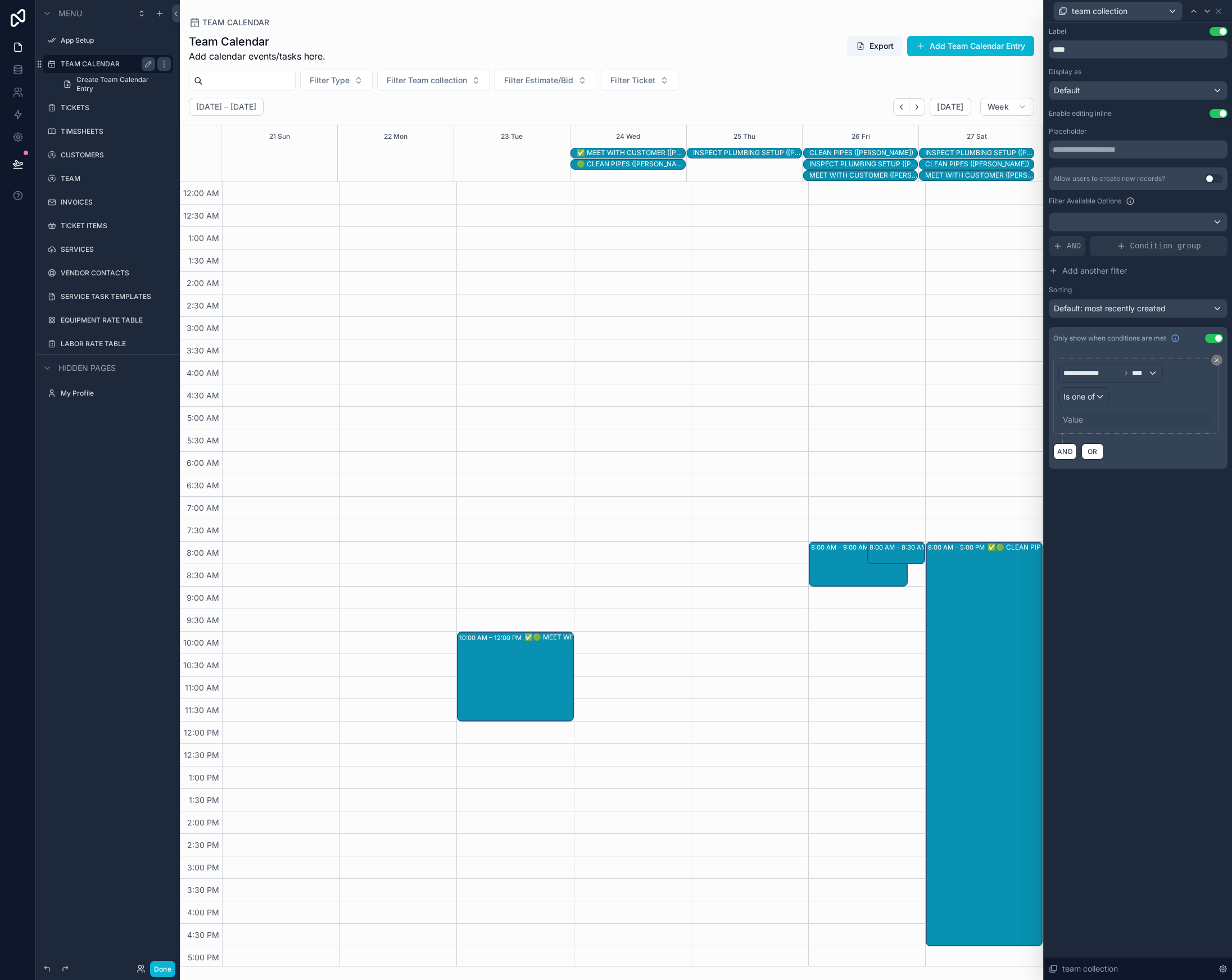
click at [1081, 420] on div "Value" at bounding box center [1073, 420] width 21 height 11
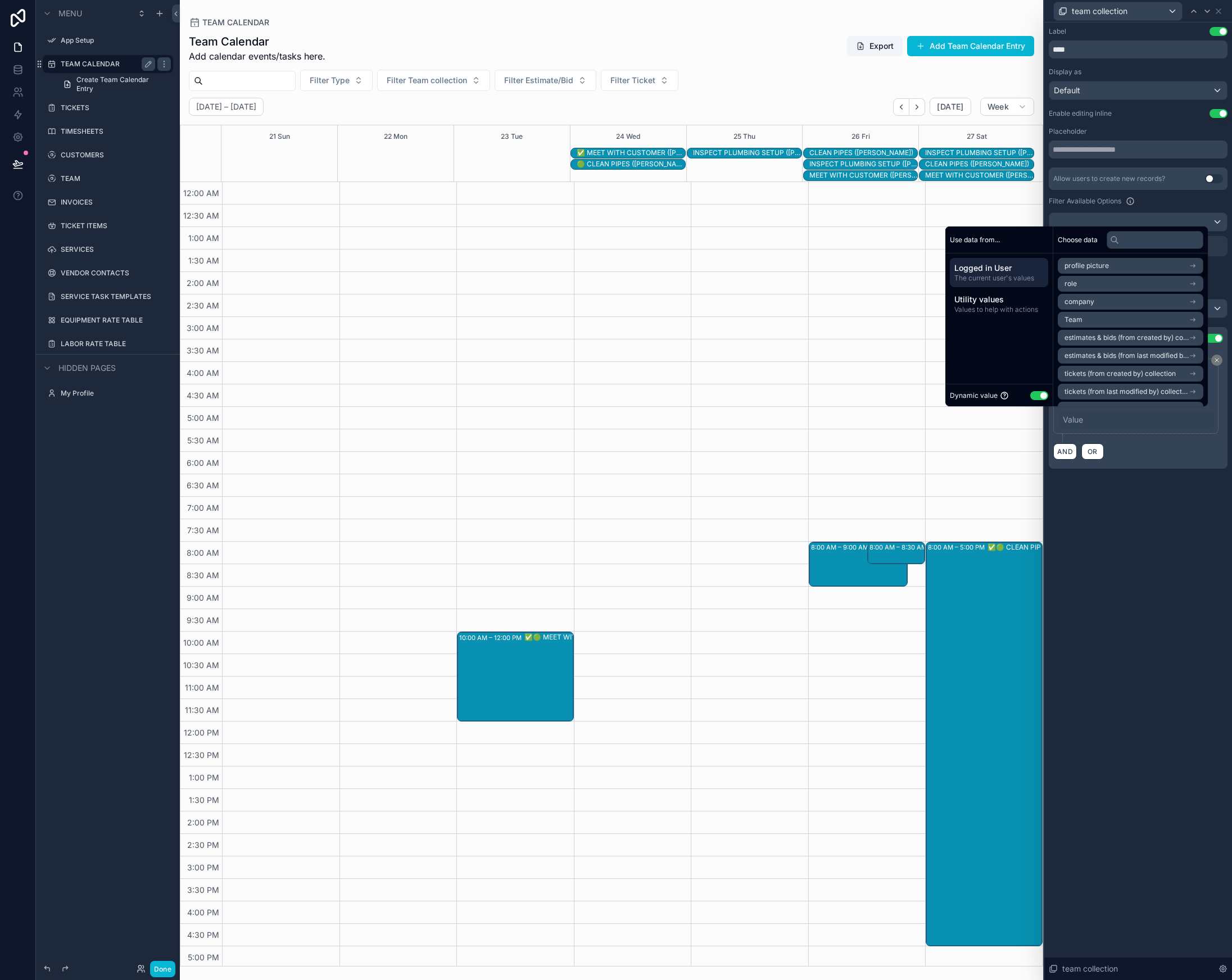
click at [1035, 395] on button "Use setting" at bounding box center [1039, 395] width 18 height 9
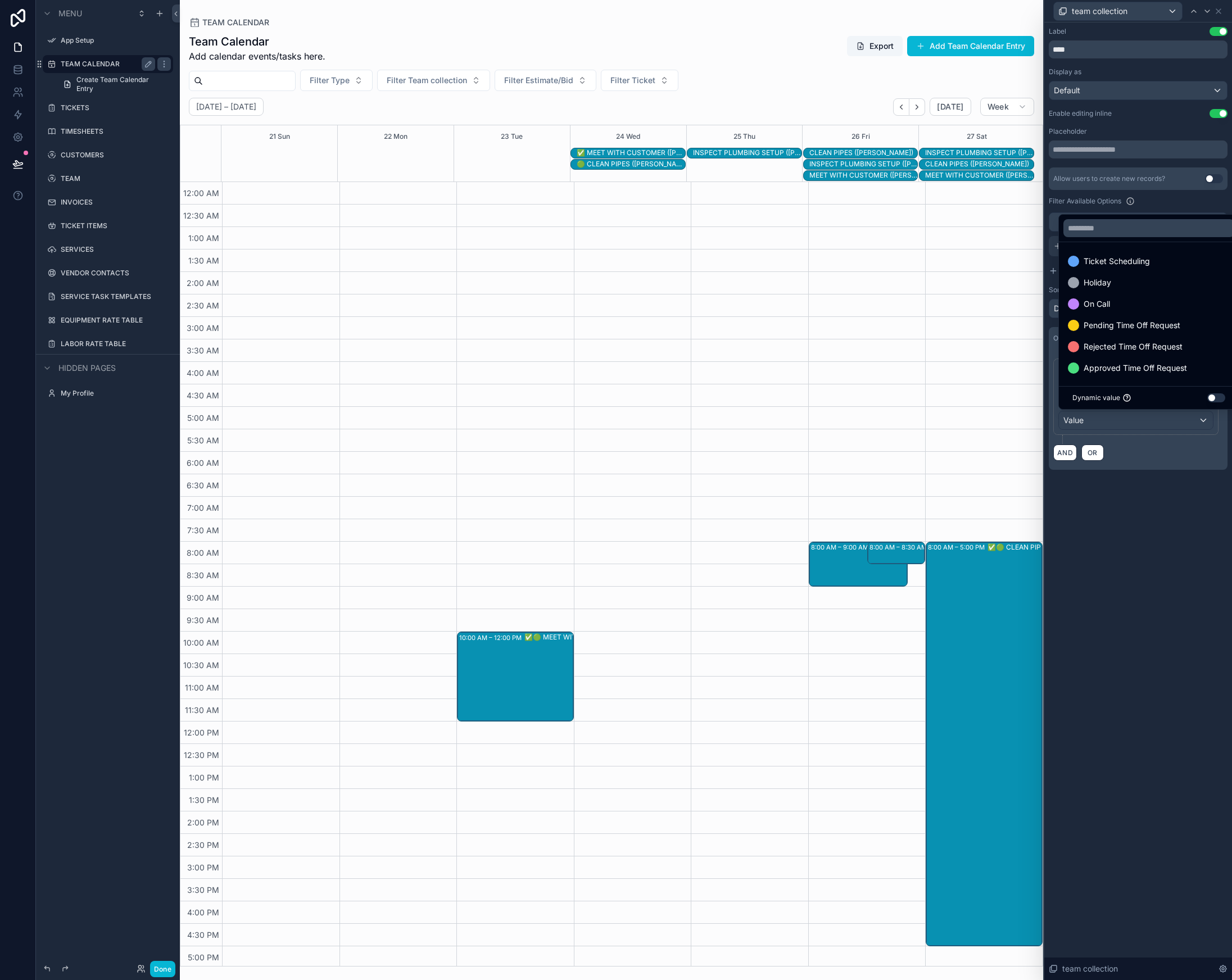
click at [1151, 546] on div at bounding box center [1138, 490] width 188 height 980
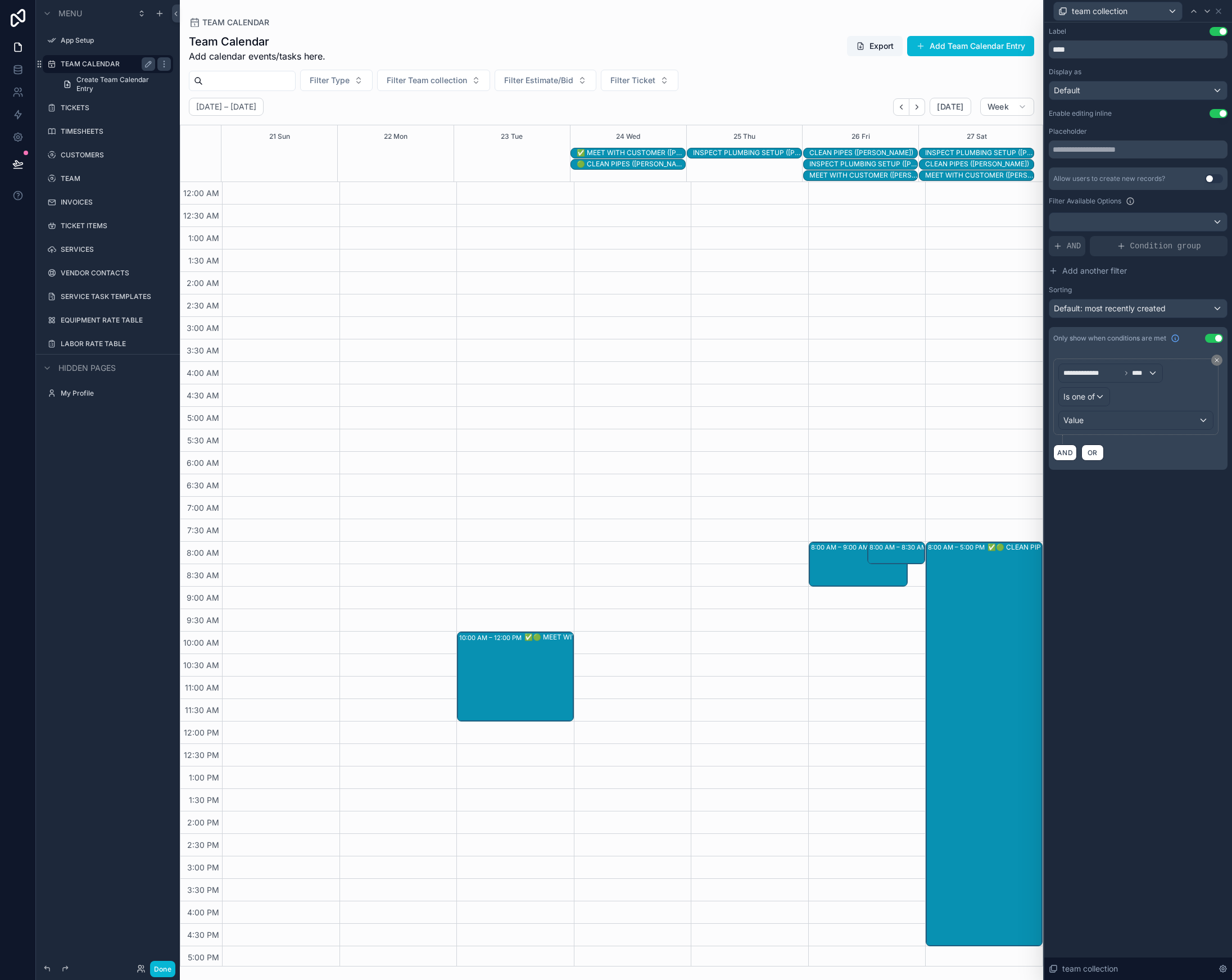
click at [1216, 340] on button "Use setting" at bounding box center [1214, 338] width 18 height 9
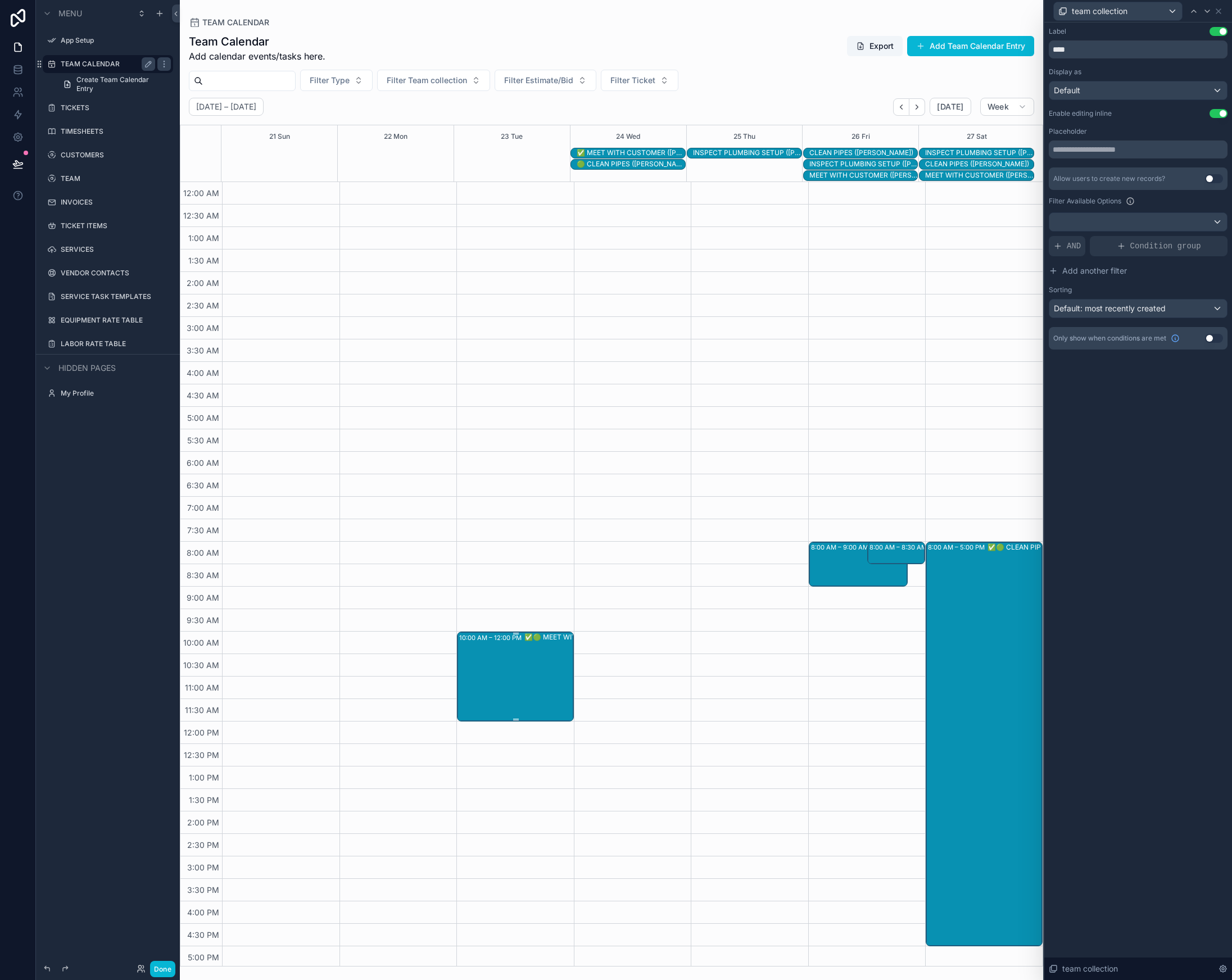
click at [513, 652] on div "10:00 AM – 12:00 PM ✅🟢 MEET WITH CUSTOMER ([PERSON_NAME])" at bounding box center [516, 676] width 114 height 88
click at [1159, 14] on div "team collection" at bounding box center [1117, 11] width 128 height 18
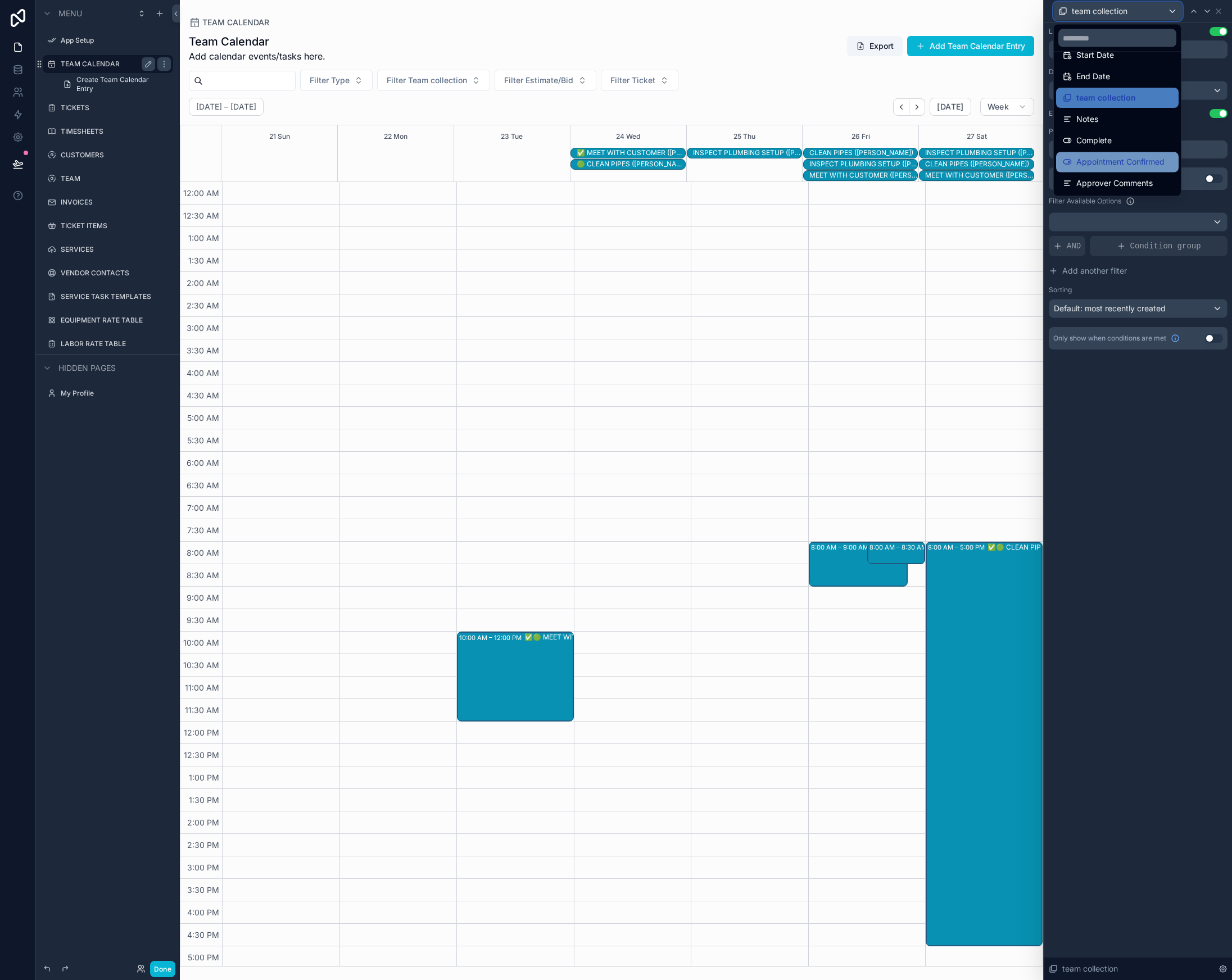
scroll to position [73, 0]
click at [1110, 127] on span "Complete" at bounding box center [1094, 126] width 36 height 13
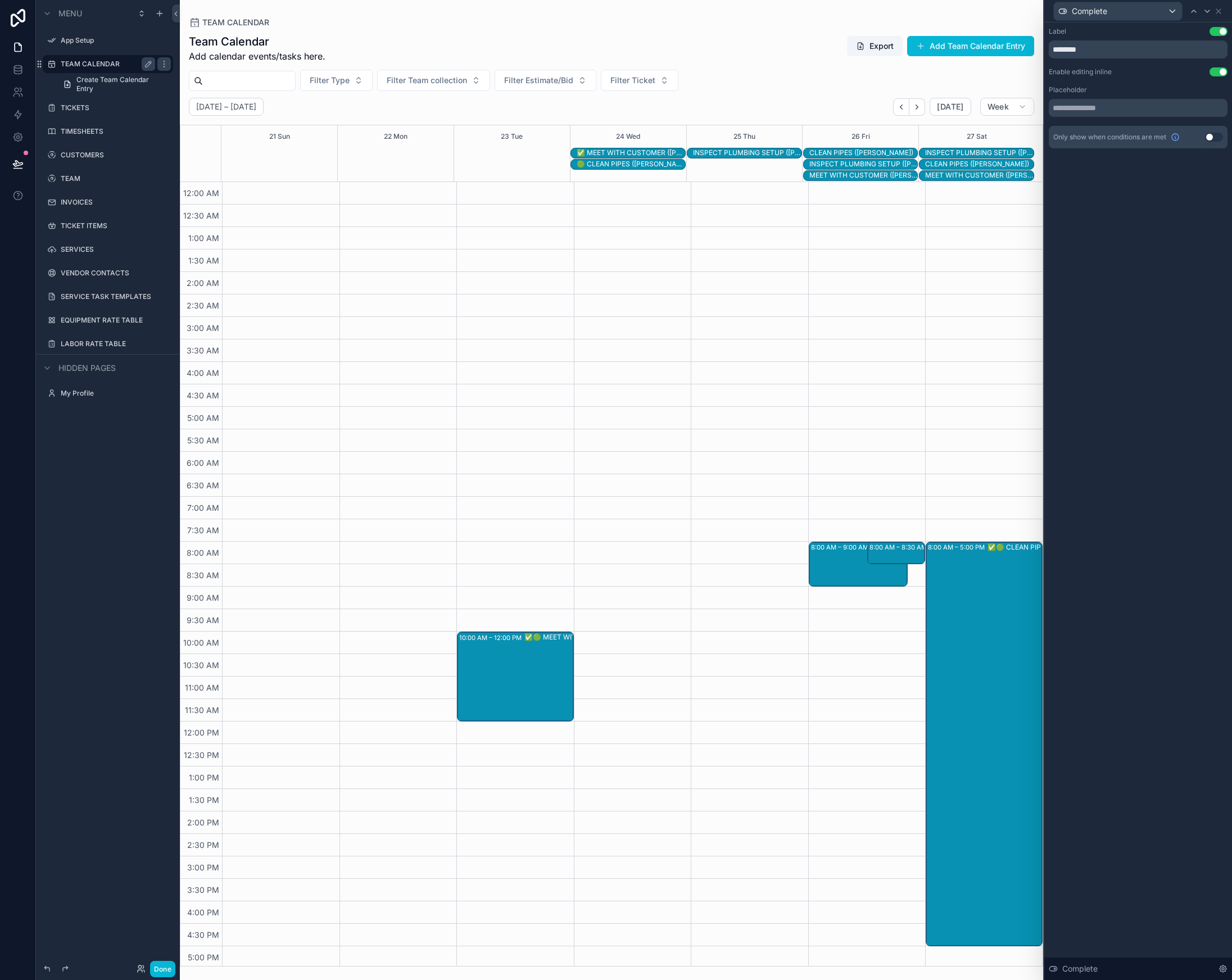
click at [1214, 137] on button "Use setting" at bounding box center [1214, 137] width 18 height 9
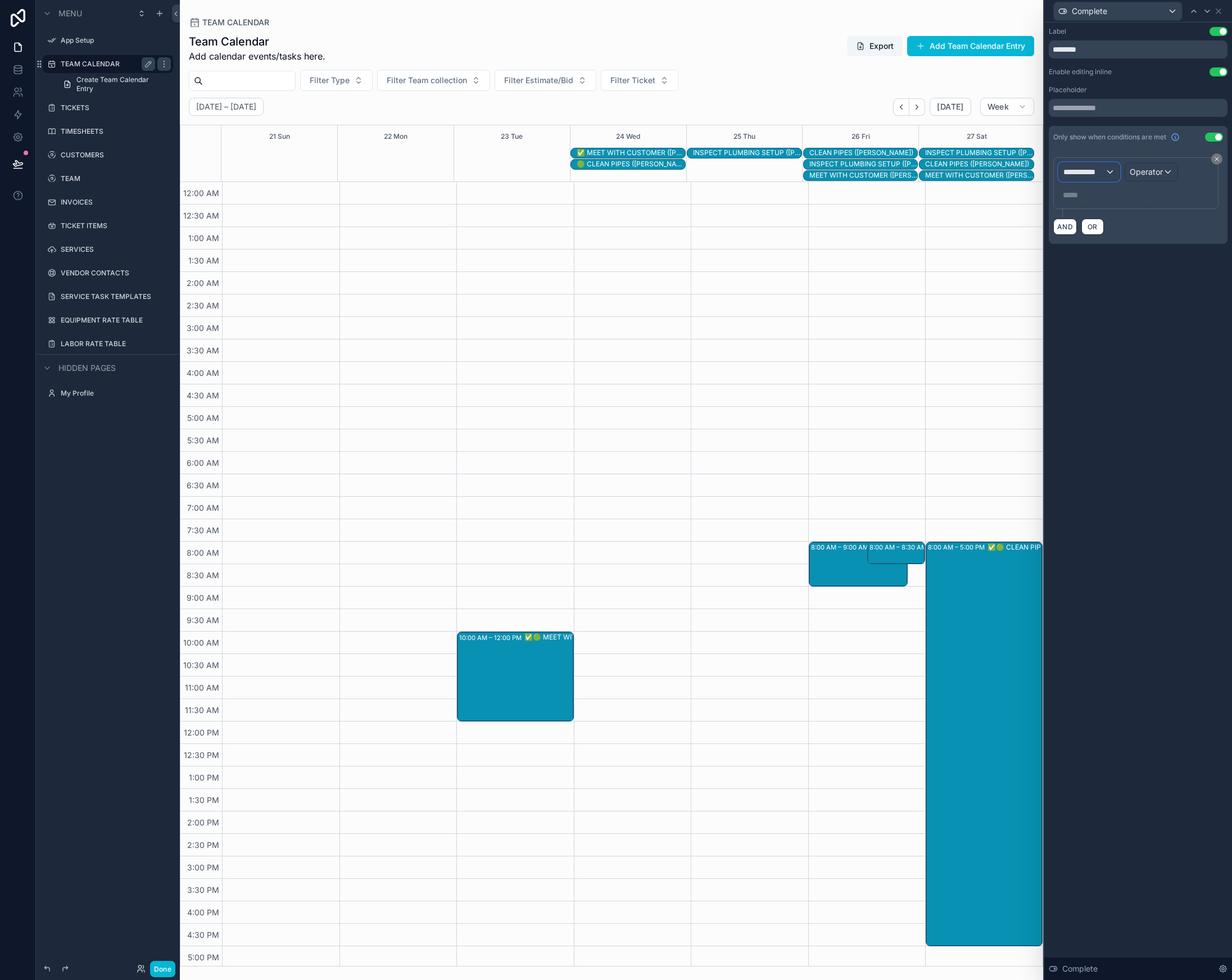
click at [1089, 175] on span "**********" at bounding box center [1084, 172] width 42 height 11
click at [1113, 235] on span "TEAM CALENDAR" at bounding box center [1101, 231] width 67 height 13
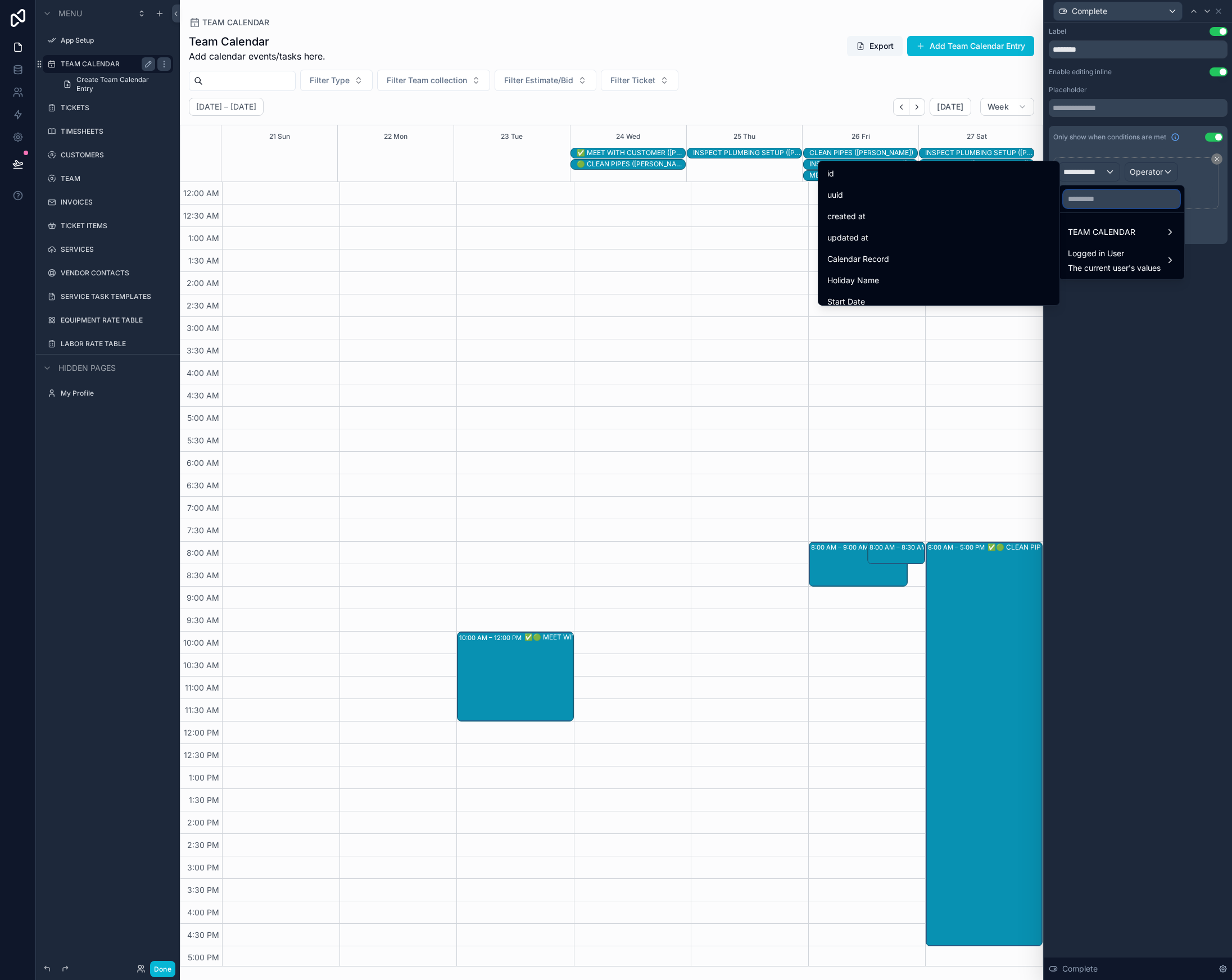
click at [1110, 203] on input "text" at bounding box center [1121, 199] width 116 height 18
type input "****"
click at [984, 178] on div "Type" at bounding box center [939, 173] width 223 height 13
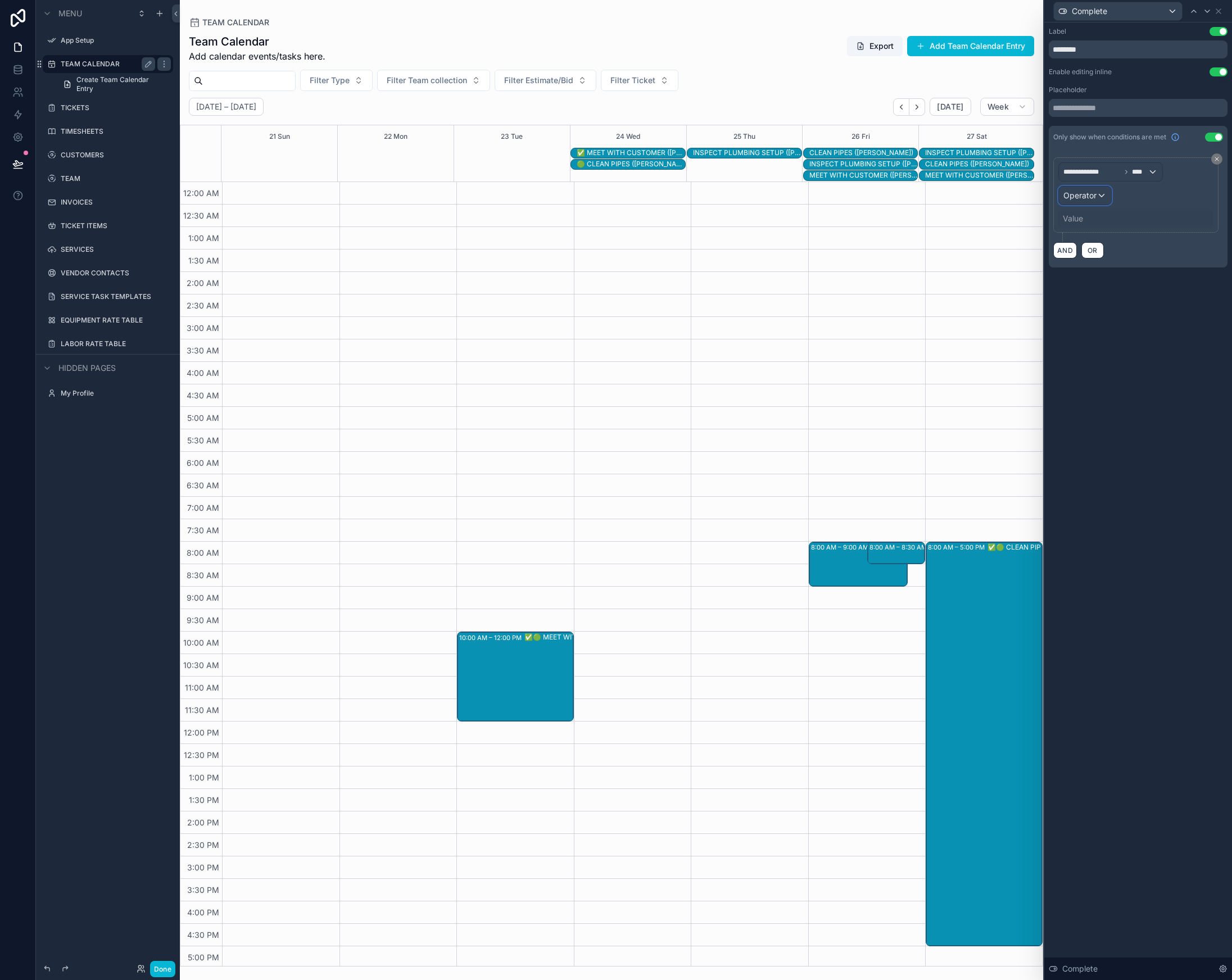
click at [1089, 196] on span "Operator" at bounding box center [1080, 195] width 33 height 9
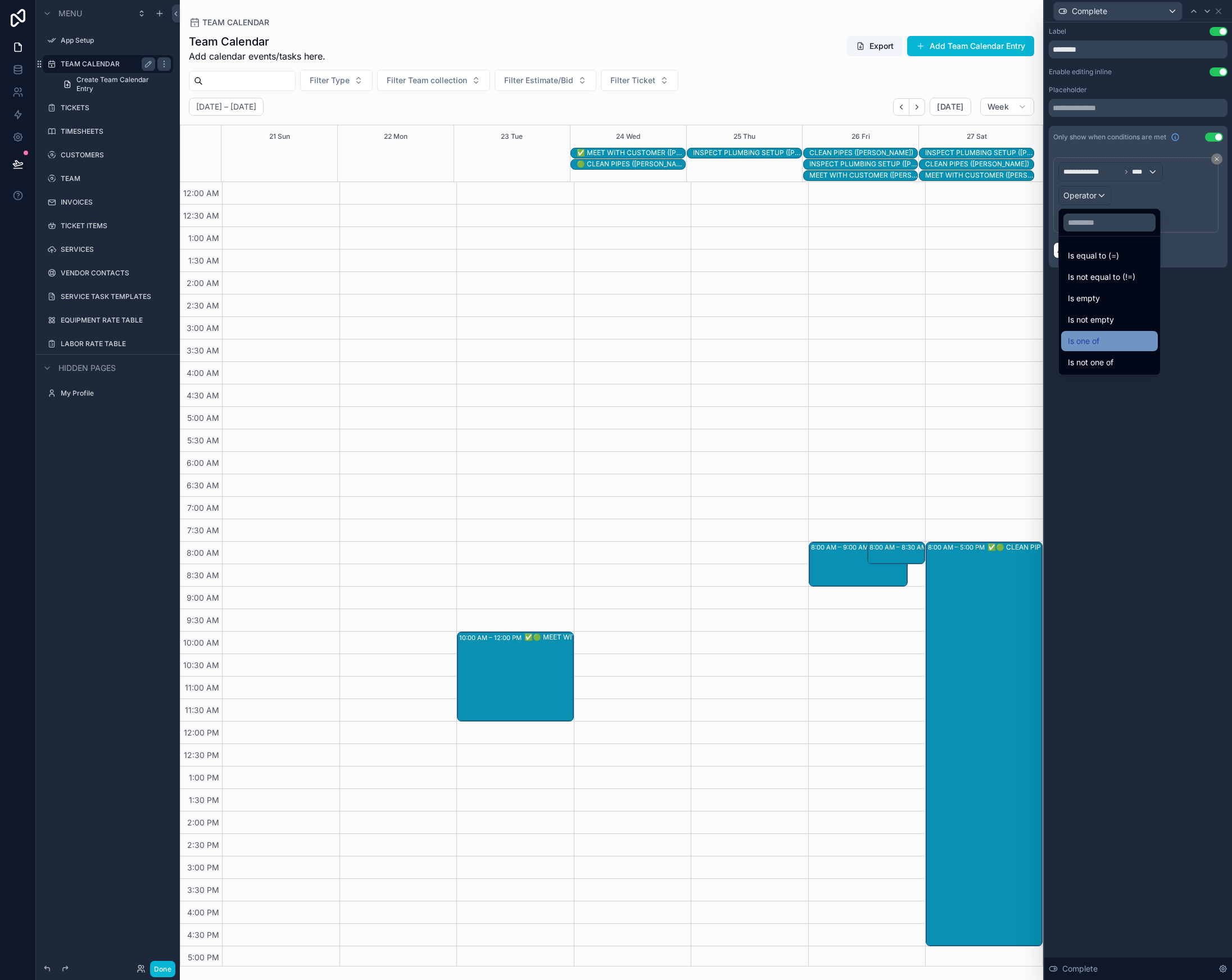
click at [1099, 338] on span "Is one of" at bounding box center [1084, 340] width 32 height 13
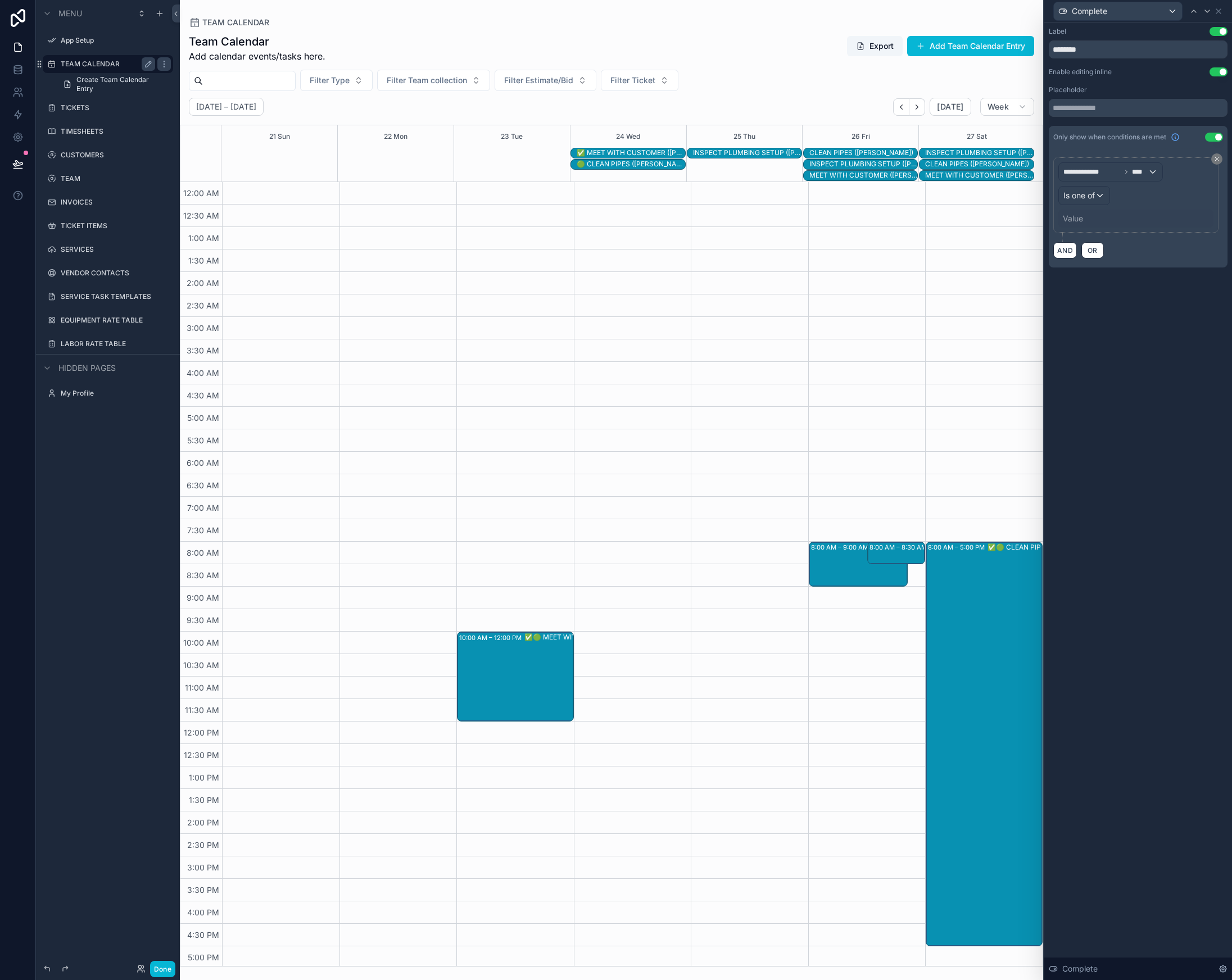
click at [1077, 218] on div "Value" at bounding box center [1073, 219] width 21 height 11
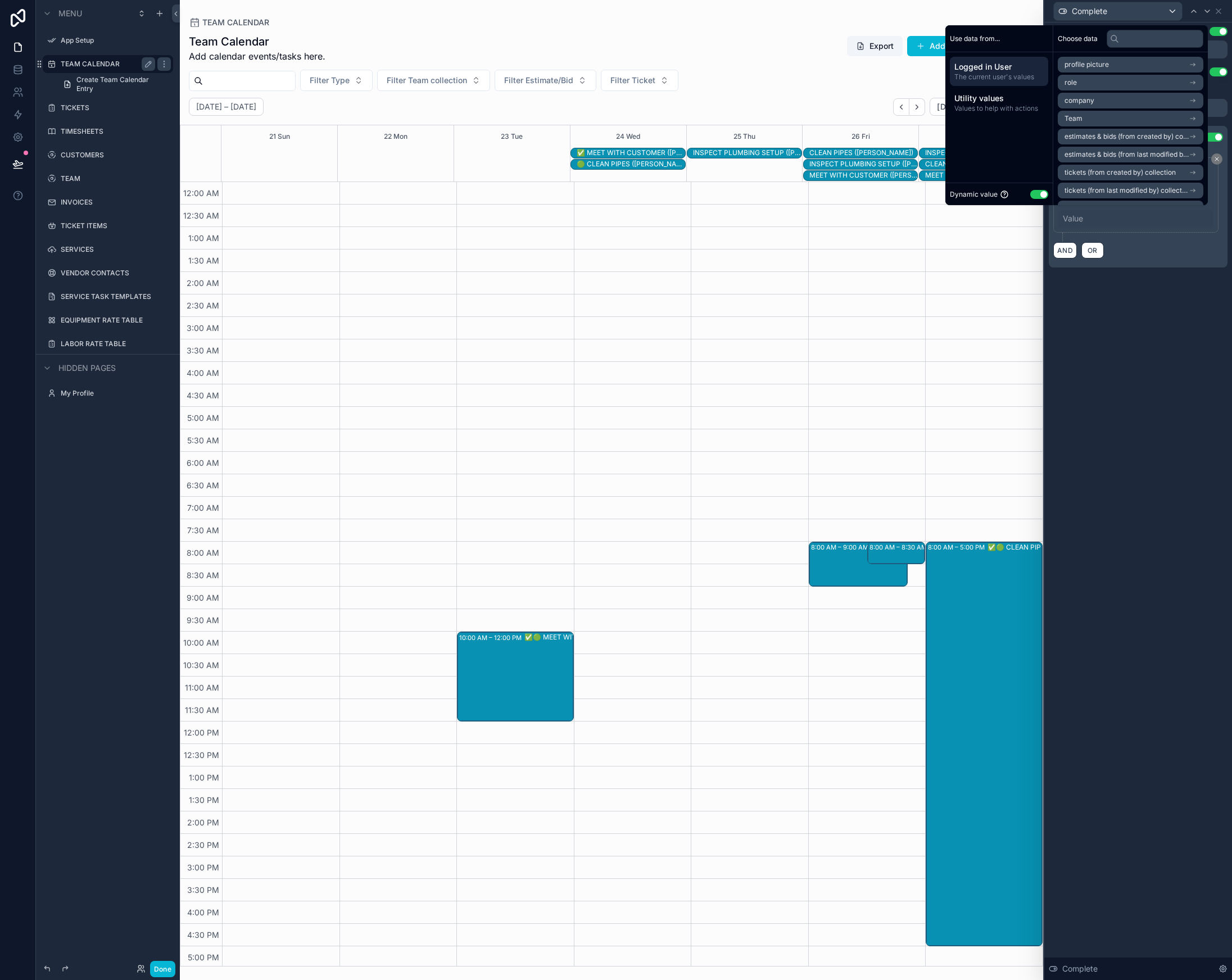
click at [1022, 183] on div "Dynamic value Use setting" at bounding box center [999, 193] width 107 height 22
click at [1033, 199] on div "Dynamic value Use setting" at bounding box center [999, 194] width 99 height 13
click at [1035, 197] on button "Use setting" at bounding box center [1039, 194] width 18 height 9
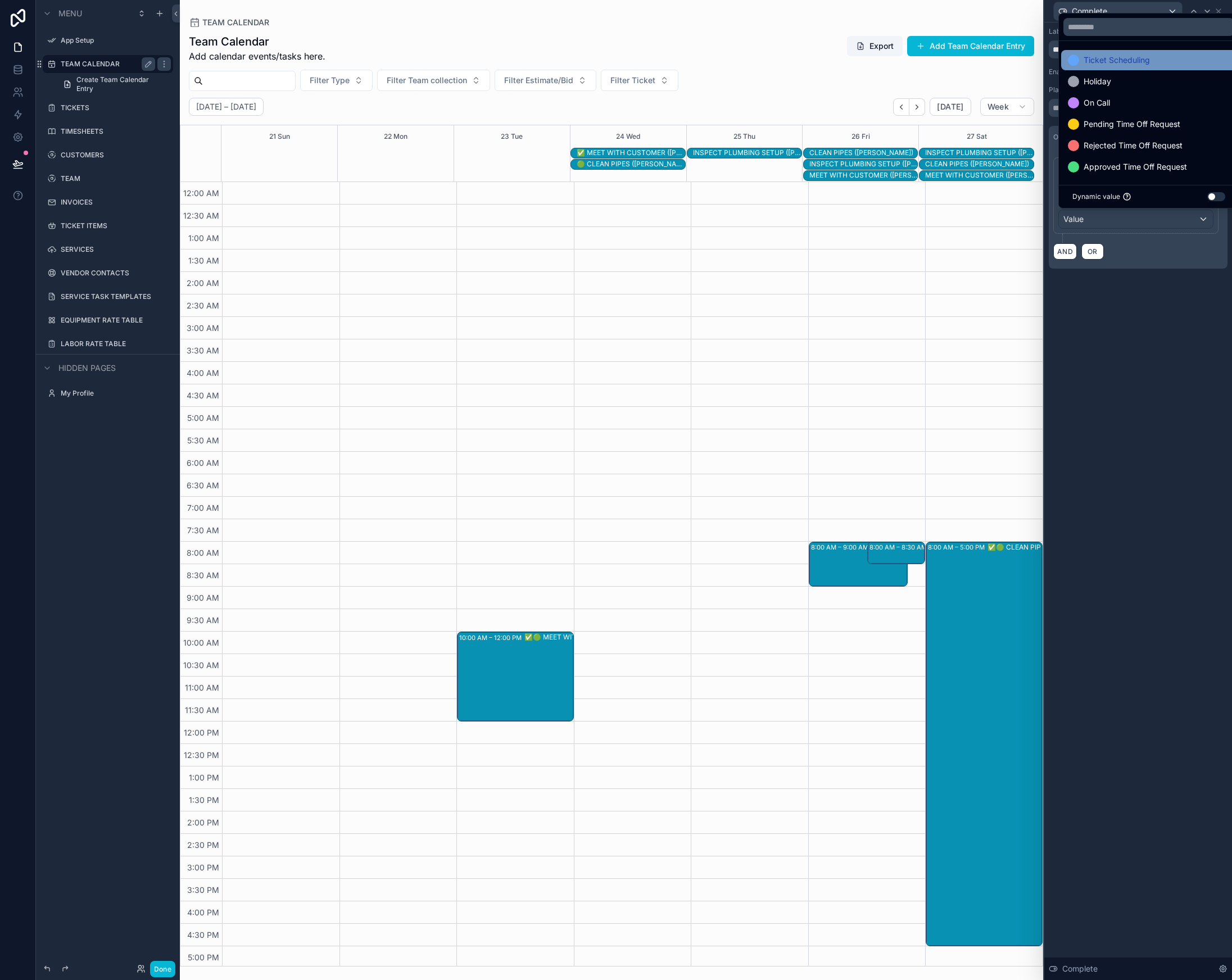
click at [1132, 66] on span "Ticket Scheduling" at bounding box center [1117, 60] width 66 height 13
click at [1166, 331] on div "**********" at bounding box center [1138, 501] width 188 height 958
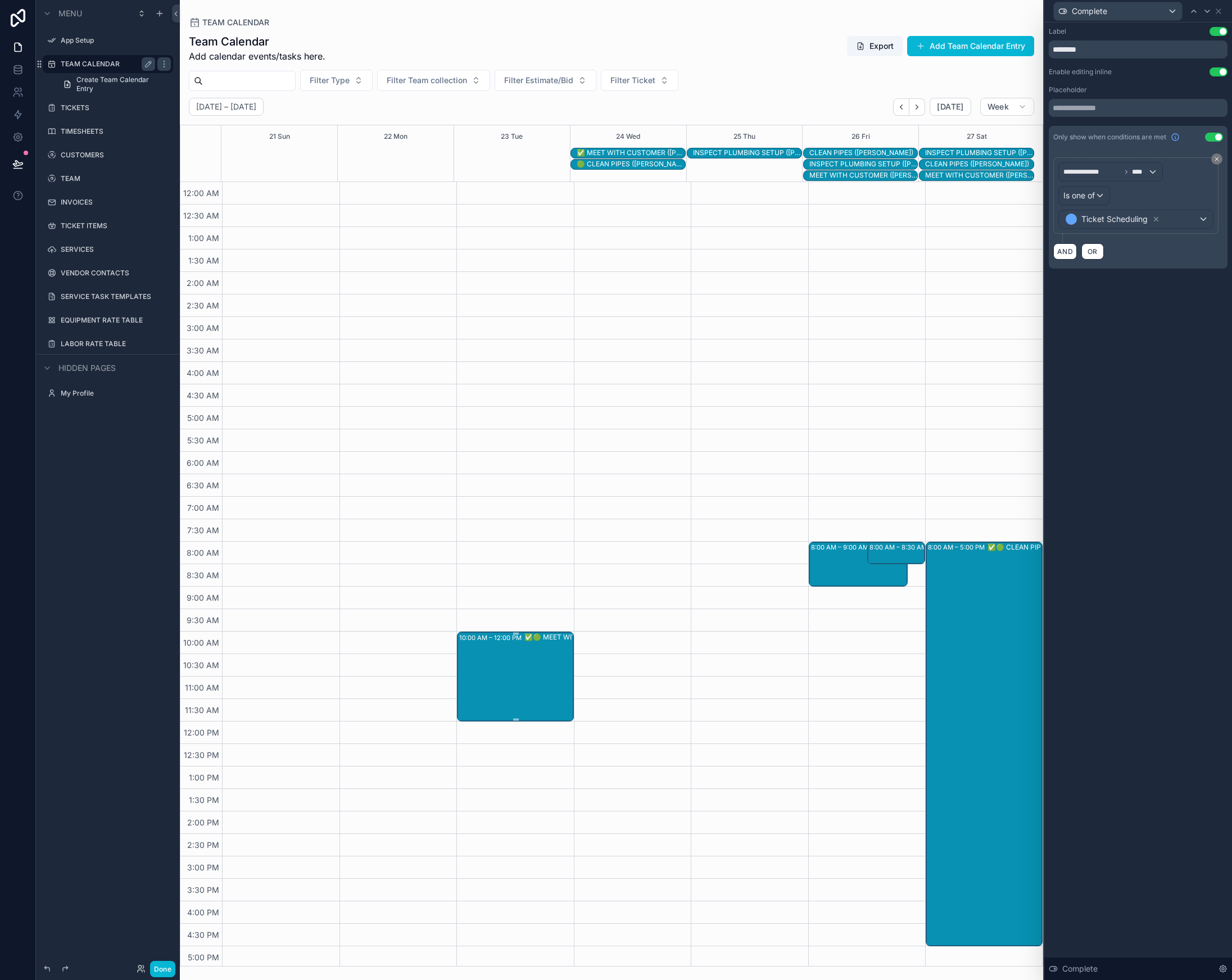
click at [514, 648] on div "10:00 AM – 12:00 PM ✅🟢 MEET WITH CUSTOMER ([PERSON_NAME])" at bounding box center [516, 676] width 114 height 88
click at [1118, 363] on div "**********" at bounding box center [1138, 501] width 188 height 958
click at [1121, 17] on div "Complete" at bounding box center [1117, 11] width 128 height 18
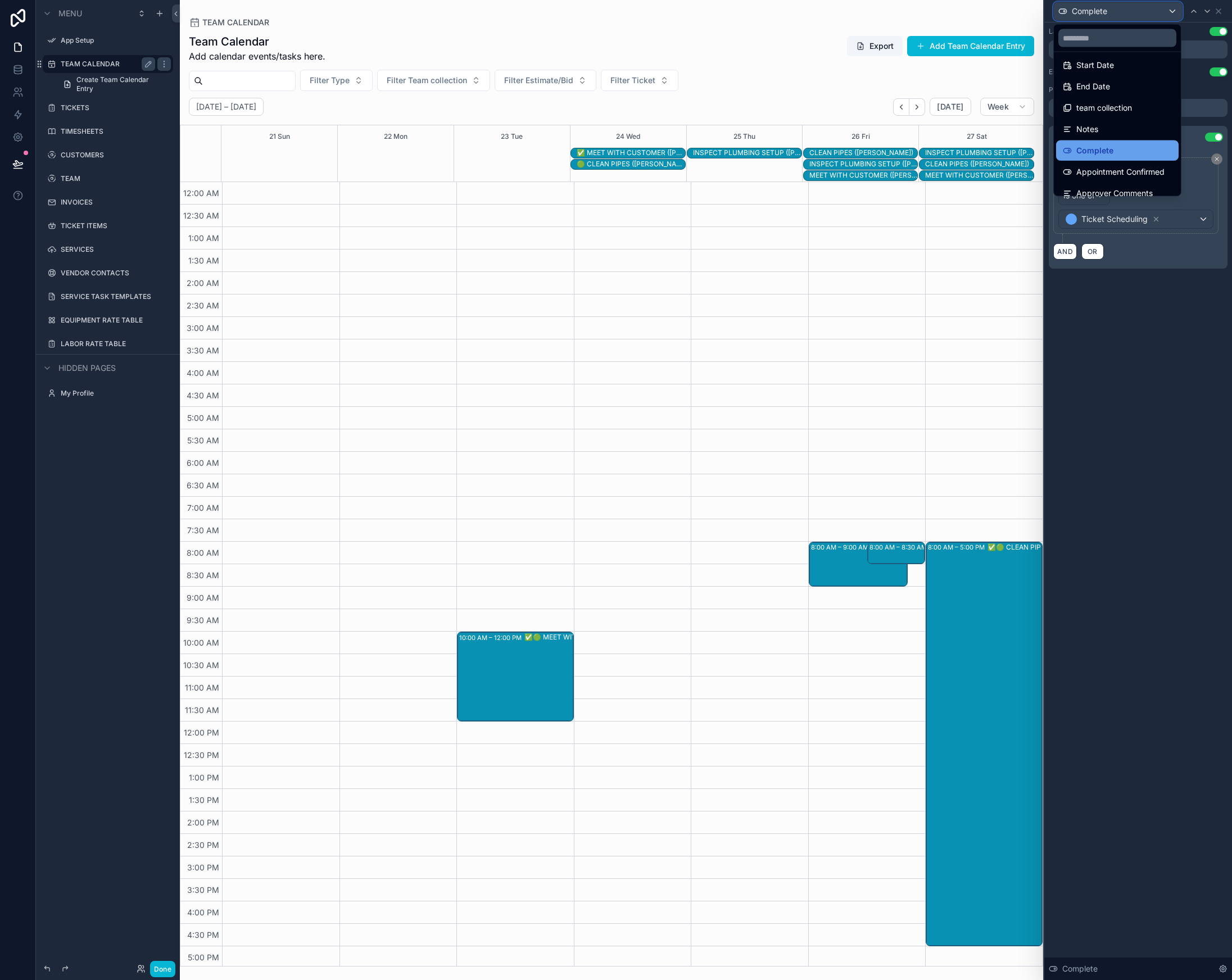
scroll to position [58, 0]
click at [1117, 158] on span "Appointment Confirmed" at bounding box center [1121, 162] width 88 height 13
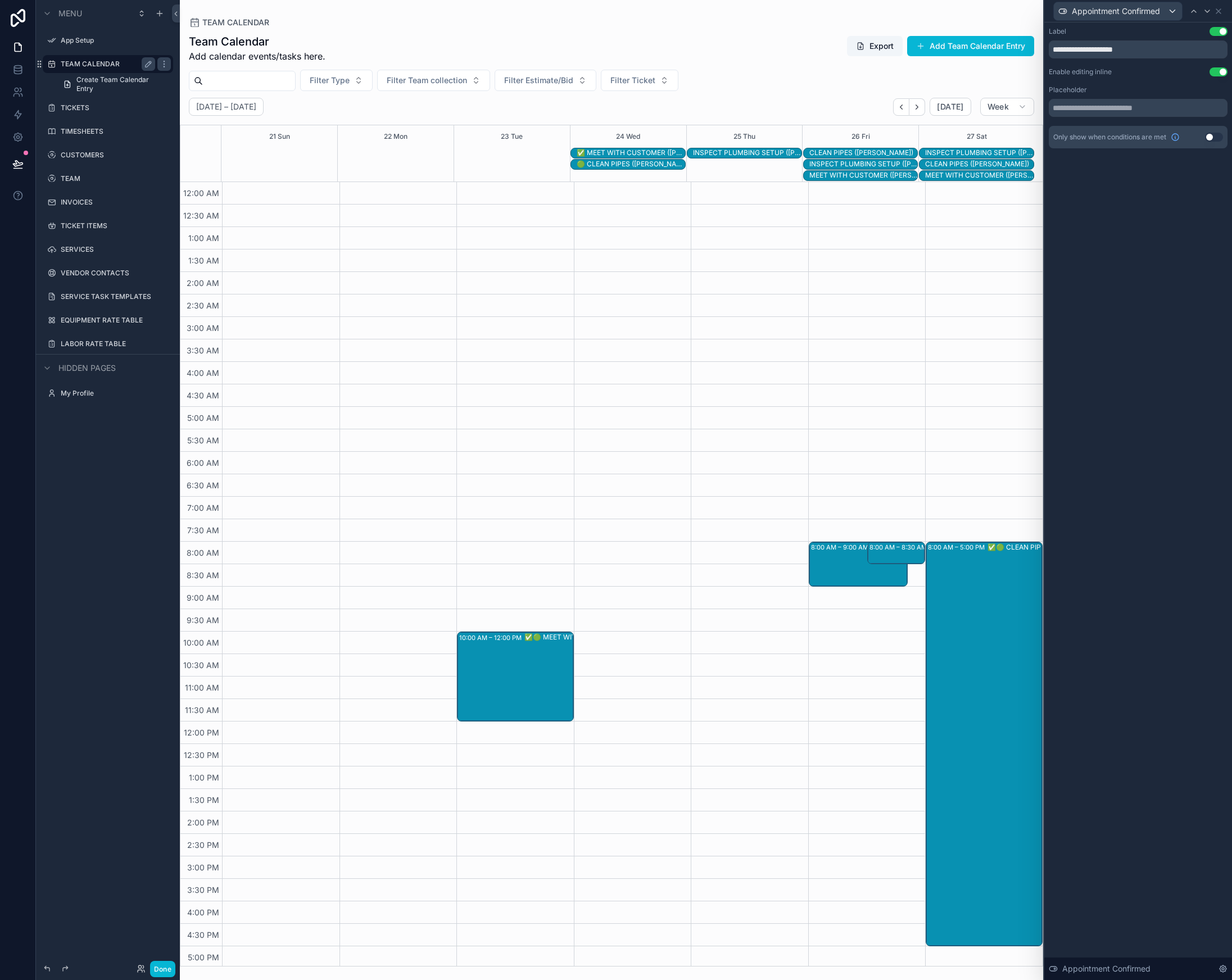
click at [1217, 138] on button "Use setting" at bounding box center [1214, 137] width 18 height 9
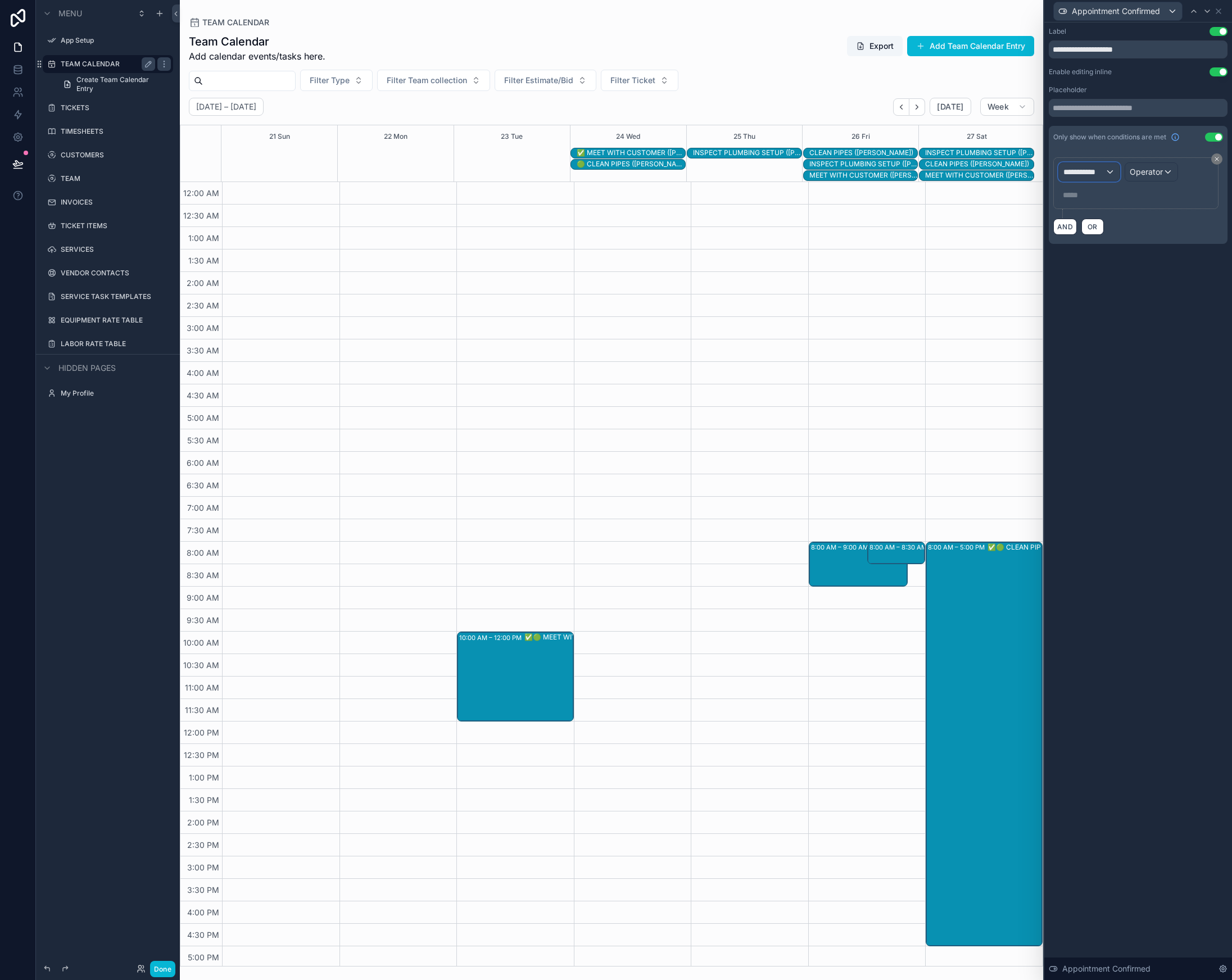
click at [1095, 175] on span "**********" at bounding box center [1084, 172] width 42 height 11
click at [1085, 196] on input "text" at bounding box center [1121, 199] width 116 height 18
type input "***"
click at [1101, 237] on span "TEAM CALENDAR" at bounding box center [1101, 231] width 67 height 13
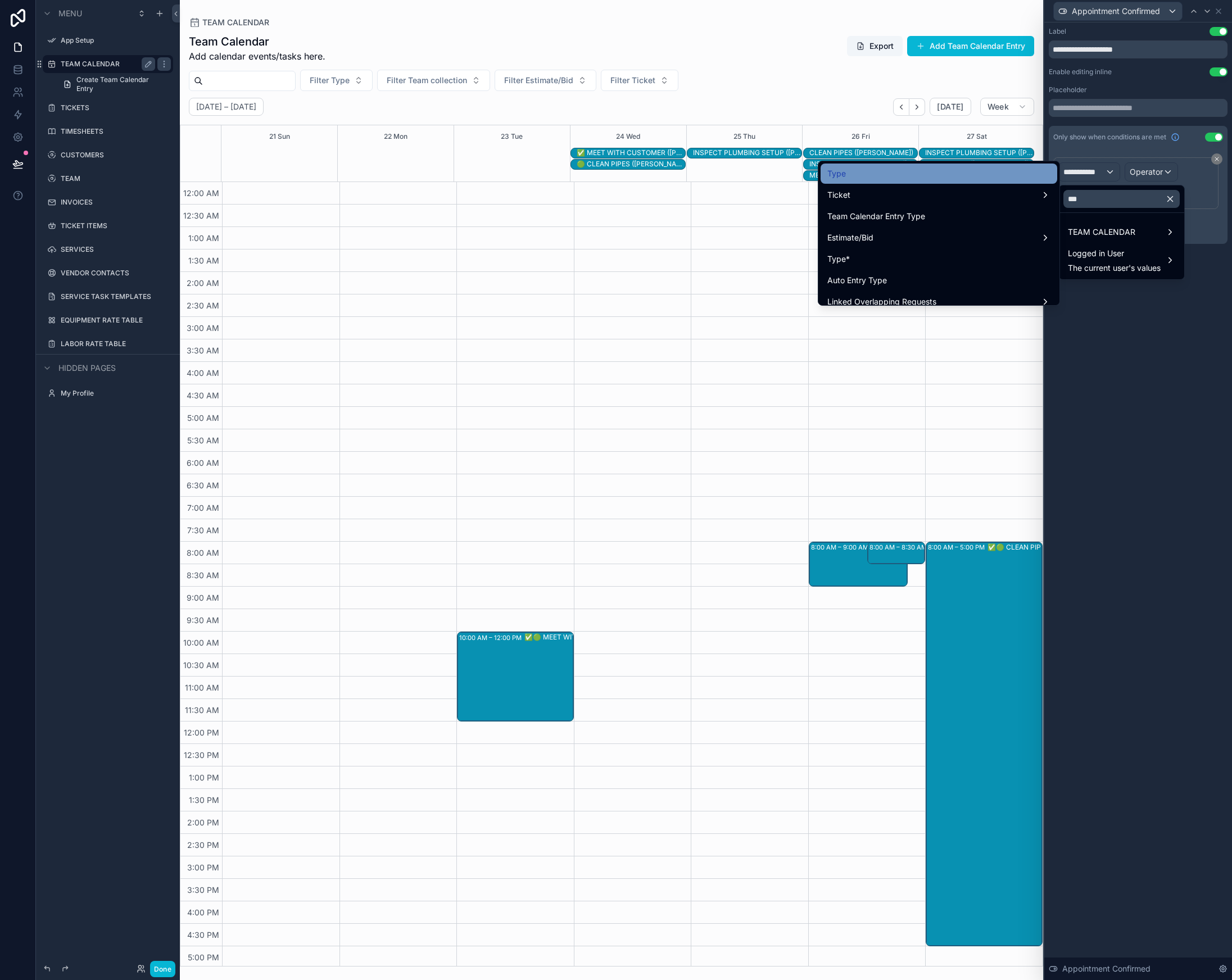
click at [869, 178] on div "Type" at bounding box center [939, 173] width 223 height 13
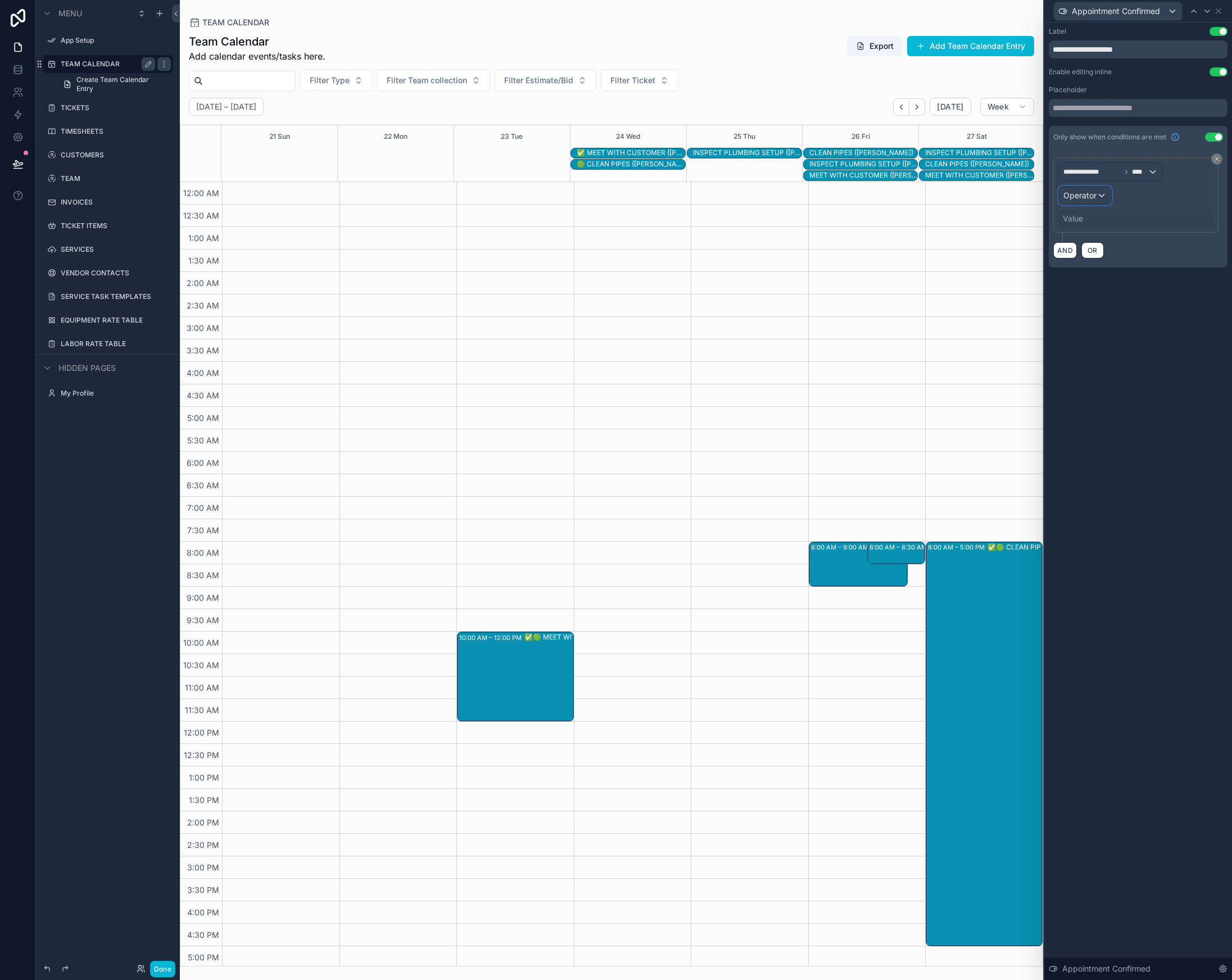
click at [1095, 198] on span "Operator" at bounding box center [1080, 195] width 33 height 9
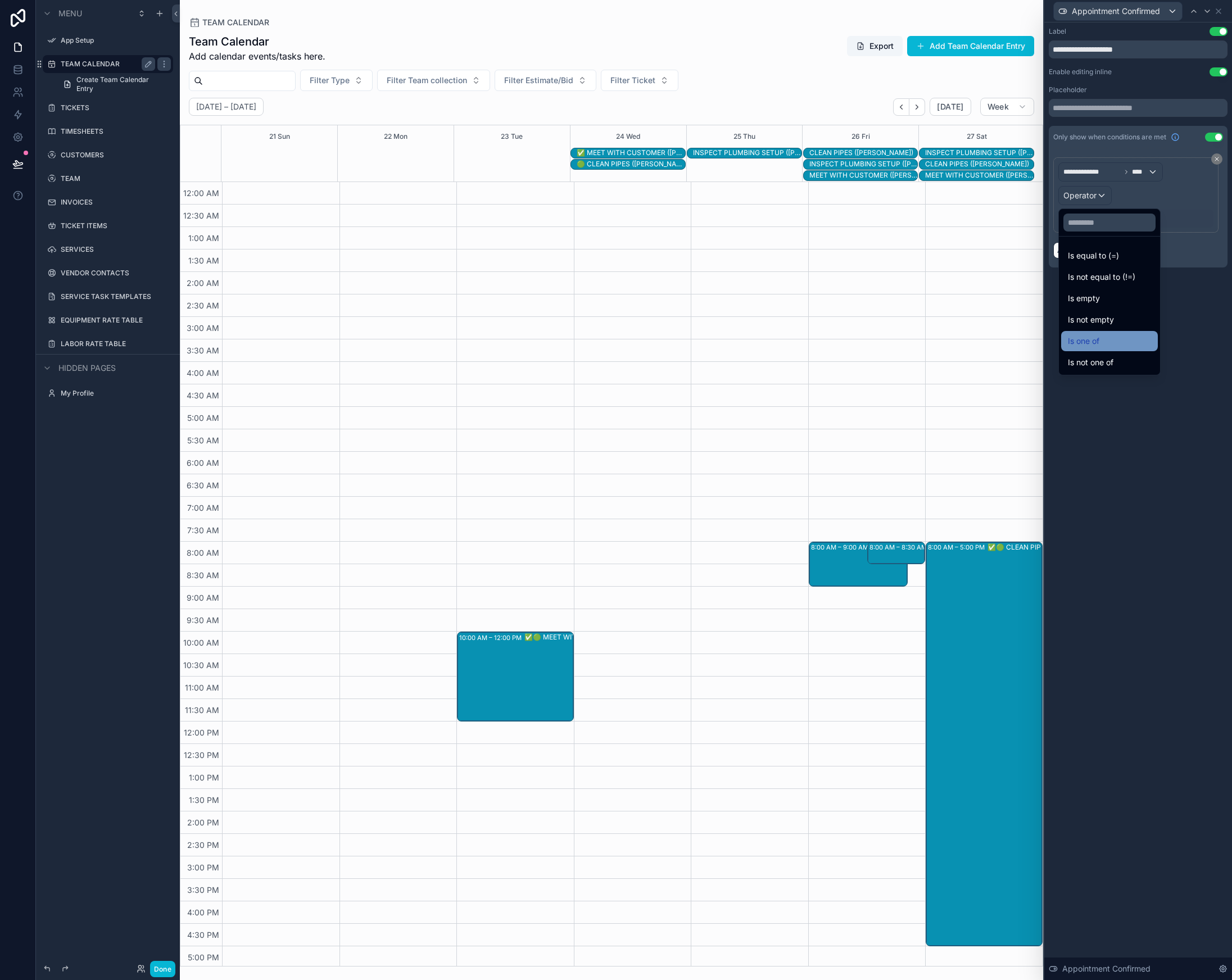
click at [1106, 338] on div "Is one of" at bounding box center [1109, 340] width 83 height 13
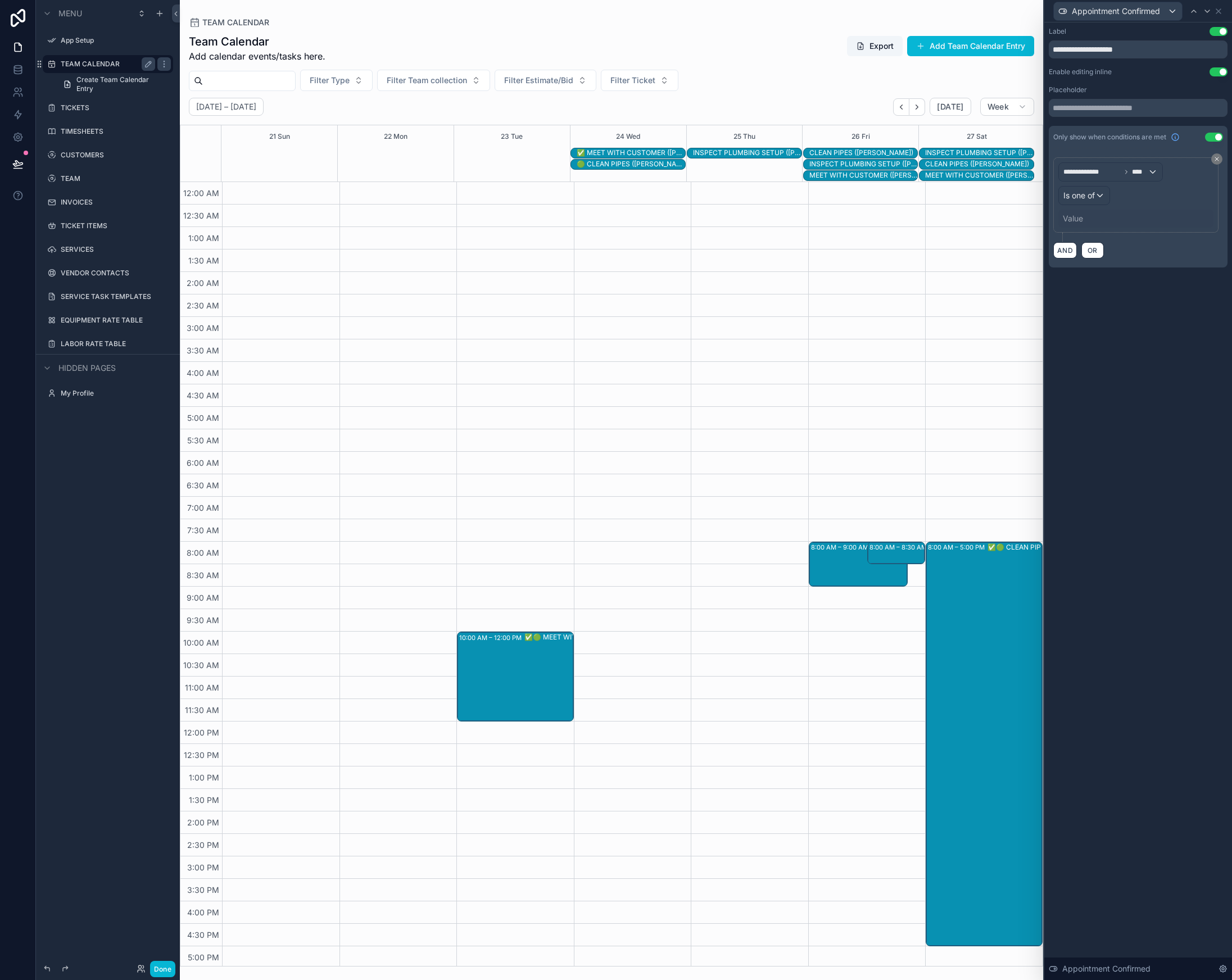
click at [1078, 221] on div "Value" at bounding box center [1073, 219] width 21 height 11
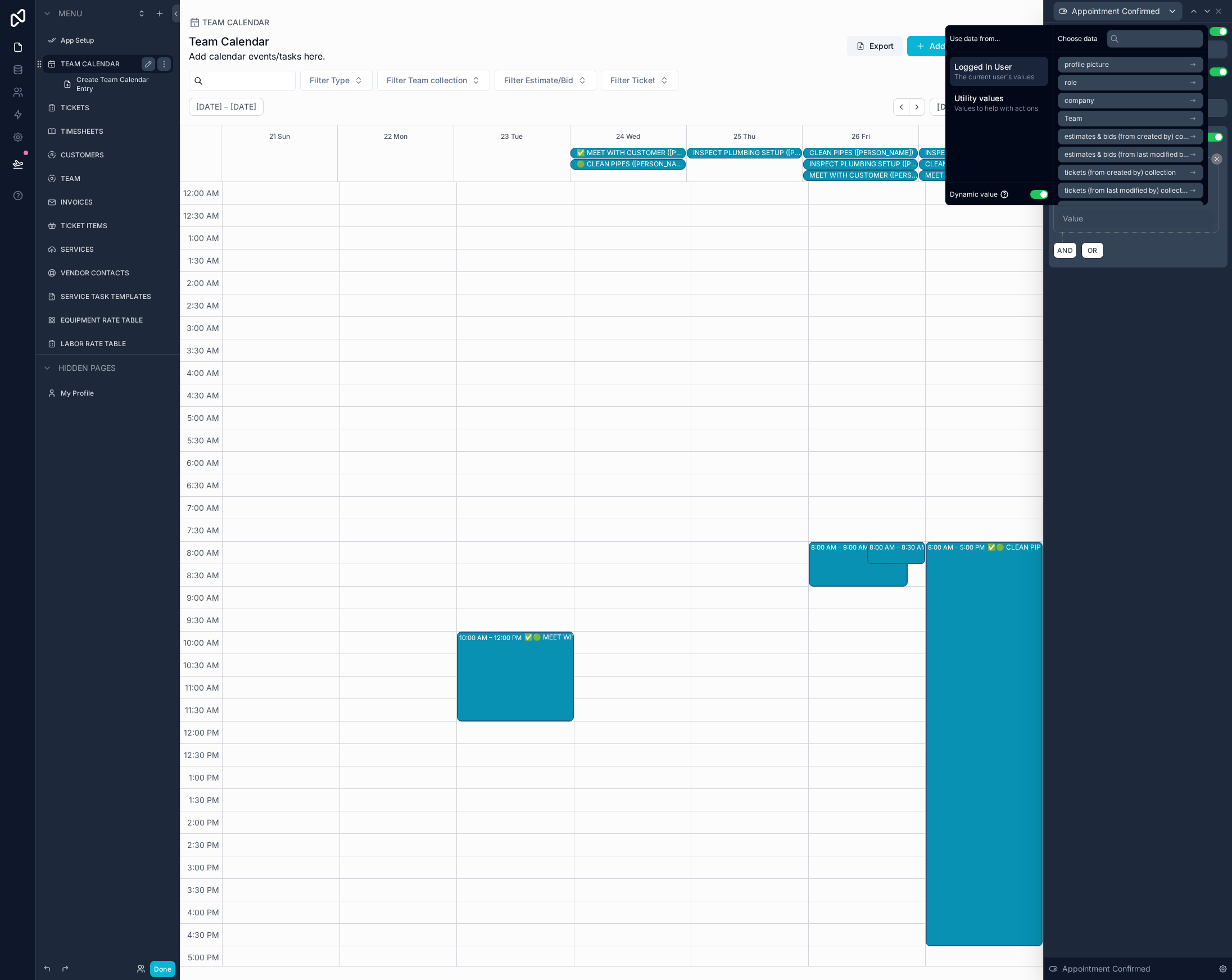
click at [1037, 195] on button "Use setting" at bounding box center [1039, 194] width 18 height 9
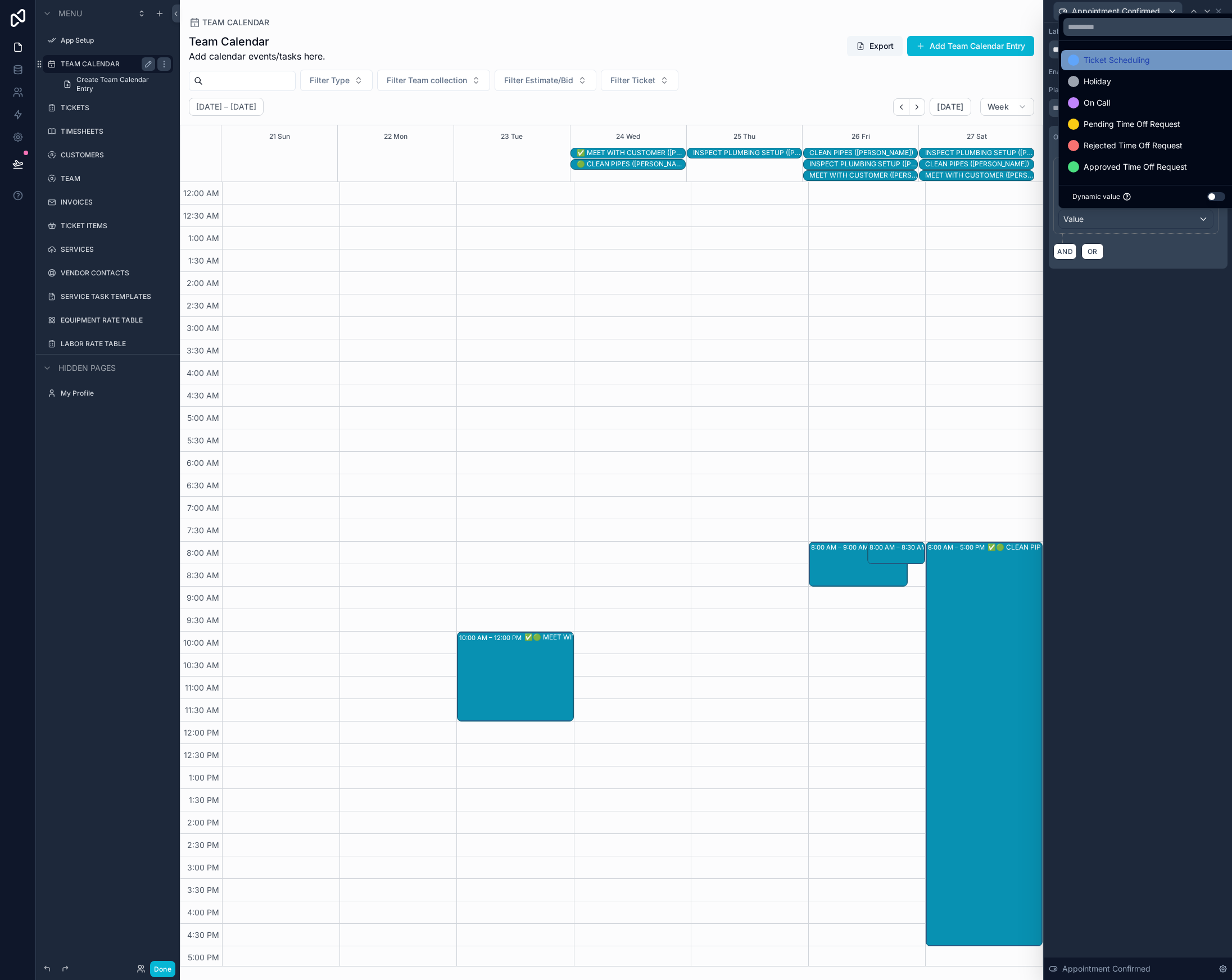
click at [1151, 59] on div "Ticket Scheduling" at bounding box center [1148, 60] width 162 height 13
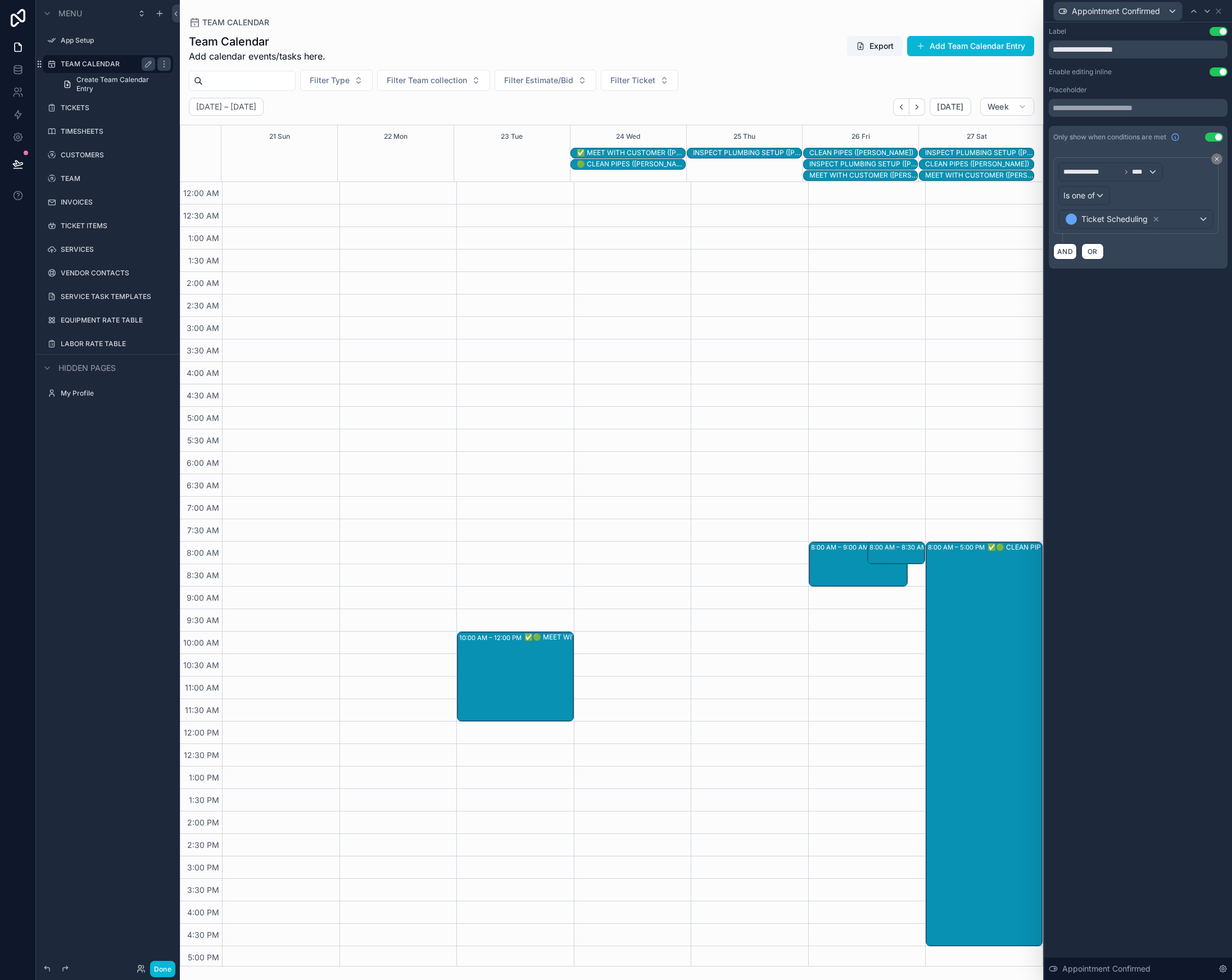
click at [1158, 407] on div "**********" at bounding box center [1138, 501] width 188 height 958
click at [1128, 5] on div "Appointment Confirmed" at bounding box center [1117, 11] width 128 height 18
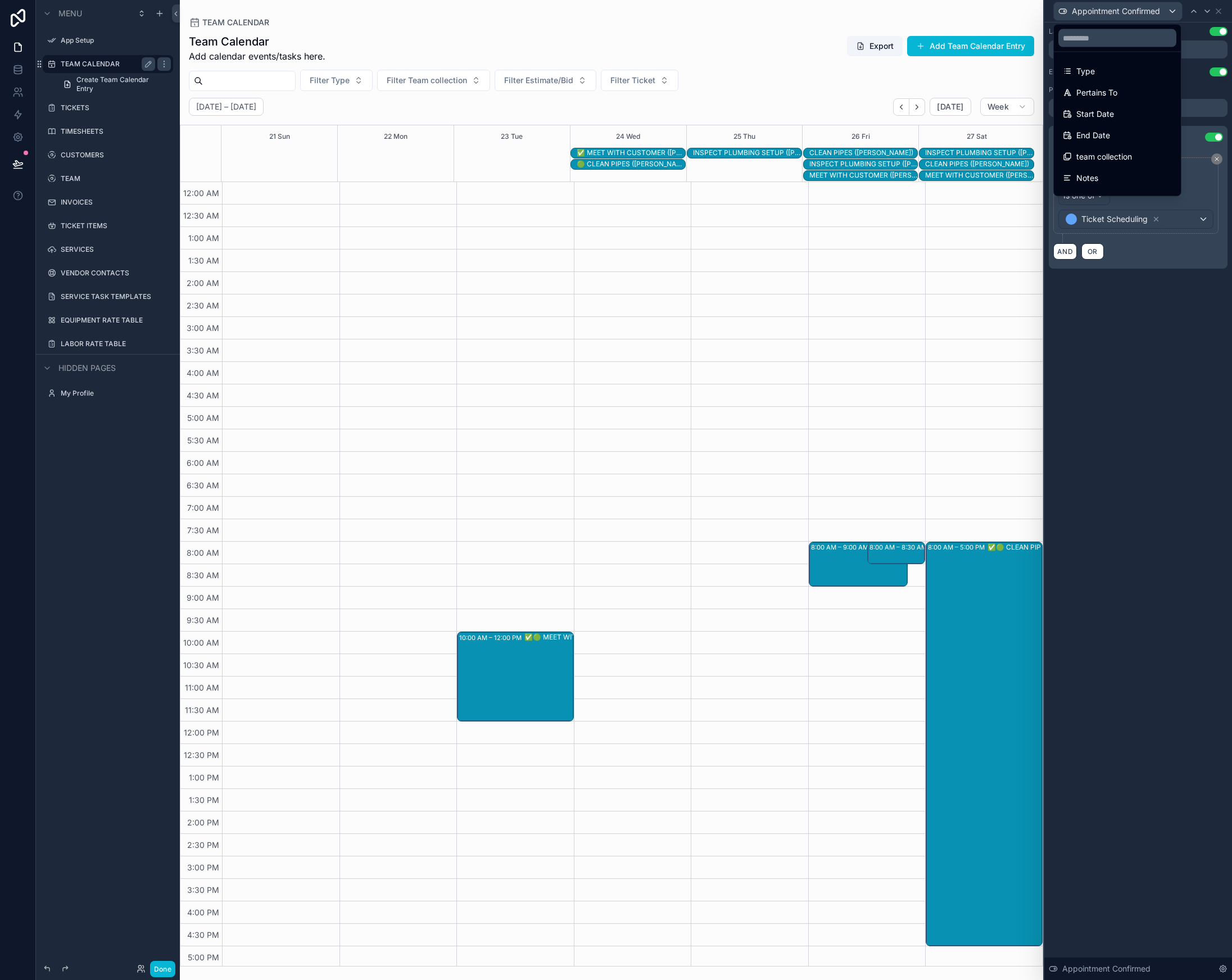
click at [1128, 9] on div at bounding box center [1138, 490] width 188 height 980
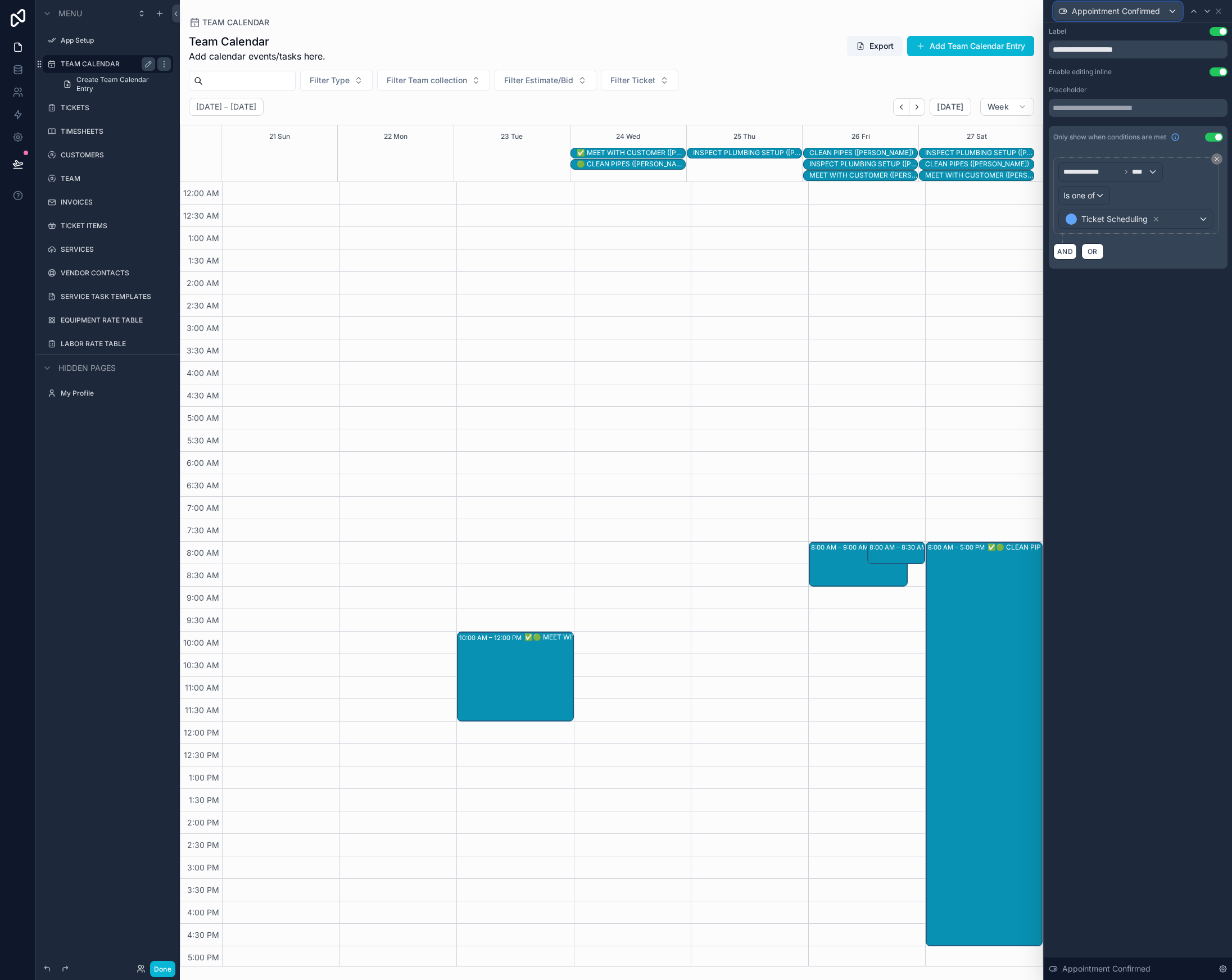
click at [1127, 9] on span "Appointment Confirmed" at bounding box center [1116, 11] width 88 height 11
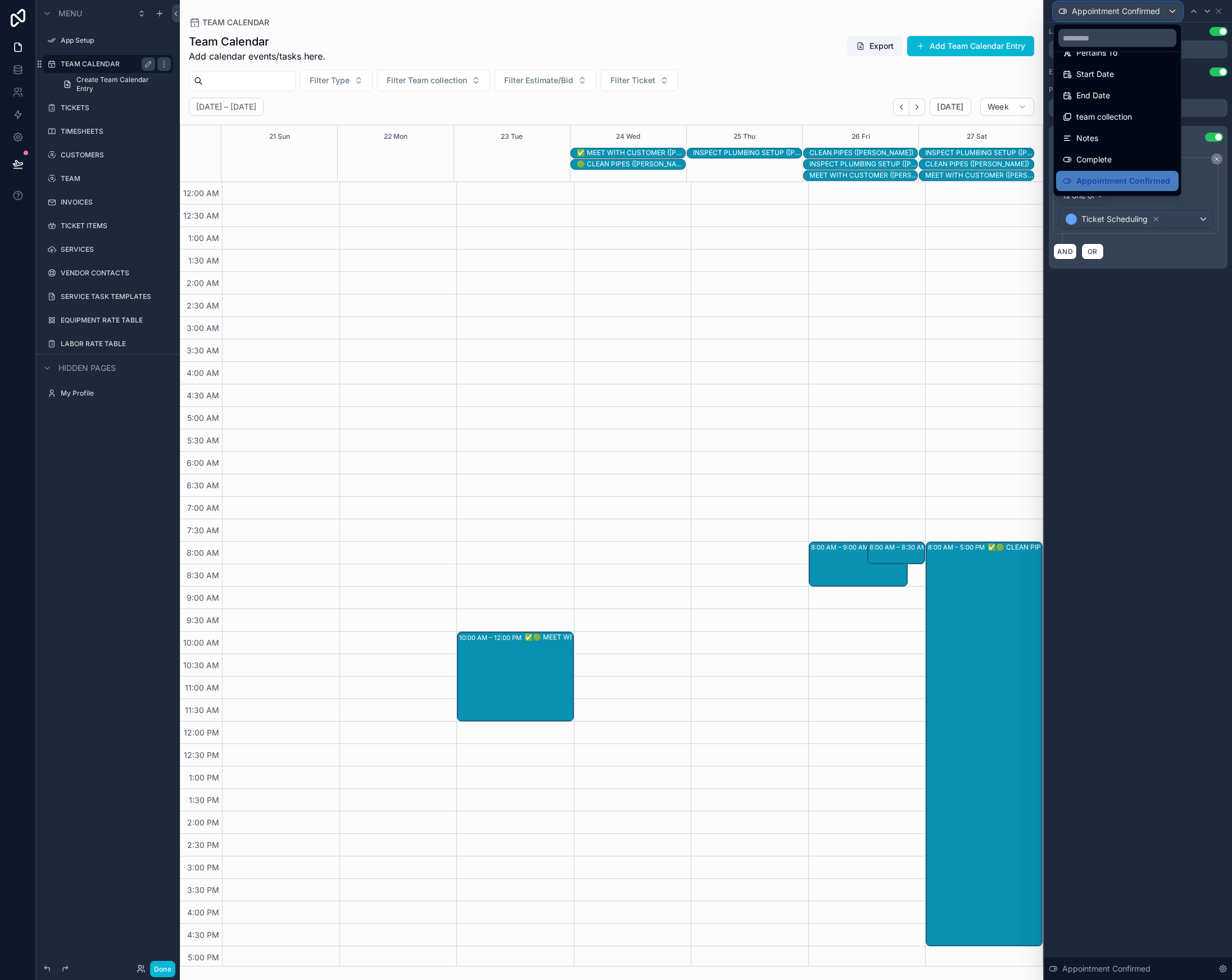
scroll to position [80, 0]
click at [1114, 165] on span "Approver Comments" at bounding box center [1114, 162] width 77 height 13
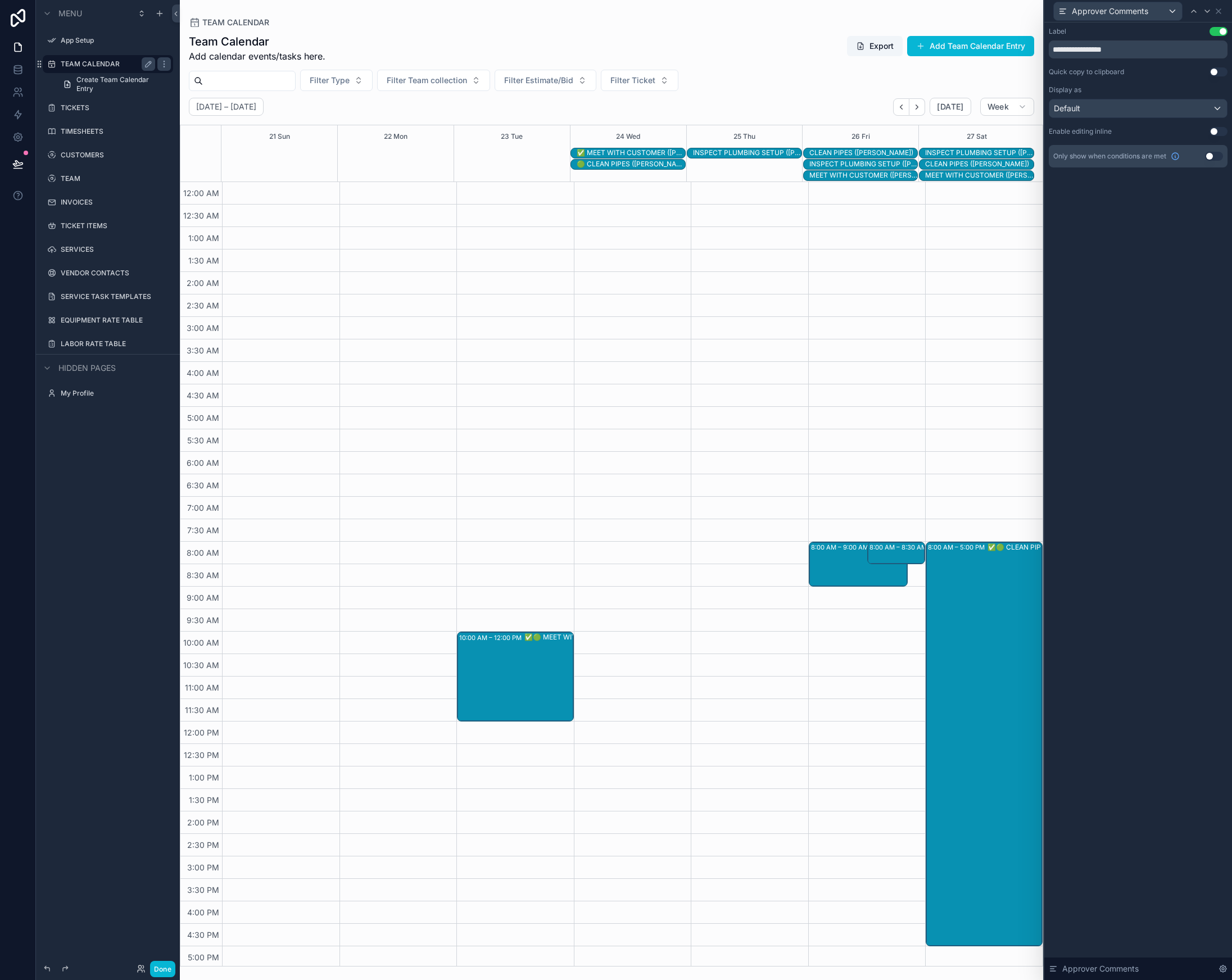
click at [1219, 152] on button "Use setting" at bounding box center [1214, 156] width 18 height 9
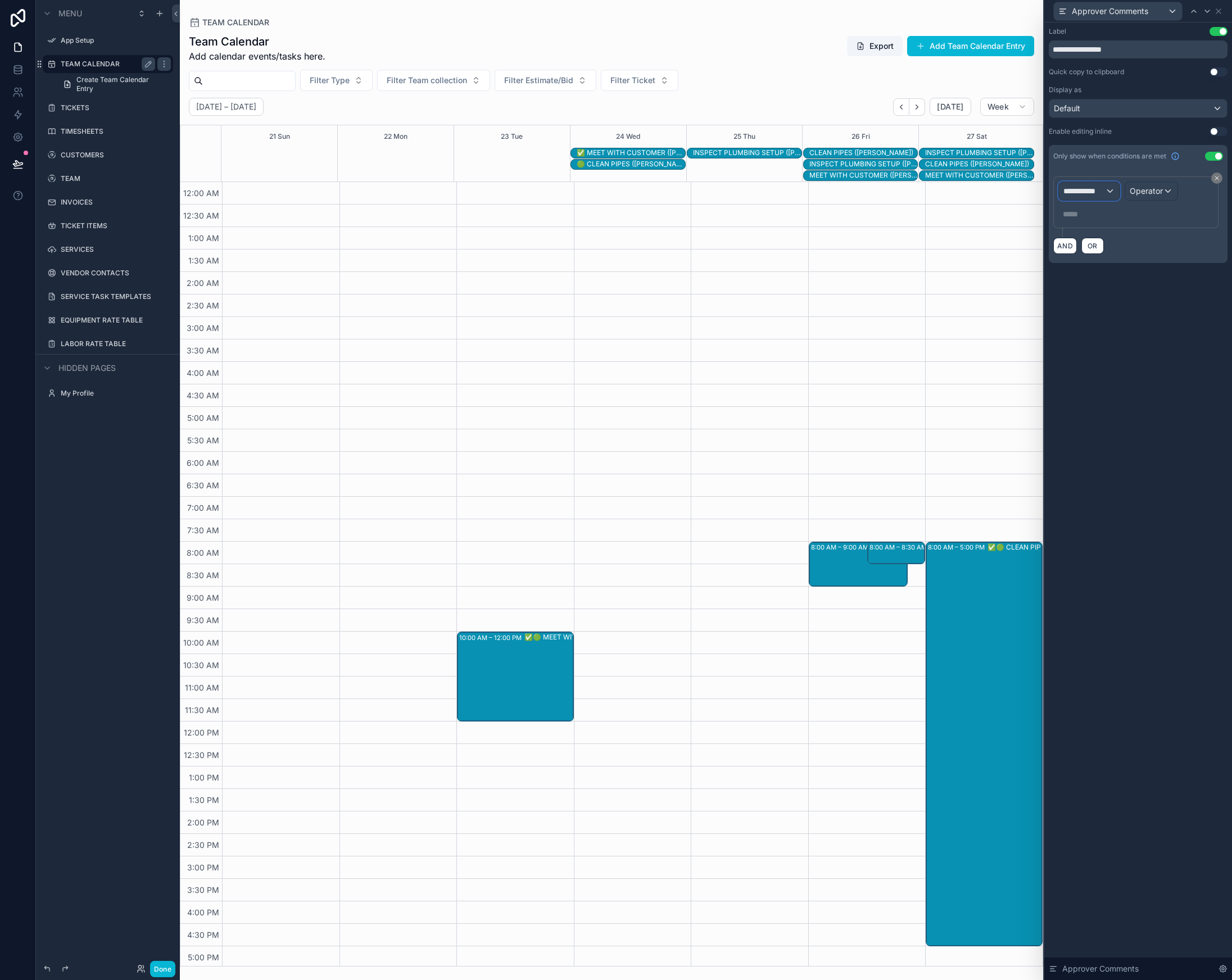
click at [1085, 190] on span "**********" at bounding box center [1084, 191] width 42 height 11
click at [1114, 247] on span "TEAM CALENDAR" at bounding box center [1101, 251] width 67 height 13
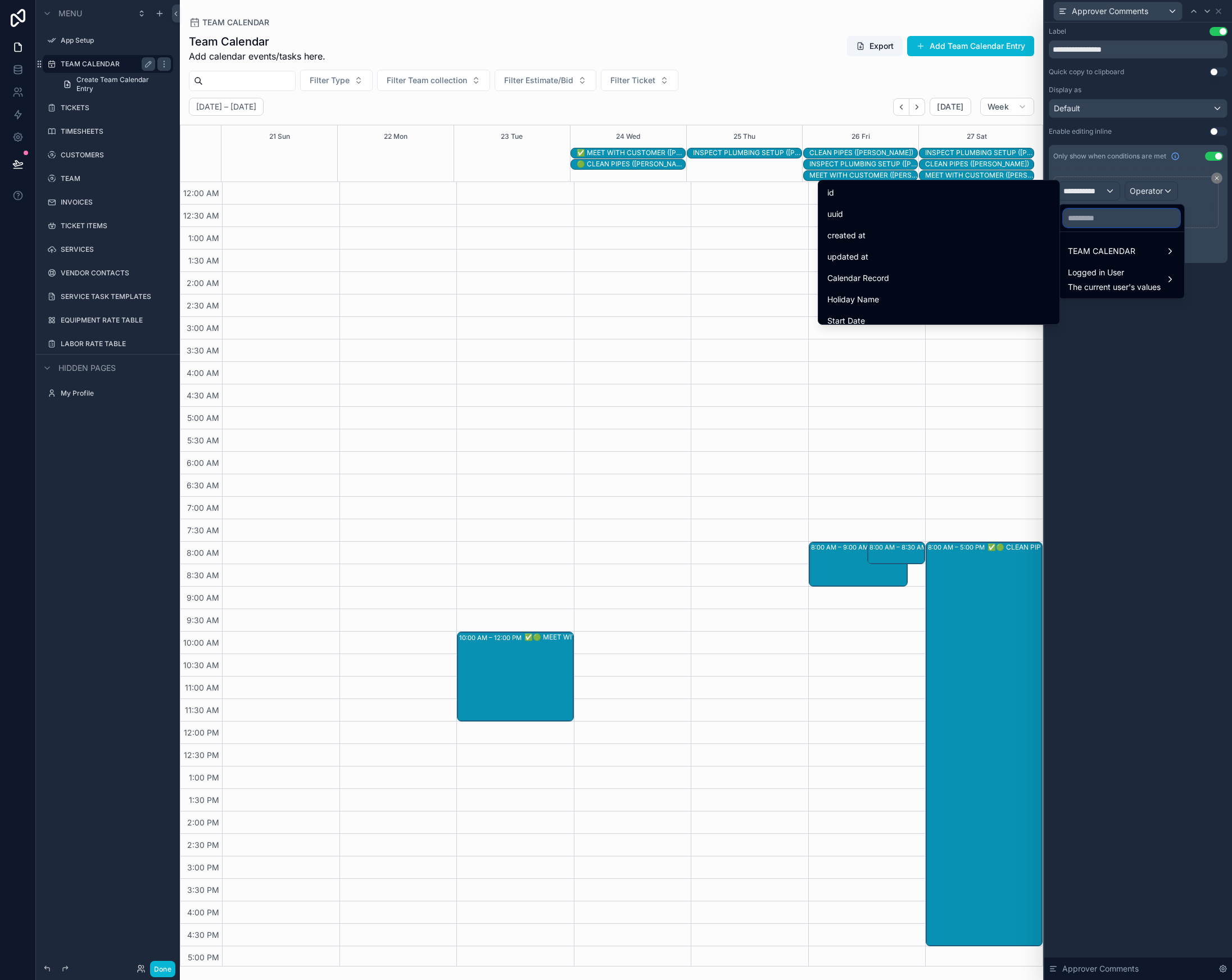
click at [1103, 223] on input "text" at bounding box center [1121, 218] width 116 height 18
type input "****"
click at [949, 186] on div "Type" at bounding box center [939, 193] width 223 height 13
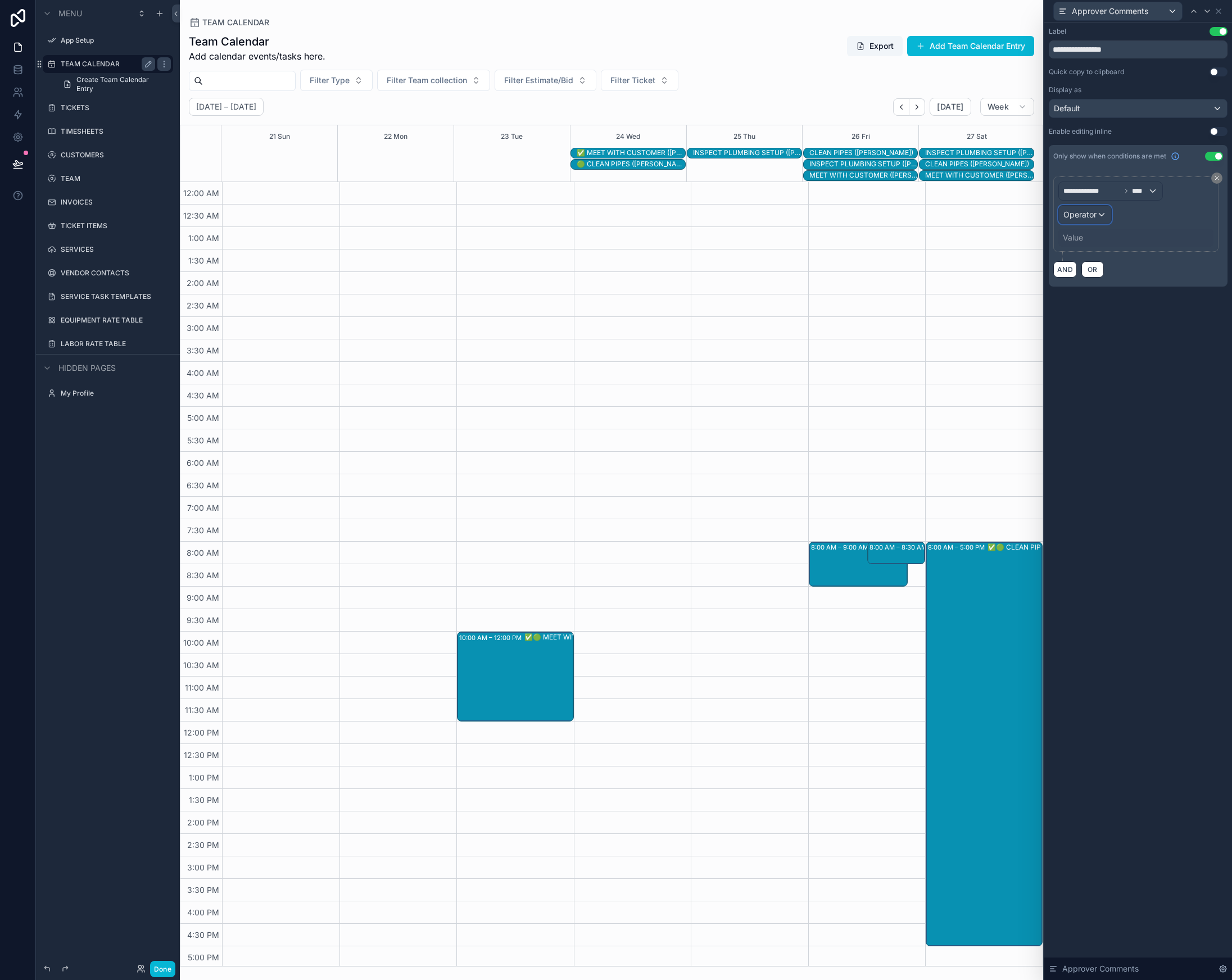
click at [1097, 216] on div "Operator" at bounding box center [1085, 214] width 52 height 18
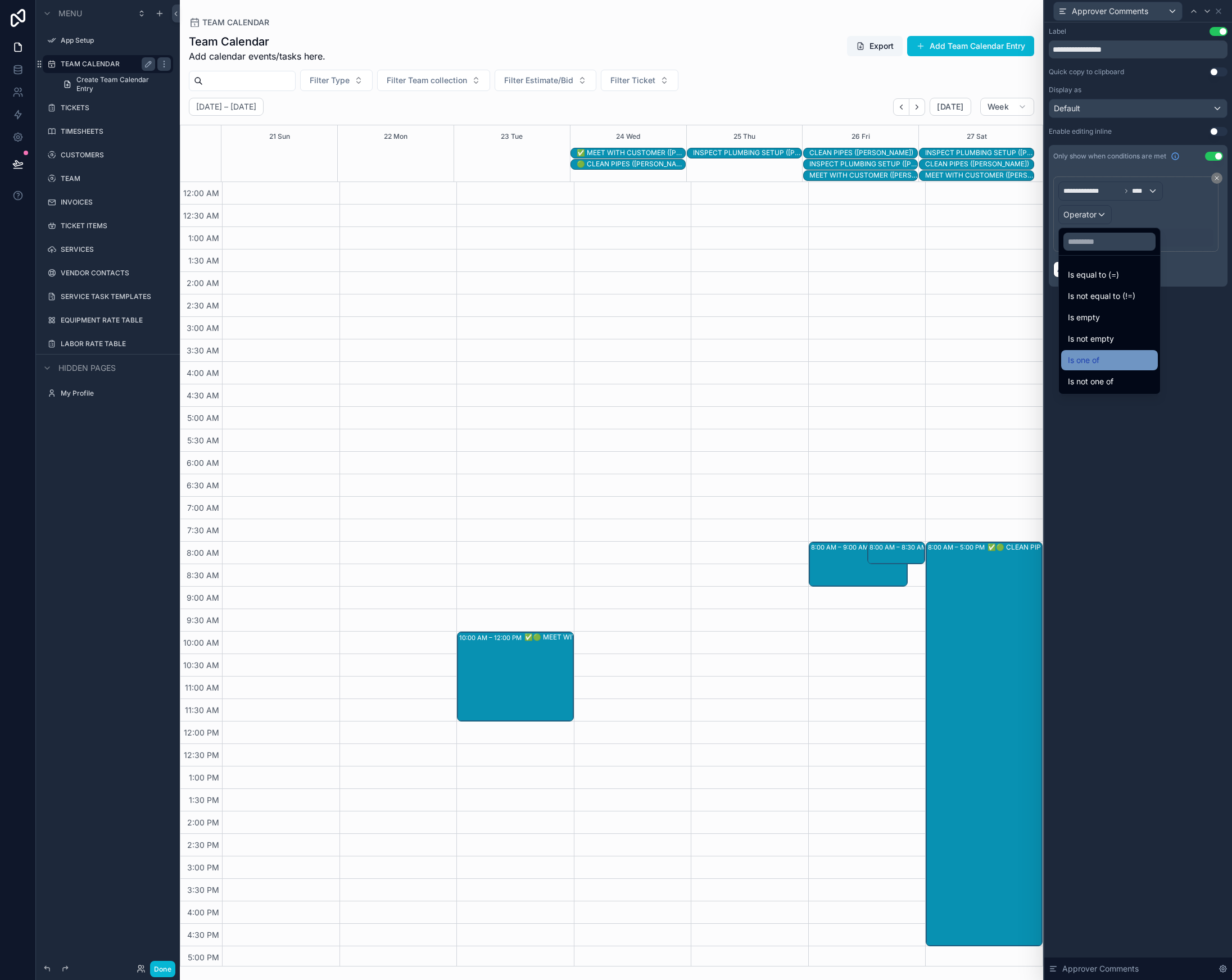
click at [1103, 355] on div "Is one of" at bounding box center [1109, 360] width 83 height 13
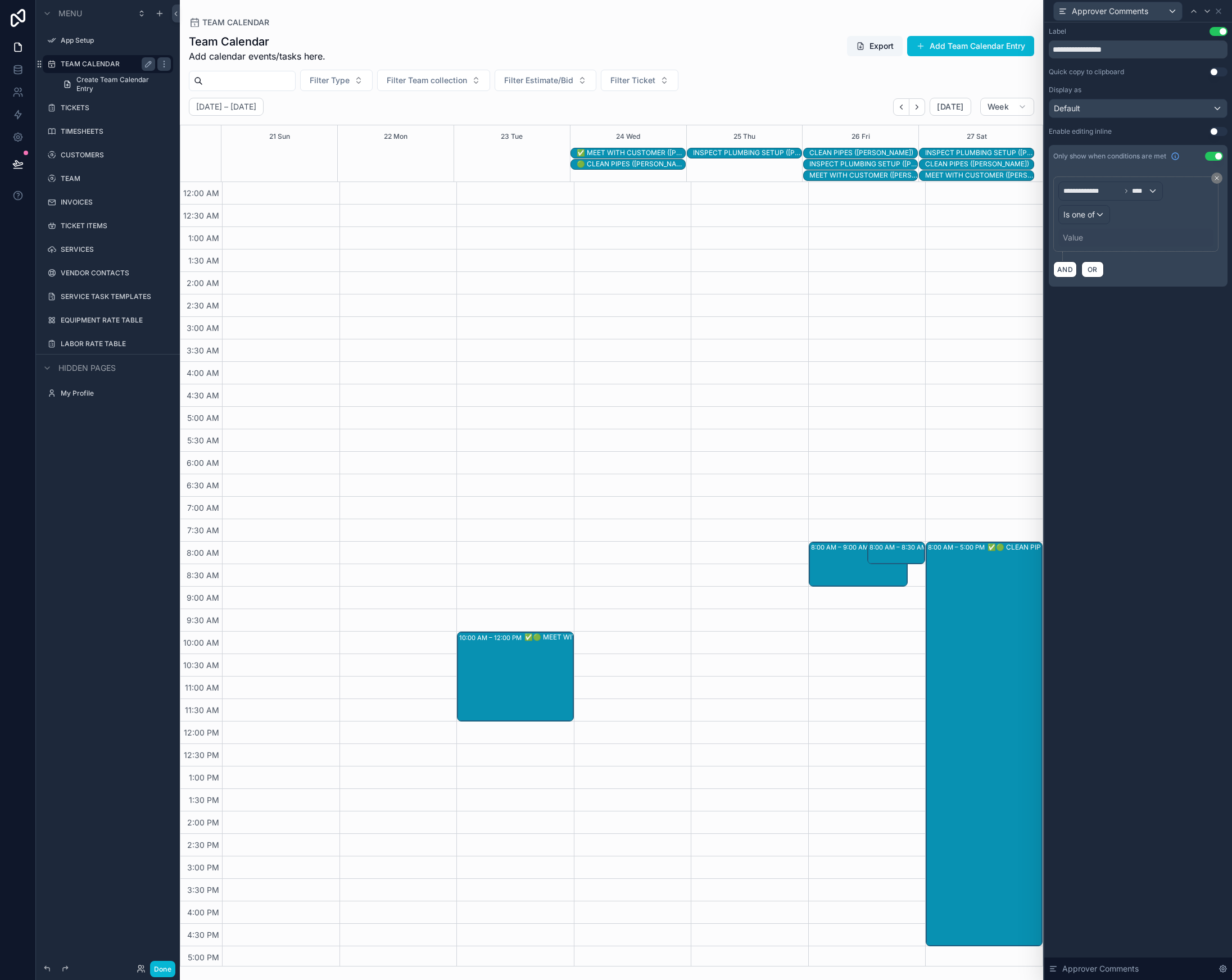
click at [1076, 238] on div "Value" at bounding box center [1073, 238] width 21 height 11
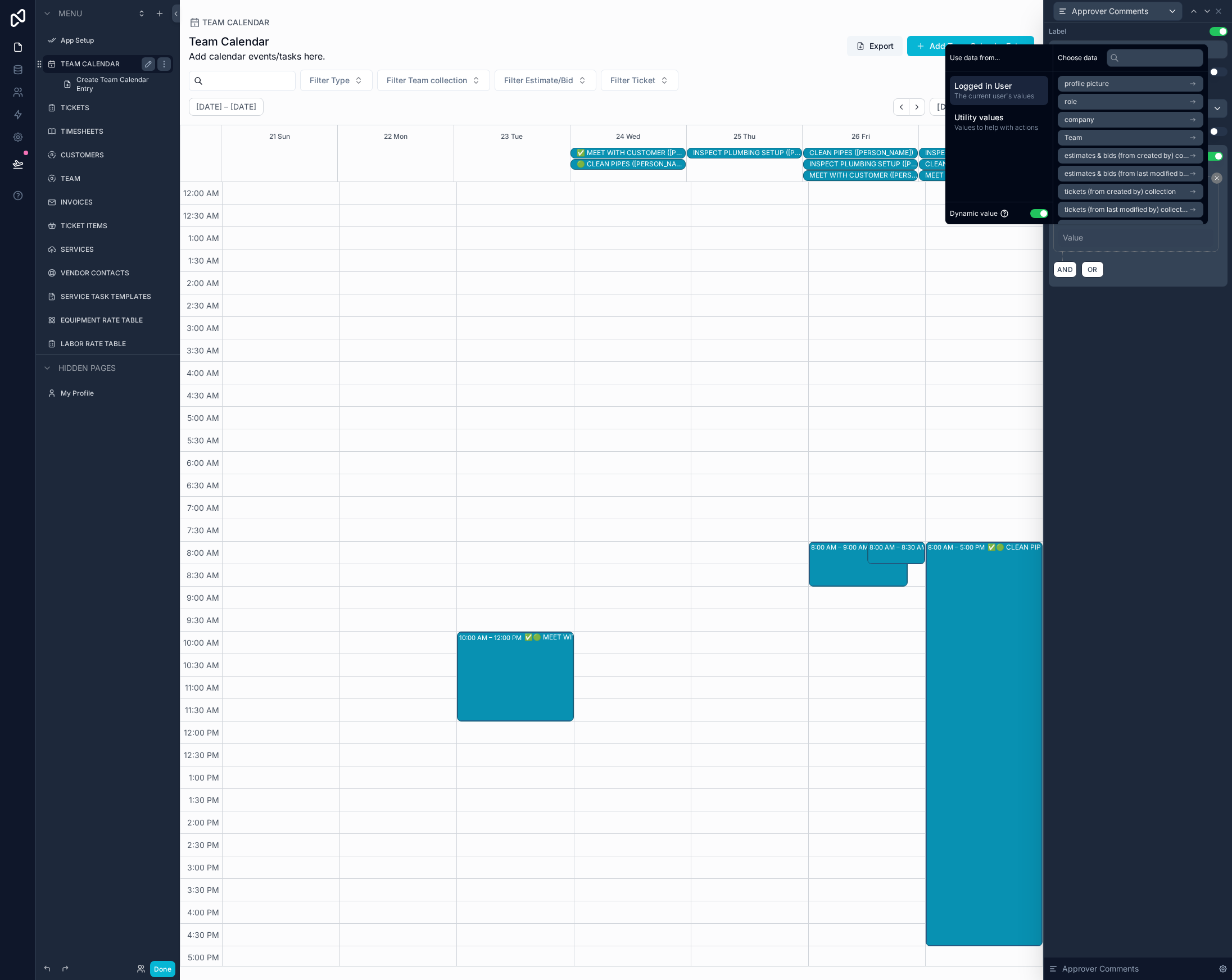
click at [1039, 215] on button "Use setting" at bounding box center [1039, 213] width 18 height 9
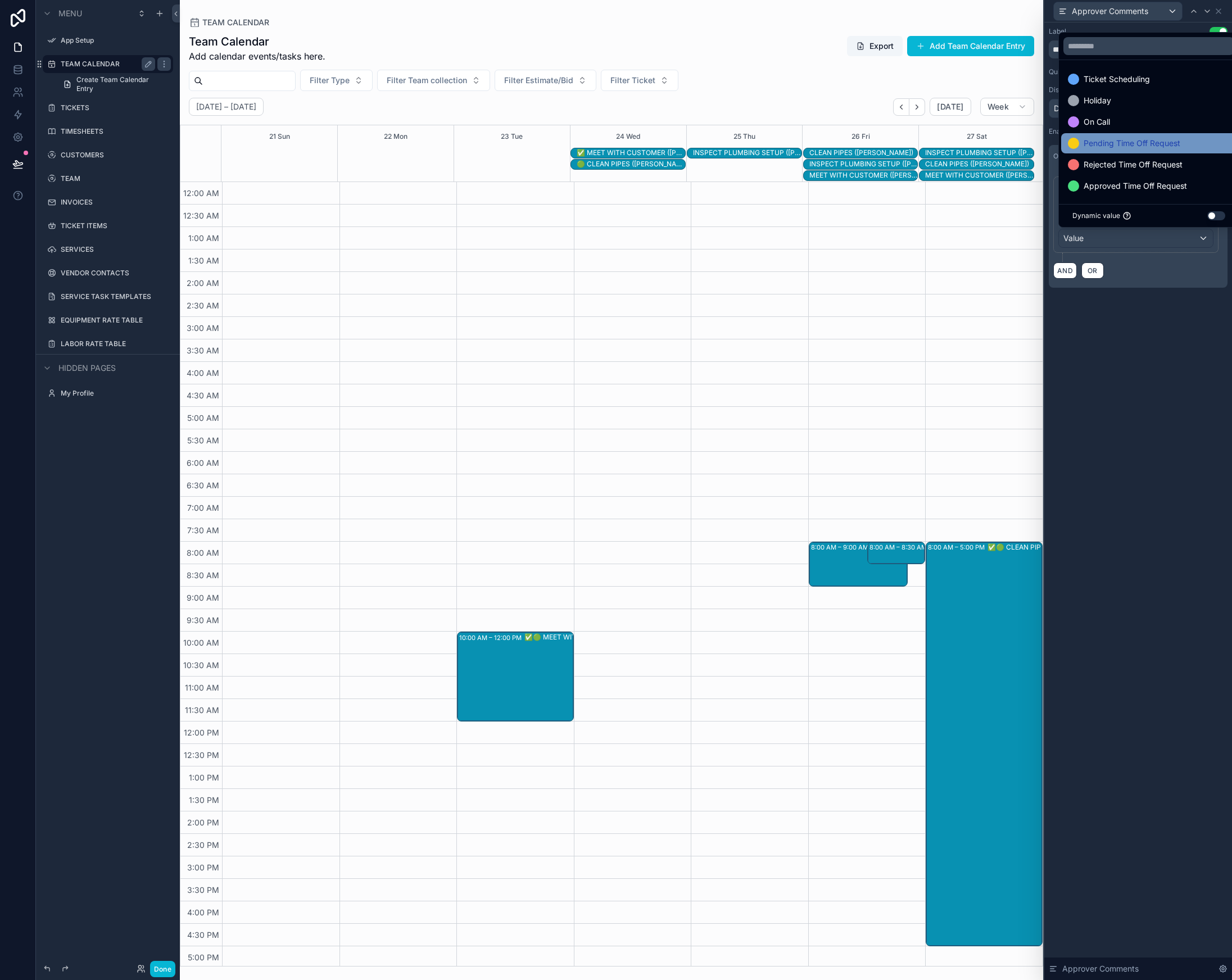
click at [1110, 141] on span "Pending Time Off Request" at bounding box center [1132, 143] width 96 height 13
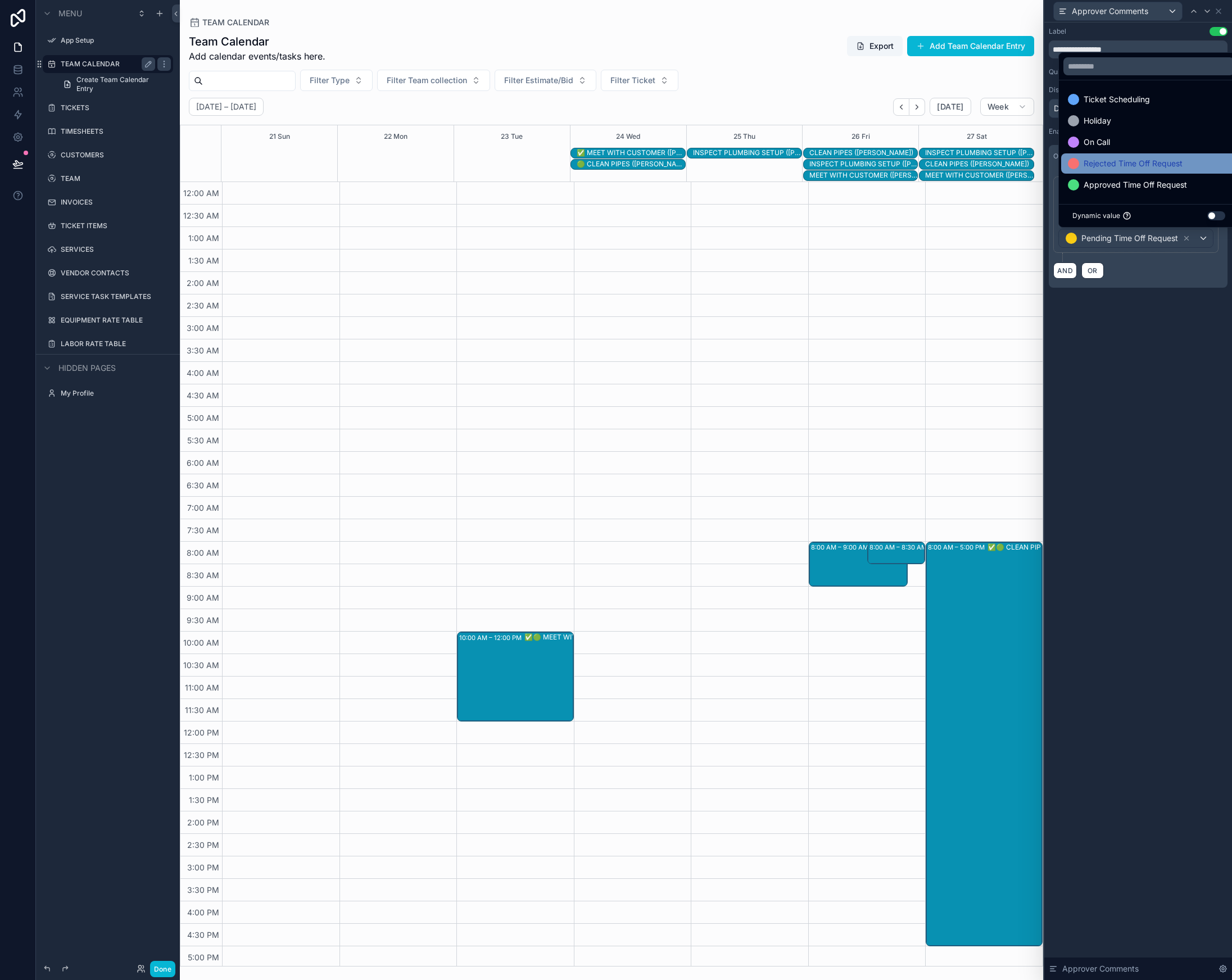
click at [1128, 164] on span "Rejected Time Off Request" at bounding box center [1132, 163] width 99 height 13
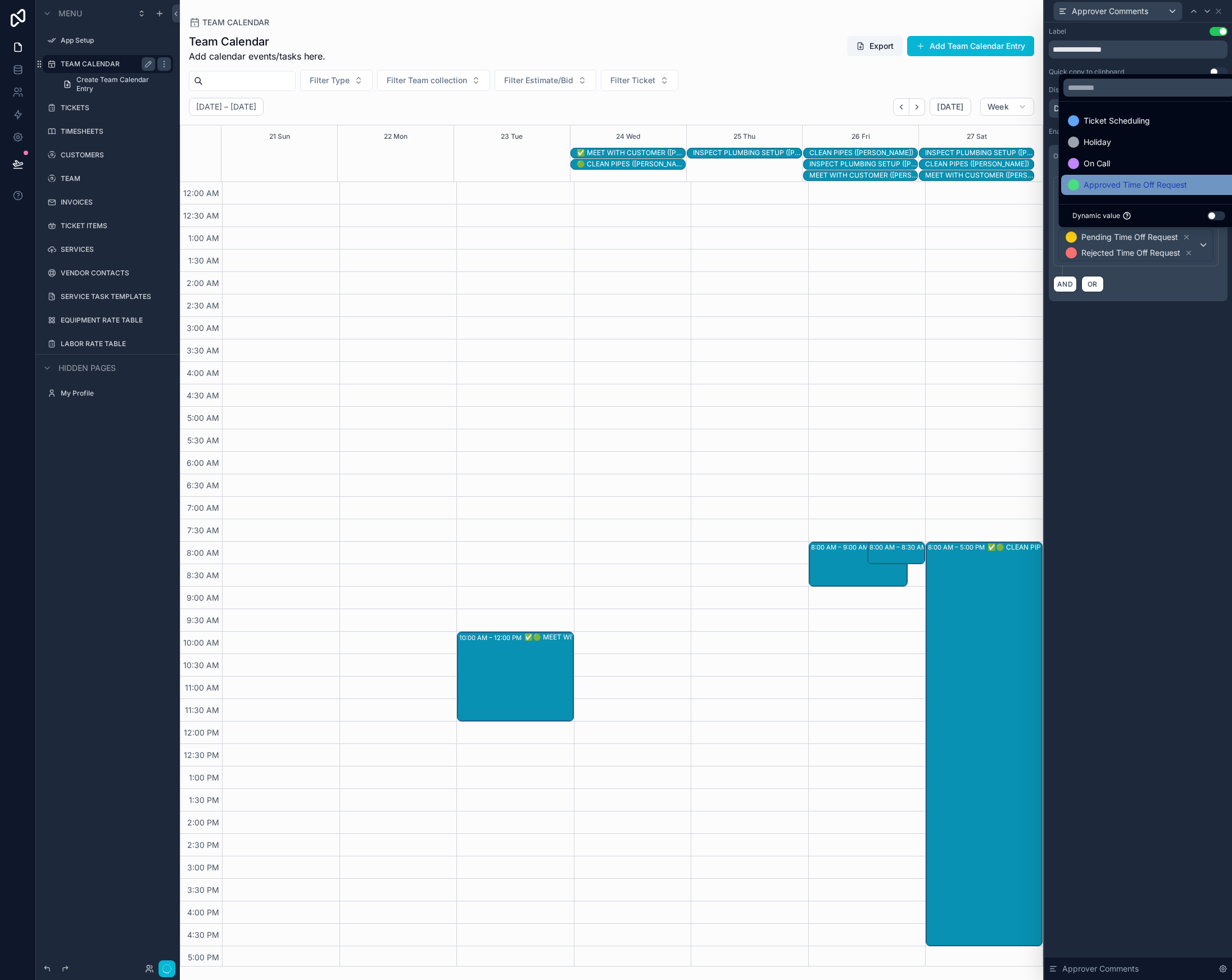
click at [1124, 182] on span "Approved Time Off Request" at bounding box center [1135, 185] width 103 height 13
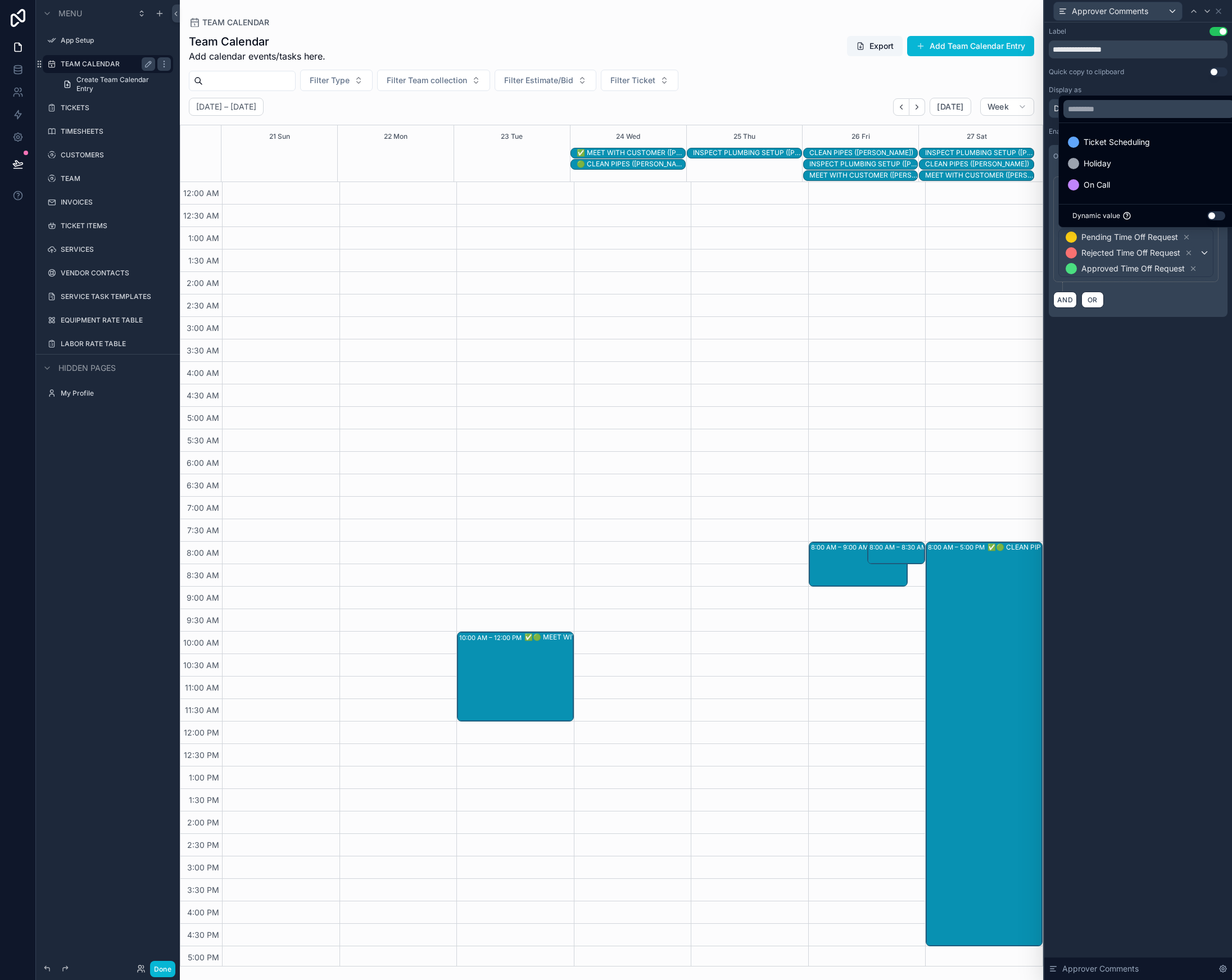
click at [1157, 409] on div "**********" at bounding box center [1138, 501] width 188 height 958
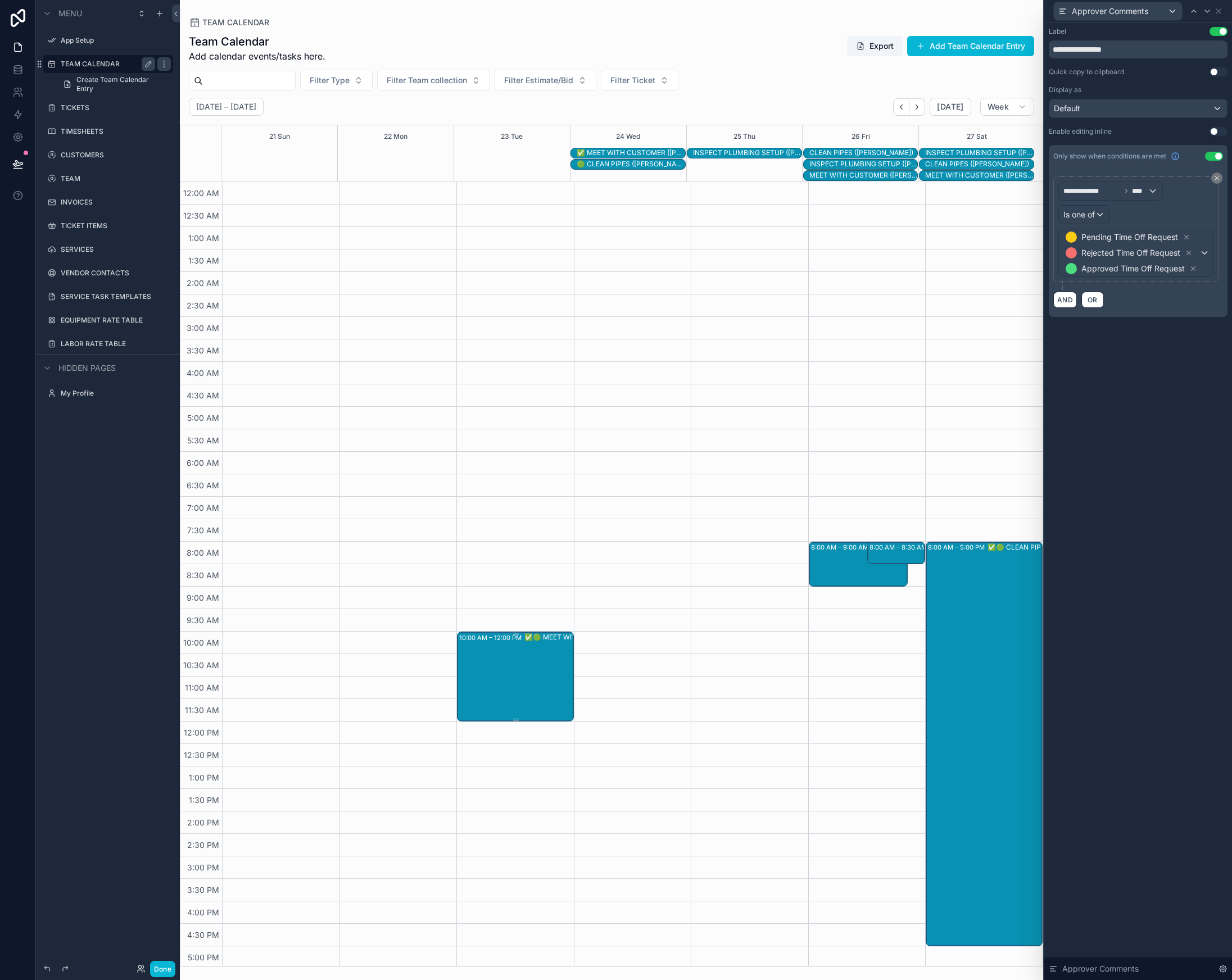
click at [524, 685] on div "✅🟢 MEET WITH CUSTOMER ([PERSON_NAME])" at bounding box center [581, 676] width 114 height 88
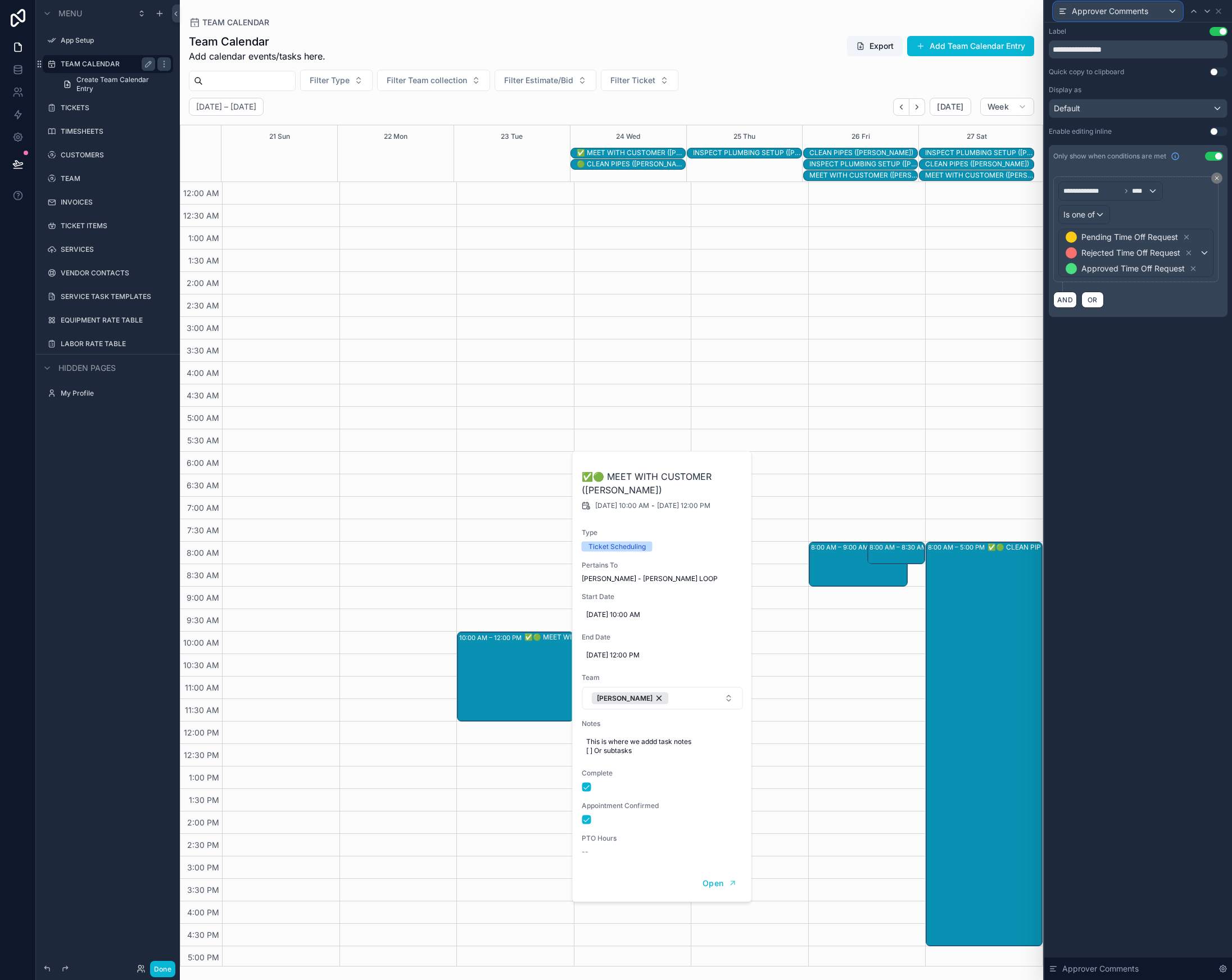
click at [1154, 6] on div "Approver Comments" at bounding box center [1117, 11] width 128 height 18
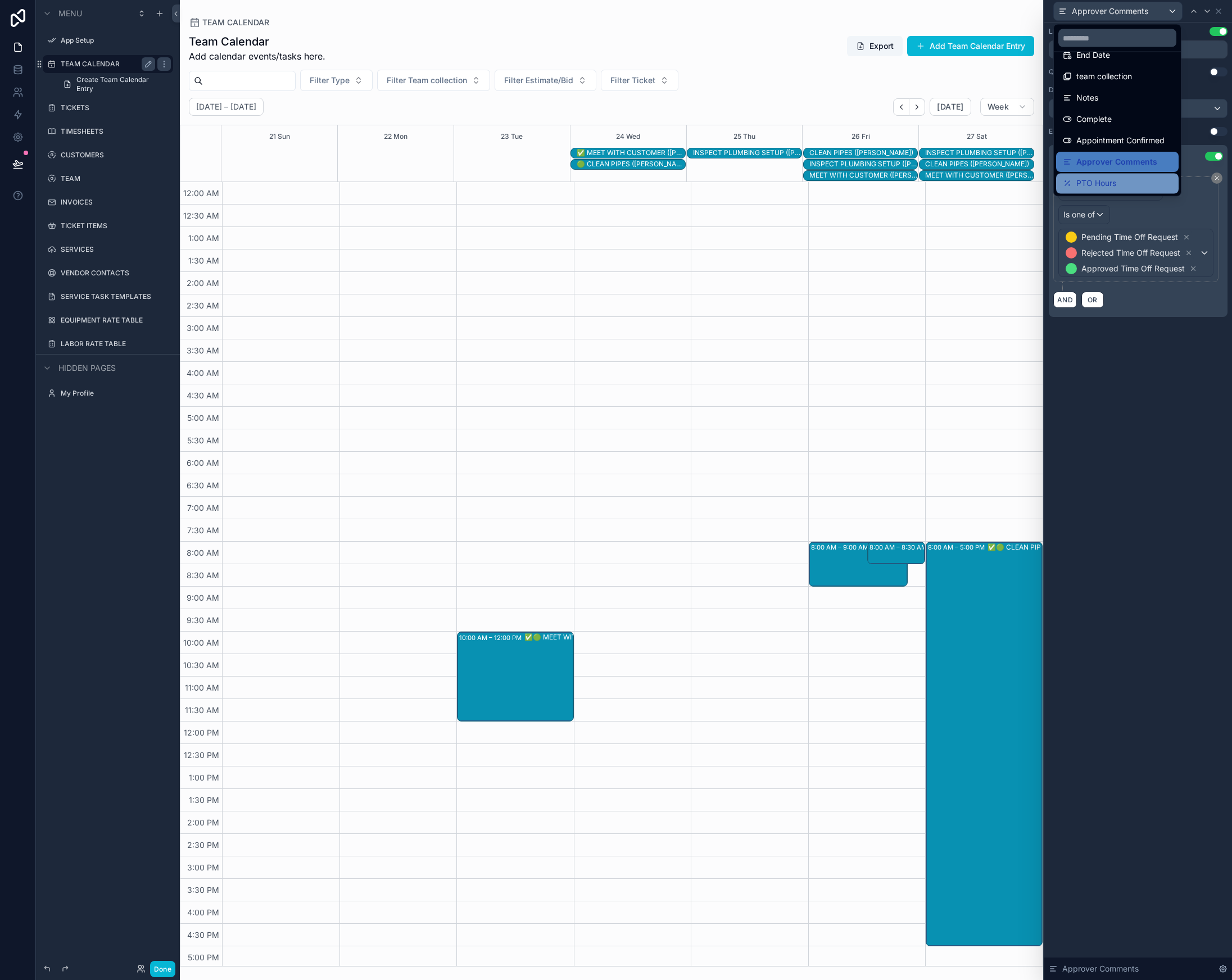
click at [1100, 189] on span "PTO Hours" at bounding box center [1096, 183] width 40 height 13
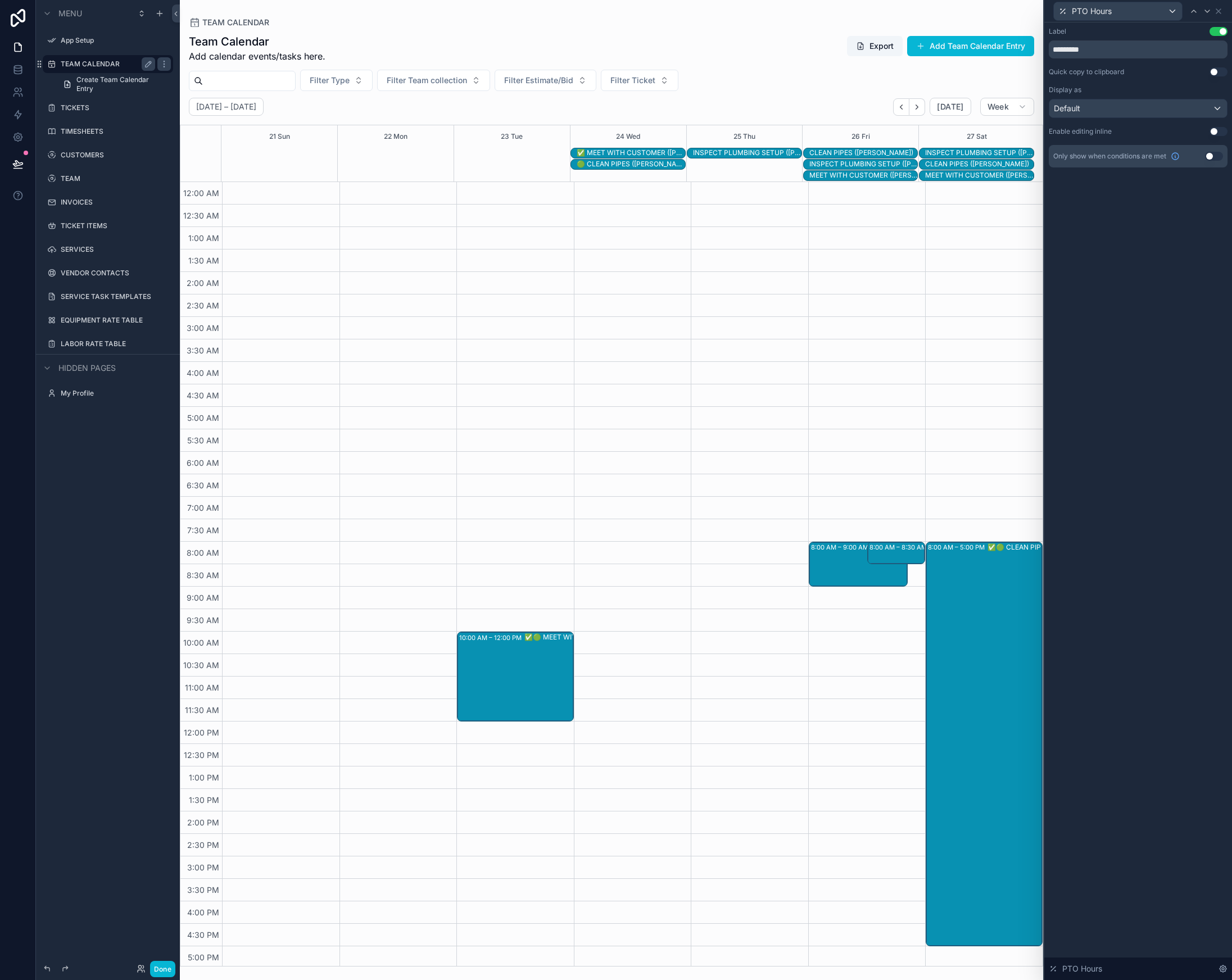
click at [1219, 157] on button "Use setting" at bounding box center [1214, 156] width 18 height 9
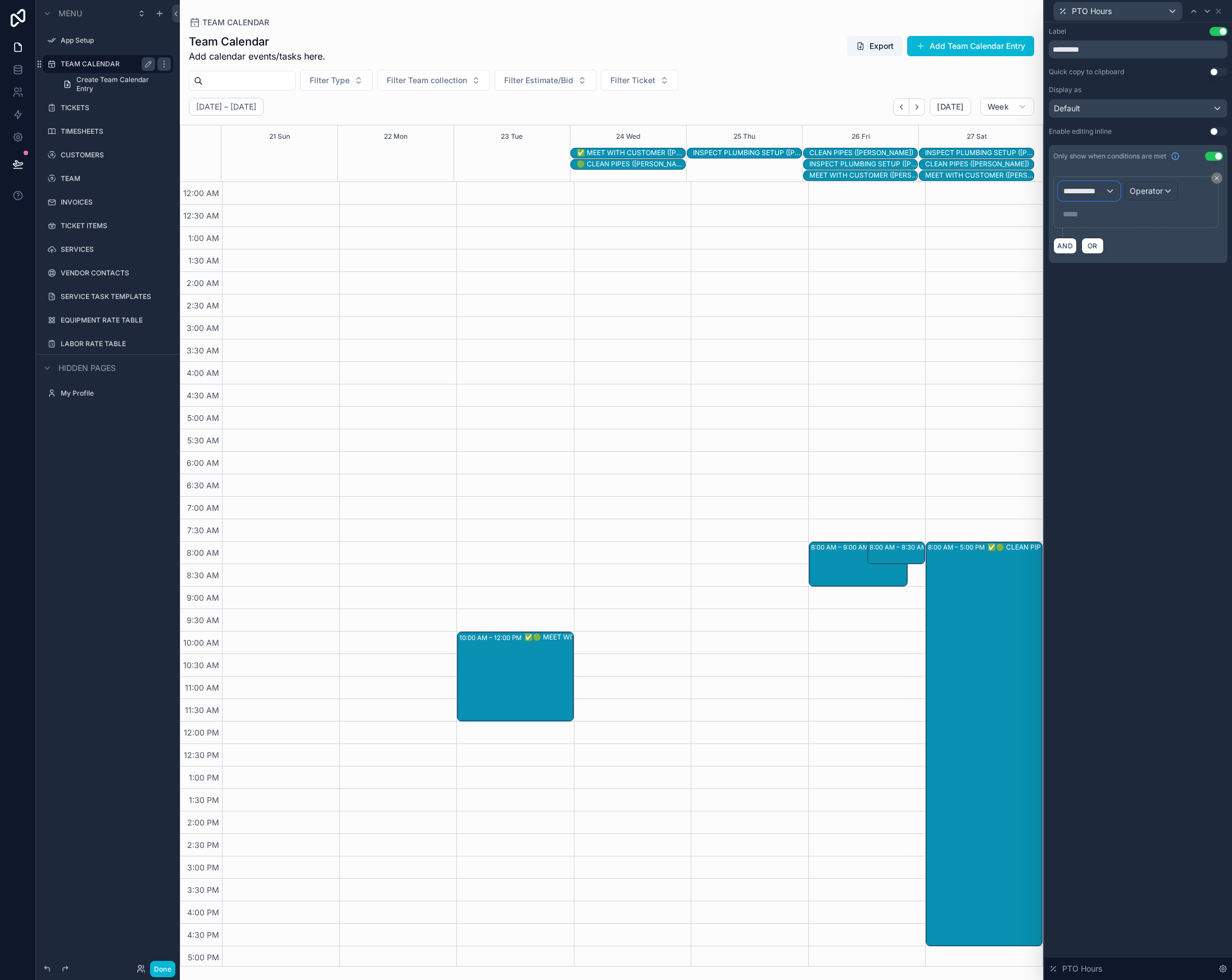
click at [1105, 192] on span "**********" at bounding box center [1084, 191] width 42 height 11
click at [1102, 221] on input "text" at bounding box center [1121, 218] width 116 height 18
type input "***"
click at [1127, 255] on span "TEAM CALENDAR" at bounding box center [1101, 251] width 67 height 13
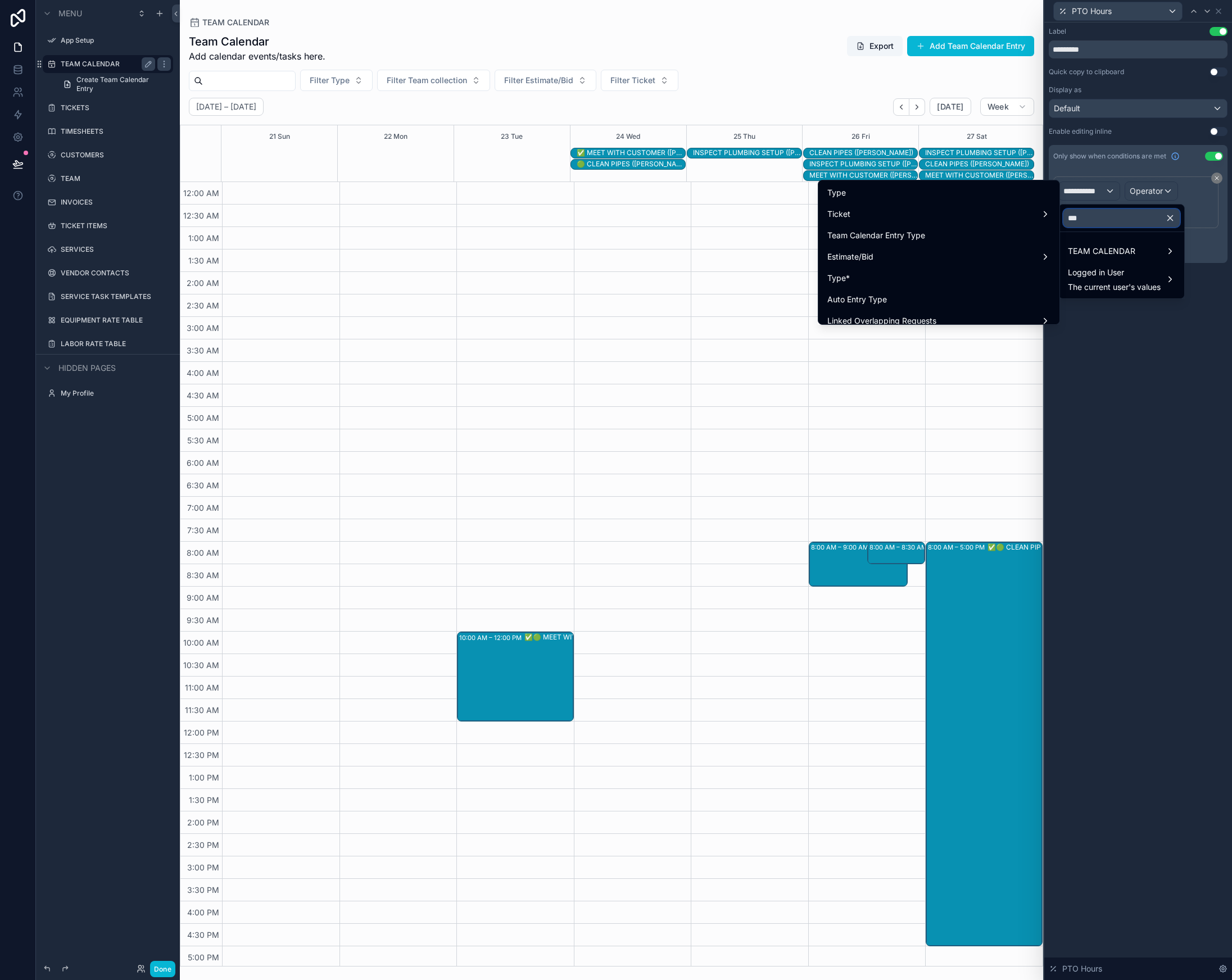
click at [1095, 221] on input "***" at bounding box center [1121, 218] width 116 height 18
click at [933, 193] on div "Type" at bounding box center [939, 193] width 223 height 13
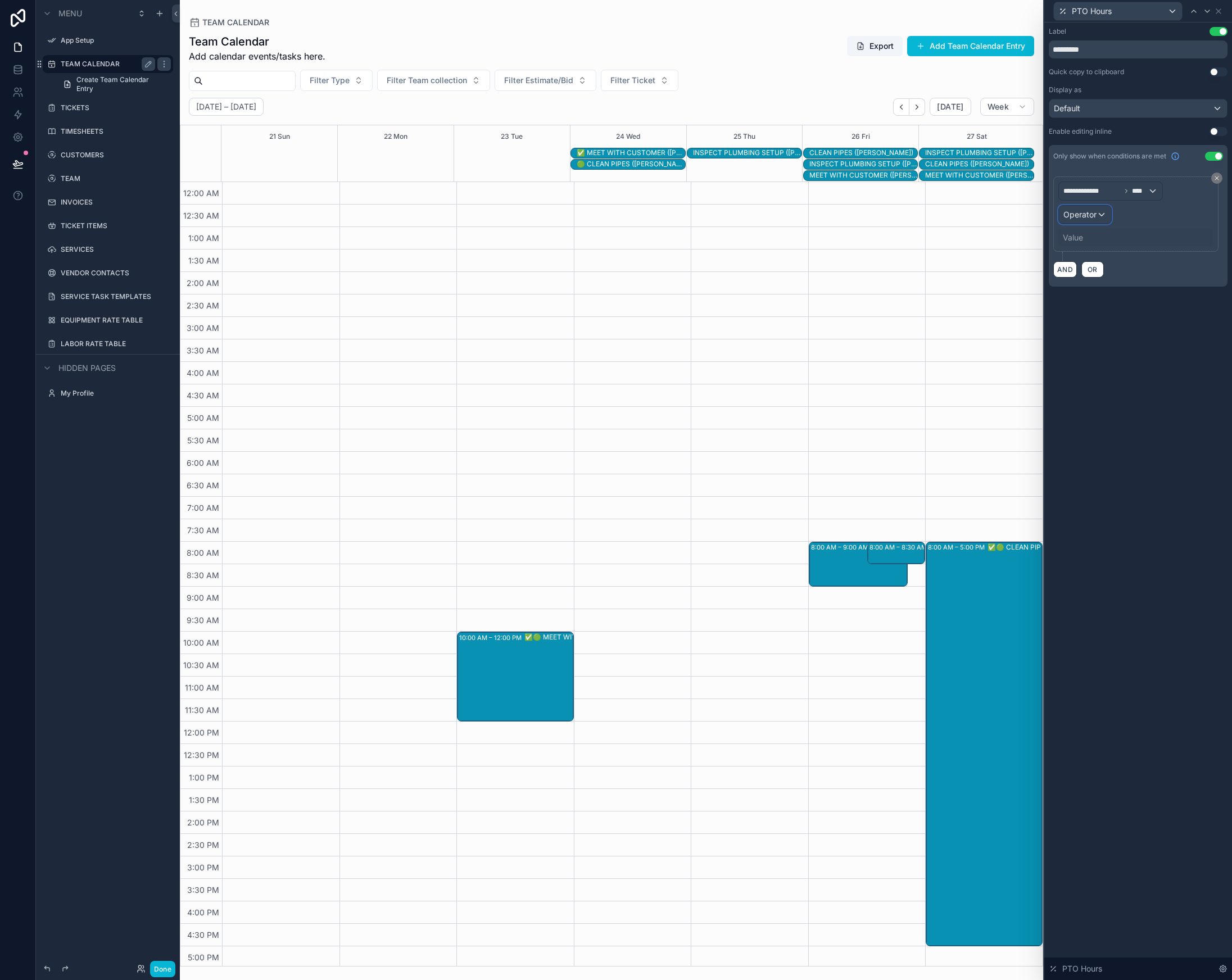
click at [1085, 220] on div "Operator" at bounding box center [1085, 214] width 52 height 18
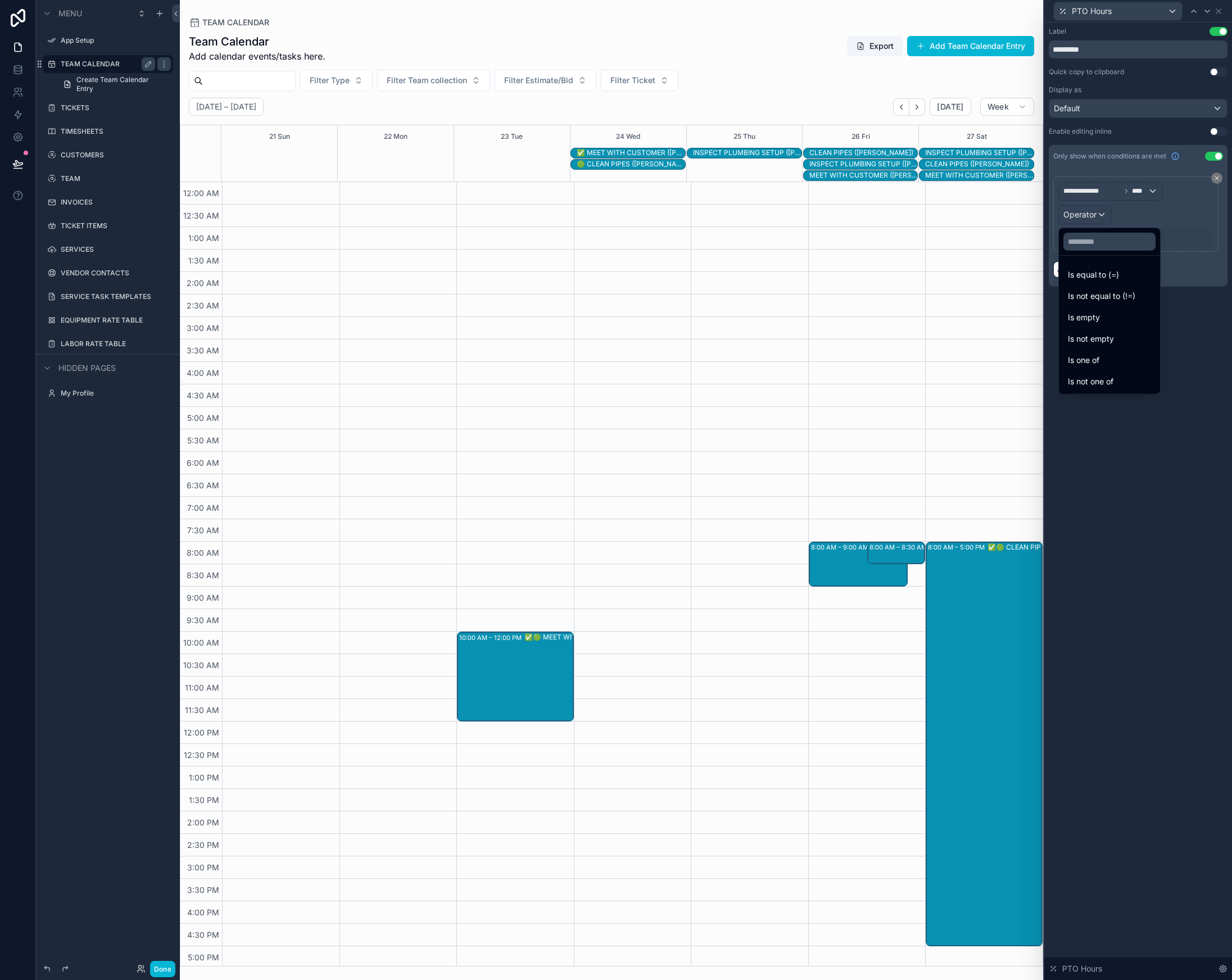
drag, startPoint x: 1091, startPoint y: 363, endPoint x: 1088, endPoint y: 294, distance: 69.1
click at [1091, 364] on span "Is one of" at bounding box center [1084, 360] width 32 height 13
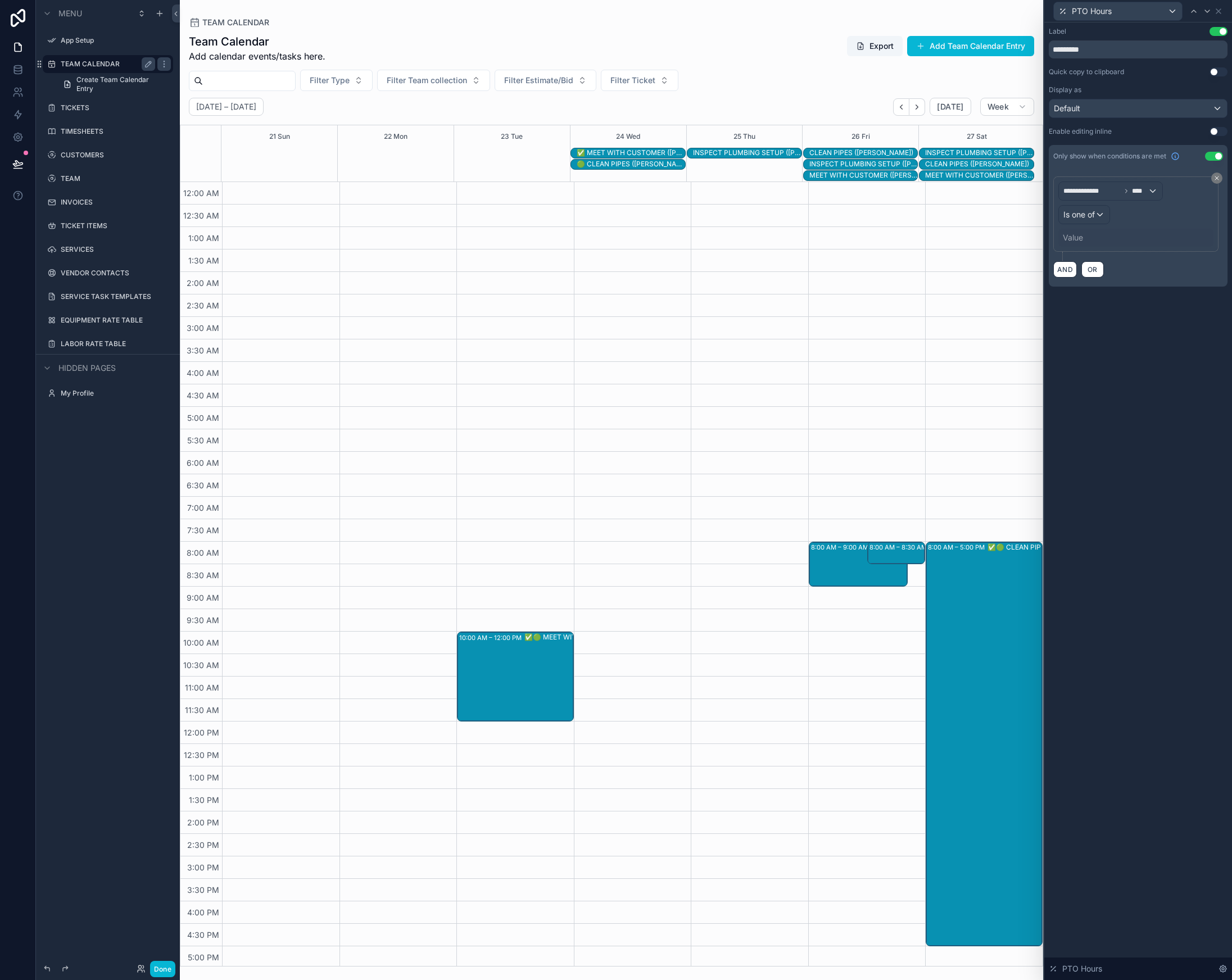
click at [1076, 234] on div "Value" at bounding box center [1073, 238] width 21 height 11
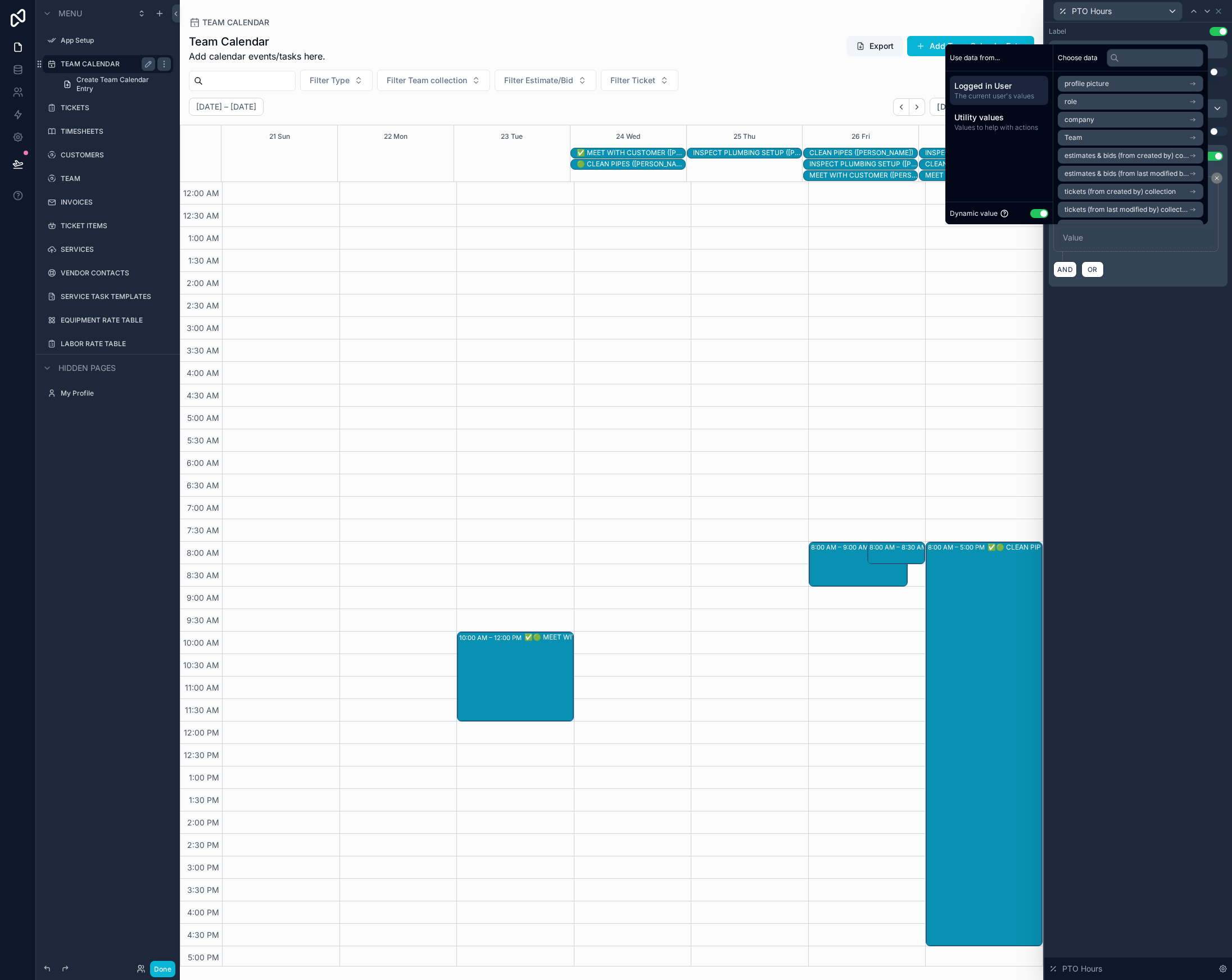
click at [1037, 212] on button "Use setting" at bounding box center [1039, 213] width 18 height 9
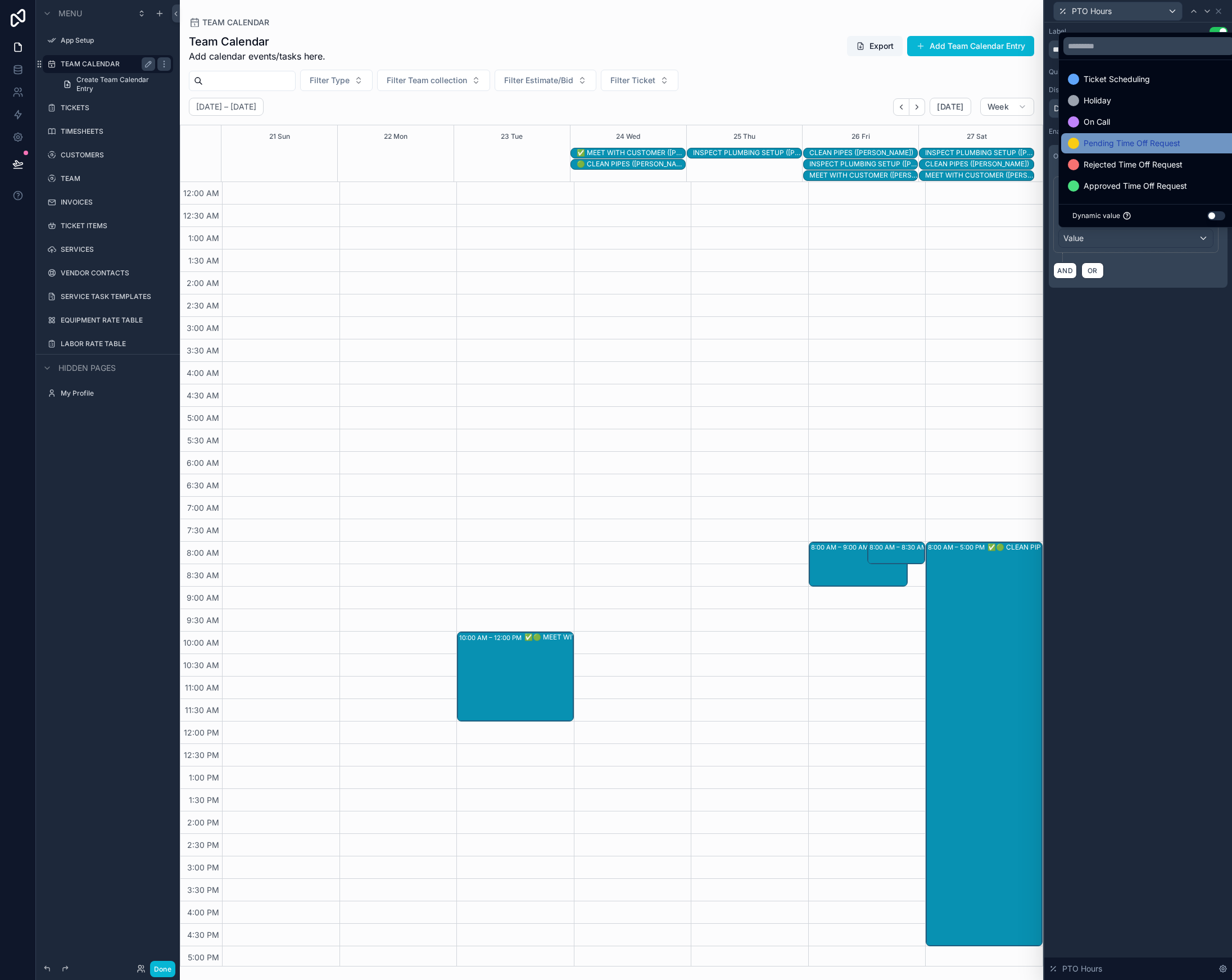
click at [1125, 145] on span "Pending Time Off Request" at bounding box center [1132, 143] width 96 height 13
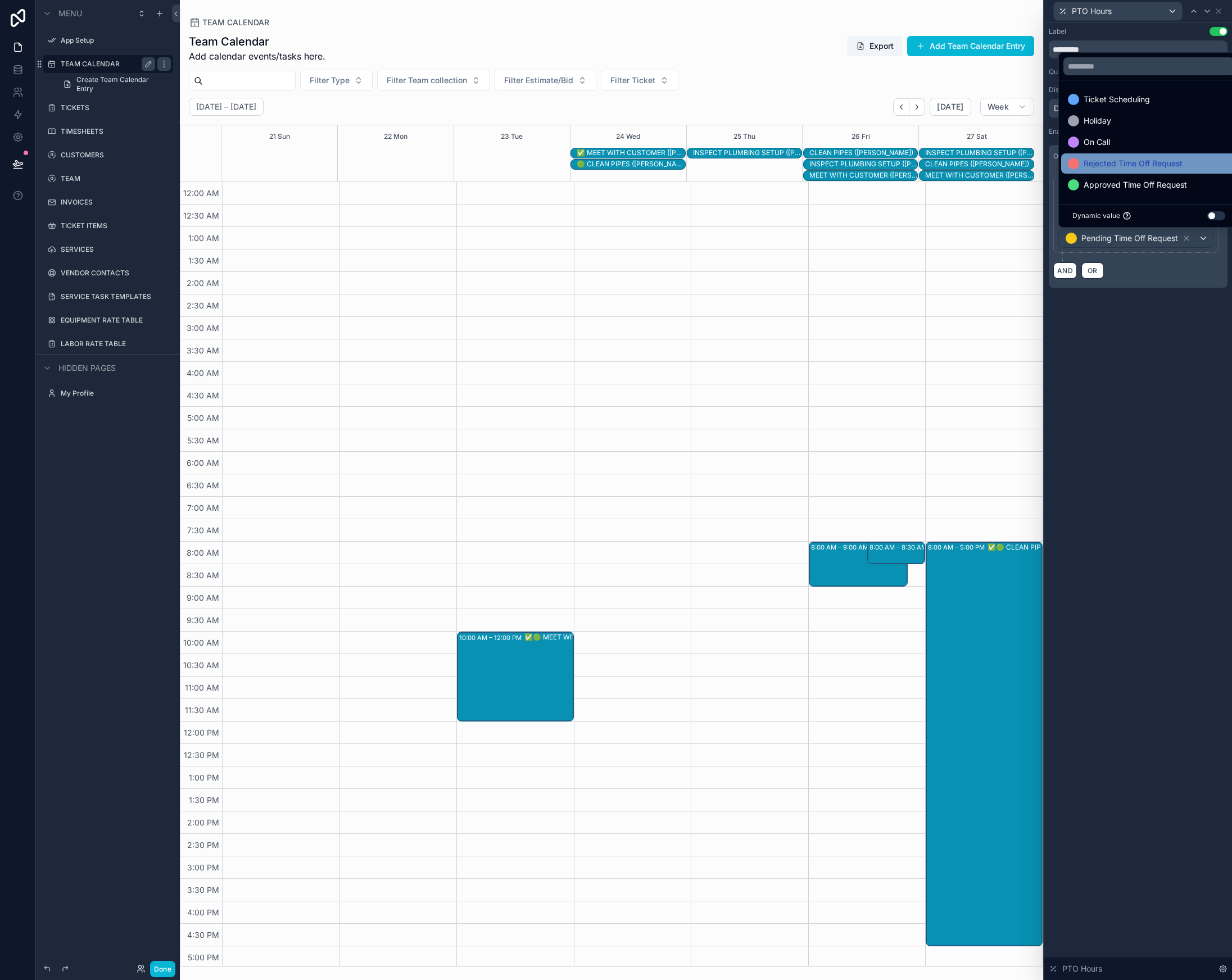
click at [1109, 164] on span "Rejected Time Off Request" at bounding box center [1132, 163] width 99 height 13
click at [1109, 184] on span "Approved Time Off Request" at bounding box center [1135, 185] width 103 height 13
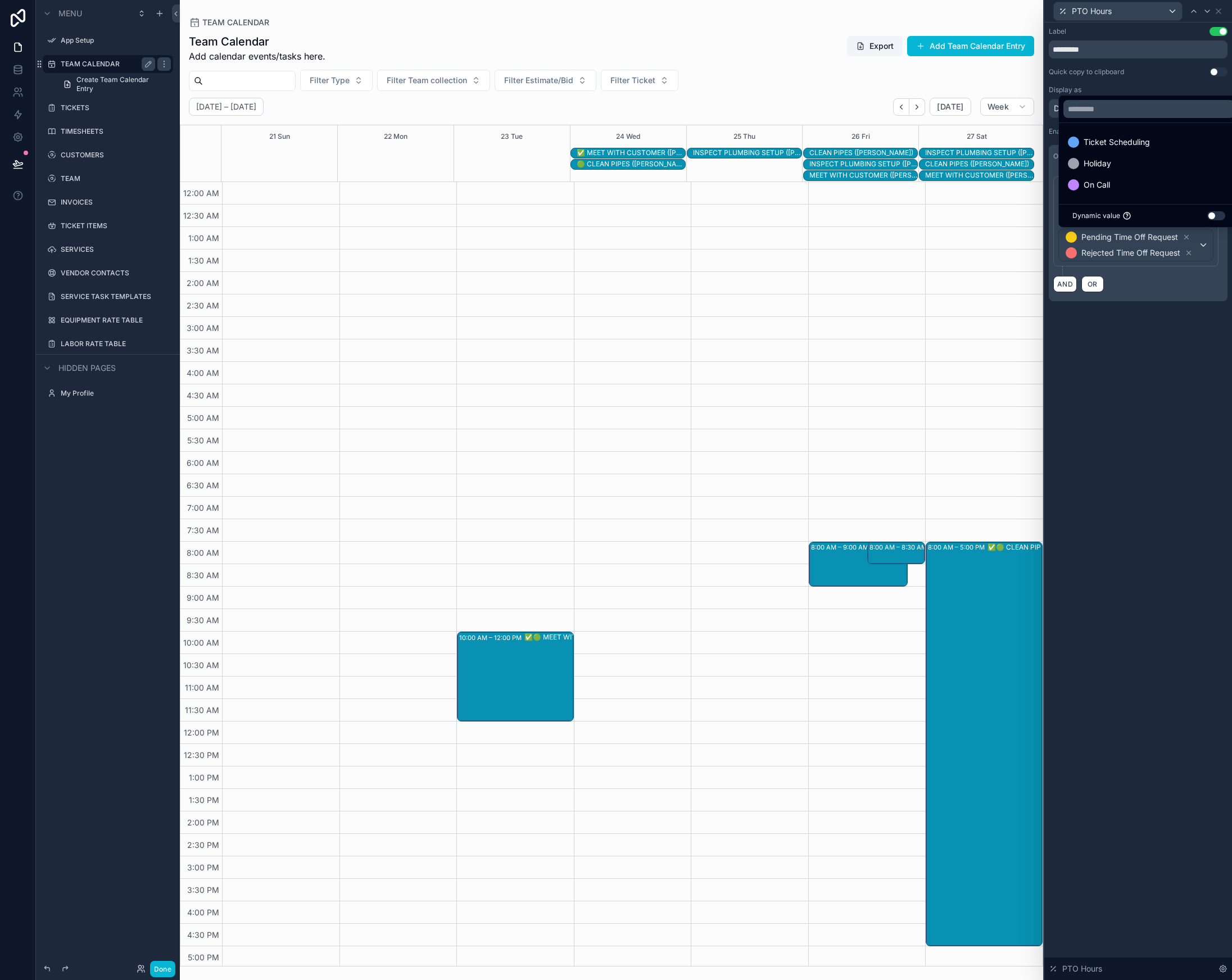
click at [1128, 359] on div "**********" at bounding box center [1138, 501] width 188 height 958
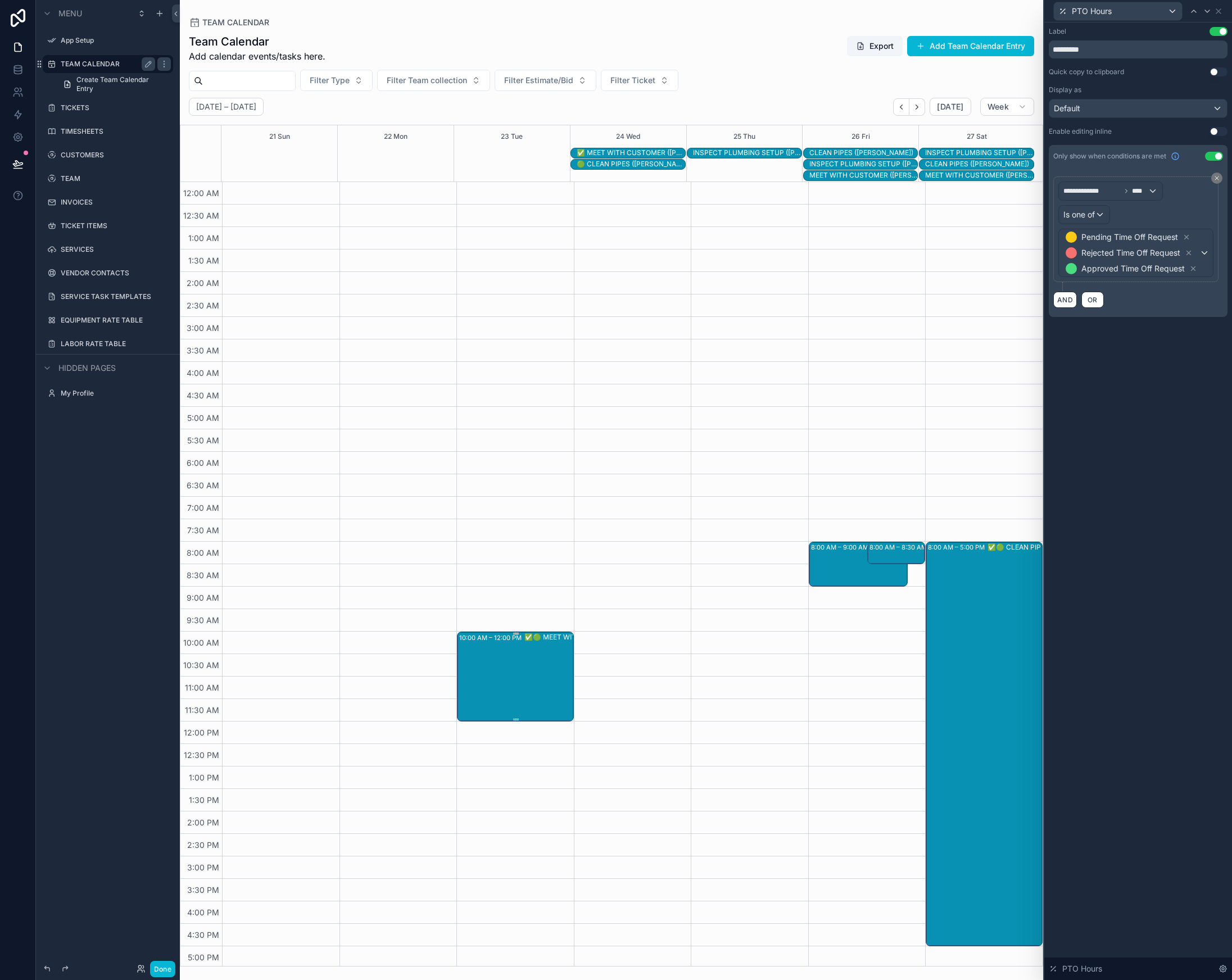
click at [531, 705] on div "✅🟢 MEET WITH CUSTOMER ([PERSON_NAME])" at bounding box center [581, 676] width 114 height 88
click at [1147, 462] on div "**********" at bounding box center [1138, 501] width 188 height 958
click at [1141, 467] on div "**********" at bounding box center [1138, 501] width 188 height 958
click at [1223, 13] on icon at bounding box center [1218, 11] width 9 height 9
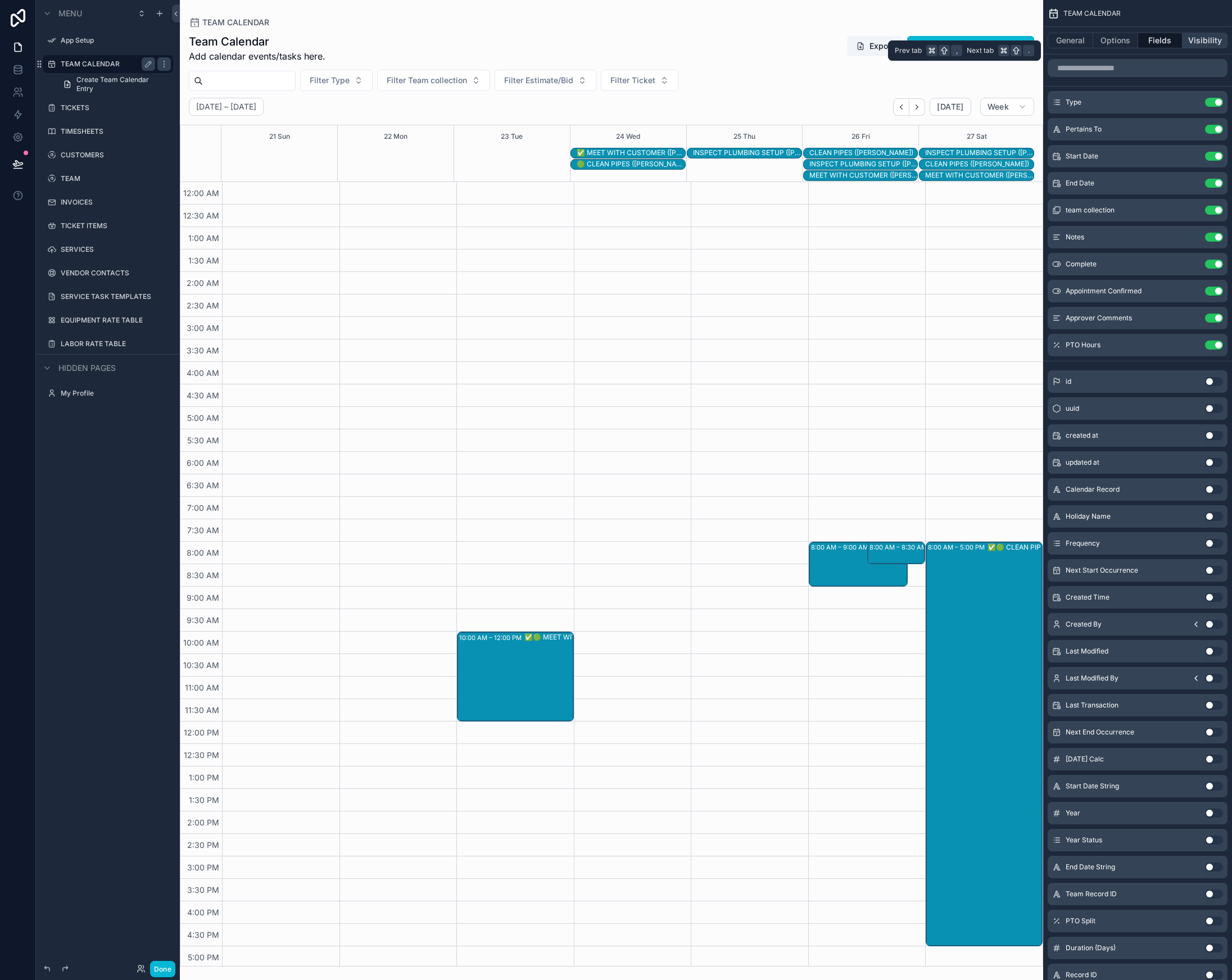
click at [1201, 36] on button "Visibility" at bounding box center [1204, 40] width 45 height 16
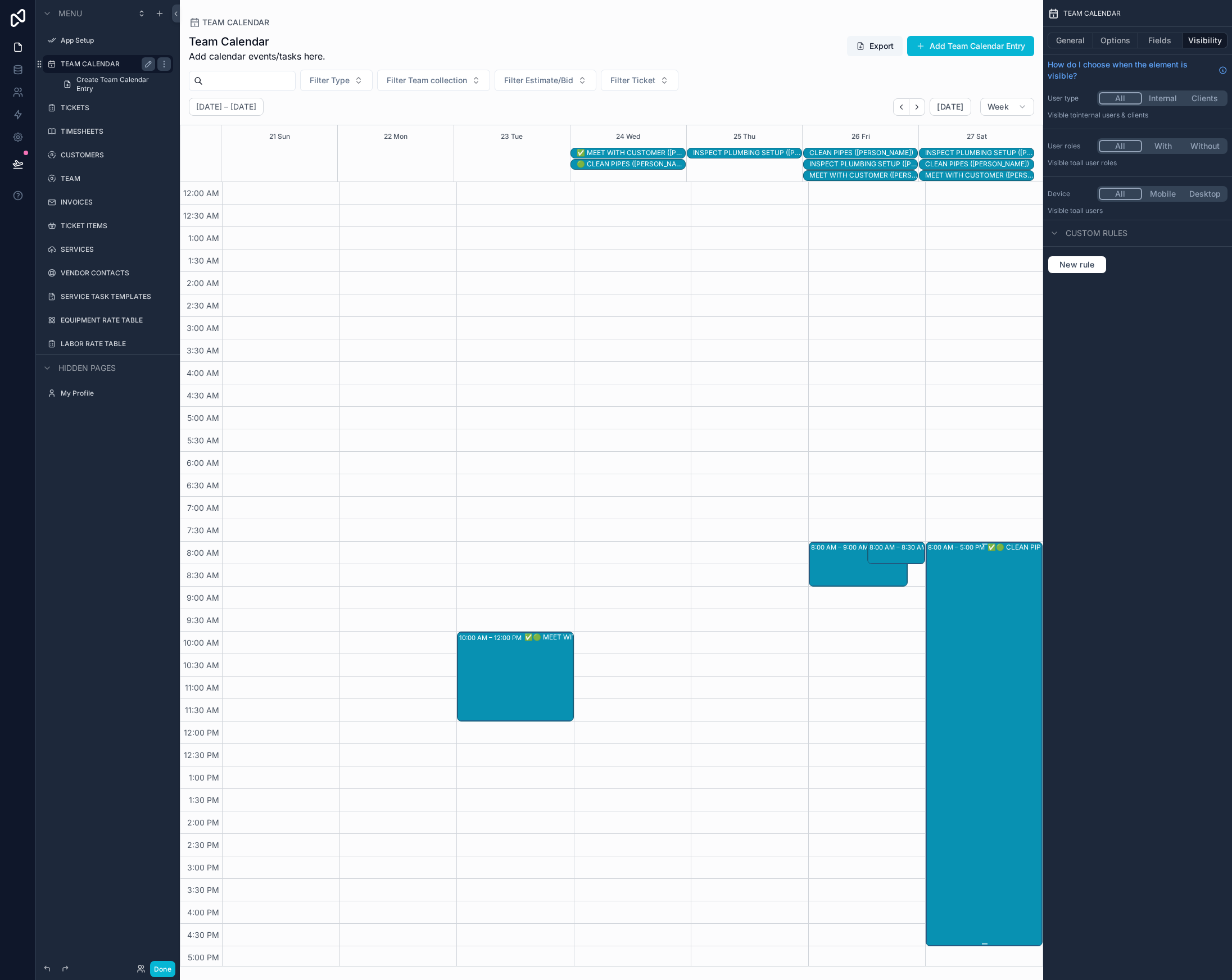
click at [990, 614] on div "✅🟢 CLEAN PIPES ([PERSON_NAME])" at bounding box center [1044, 744] width 114 height 403
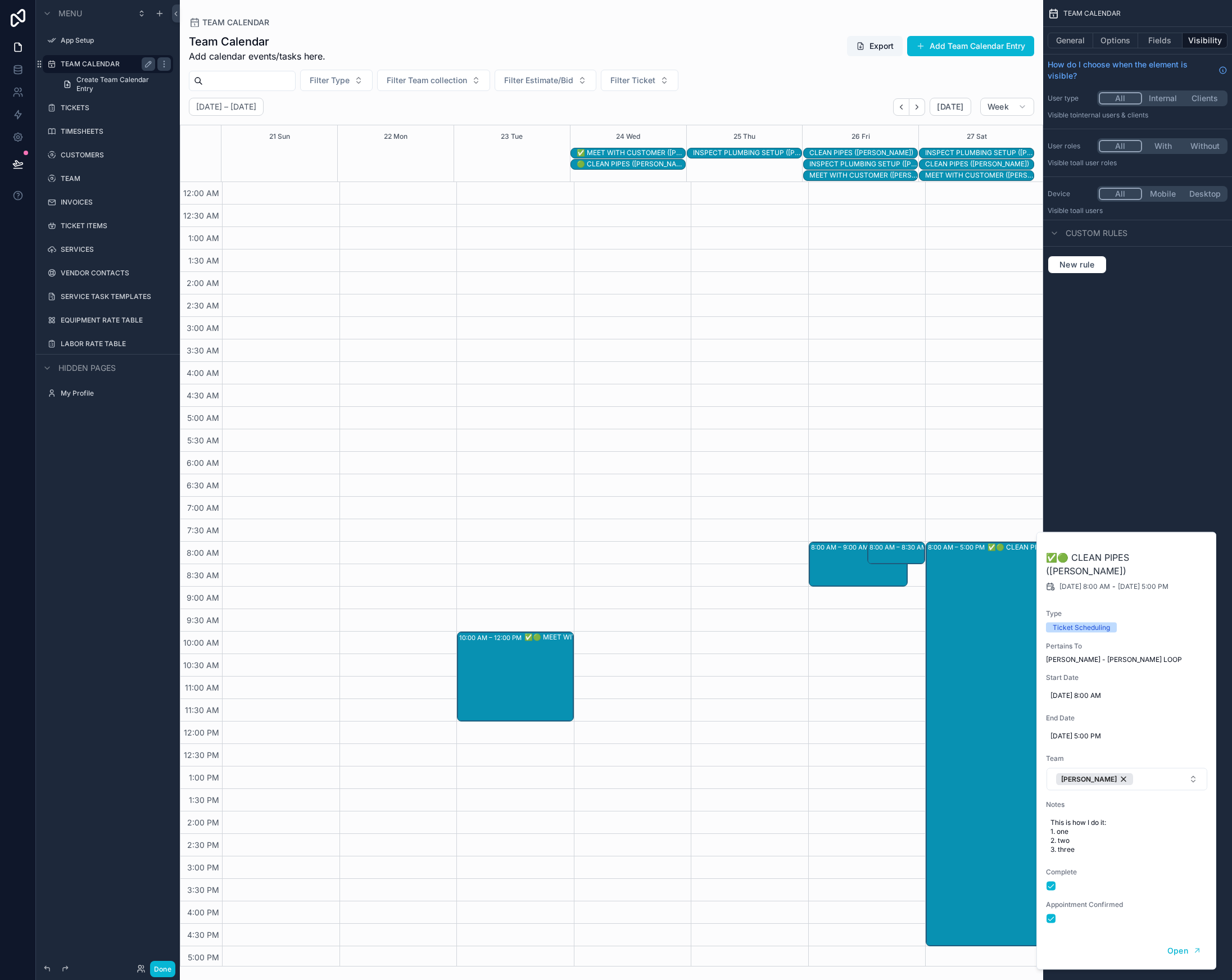
click at [1149, 490] on div "TEAM CALENDAR General Options Fields Visibility How do I choose when the elemen…" at bounding box center [1137, 490] width 189 height 980
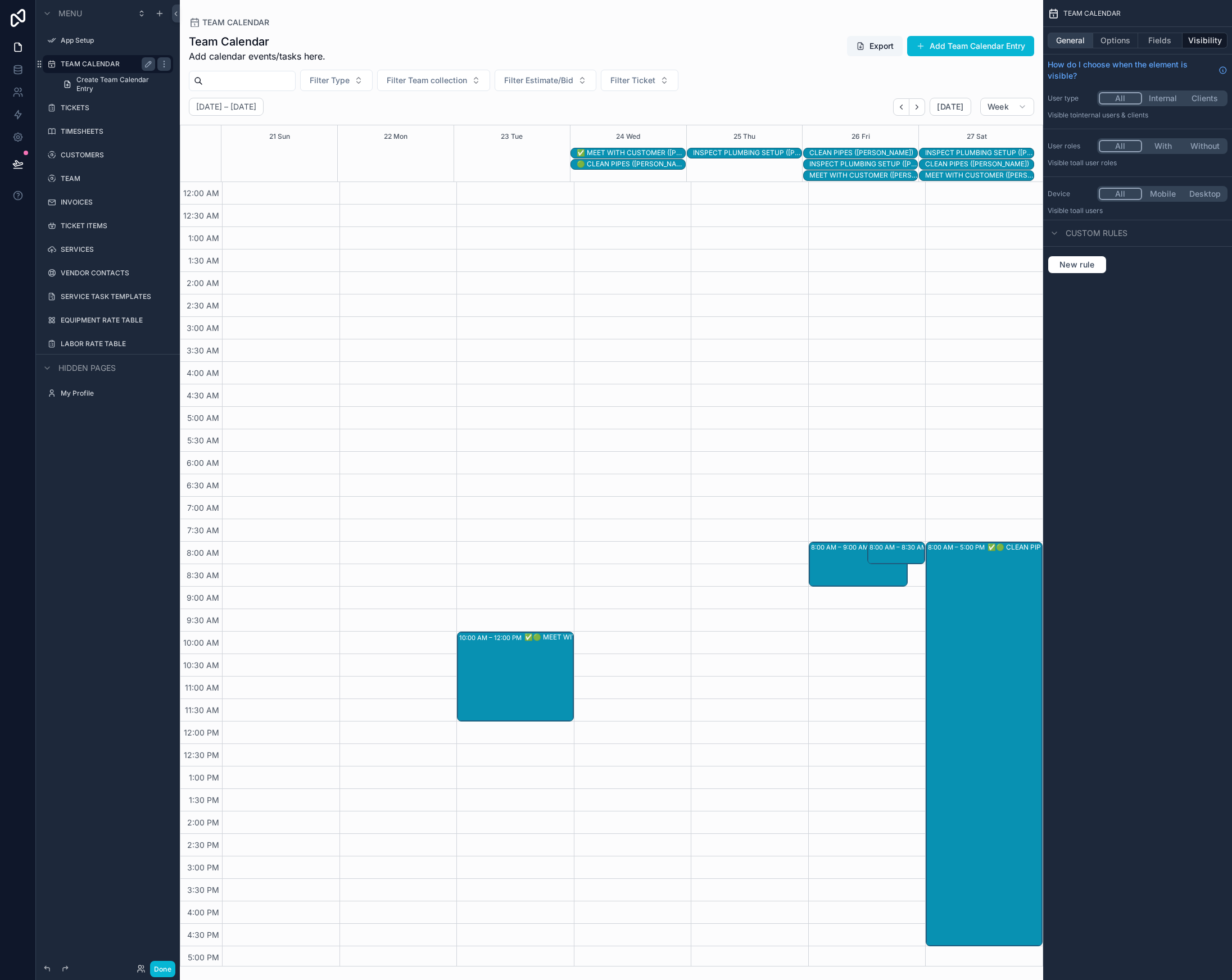
click at [1065, 36] on button "General" at bounding box center [1071, 40] width 46 height 16
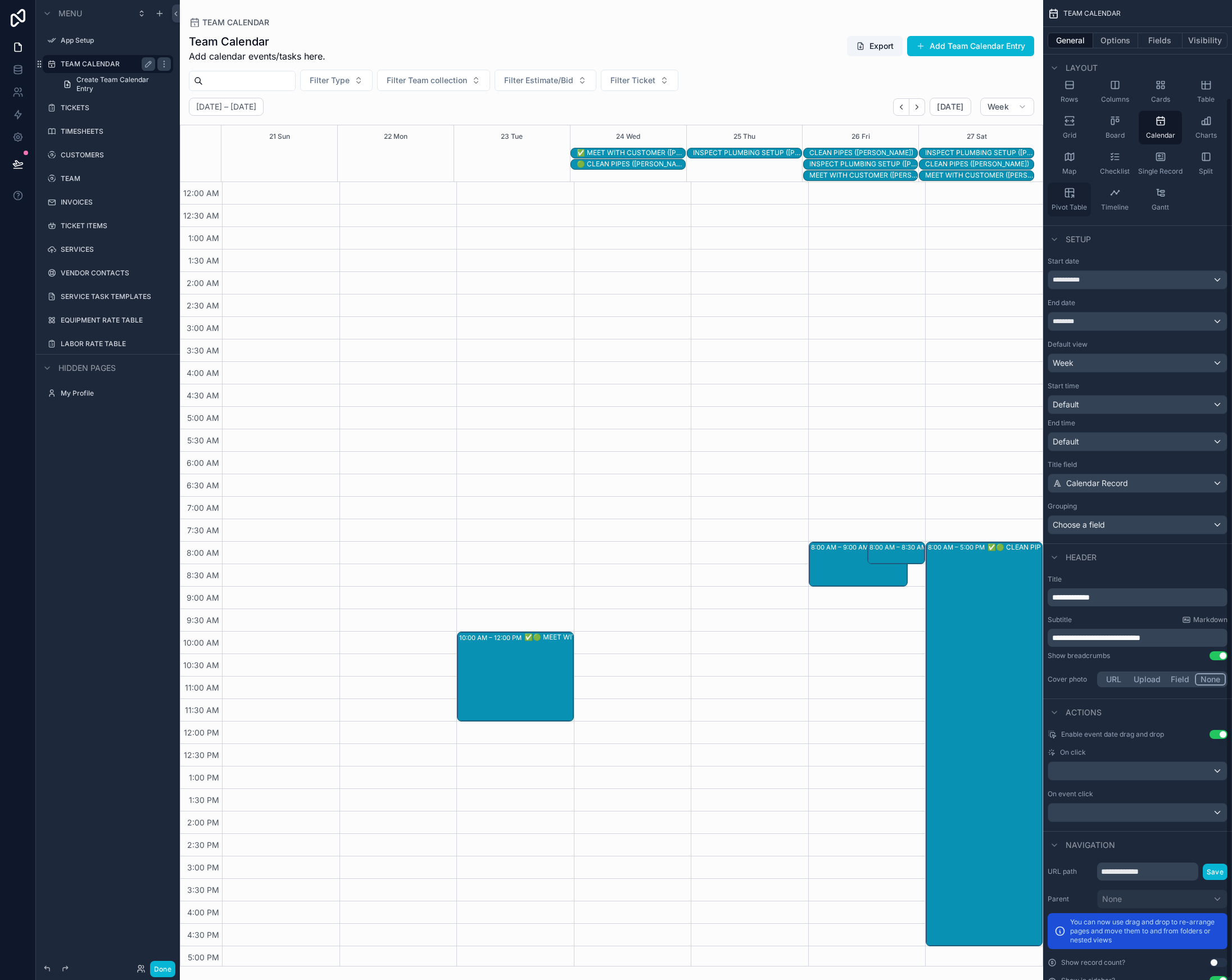
scroll to position [0, 0]
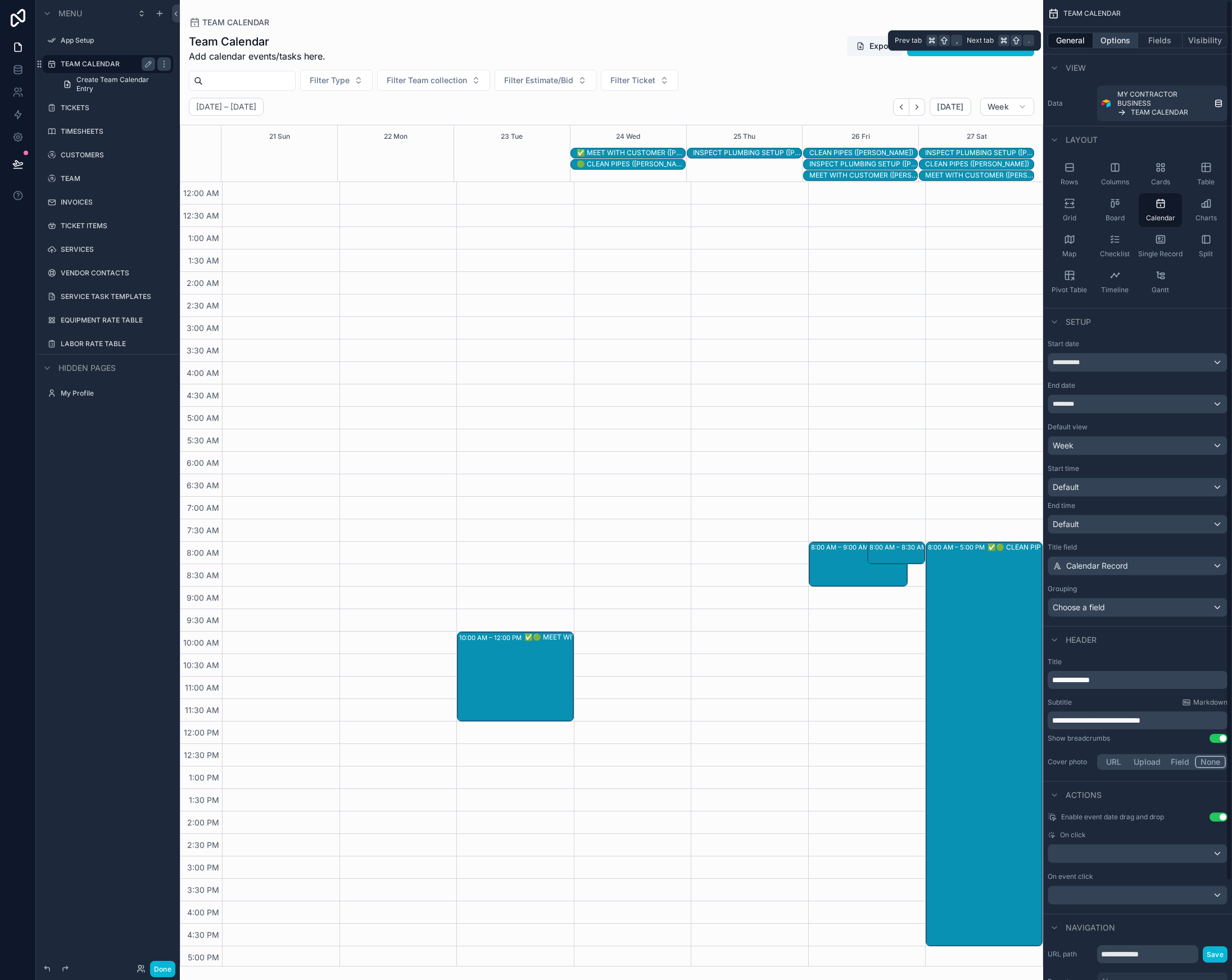
click at [1109, 40] on button "Options" at bounding box center [1115, 40] width 45 height 16
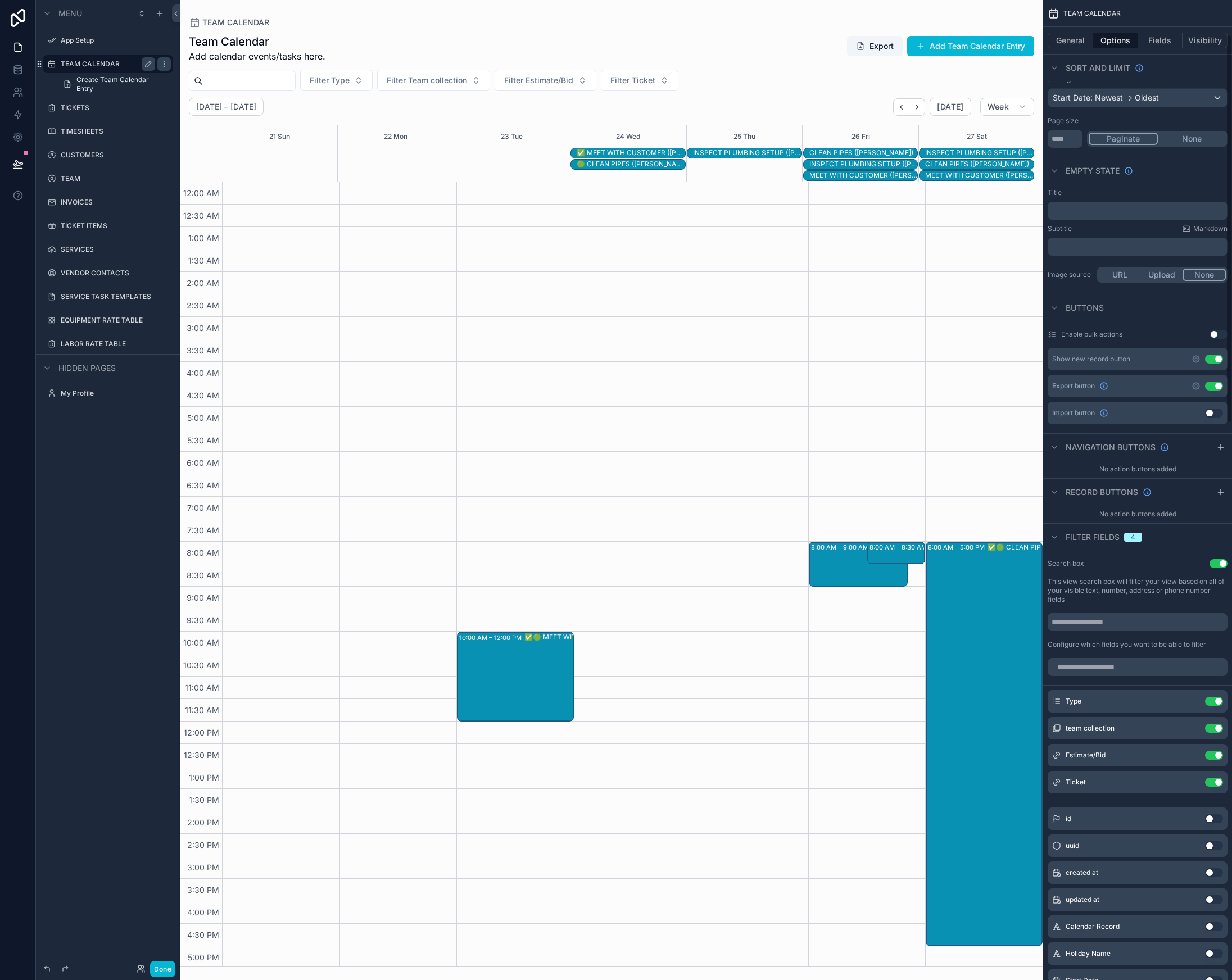
scroll to position [98, 0]
click at [1194, 729] on icon "scrollable content" at bounding box center [1191, 727] width 9 height 9
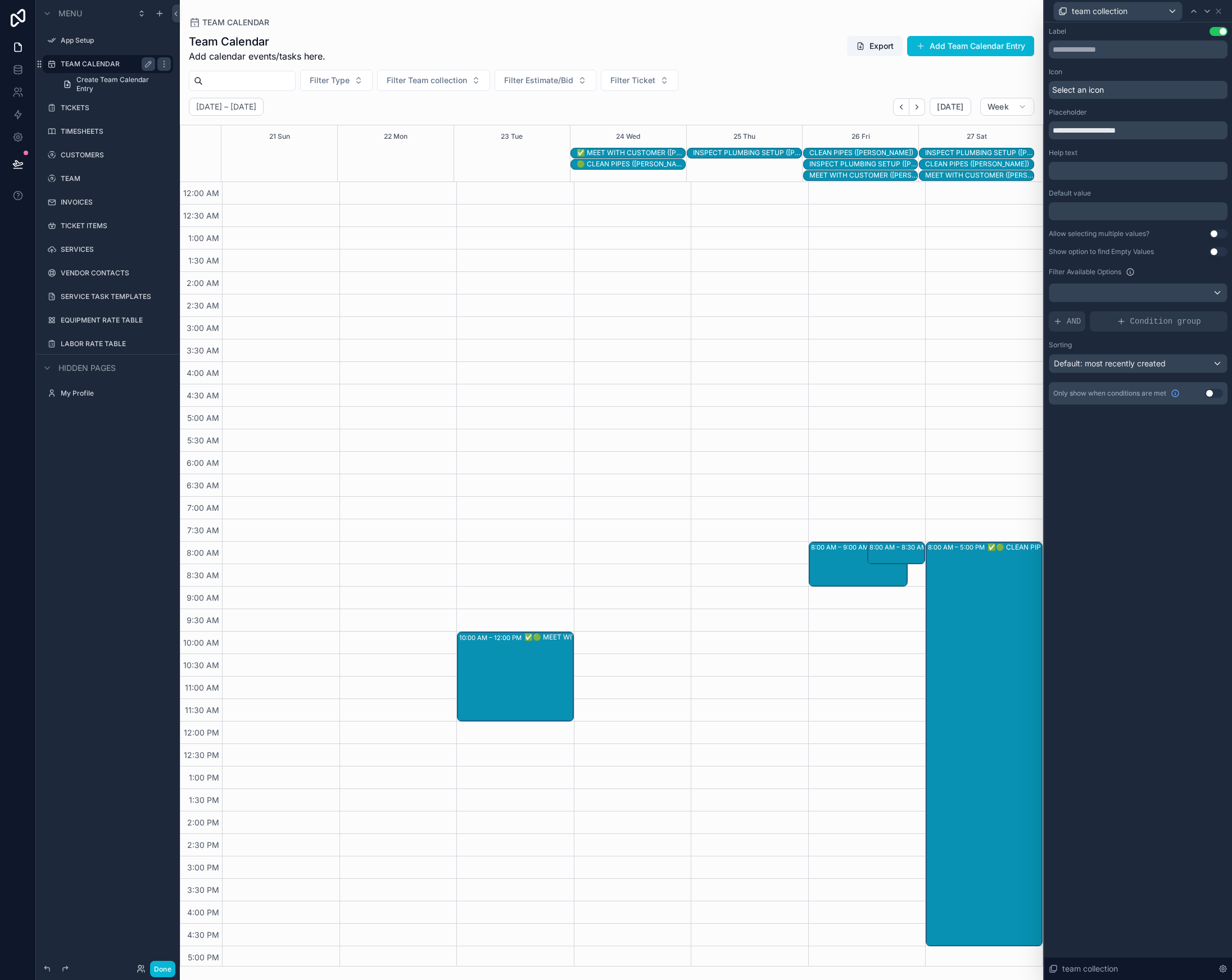
click at [1102, 91] on span "Select an icon" at bounding box center [1077, 90] width 51 height 11
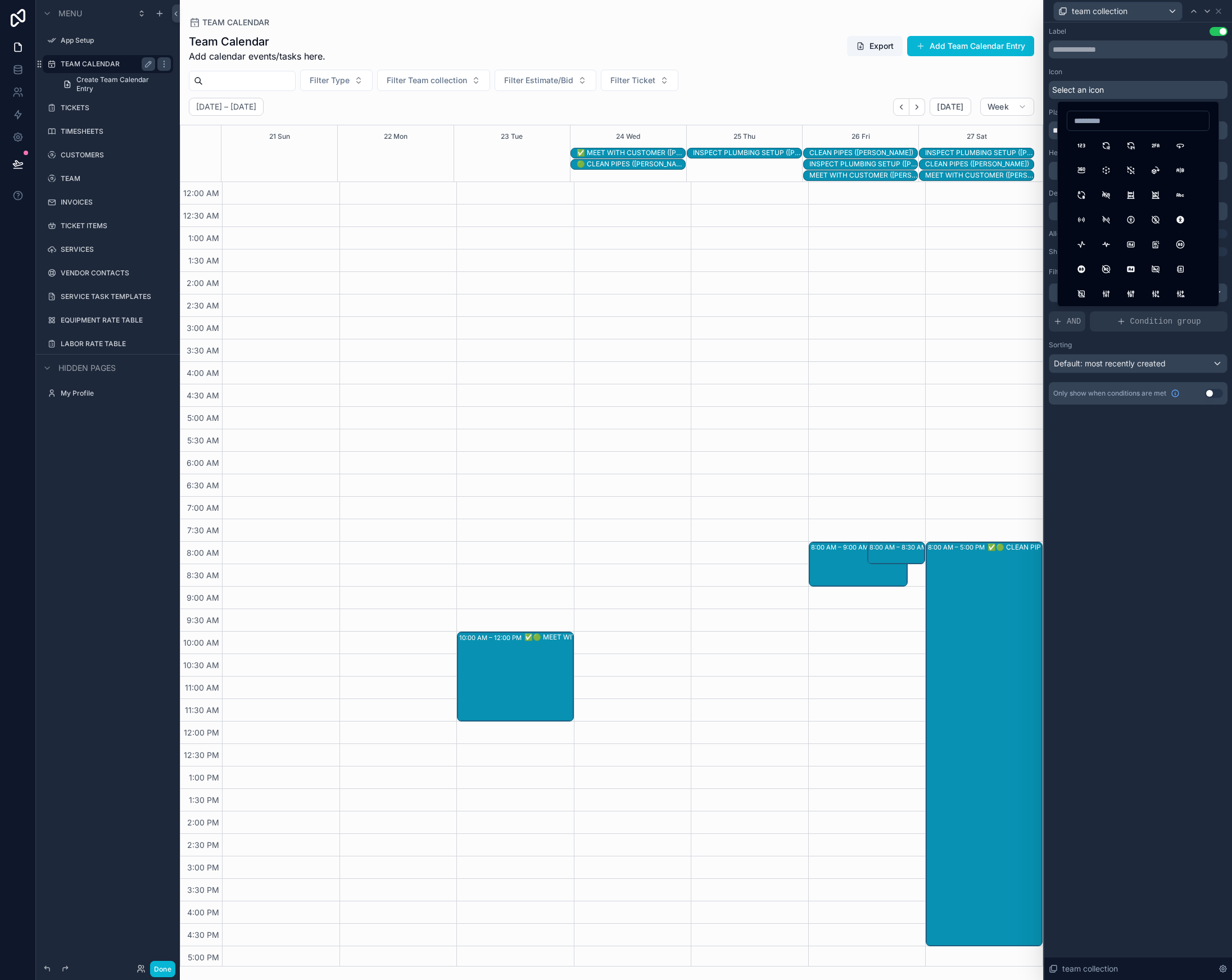
click at [1102, 91] on span "Select an icon" at bounding box center [1077, 90] width 51 height 11
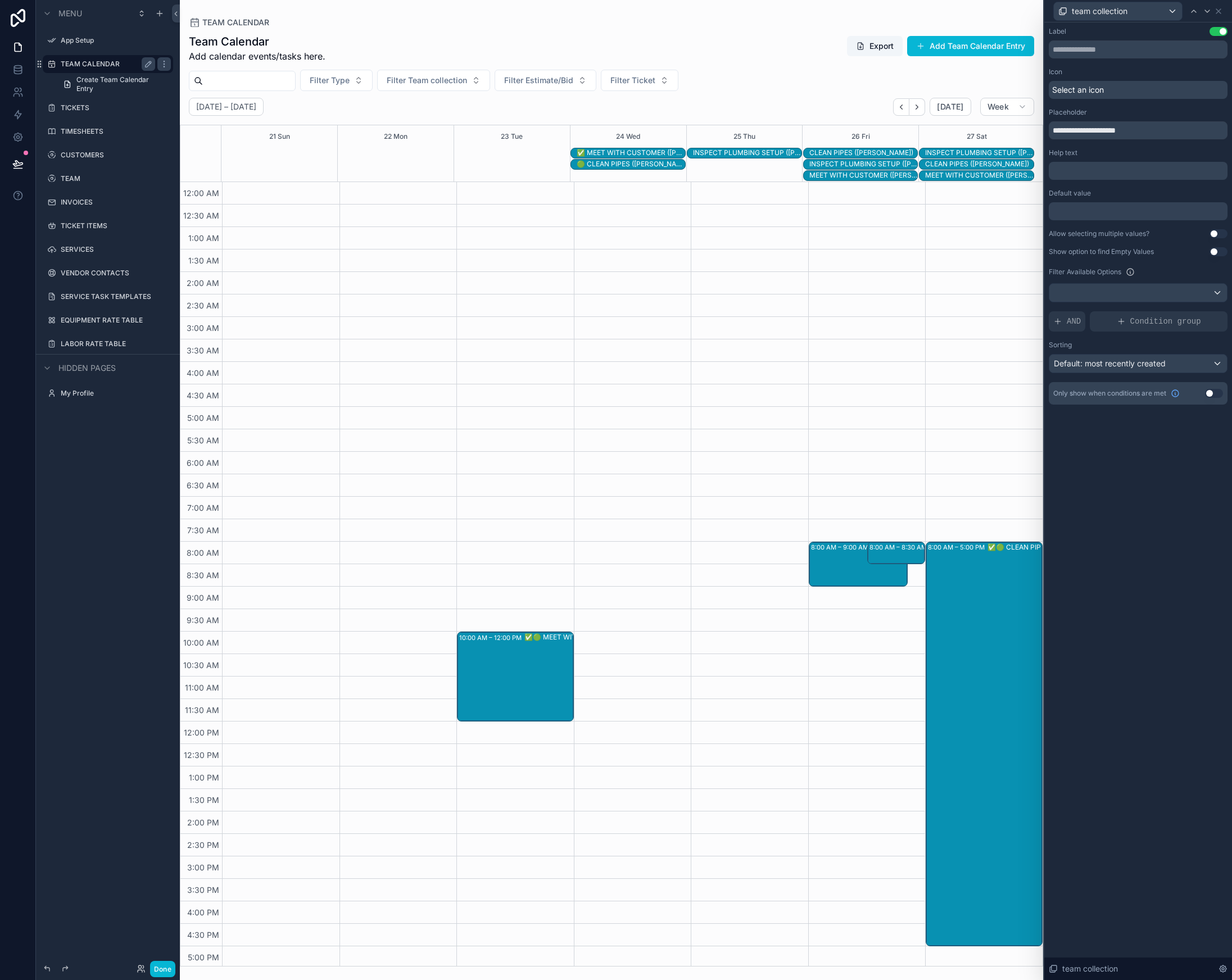
click at [1102, 91] on span "Select an icon" at bounding box center [1077, 90] width 51 height 11
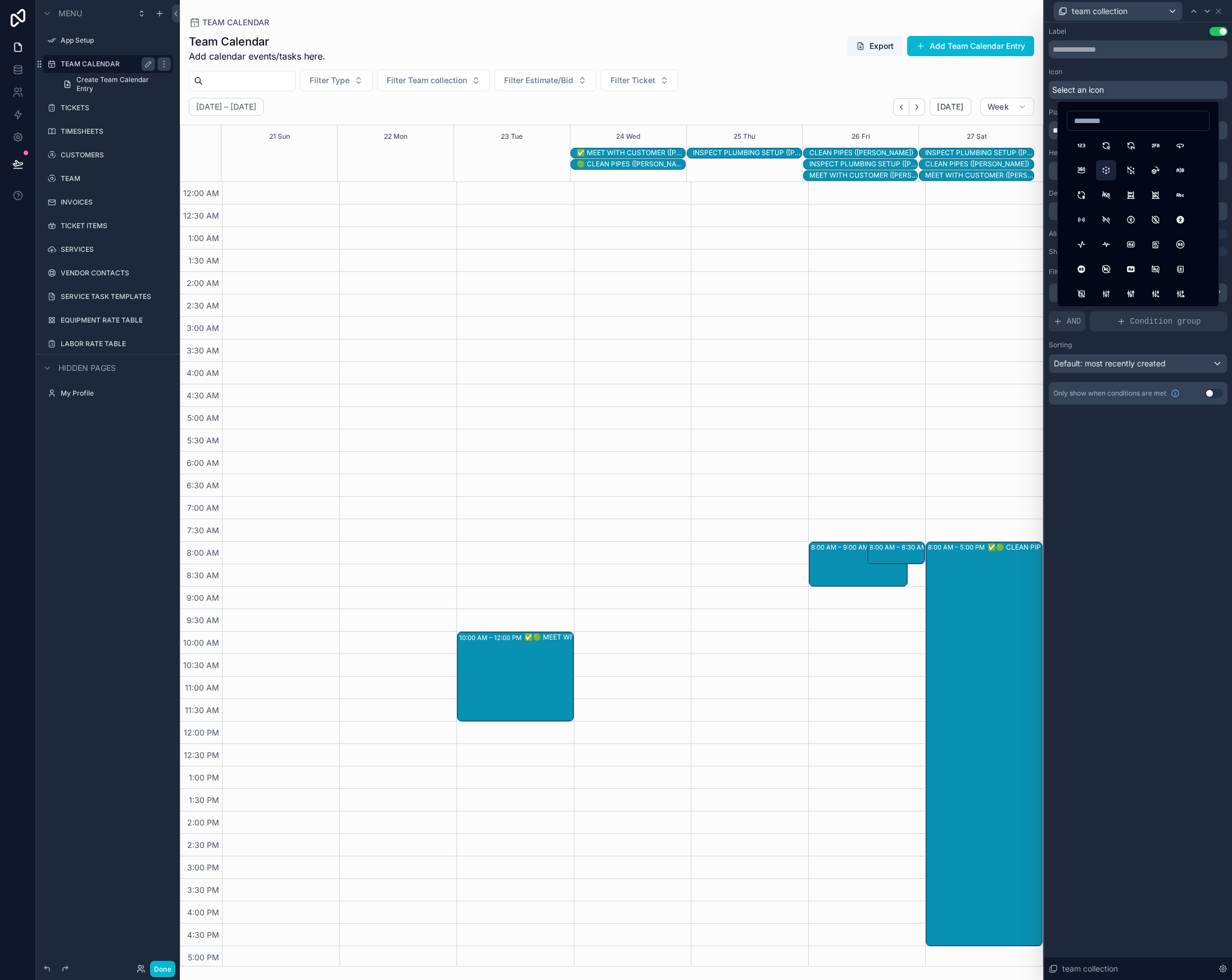
click at [1106, 167] on button "3dCubeSphere" at bounding box center [1106, 171] width 21 height 21
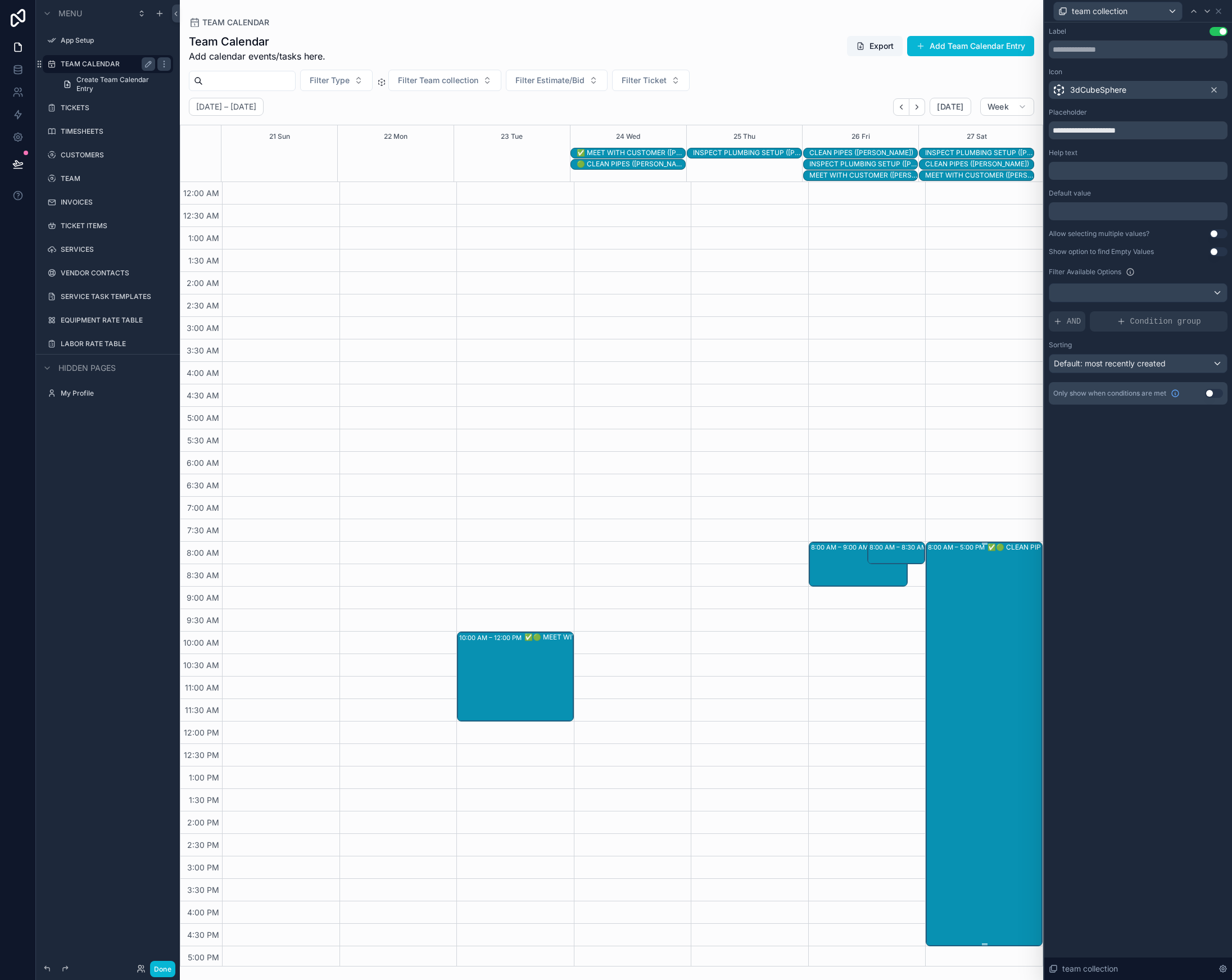
click at [999, 623] on div "✅🟢 CLEAN PIPES ([PERSON_NAME])" at bounding box center [1044, 744] width 114 height 403
click at [962, 610] on div "8:00 AM – 5:00 PM ✅🟢 CLEAN PIPES ([PERSON_NAME])" at bounding box center [985, 745] width 114 height 403
click at [955, 584] on div "8:00 AM – 5:00 PM ✅🟢 CLEAN PIPES ([PERSON_NAME])" at bounding box center [985, 745] width 114 height 403
click at [903, 549] on div "8:00 AM – 8:30 AM" at bounding box center [900, 547] width 60 height 11
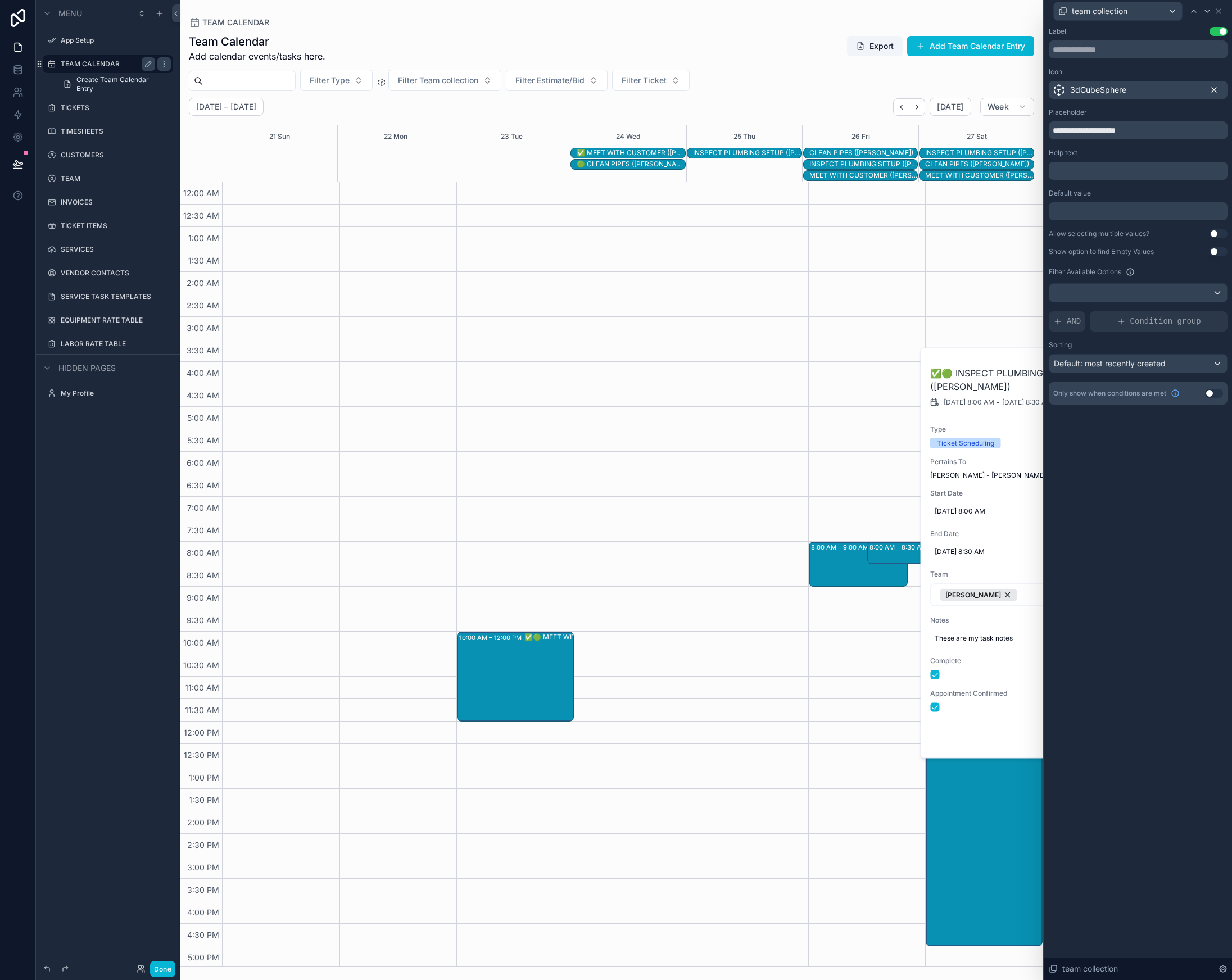
click at [1213, 87] on icon at bounding box center [1214, 89] width 9 height 9
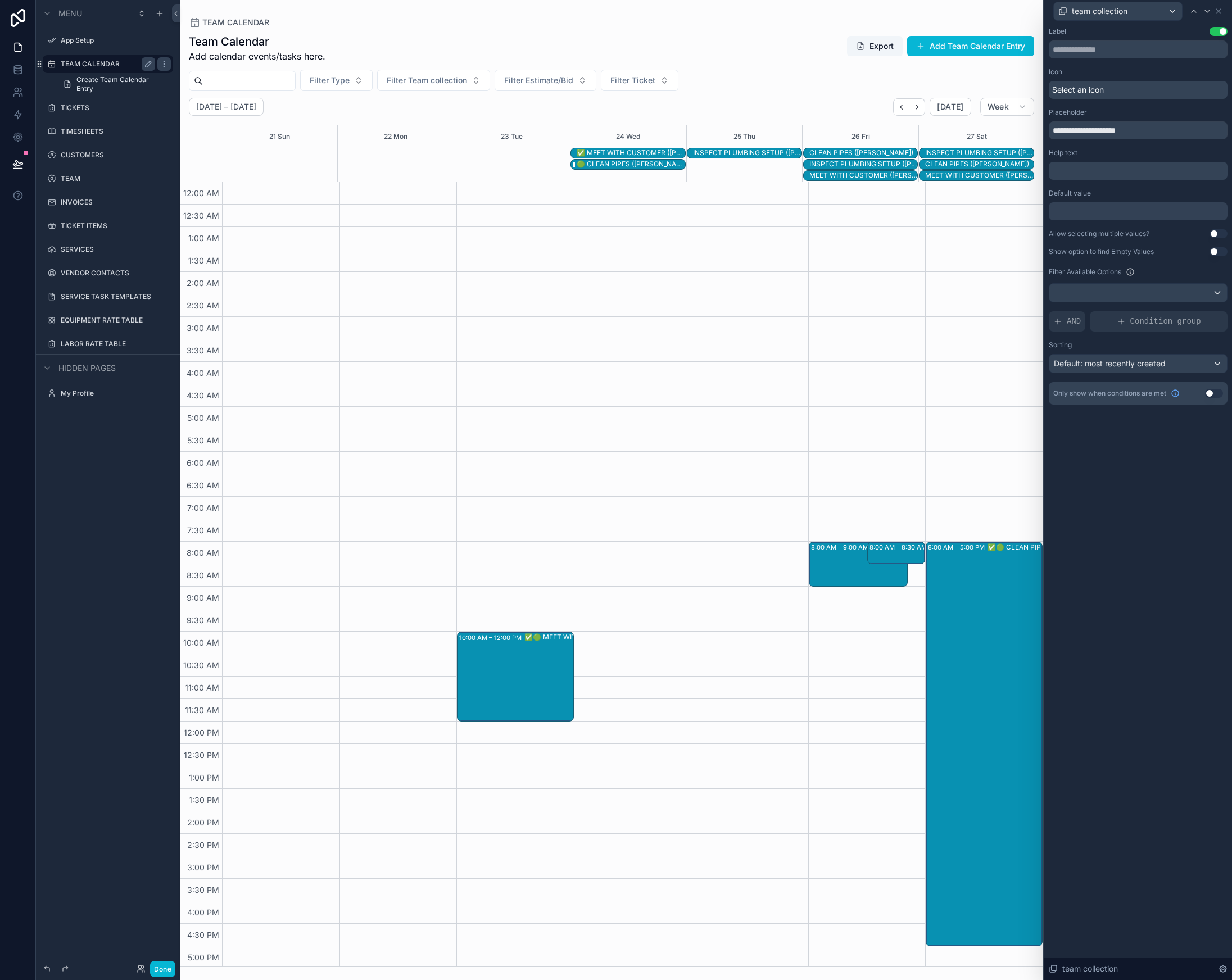
click at [635, 160] on div "🟢 CLEAN PIPES ([PERSON_NAME])" at bounding box center [630, 163] width 108 height 9
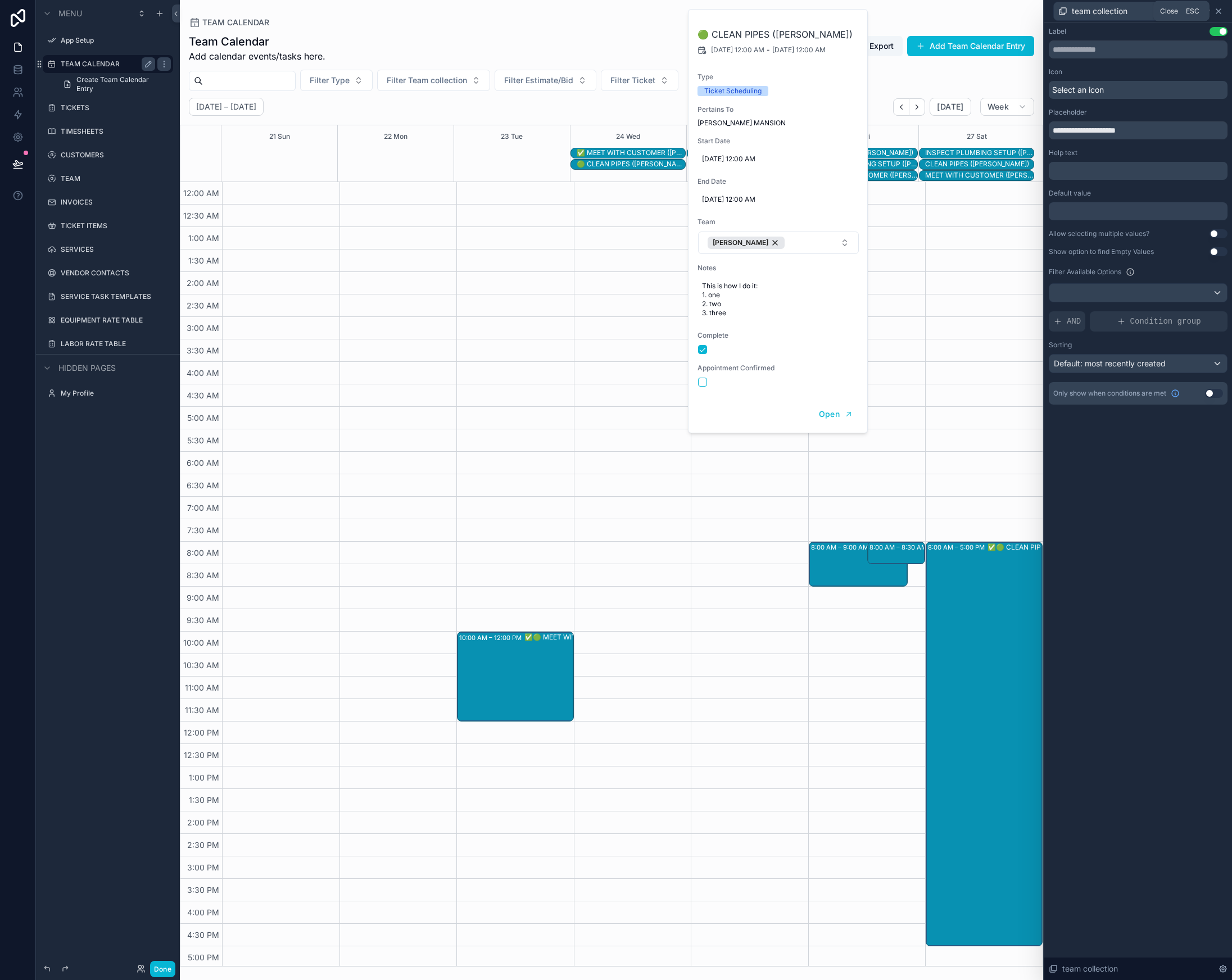
click at [1221, 11] on icon at bounding box center [1218, 11] width 9 height 9
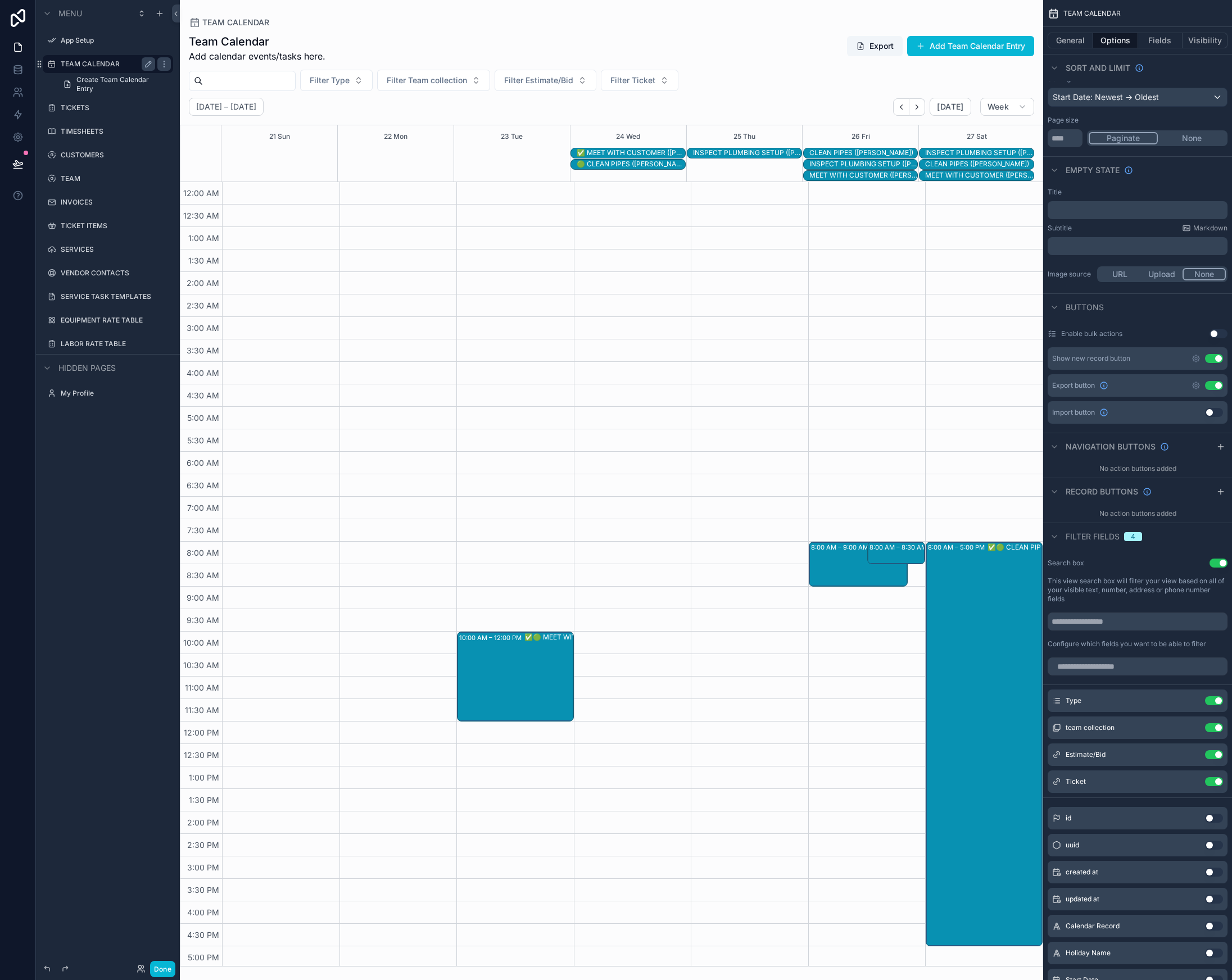
click at [563, 58] on div "Team Calendar Add calendar events/tasks here. Export Add Team Calendar Entry" at bounding box center [611, 48] width 845 height 29
click at [1184, 702] on button "scrollable content" at bounding box center [1191, 700] width 18 height 9
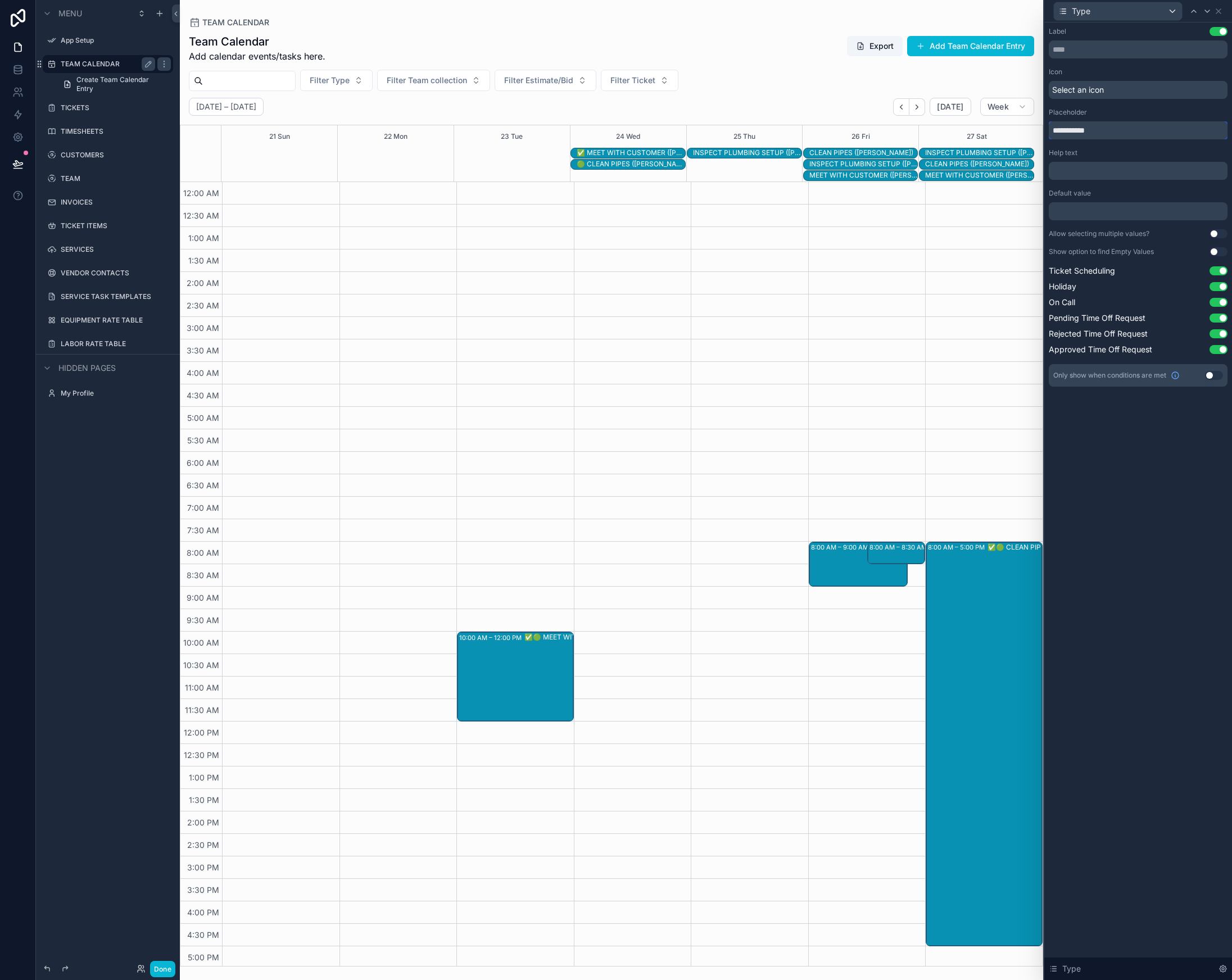
click at [1076, 128] on input "**********" at bounding box center [1138, 130] width 178 height 18
type input "****"
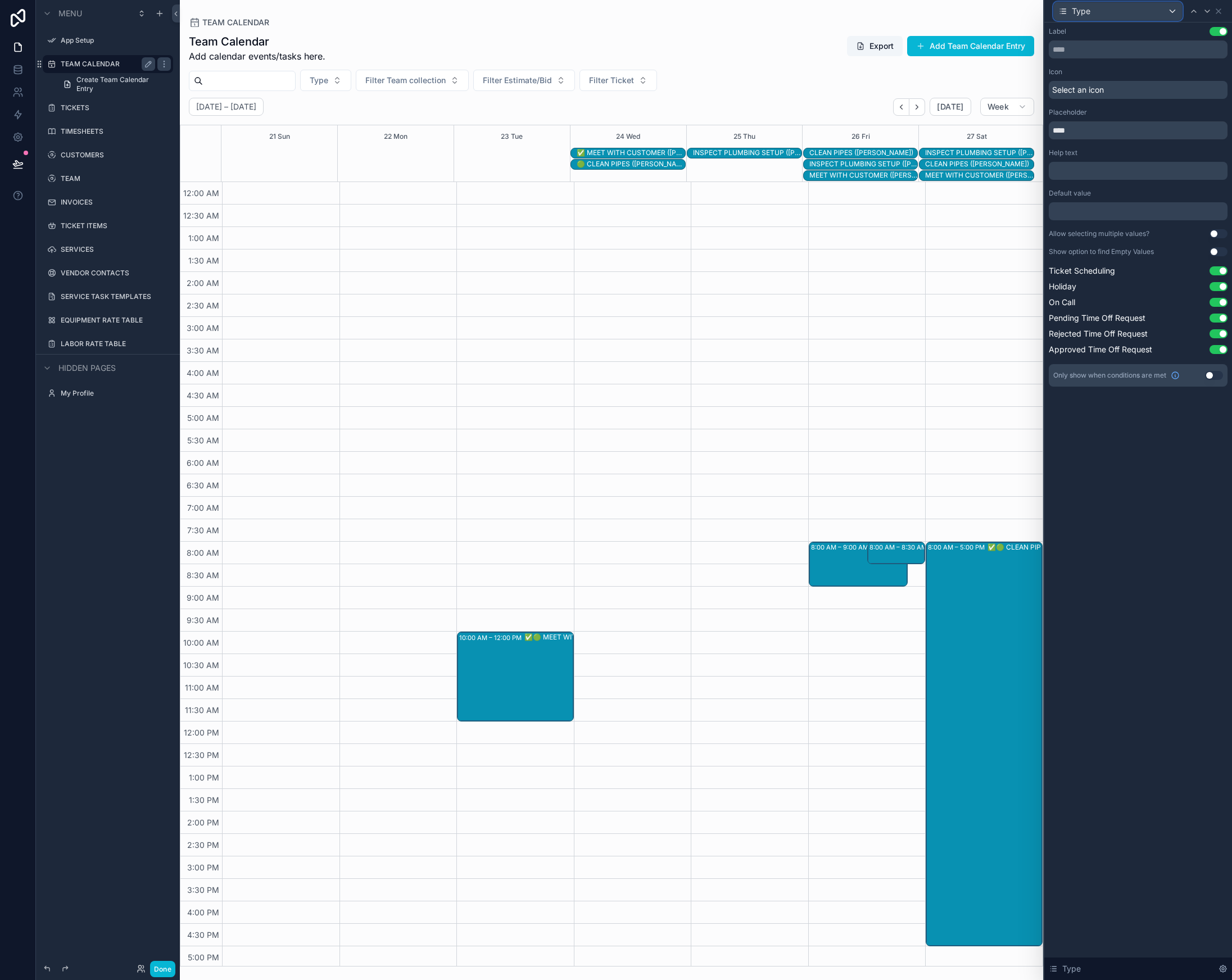
click at [1107, 9] on div "Type" at bounding box center [1117, 11] width 128 height 18
click at [1128, 88] on span "team collection" at bounding box center [1104, 92] width 55 height 13
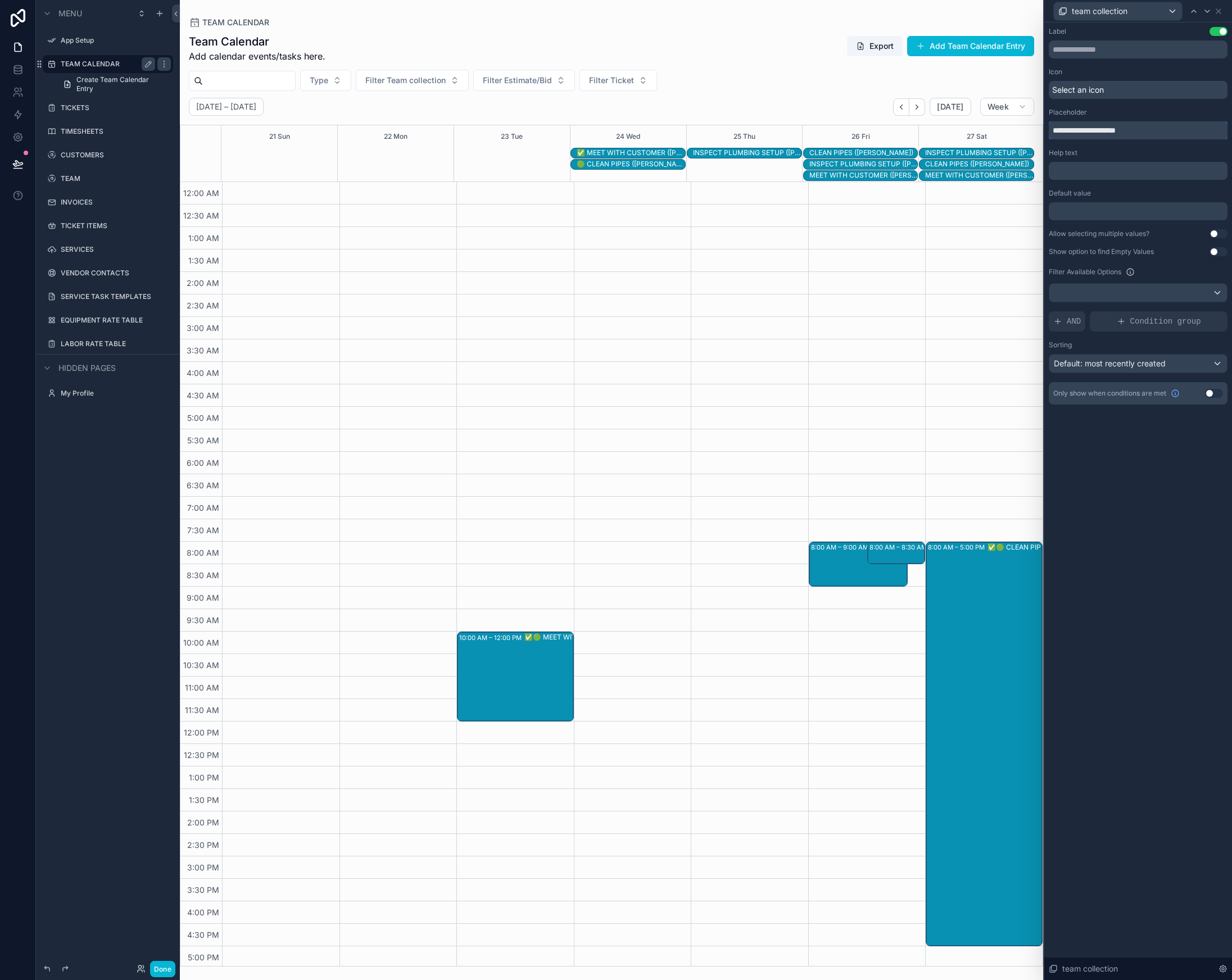
click at [1097, 129] on input "**********" at bounding box center [1138, 130] width 178 height 18
click at [1097, 128] on input "**********" at bounding box center [1138, 130] width 178 height 18
type input "****"
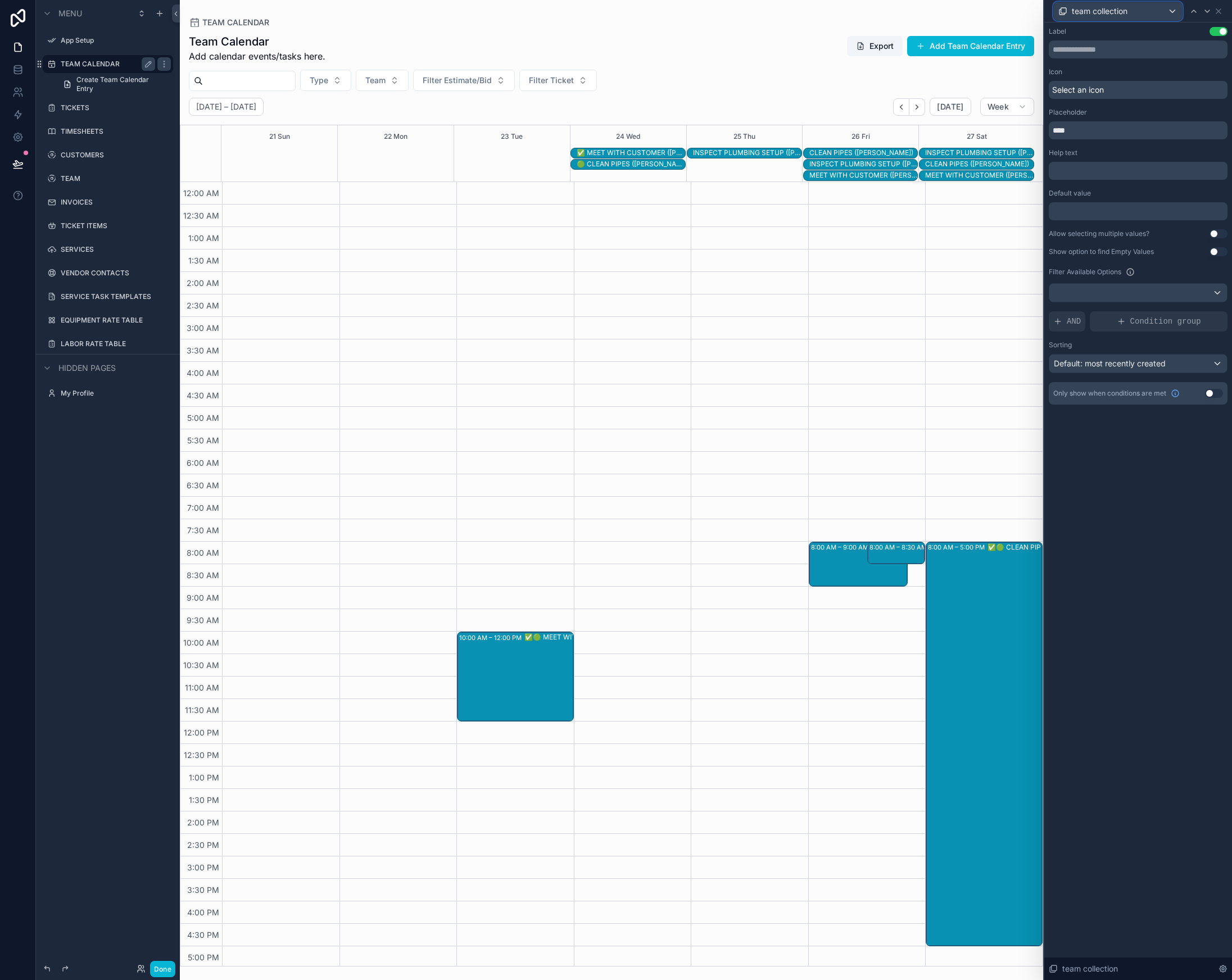
click at [1074, 9] on span "team collection" at bounding box center [1099, 11] width 55 height 11
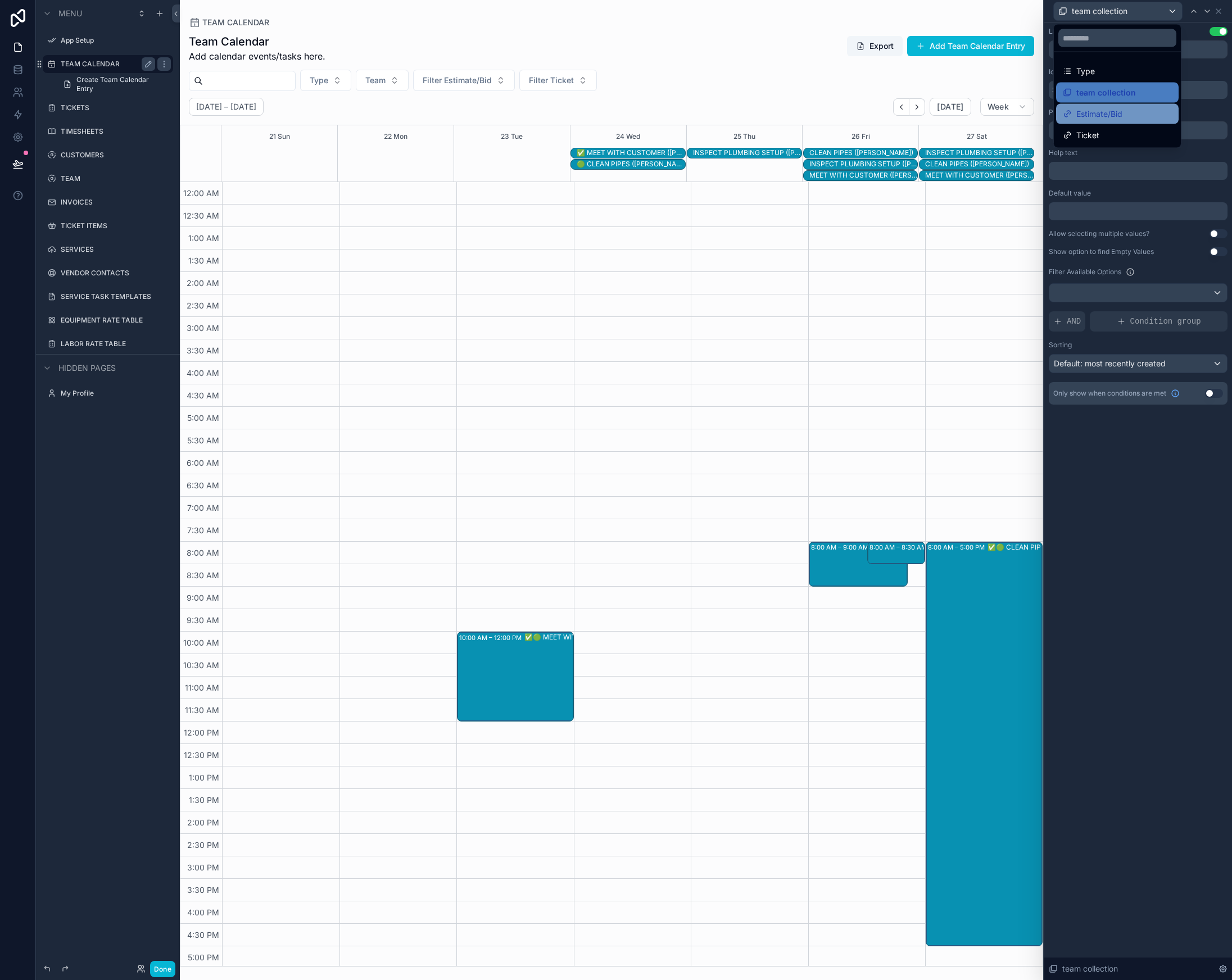
click at [1114, 107] on span "Estimate/Bid" at bounding box center [1099, 114] width 46 height 13
click at [1075, 131] on input "**********" at bounding box center [1138, 130] width 178 height 18
type input "**********"
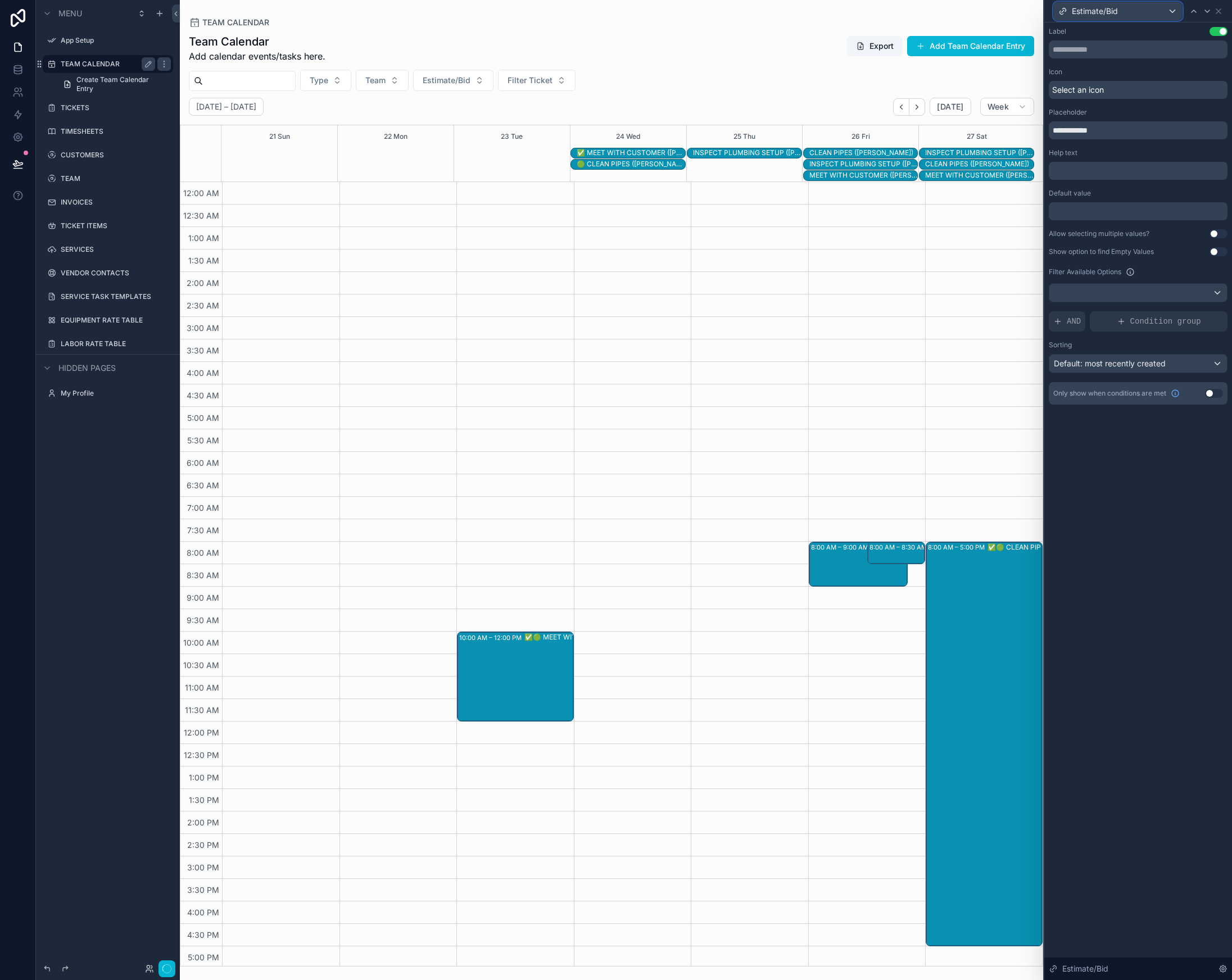
click at [1117, 16] on span "Estimate/Bid" at bounding box center [1095, 11] width 46 height 11
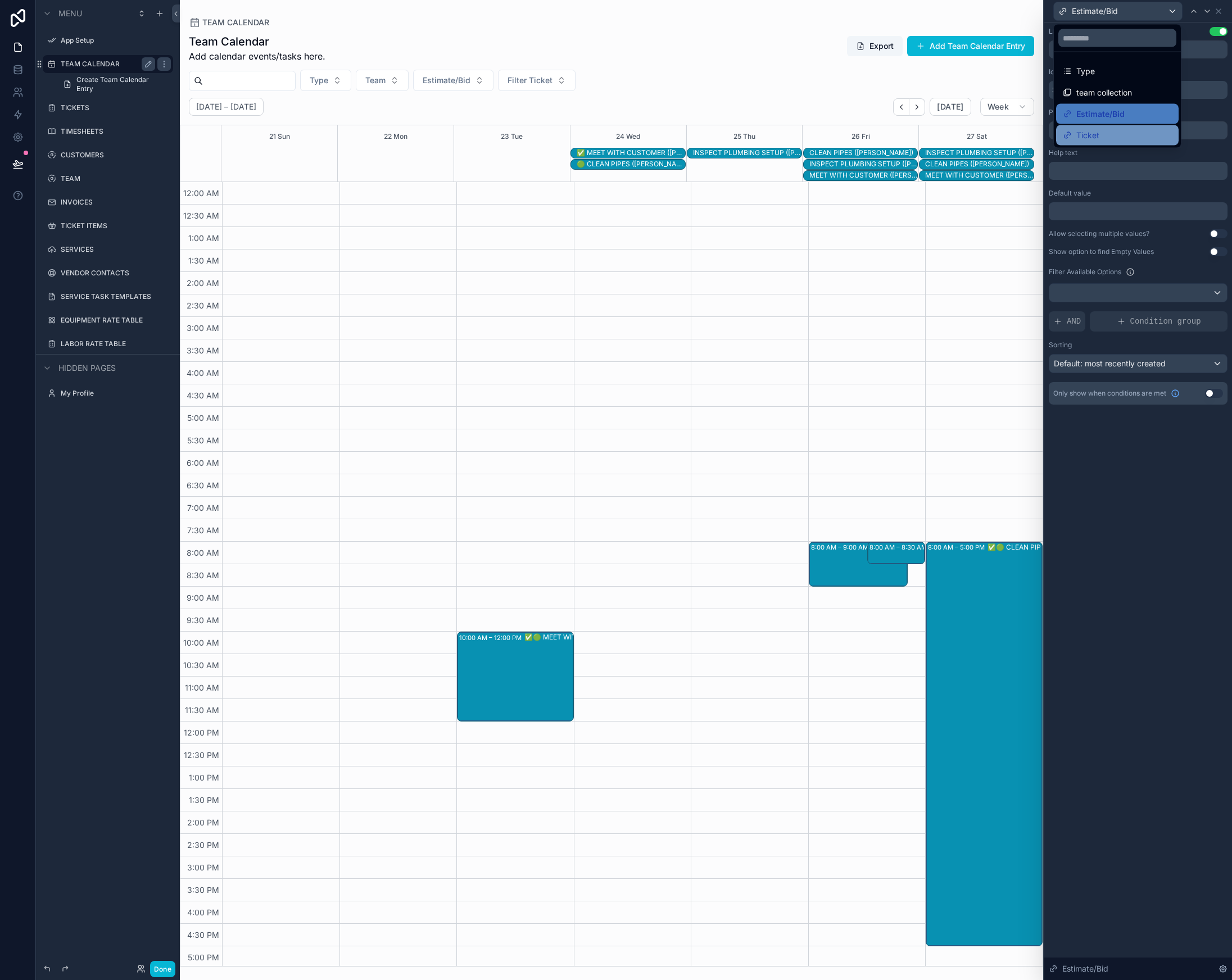
click at [1091, 137] on span "Ticket" at bounding box center [1087, 135] width 23 height 13
click at [1075, 132] on input "**********" at bounding box center [1138, 130] width 178 height 18
type input "******"
click at [663, 63] on div "Team Calendar Add calendar events/tasks here. Export Add Team Calendar Entry Ty…" at bounding box center [611, 497] width 863 height 940
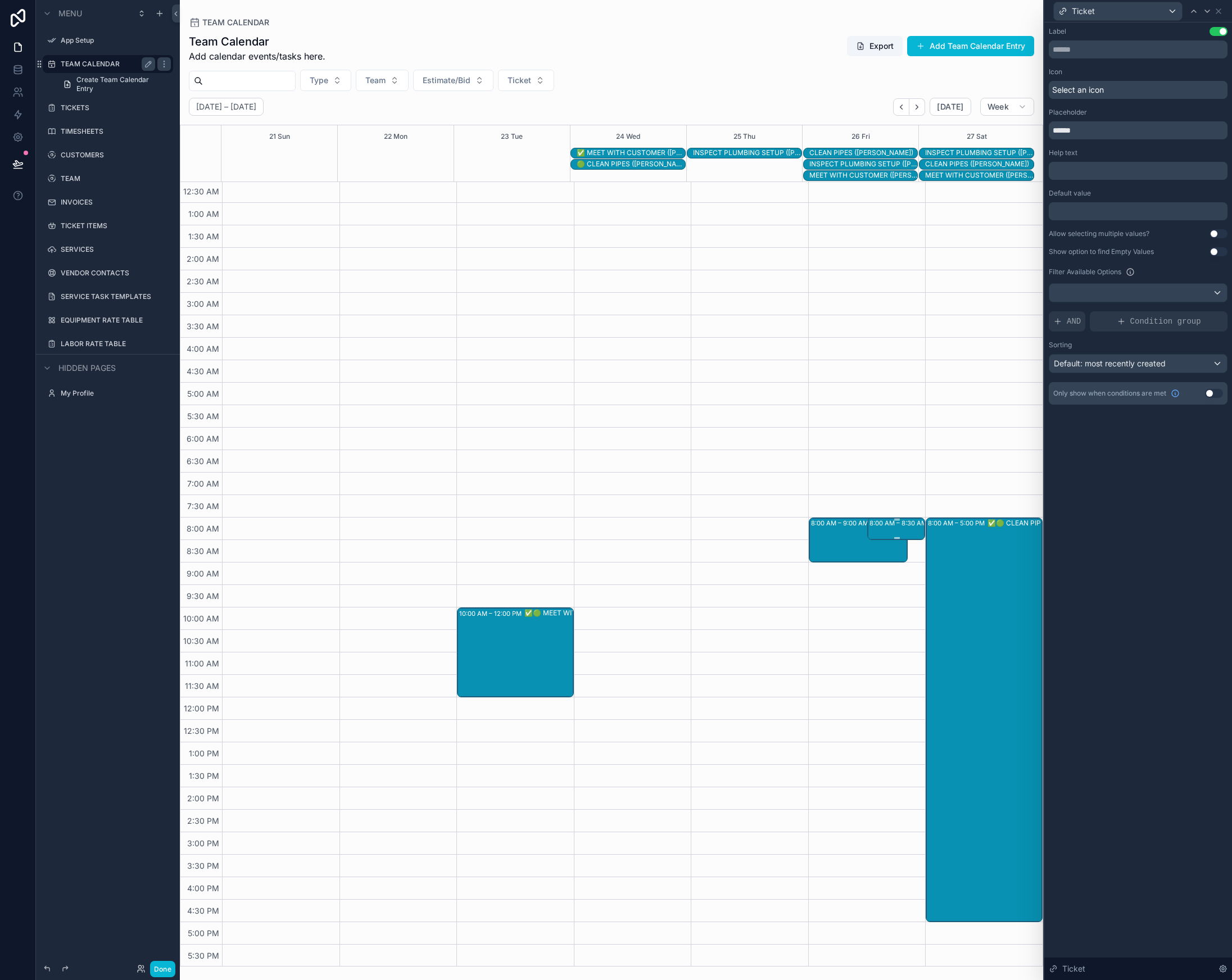
scroll to position [0, 0]
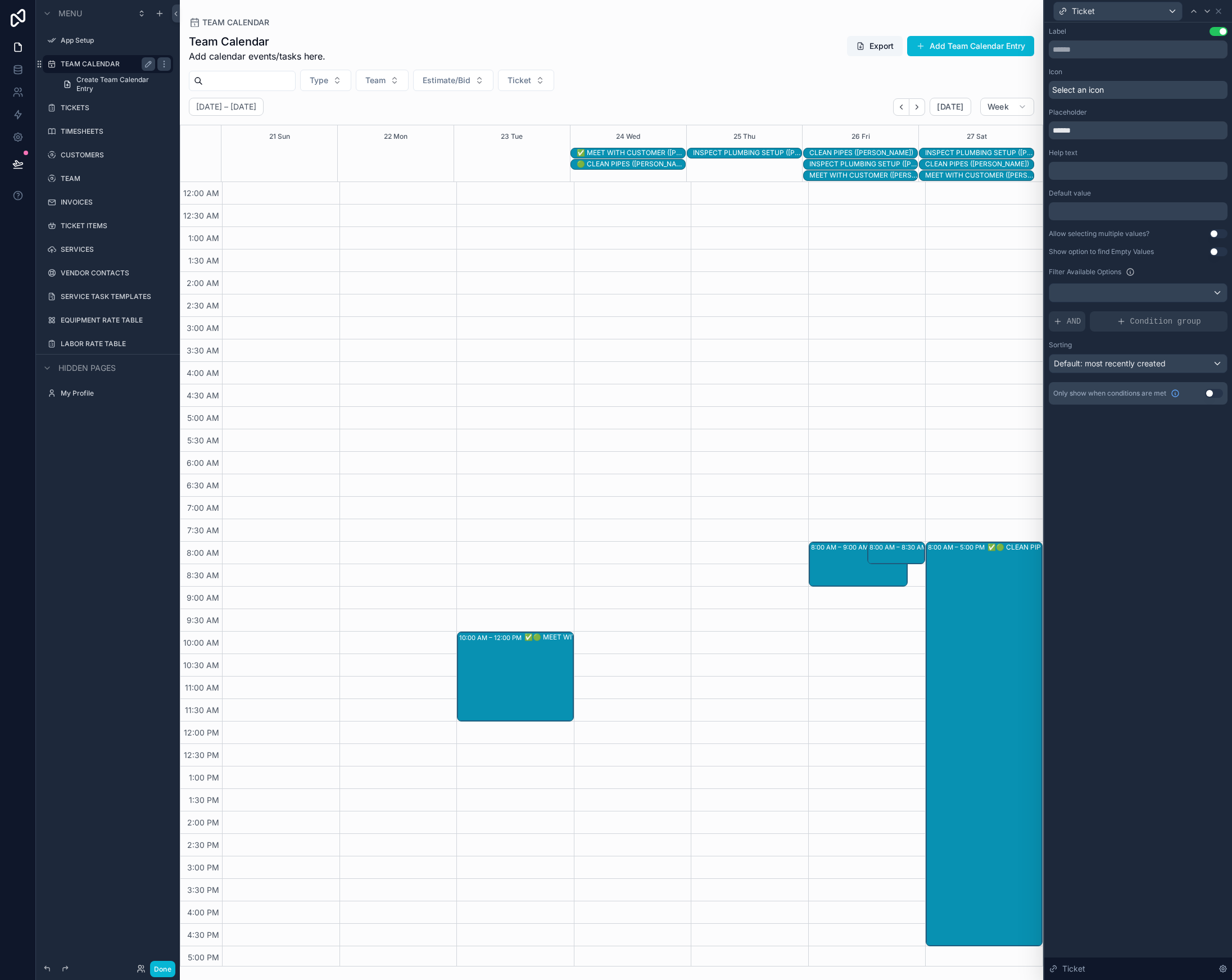
click at [691, 21] on div "TEAM CALENDAR" at bounding box center [611, 22] width 845 height 9
click at [966, 47] on button "Add Team Calendar Entry" at bounding box center [971, 47] width 127 height 21
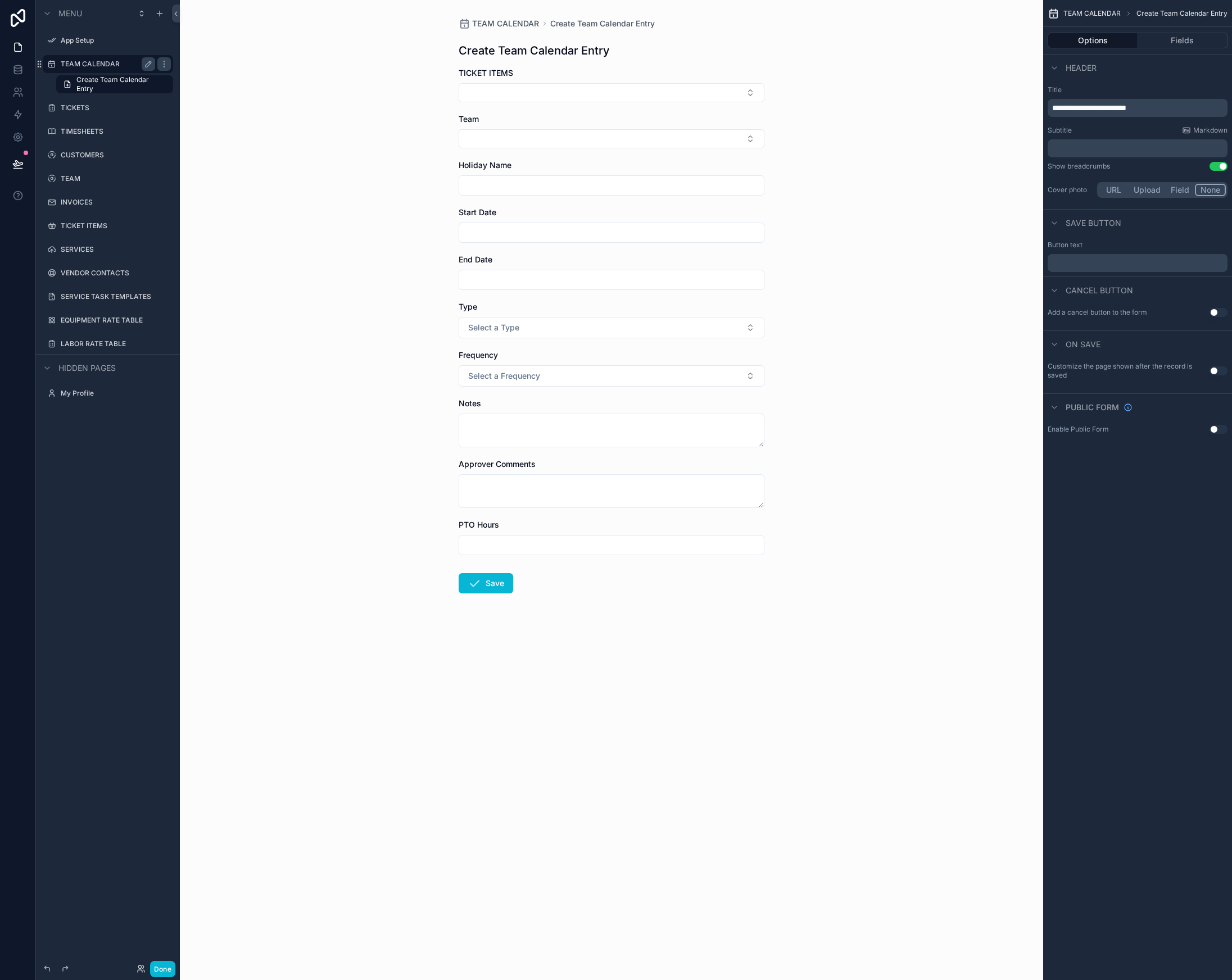
click at [1132, 117] on div "**********" at bounding box center [1137, 142] width 189 height 124
click at [1126, 110] on span "**********" at bounding box center [1089, 108] width 74 height 8
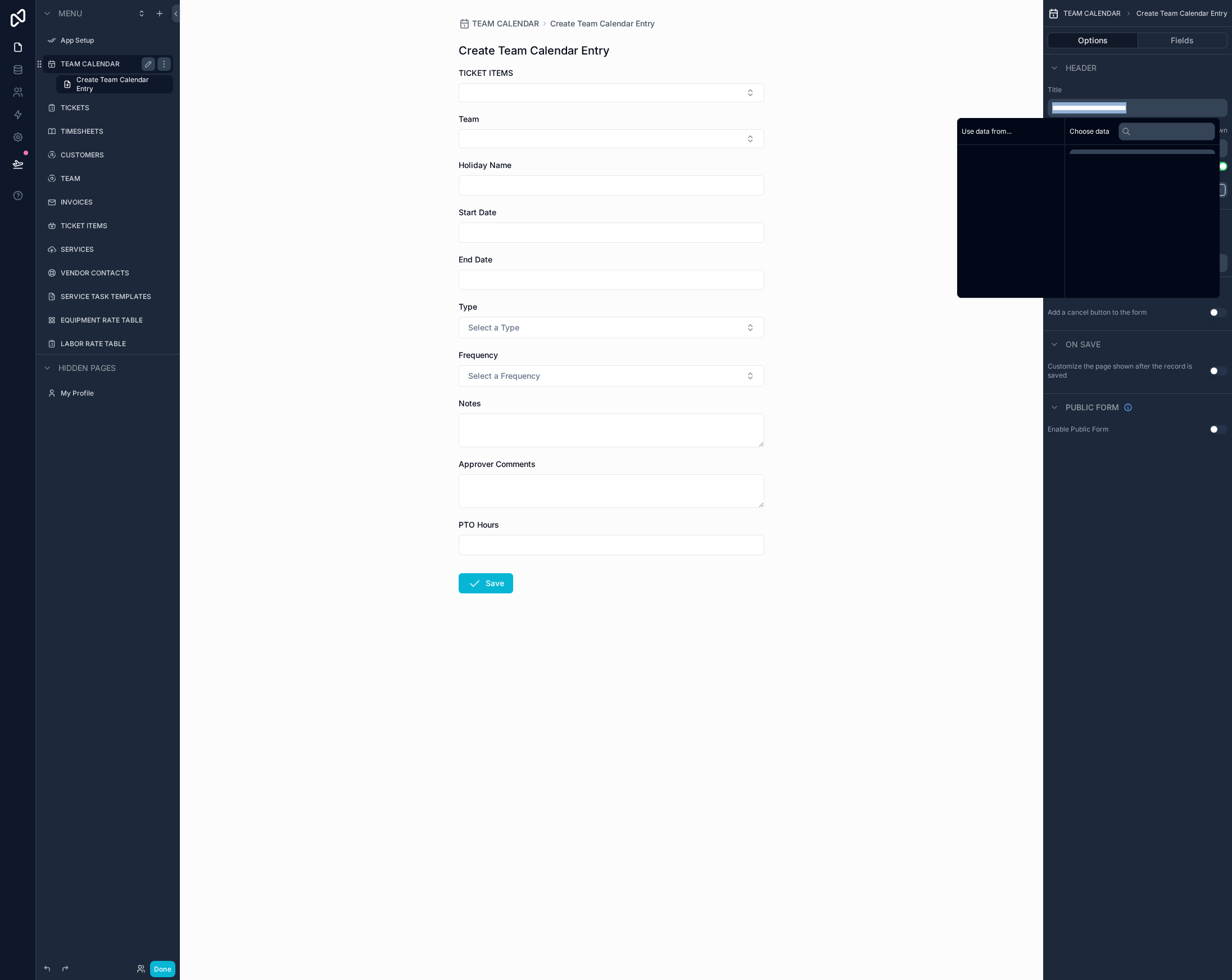
click at [1126, 110] on span "**********" at bounding box center [1089, 108] width 74 height 8
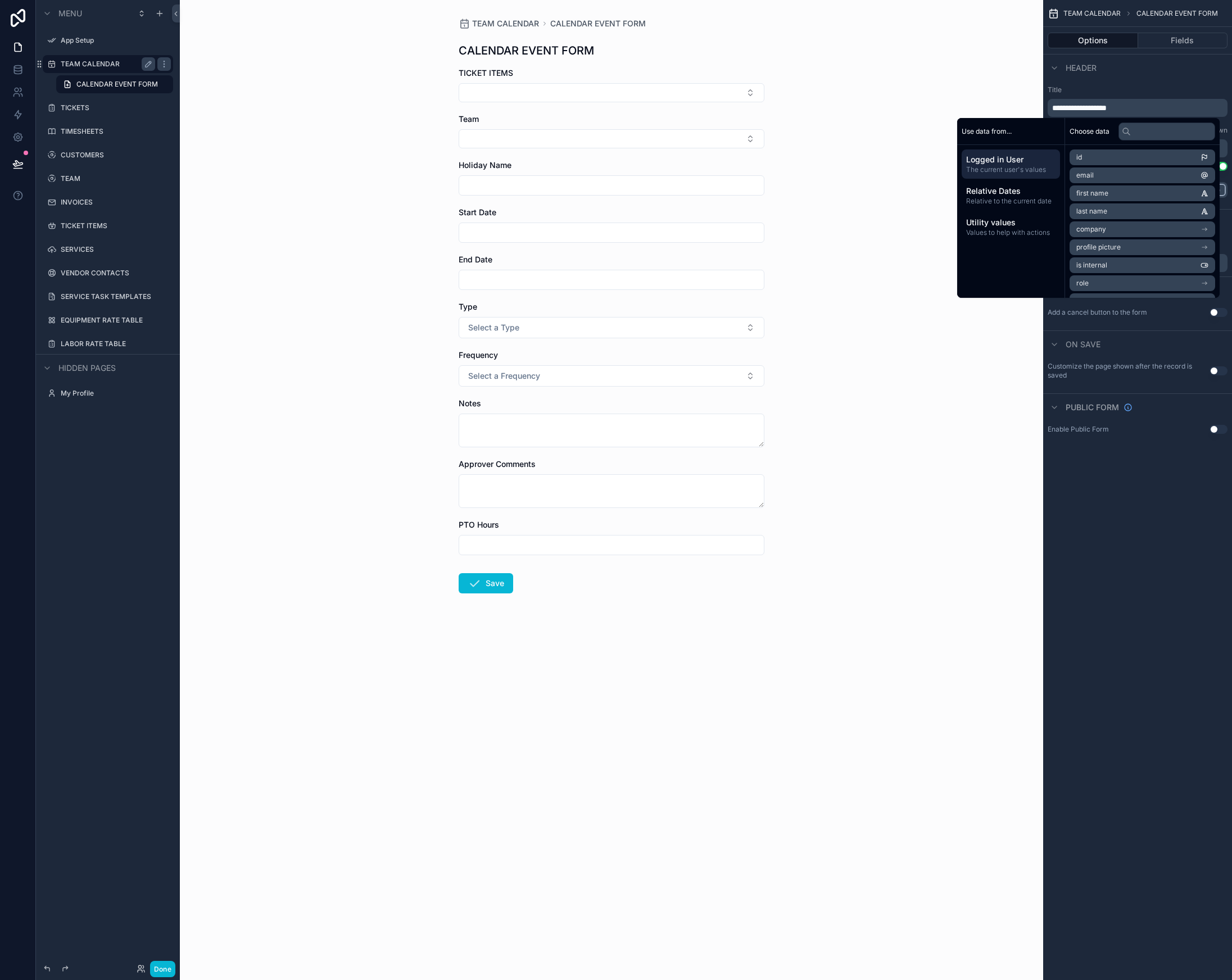
click at [856, 70] on div "TEAM CALENDAR CALENDAR EVENT FORM CALENDAR EVENT FORM TICKET ITEMS Team Holiday…" at bounding box center [611, 490] width 863 height 980
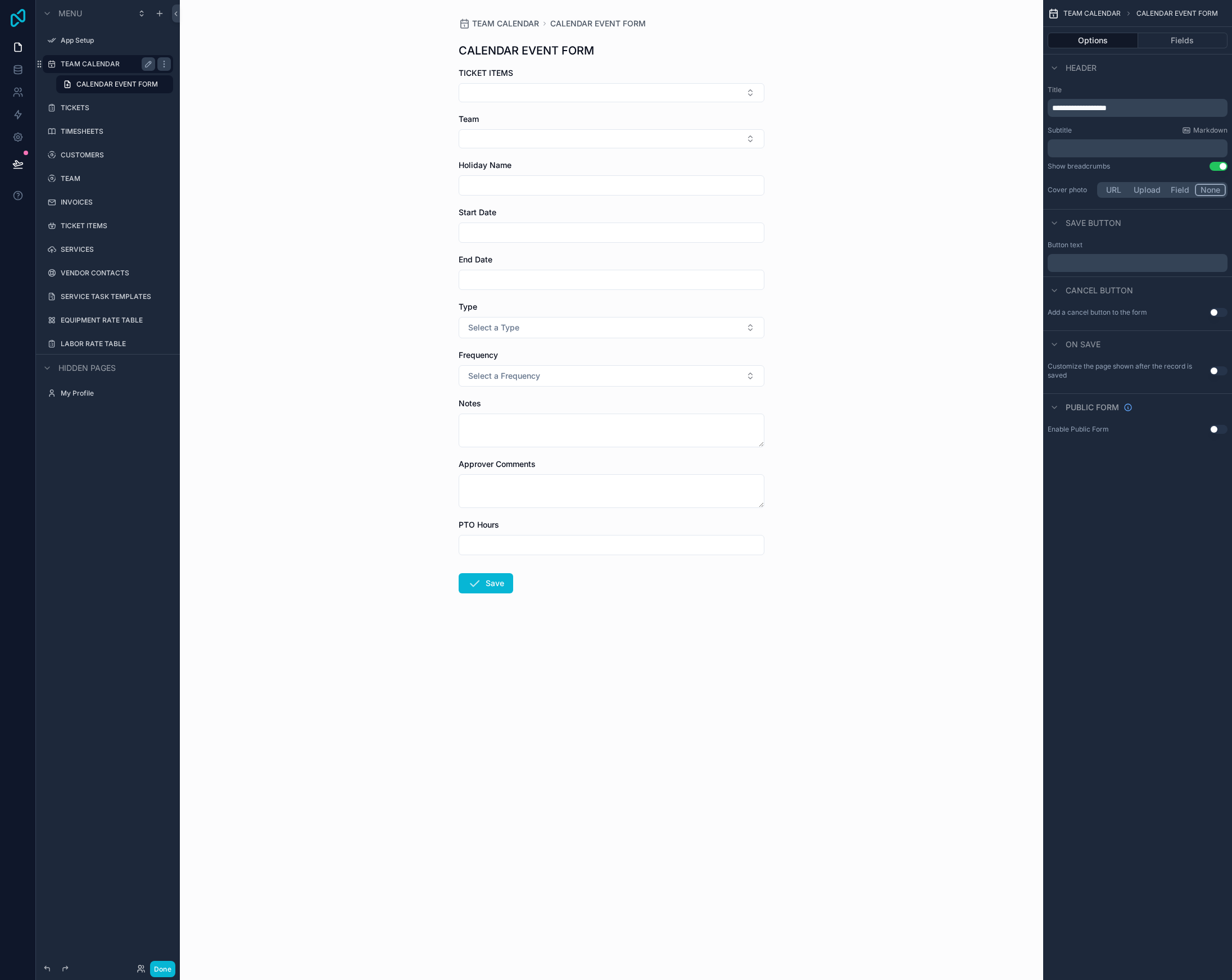
click at [22, 22] on icon at bounding box center [18, 17] width 22 height 18
